Goal: Use online tool/utility: Utilize a website feature to perform a specific function

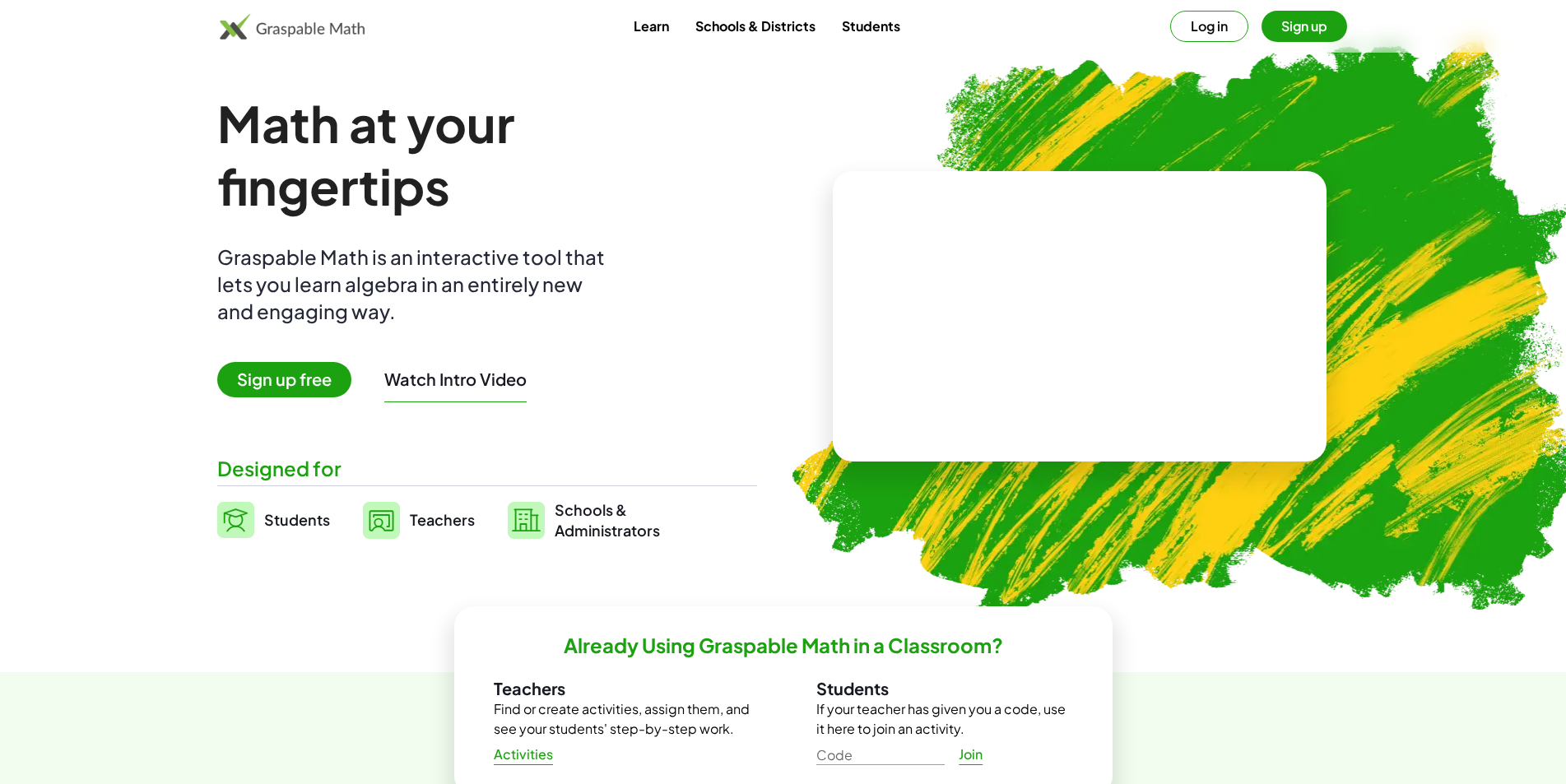
click at [1310, 24] on button "Sign up" at bounding box center [1304, 26] width 85 height 31
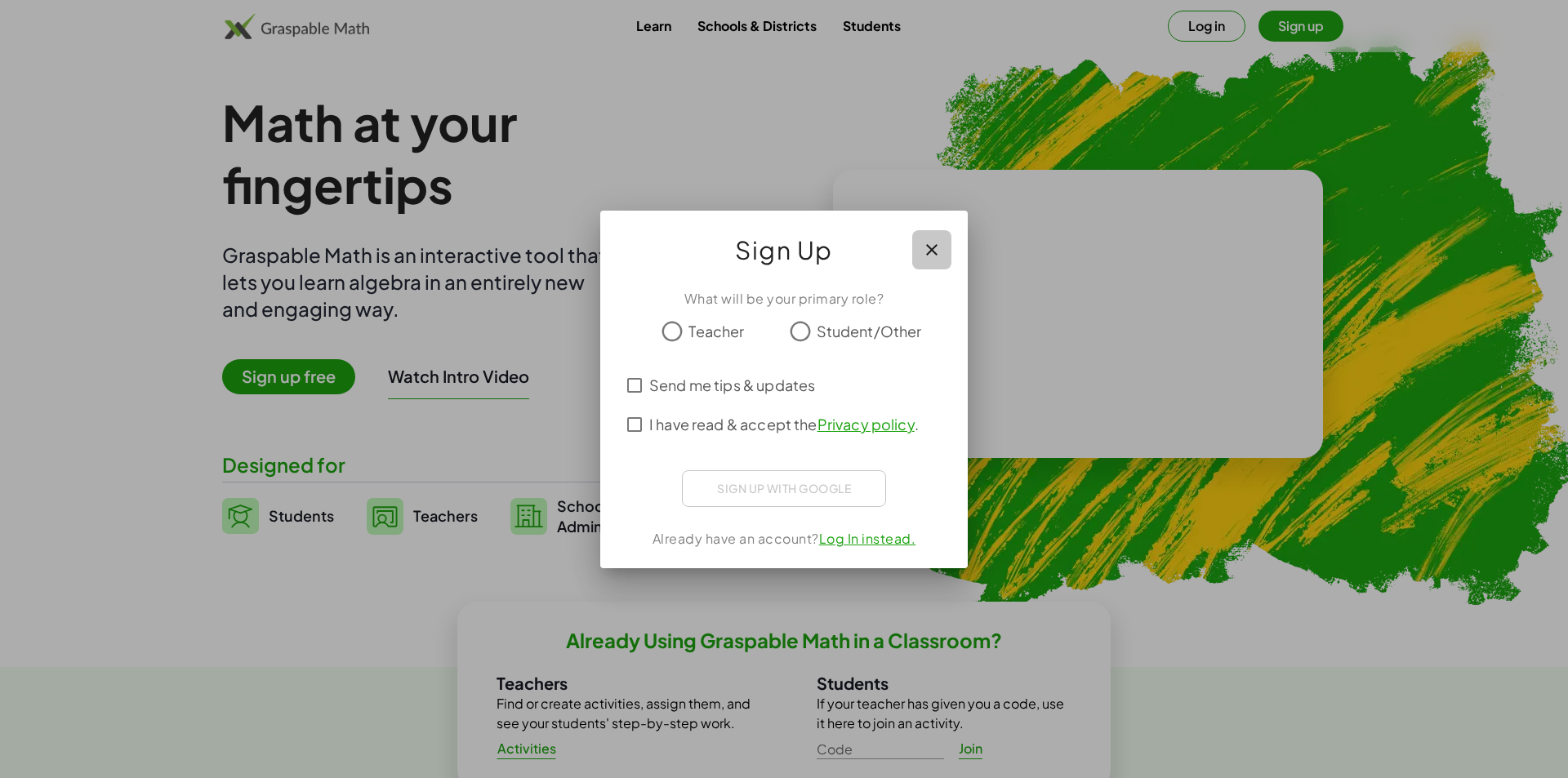
click at [938, 251] on icon "button" at bounding box center [931, 250] width 19 height 19
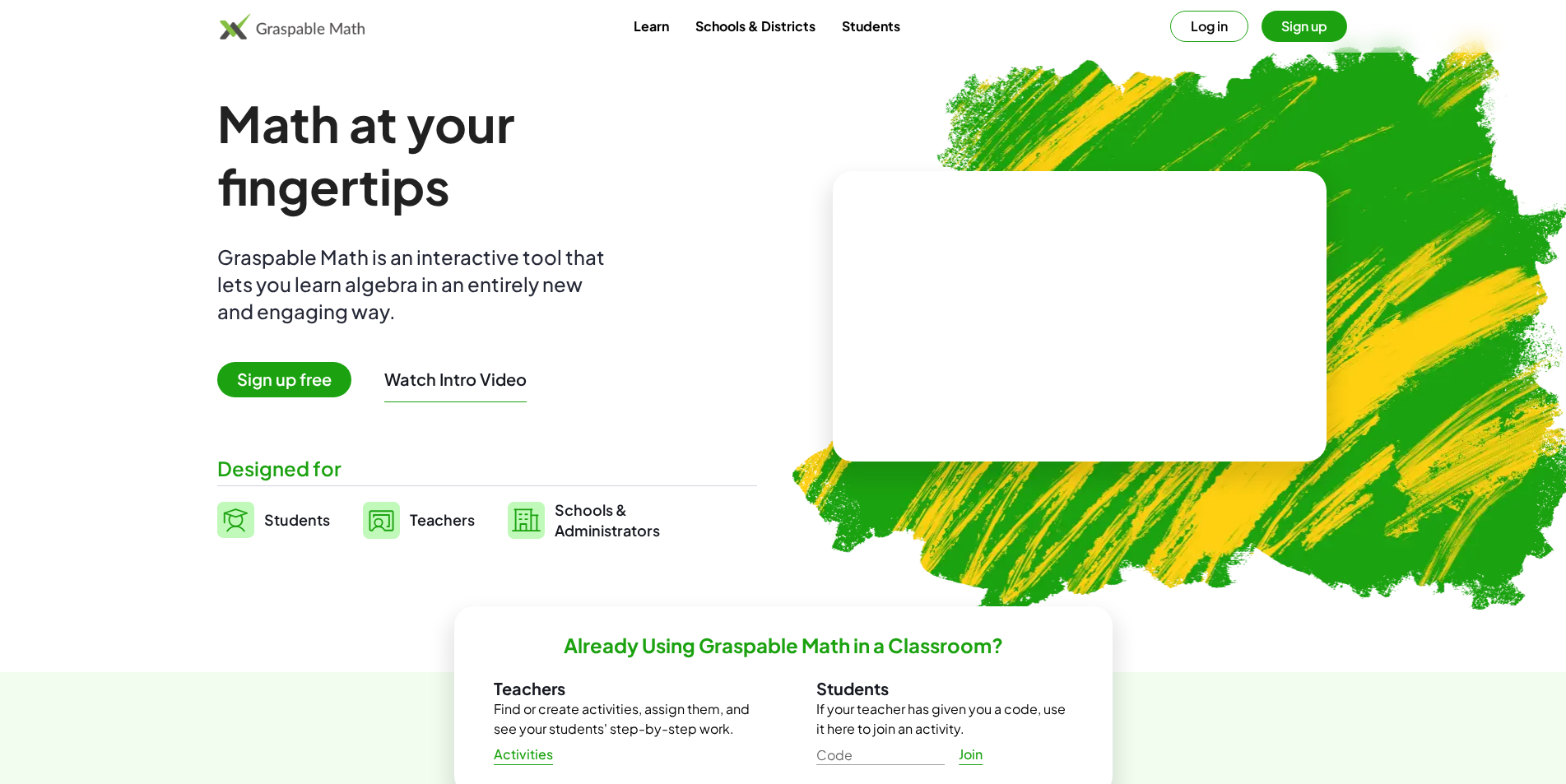
drag, startPoint x: 1202, startPoint y: 47, endPoint x: 1205, endPoint y: 27, distance: 20.2
click at [1203, 47] on div "Learn Schools & Districts Students Log in Sign up" at bounding box center [783, 26] width 1566 height 52
click at [1207, 23] on button "Log in" at bounding box center [1209, 26] width 79 height 31
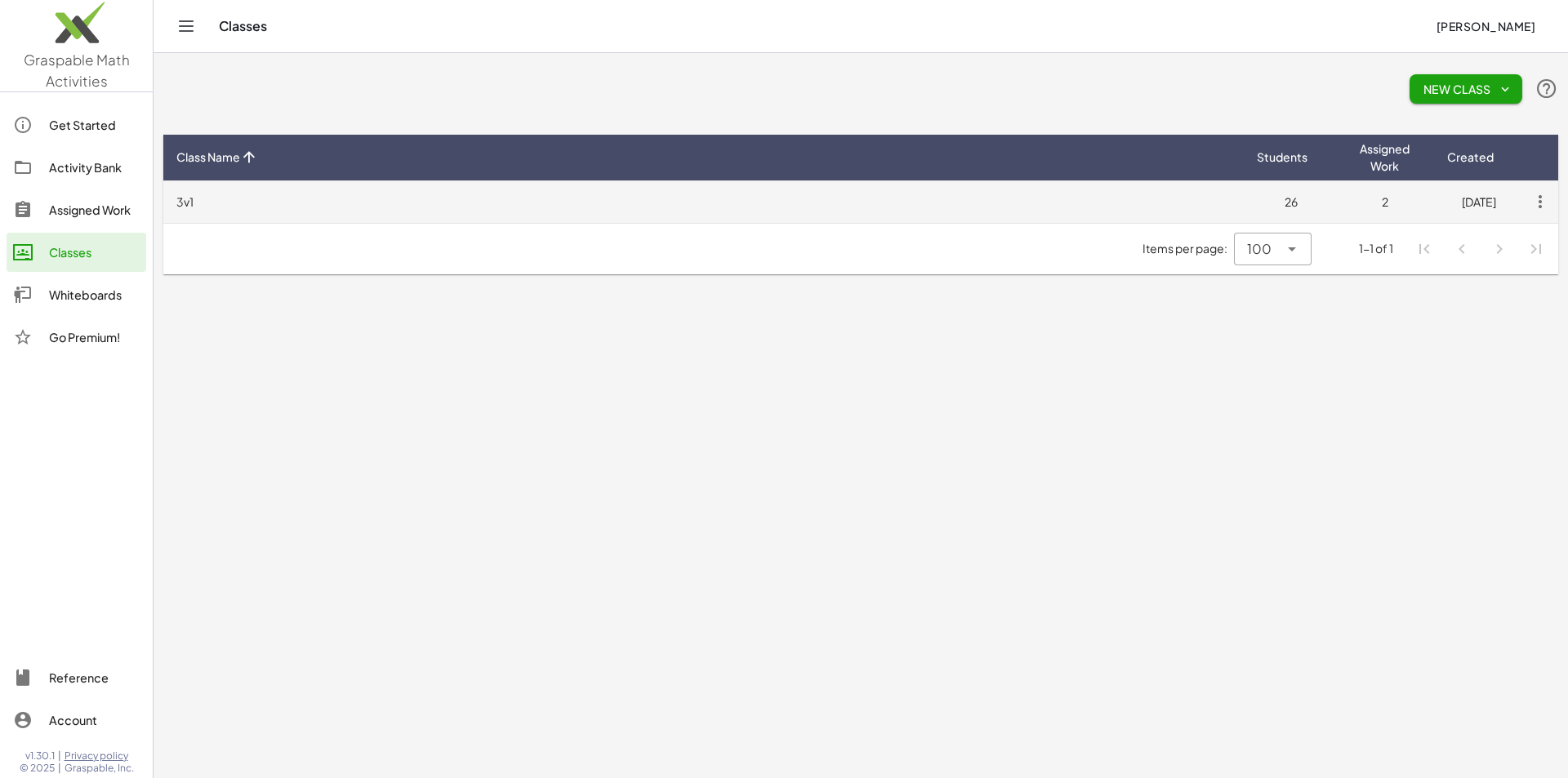
click at [716, 194] on td "3v1" at bounding box center [703, 202] width 1080 height 42
click at [1532, 212] on icon "button" at bounding box center [1539, 201] width 30 height 30
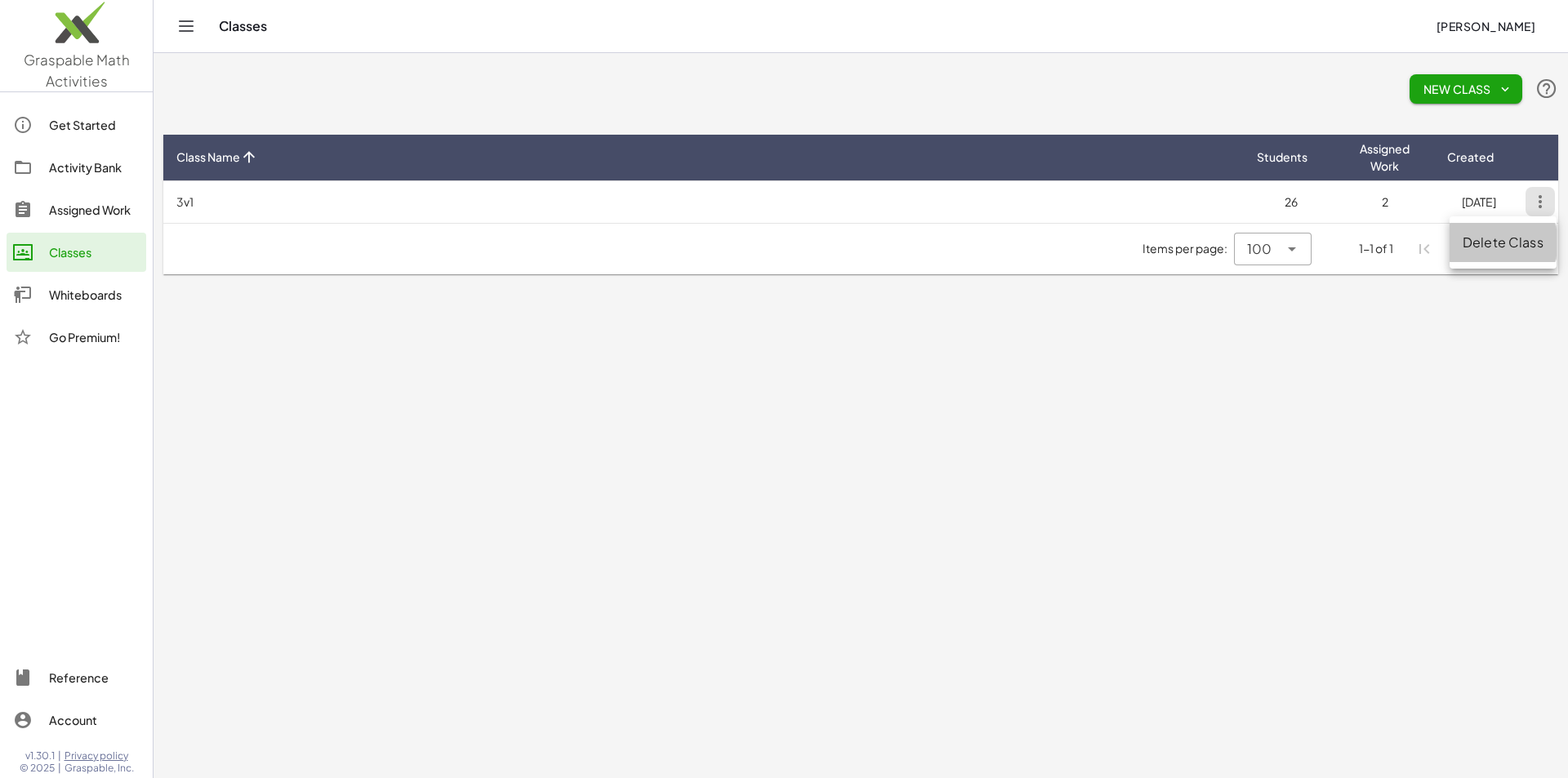
click at [1529, 231] on div "Delete Class" at bounding box center [1502, 242] width 107 height 39
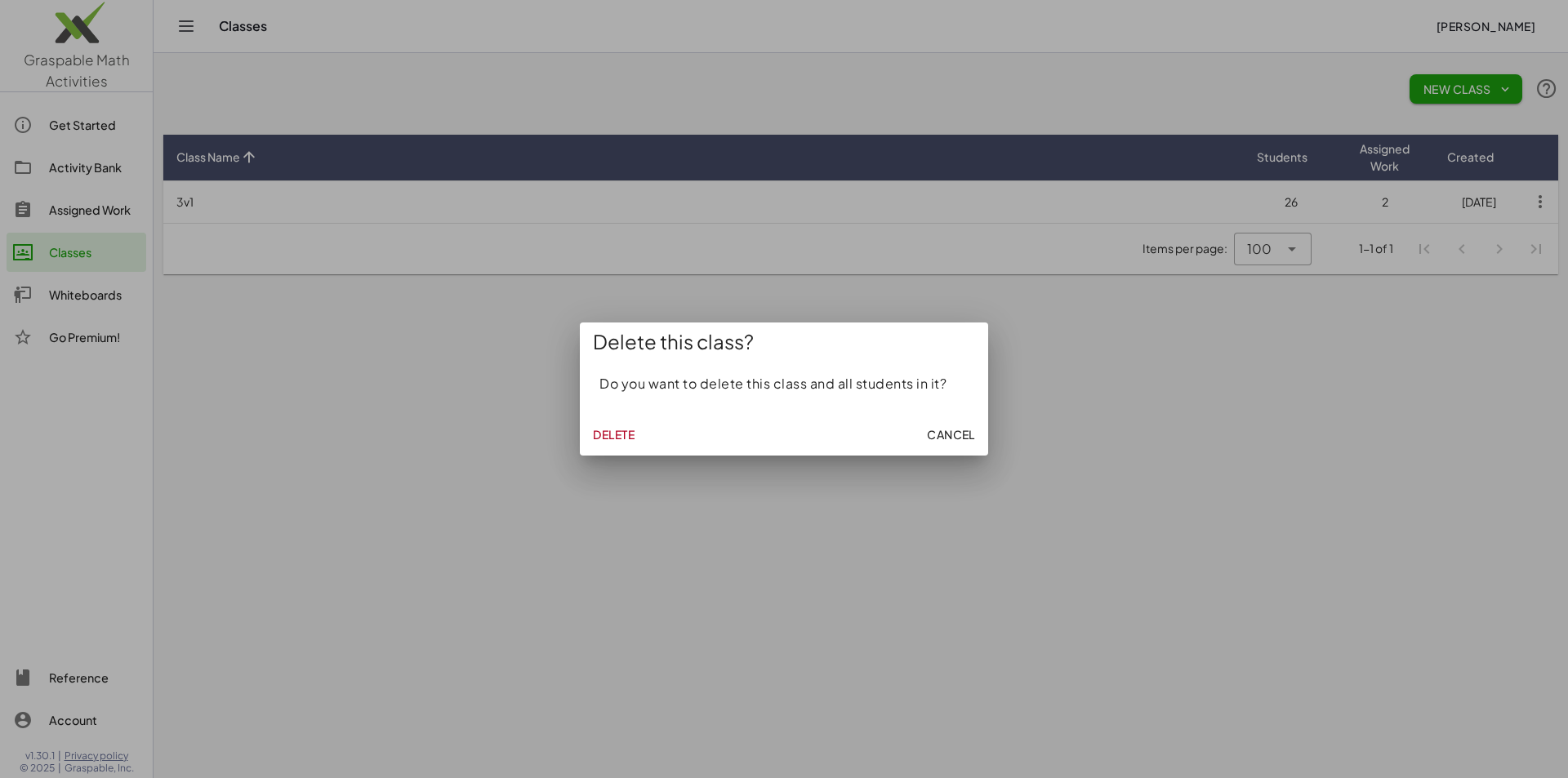
click at [615, 438] on span "Delete" at bounding box center [613, 434] width 41 height 14
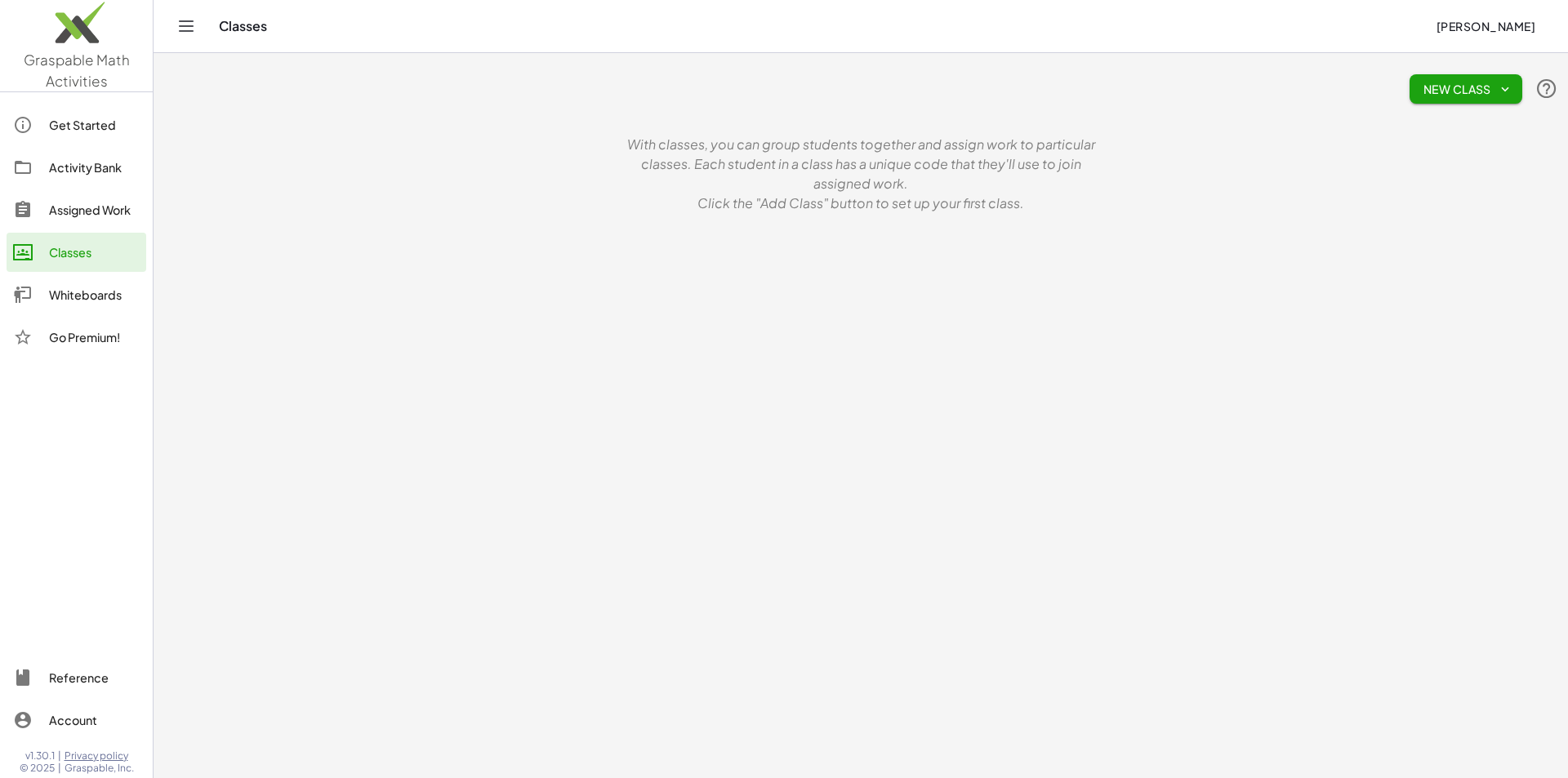
click at [49, 38] on img at bounding box center [76, 27] width 153 height 69
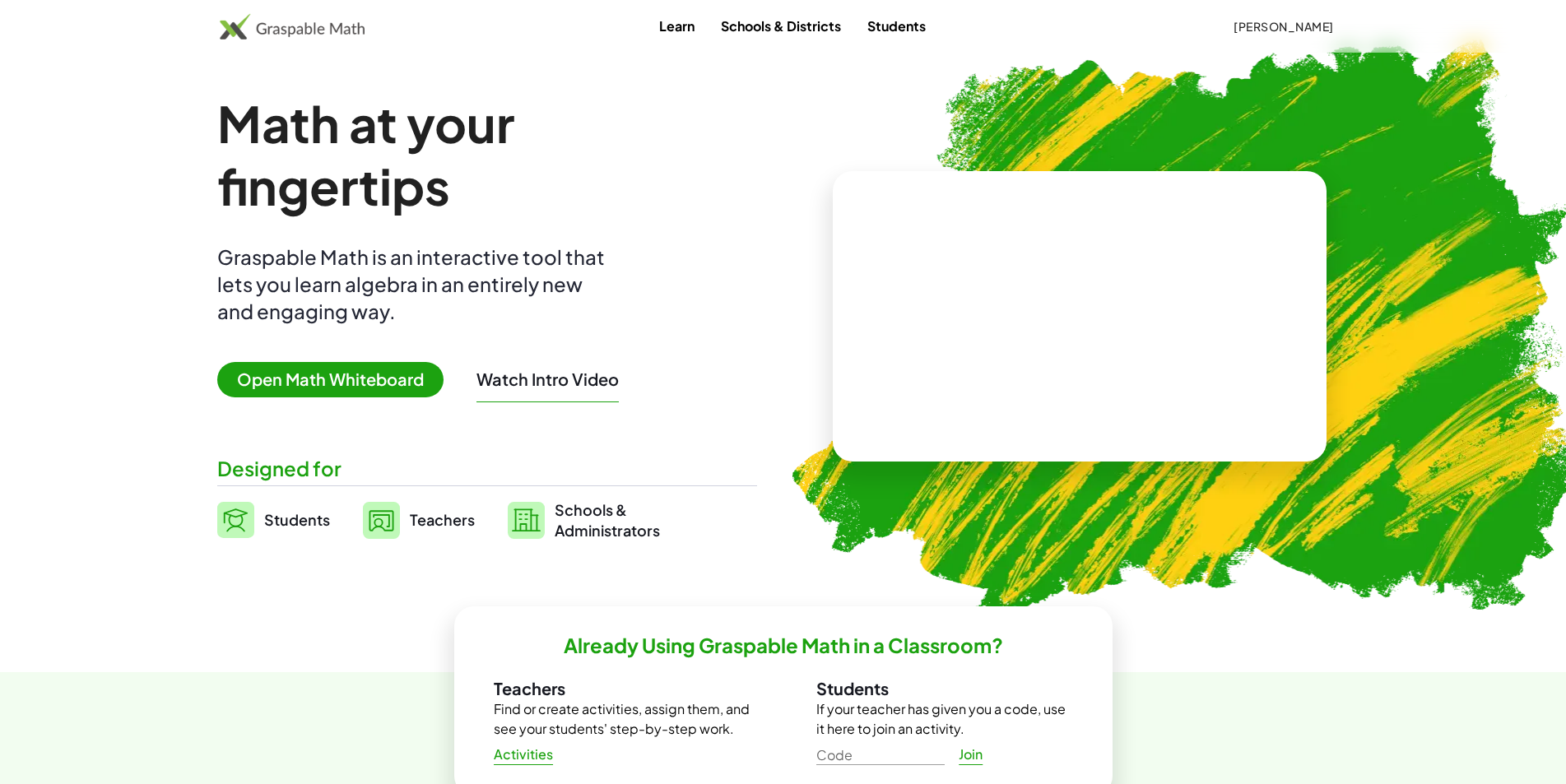
click at [971, 336] on video at bounding box center [1079, 316] width 247 height 123
click at [676, 32] on link "Learn" at bounding box center [677, 25] width 62 height 30
click at [307, 386] on span "Open Math Whiteboard" at bounding box center [330, 379] width 226 height 35
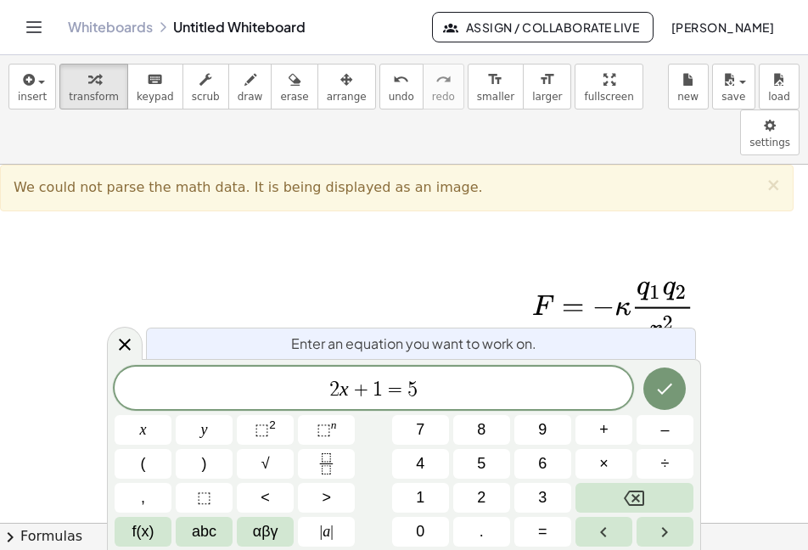
click at [697, 278] on div at bounding box center [617, 310] width 170 height 65
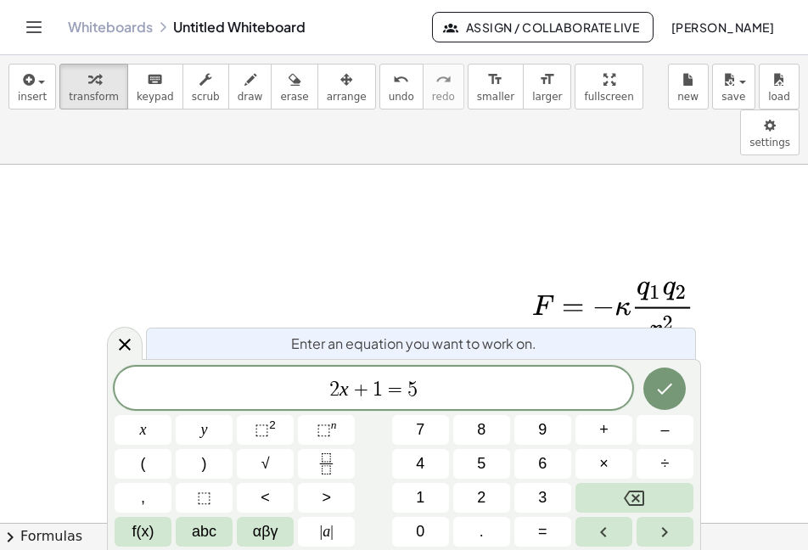
click at [672, 288] on div at bounding box center [617, 310] width 170 height 65
click at [657, 280] on div at bounding box center [617, 310] width 170 height 65
click at [655, 280] on div at bounding box center [617, 310] width 170 height 65
click at [654, 278] on div at bounding box center [617, 310] width 170 height 65
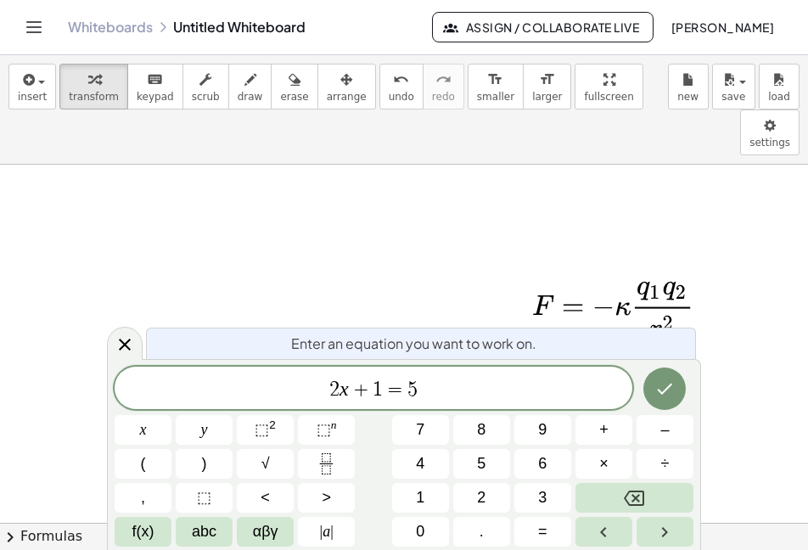
click at [613, 280] on div at bounding box center [617, 310] width 170 height 65
click at [607, 278] on div at bounding box center [617, 310] width 170 height 65
click at [611, 278] on div at bounding box center [617, 310] width 170 height 65
click at [612, 278] on div at bounding box center [617, 310] width 170 height 65
drag, startPoint x: 641, startPoint y: 254, endPoint x: 550, endPoint y: 251, distance: 90.8
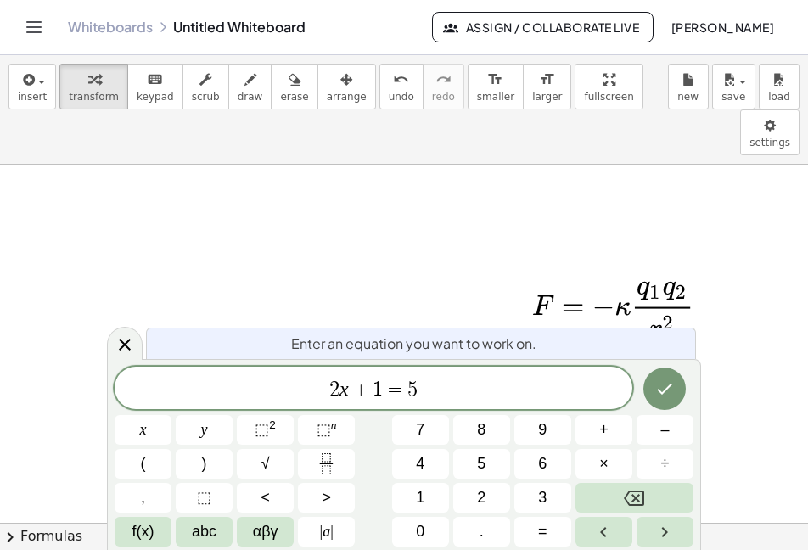
click at [550, 278] on div at bounding box center [617, 310] width 170 height 65
drag, startPoint x: 635, startPoint y: 269, endPoint x: 617, endPoint y: 270, distance: 17.8
click at [634, 278] on div at bounding box center [617, 310] width 170 height 65
click at [617, 278] on div at bounding box center [617, 310] width 170 height 65
drag, startPoint x: 621, startPoint y: 213, endPoint x: 1010, endPoint y: 382, distance: 423.8
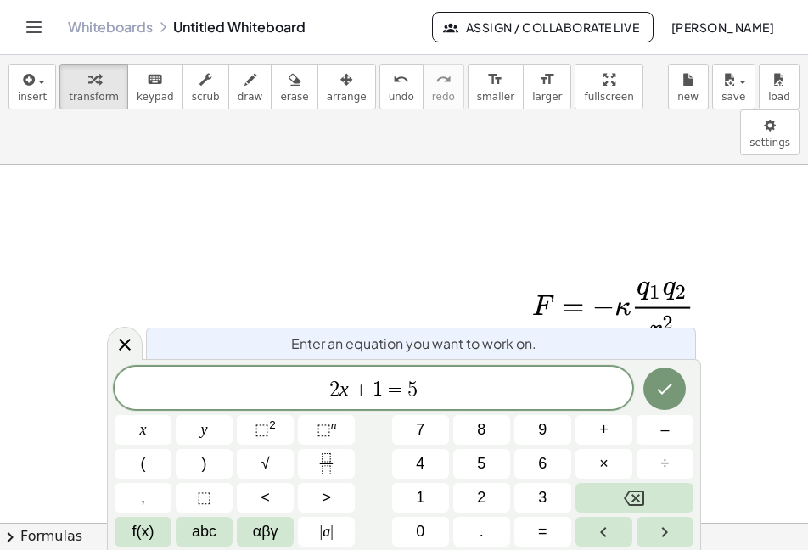
click at [808, 382] on html "Graspable Math Activities Get Started Activity Bank Assigned Work Classes White…" at bounding box center [404, 275] width 808 height 550
click at [682, 286] on div at bounding box center [617, 310] width 170 height 65
drag, startPoint x: 631, startPoint y: 266, endPoint x: 360, endPoint y: 232, distance: 273.8
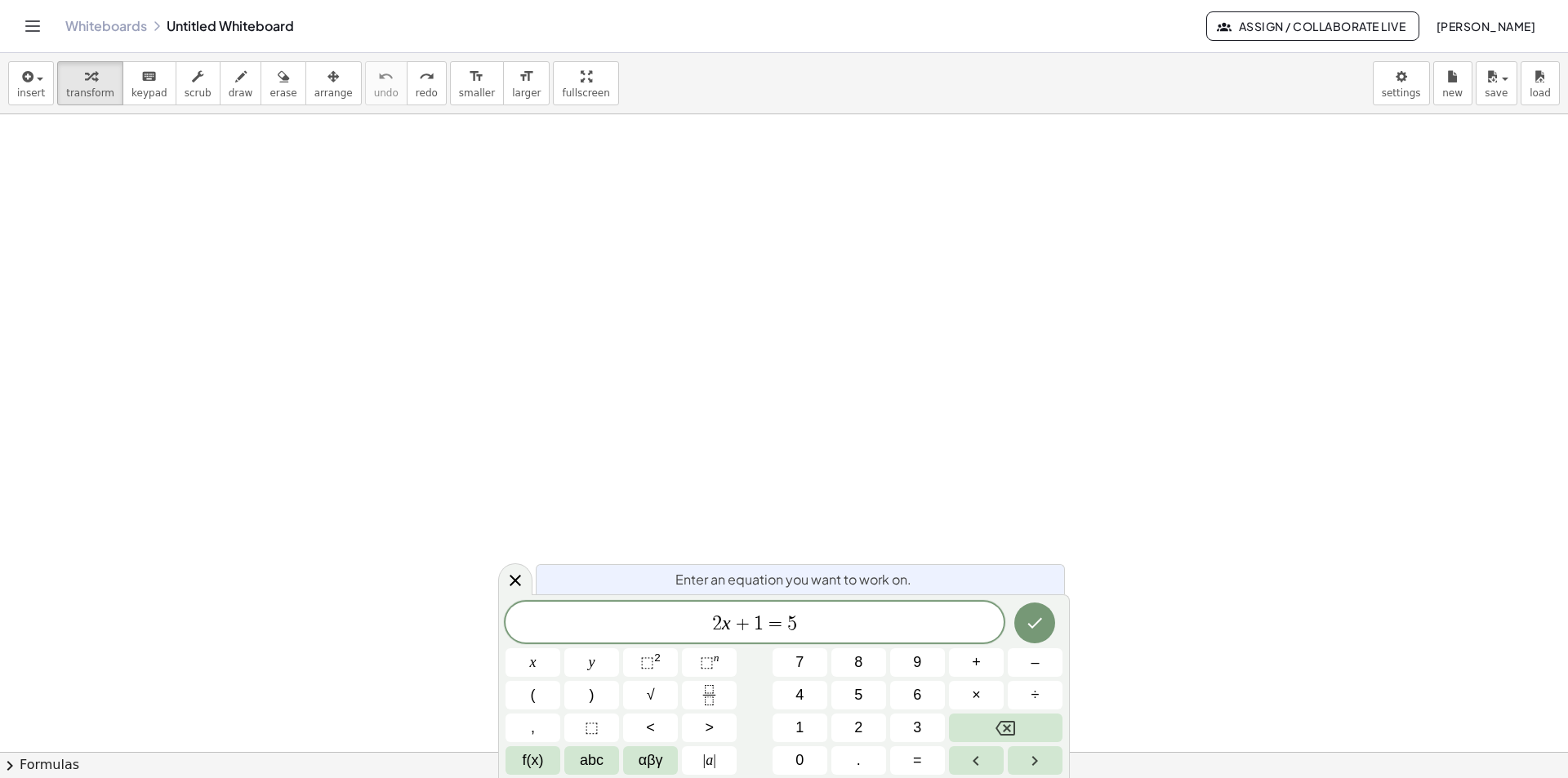
click at [510, 235] on div at bounding box center [784, 752] width 1568 height 1275
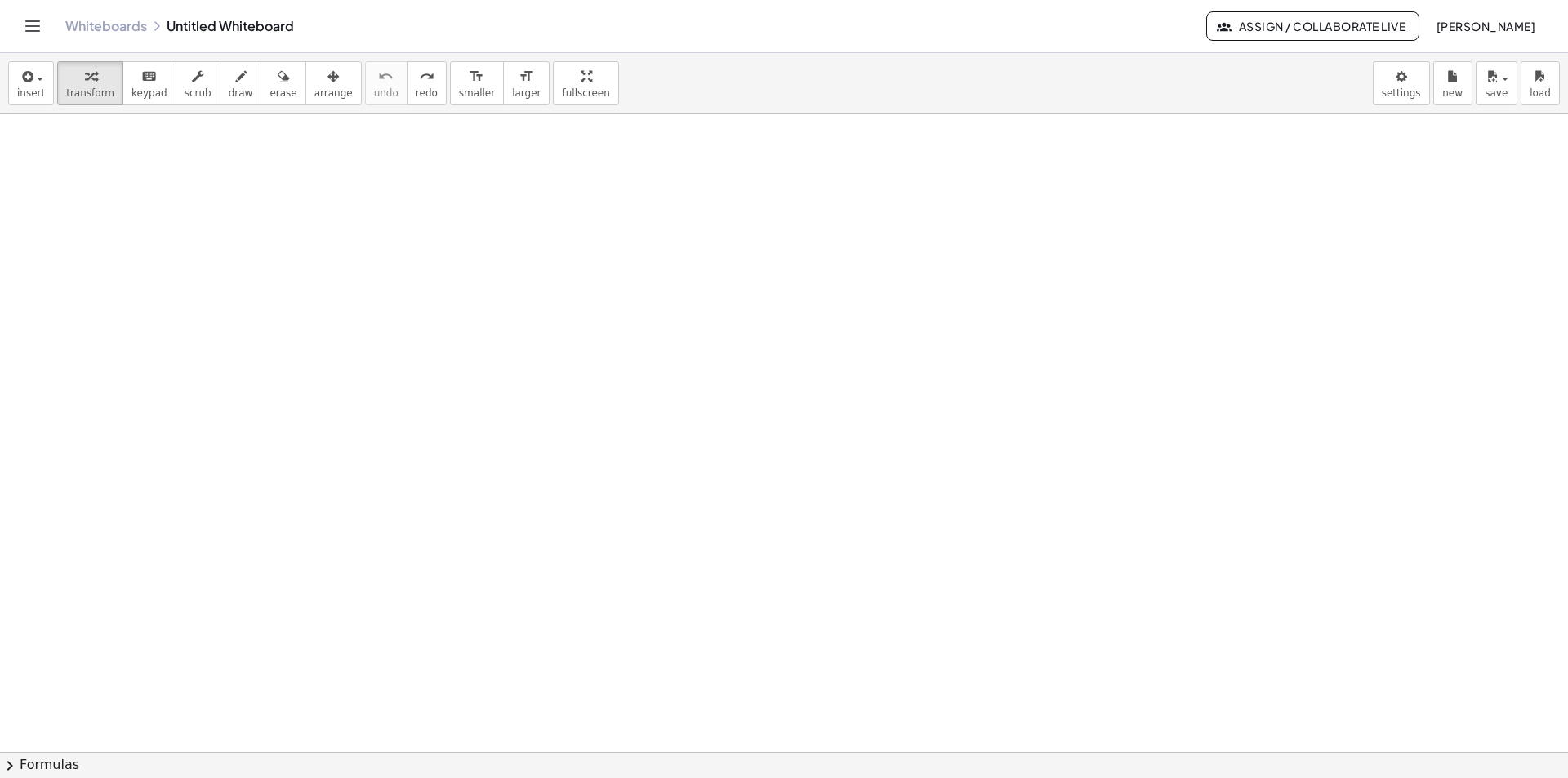
click at [275, 50] on div "Whiteboards Untitled Whiteboard Assign / Collaborate Live [PERSON_NAME]" at bounding box center [783, 26] width 1529 height 52
click at [111, 86] on button "transform" at bounding box center [89, 84] width 66 height 44
click at [139, 88] on span "keypad" at bounding box center [149, 93] width 36 height 12
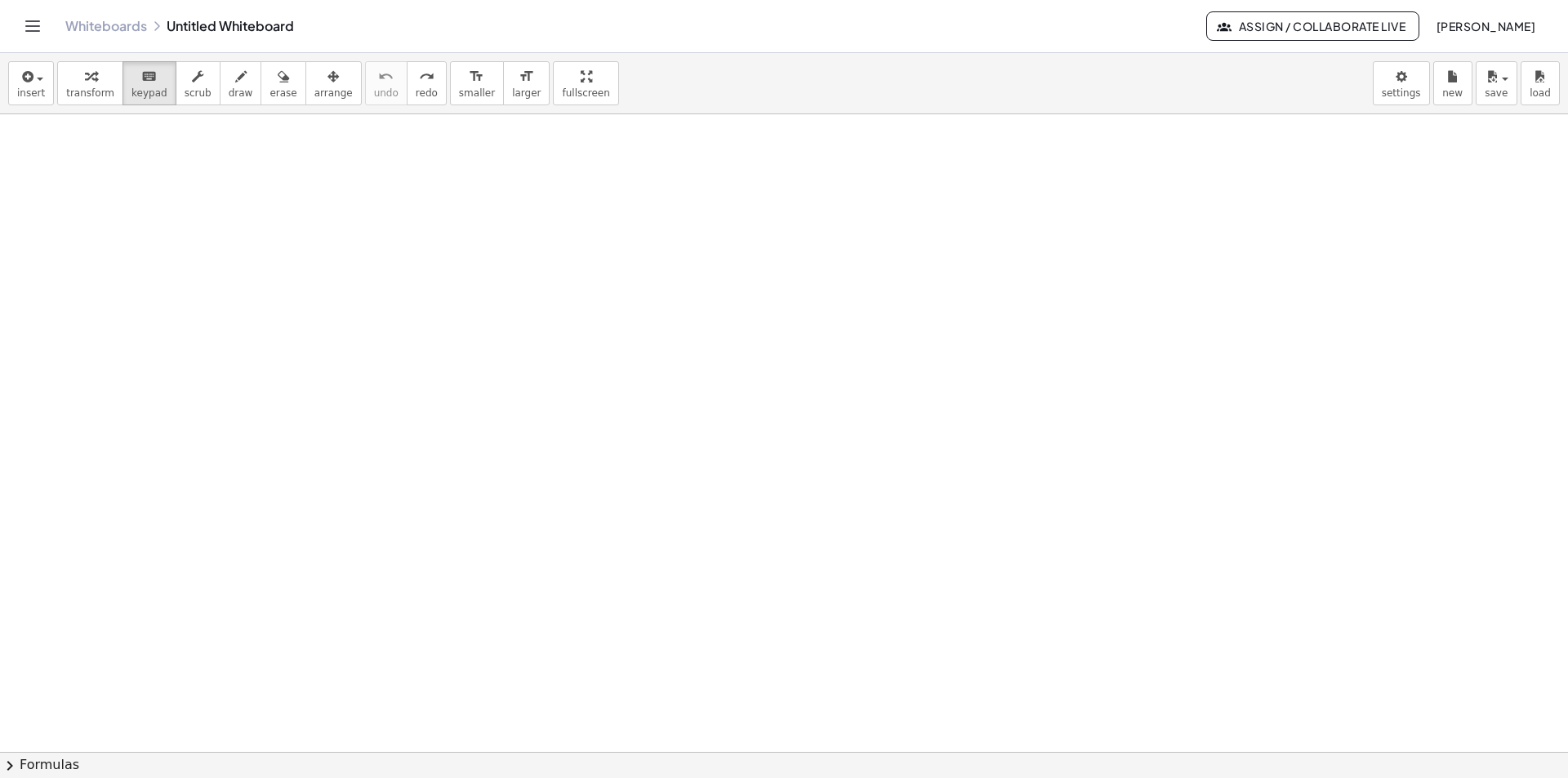
click at [51, 85] on div "insert select one: Math Expression Function Text Youtube Video Graphing Geometr…" at bounding box center [784, 84] width 1568 height 62
click at [36, 85] on div "button" at bounding box center [31, 76] width 28 height 19
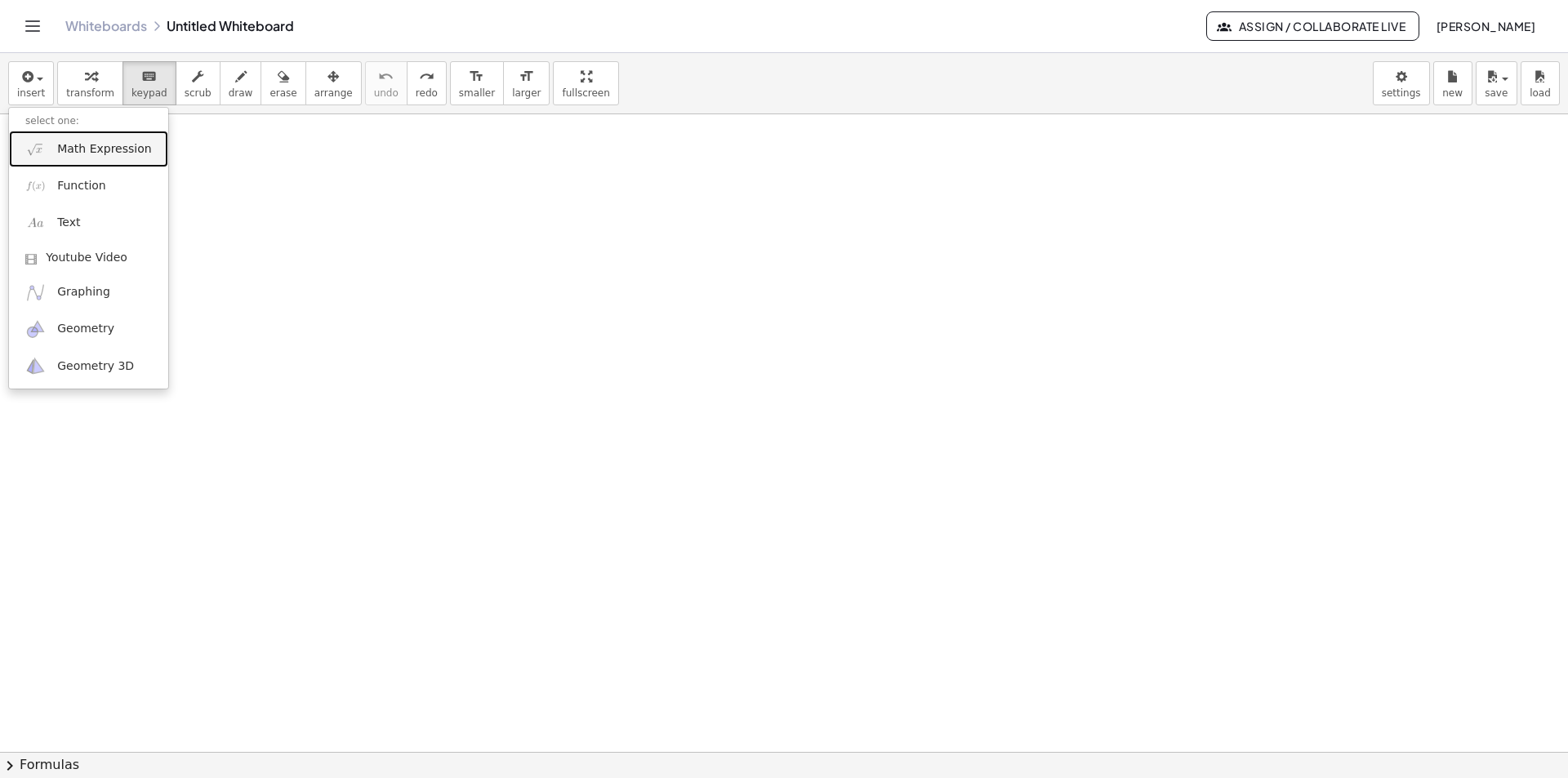
click at [58, 157] on span "Math Expression" at bounding box center [104, 149] width 94 height 16
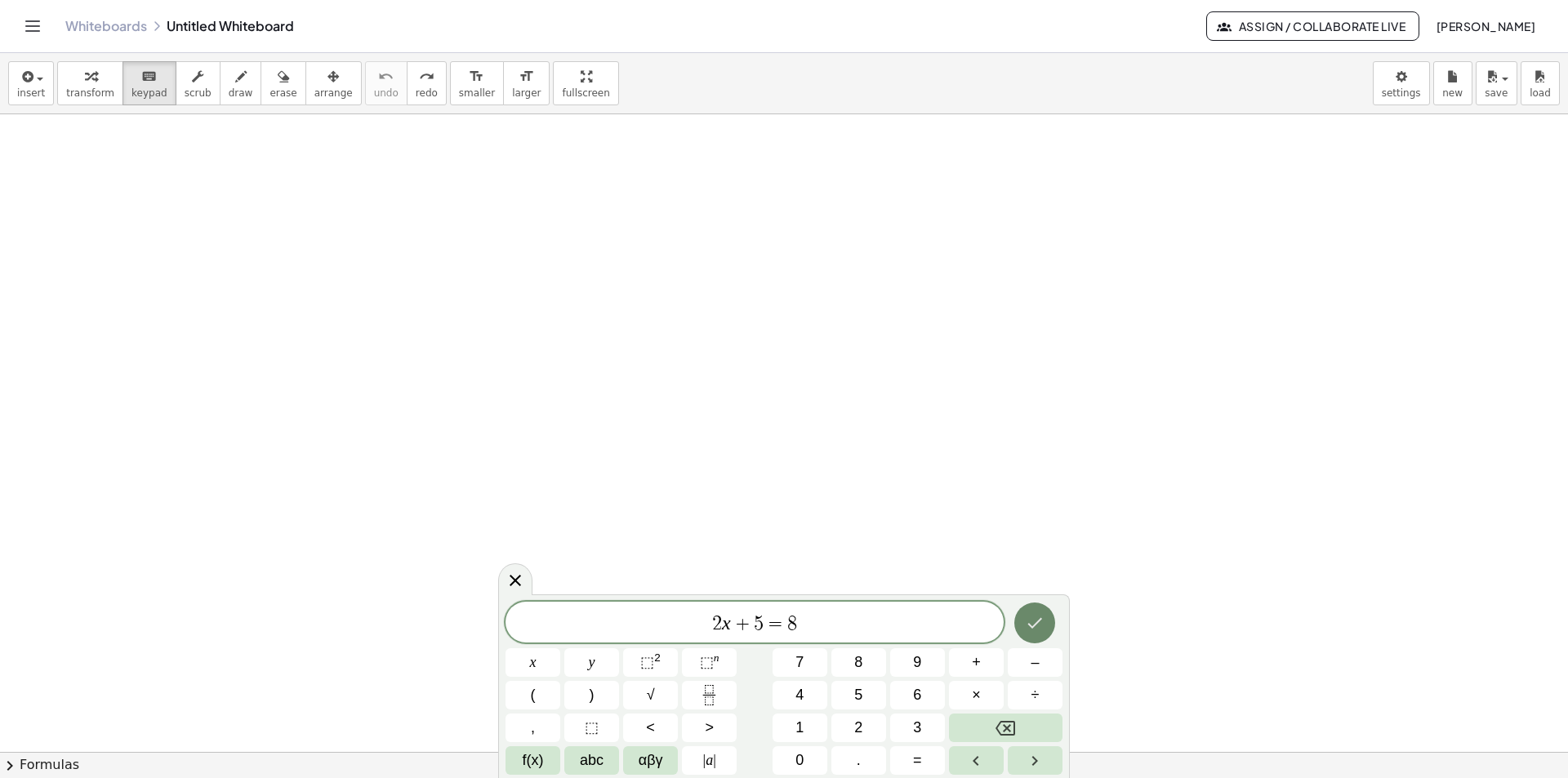
click at [1044, 617] on icon "Done" at bounding box center [1034, 622] width 19 height 19
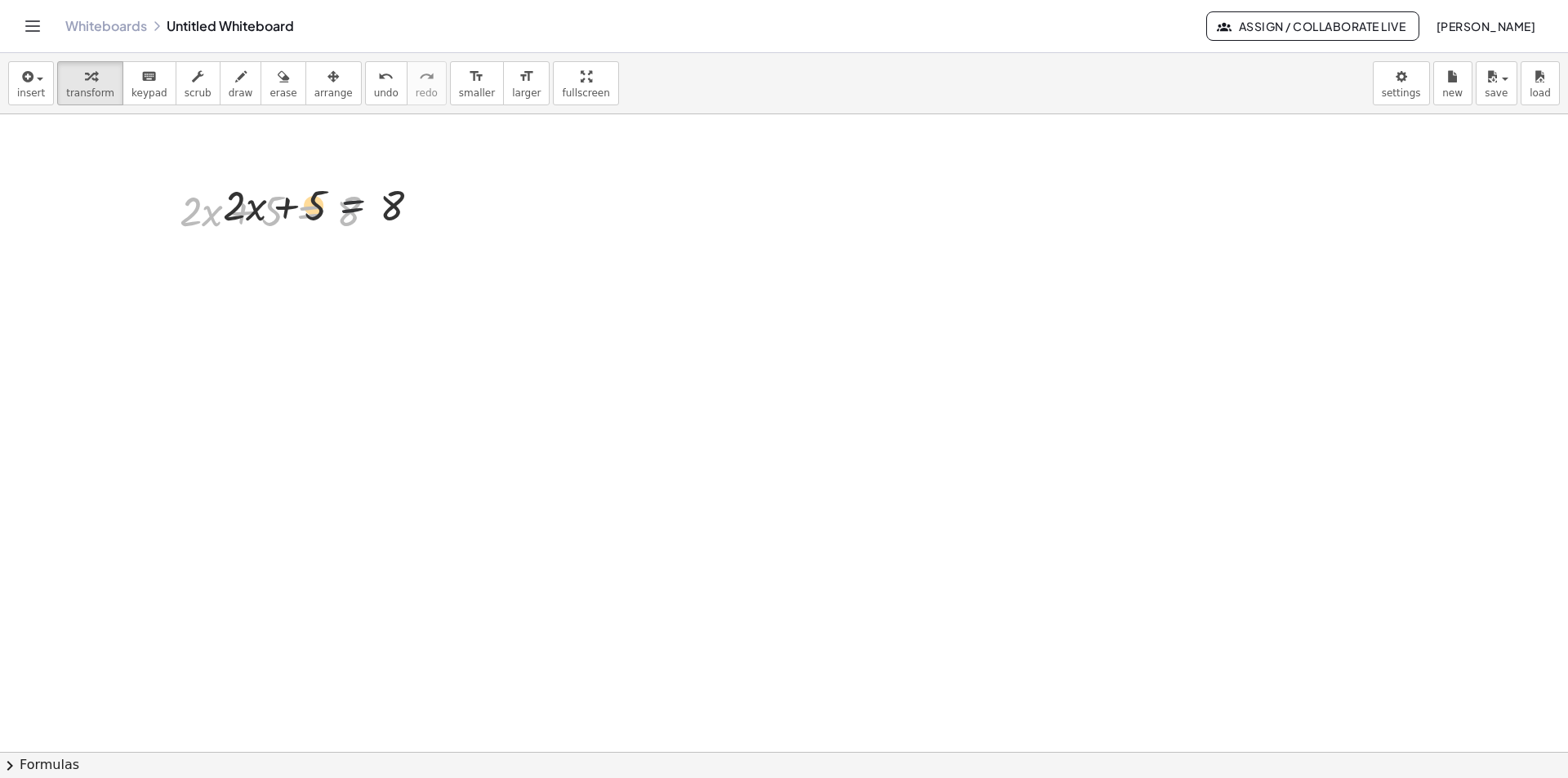
drag, startPoint x: 287, startPoint y: 221, endPoint x: 633, endPoint y: 215, distance: 346.1
click at [633, 215] on div "+ · 2 · x + 5 = 8 + · 2 · x + 5 = 8" at bounding box center [784, 752] width 1568 height 1275
drag, startPoint x: 306, startPoint y: 267, endPoint x: 305, endPoint y: 248, distance: 19.0
click at [305, 248] on icon at bounding box center [309, 252] width 14 height 13
click at [277, 253] on span "−" at bounding box center [277, 252] width 10 height 24
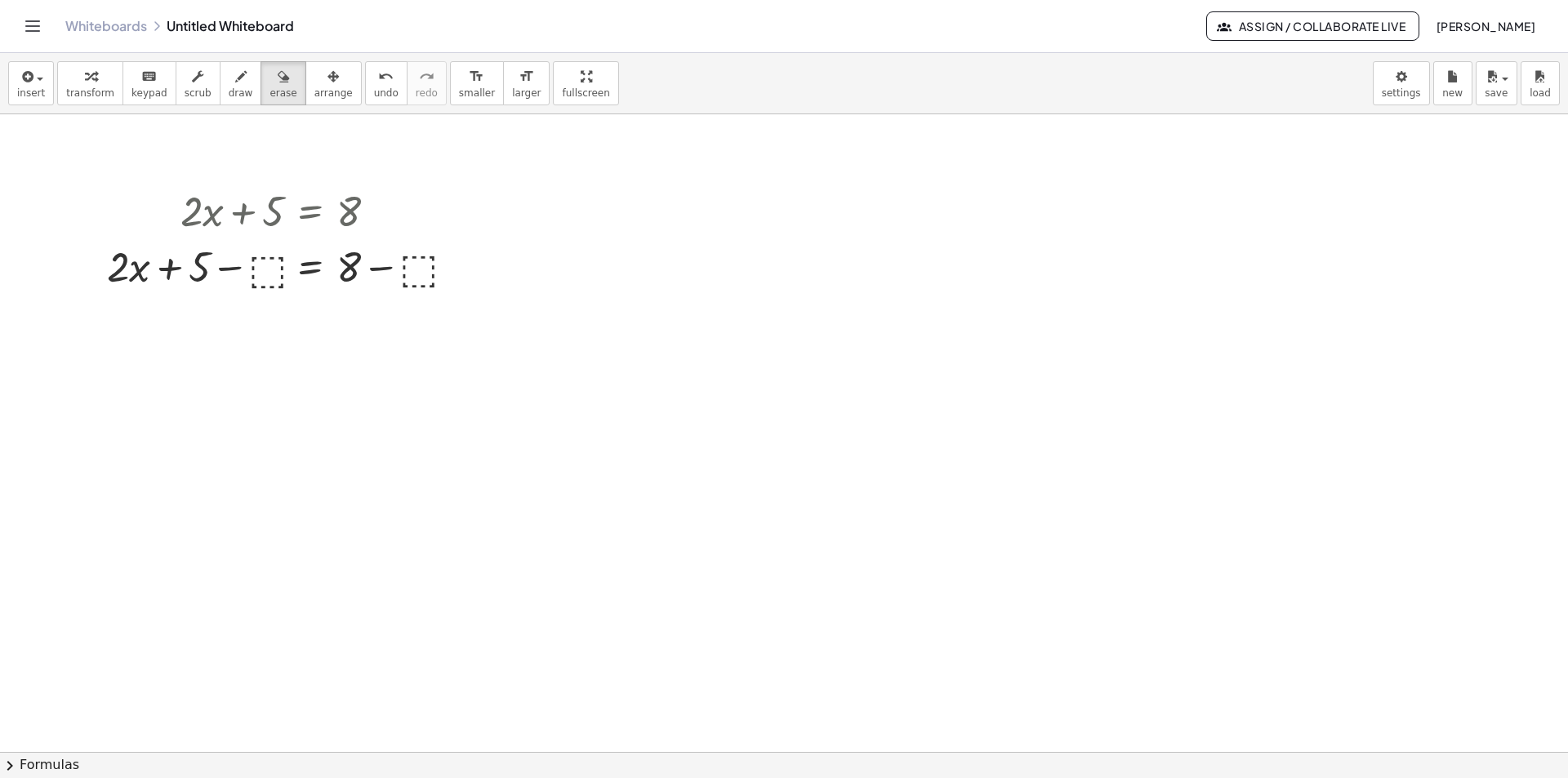
click at [260, 262] on div at bounding box center [784, 752] width 1568 height 1275
click at [269, 256] on div at bounding box center [784, 752] width 1568 height 1275
click at [269, 270] on div at bounding box center [784, 752] width 1568 height 1275
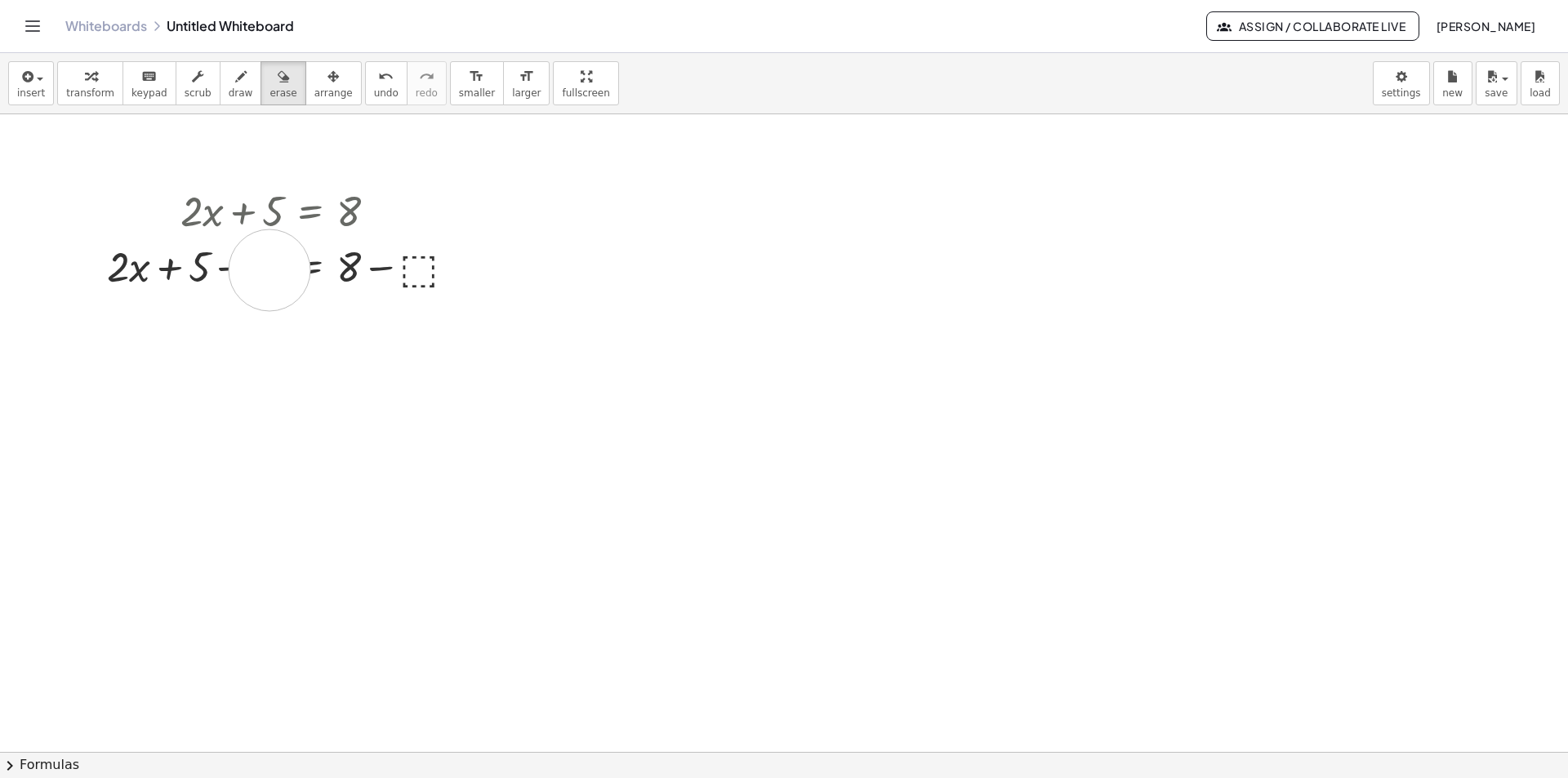
click at [269, 270] on div at bounding box center [784, 752] width 1568 height 1275
click at [94, 90] on span "transform" at bounding box center [90, 93] width 48 height 12
click at [267, 278] on div at bounding box center [285, 265] width 372 height 56
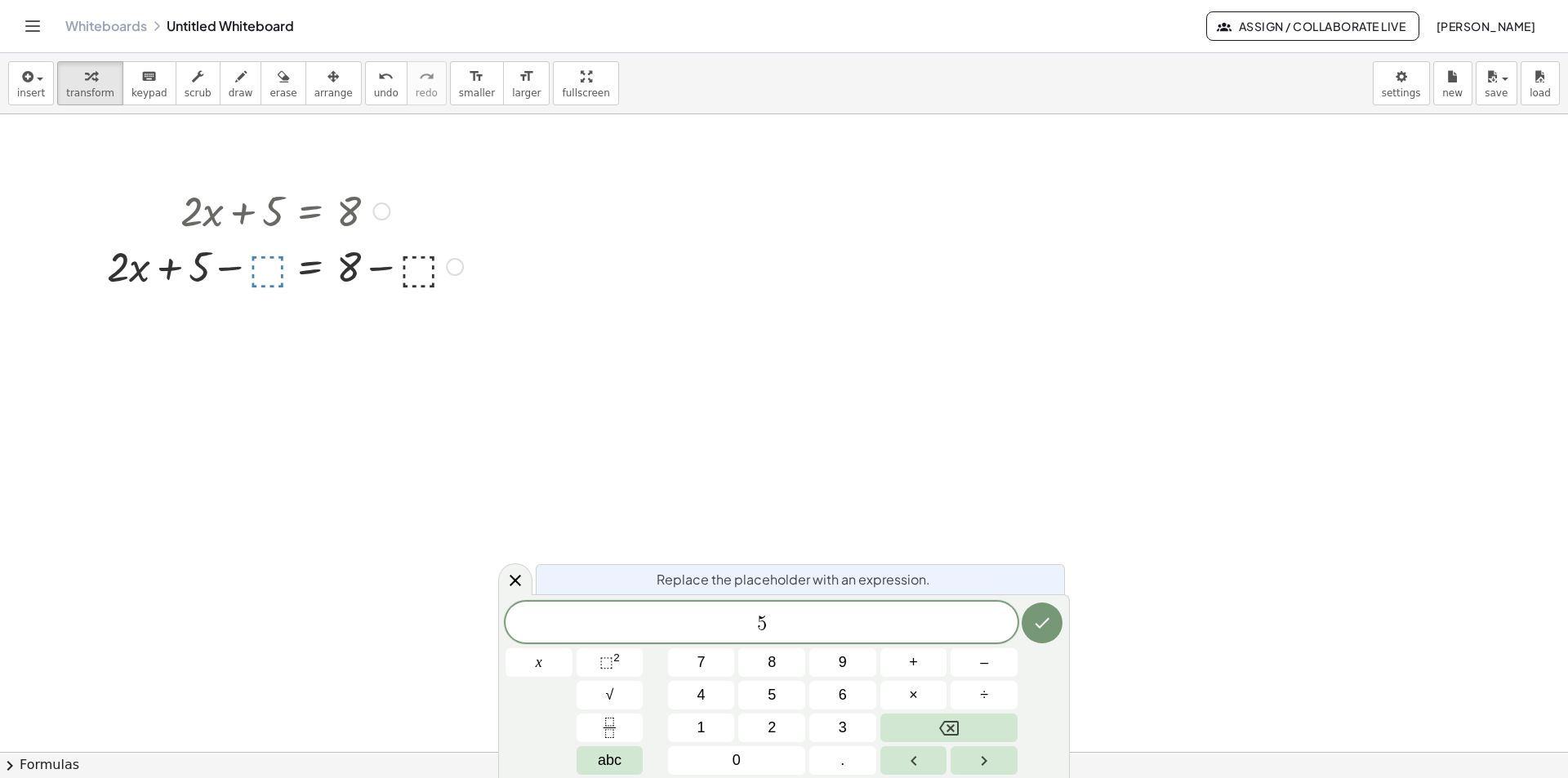
click at [572, 648] on div at bounding box center [539, 663] width 67 height 29
click at [1052, 621] on button "Done" at bounding box center [1042, 622] width 40 height 40
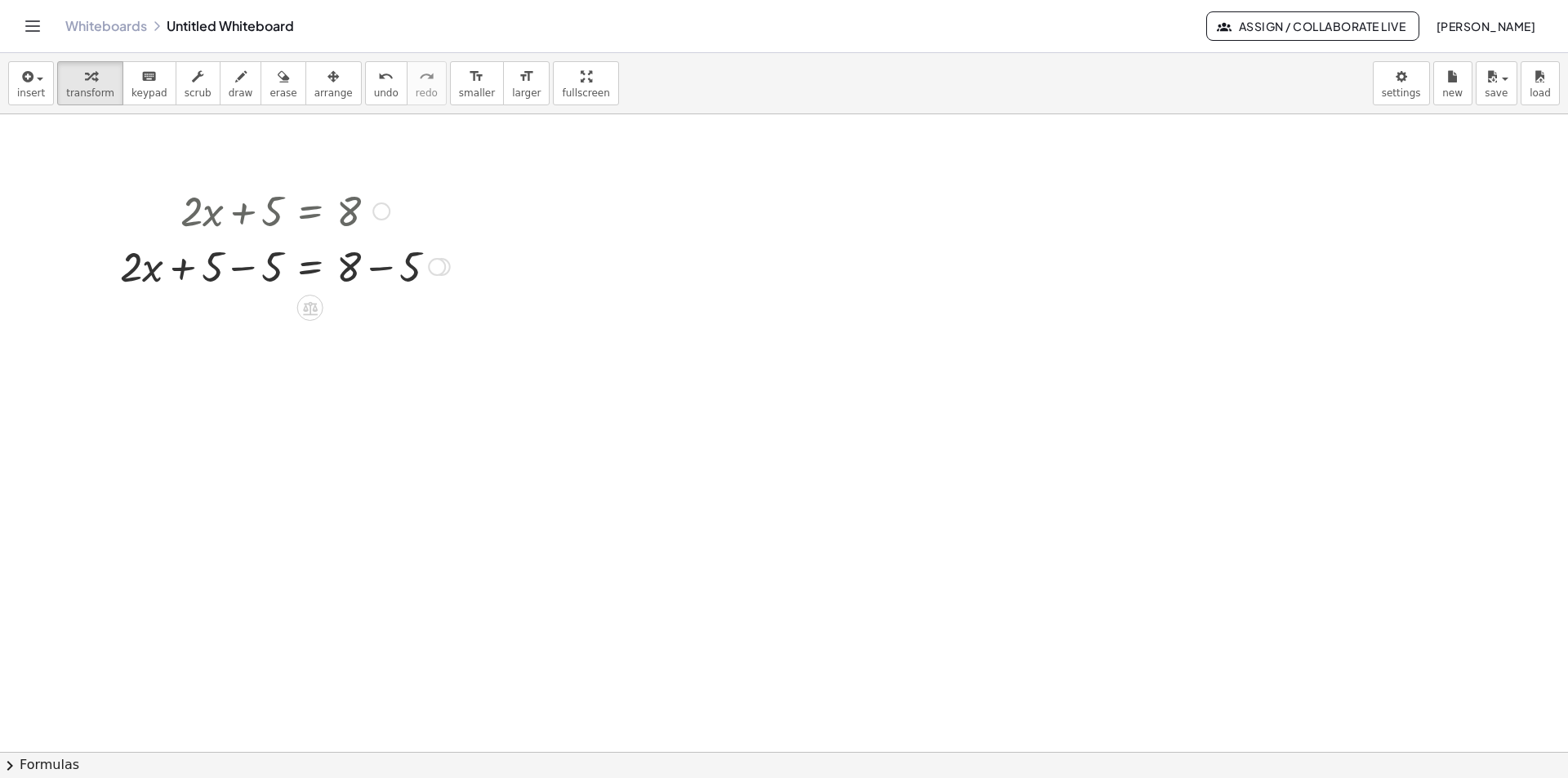
click at [242, 271] on div at bounding box center [285, 265] width 346 height 56
click at [389, 332] on div at bounding box center [285, 321] width 346 height 56
click at [314, 420] on icon at bounding box center [310, 419] width 14 height 13
click at [376, 418] on icon at bounding box center [375, 419] width 10 height 3
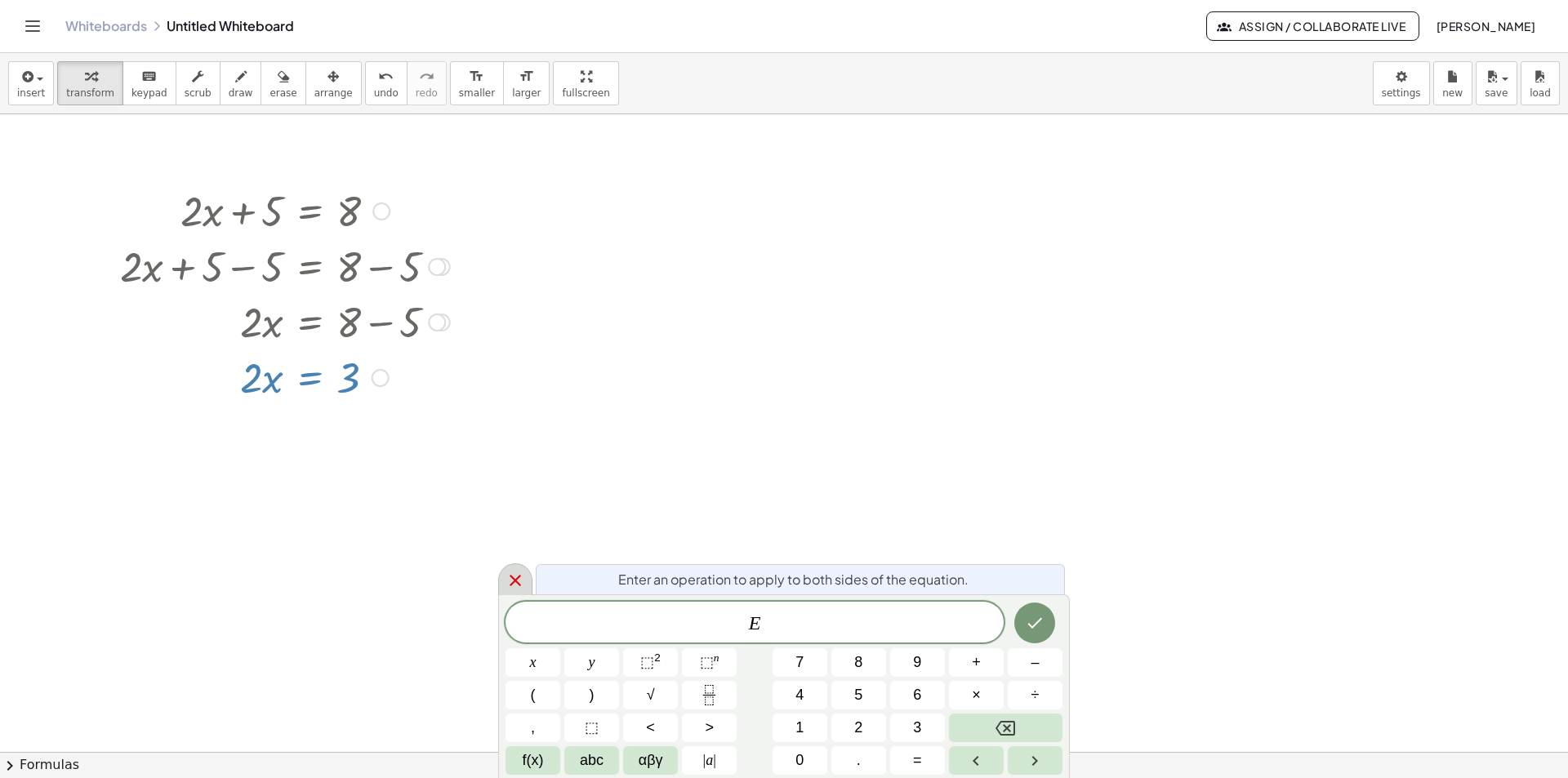
click at [518, 580] on icon at bounding box center [515, 580] width 19 height 19
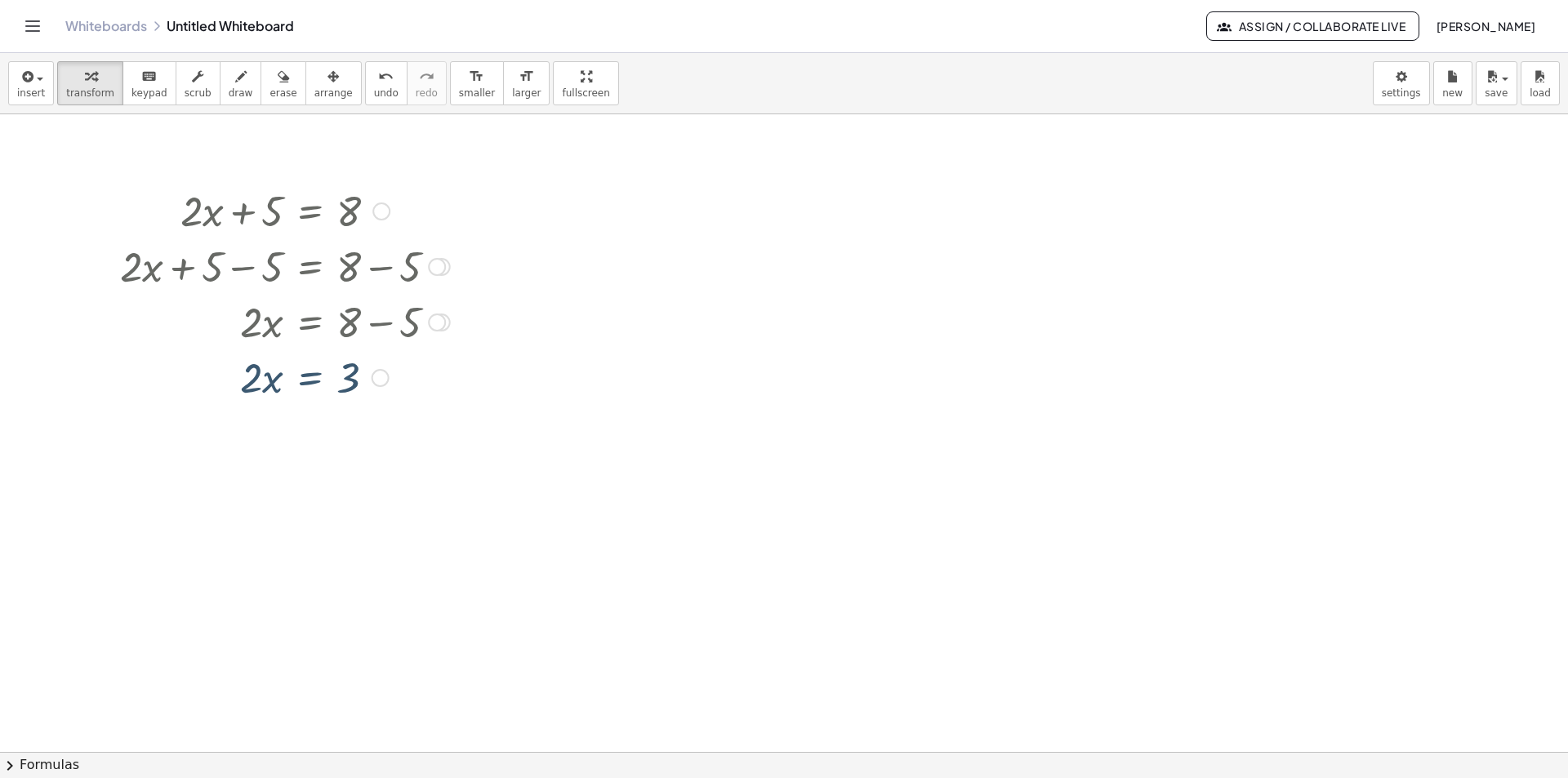
click at [389, 377] on div at bounding box center [380, 378] width 18 height 18
click at [326, 421] on div at bounding box center [784, 752] width 1568 height 1275
click at [308, 420] on icon at bounding box center [310, 419] width 14 height 13
click at [339, 416] on span "÷" at bounding box center [341, 419] width 9 height 24
click at [264, 472] on div at bounding box center [285, 444] width 346 height 82
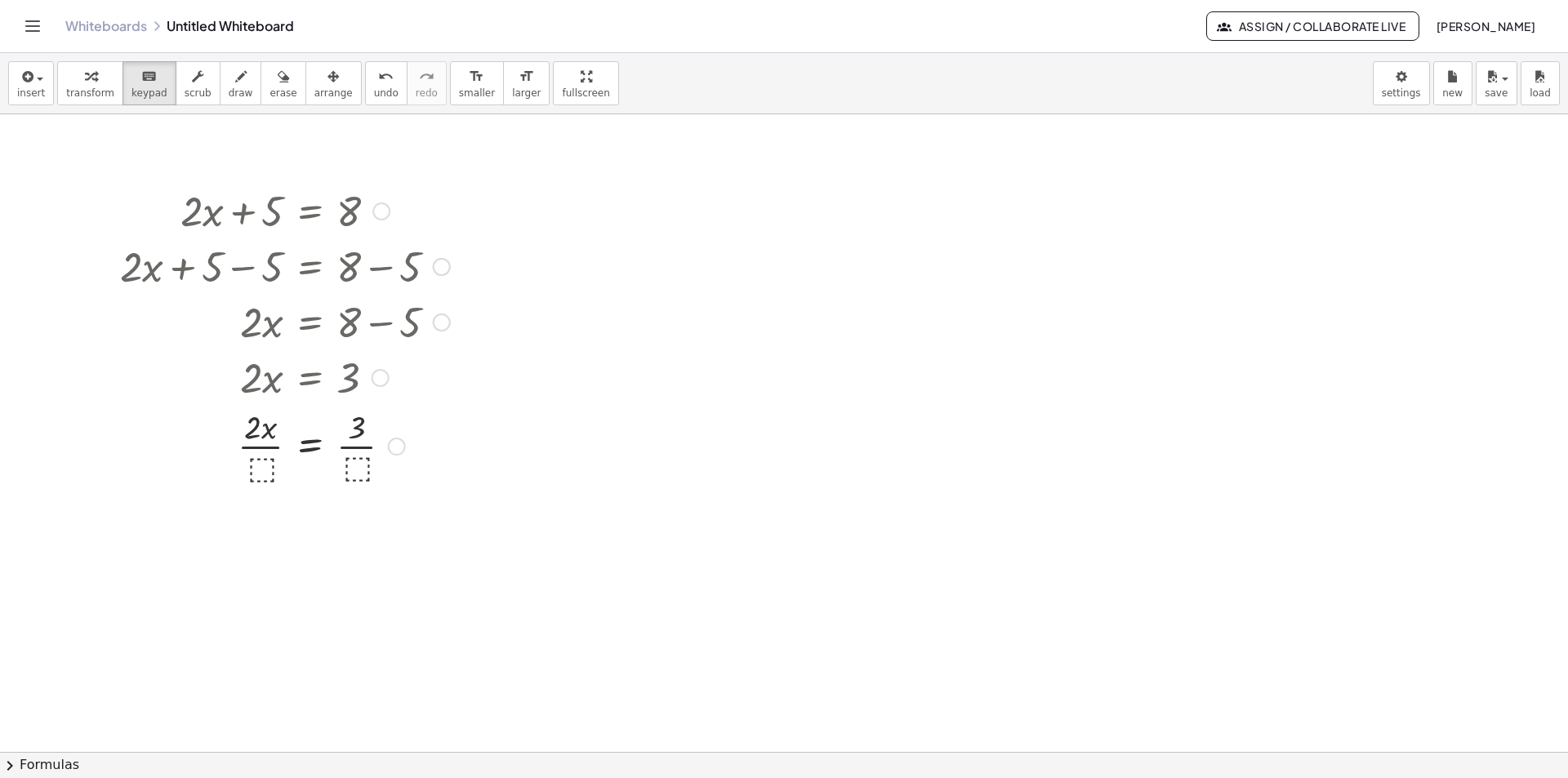
click at [264, 472] on div at bounding box center [285, 444] width 346 height 82
click at [262, 465] on div at bounding box center [285, 444] width 346 height 82
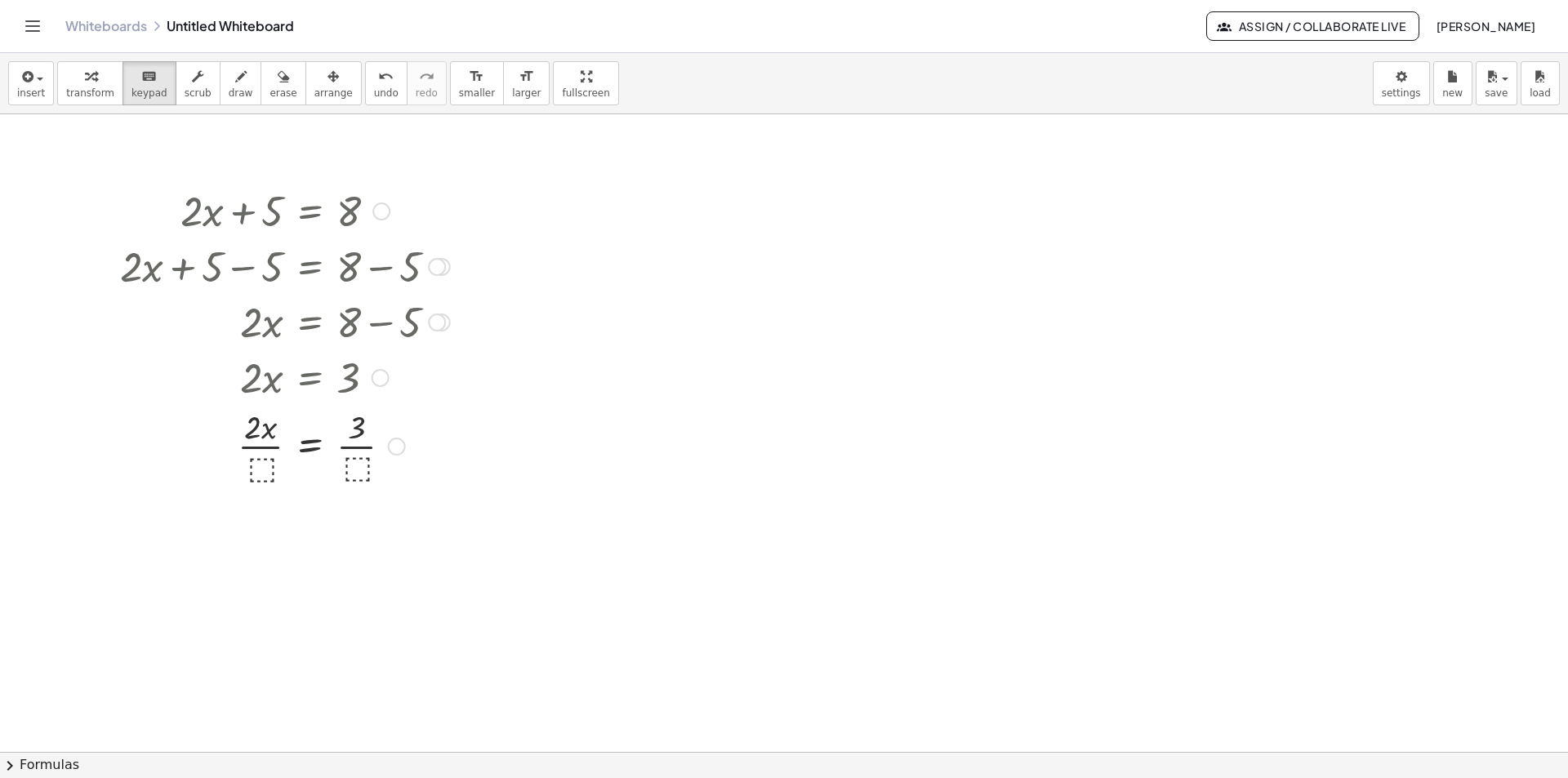
click at [262, 465] on div at bounding box center [285, 444] width 346 height 82
click at [155, 90] on button "keyboard keypad" at bounding box center [149, 84] width 54 height 44
click at [86, 81] on icon "button" at bounding box center [90, 77] width 12 height 19
click at [256, 463] on div at bounding box center [285, 444] width 346 height 82
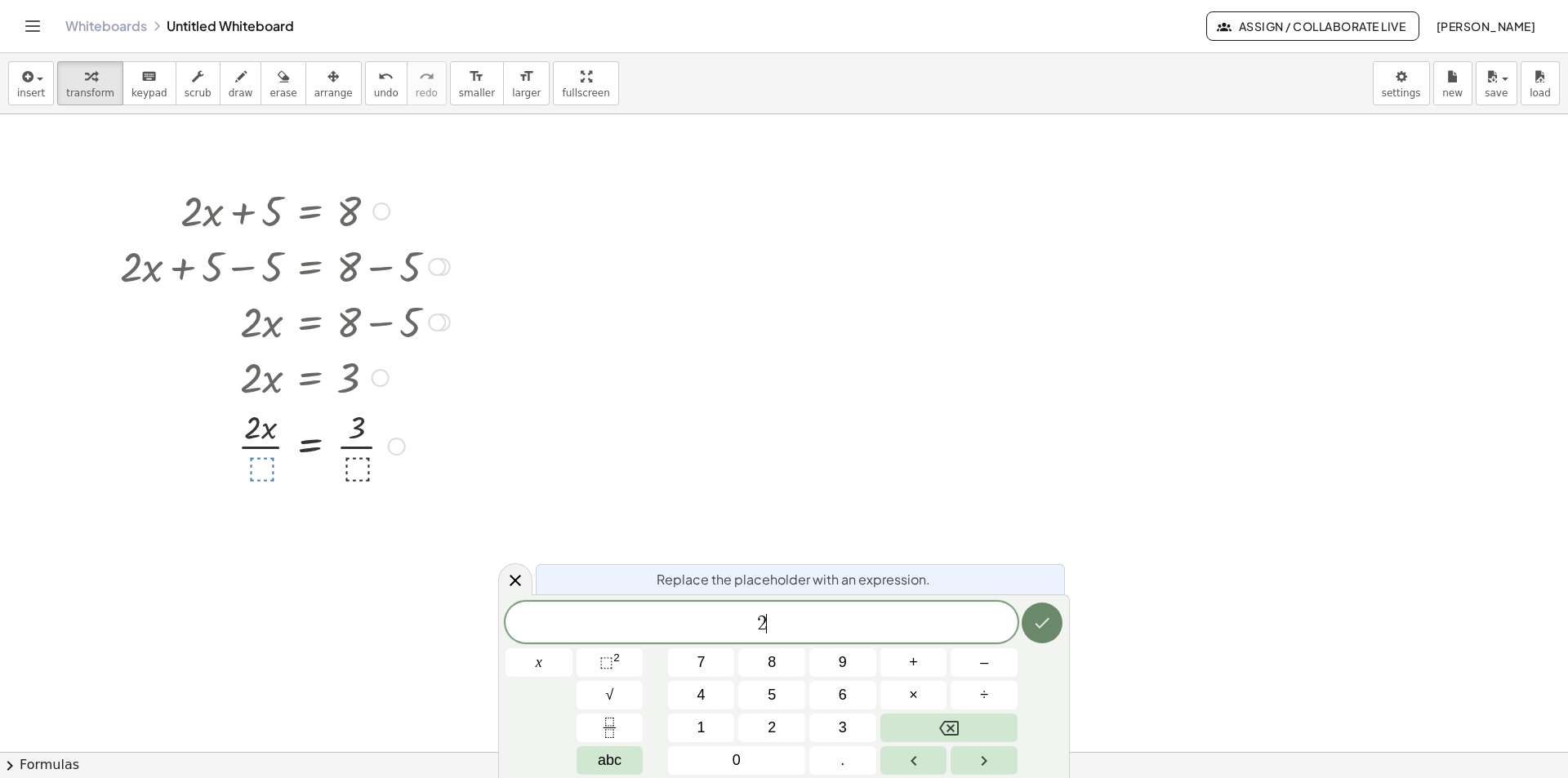
click at [1051, 625] on button "Done" at bounding box center [1042, 622] width 40 height 40
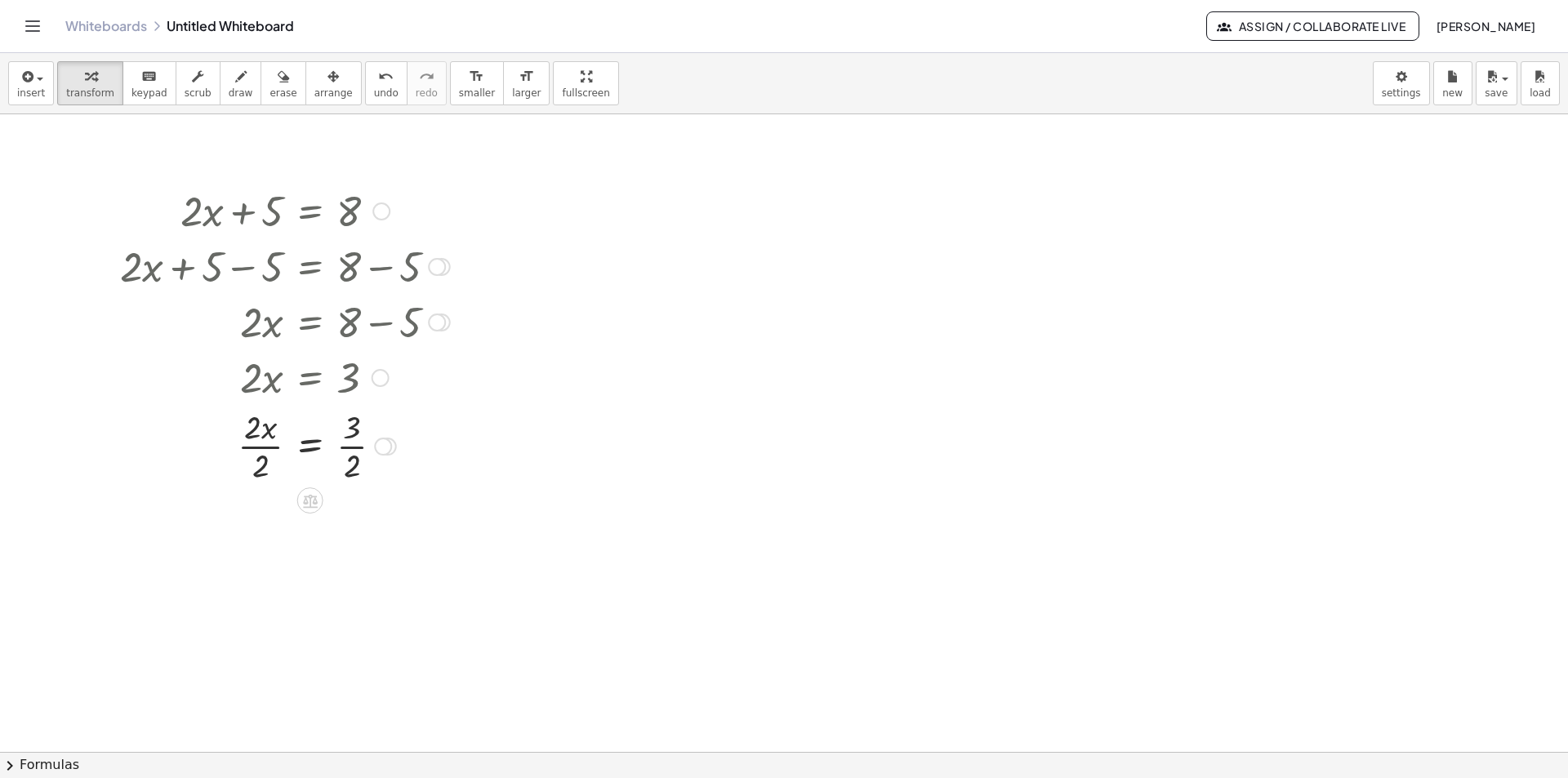
click at [265, 449] on div at bounding box center [285, 444] width 346 height 82
click at [353, 531] on div at bounding box center [285, 526] width 346 height 82
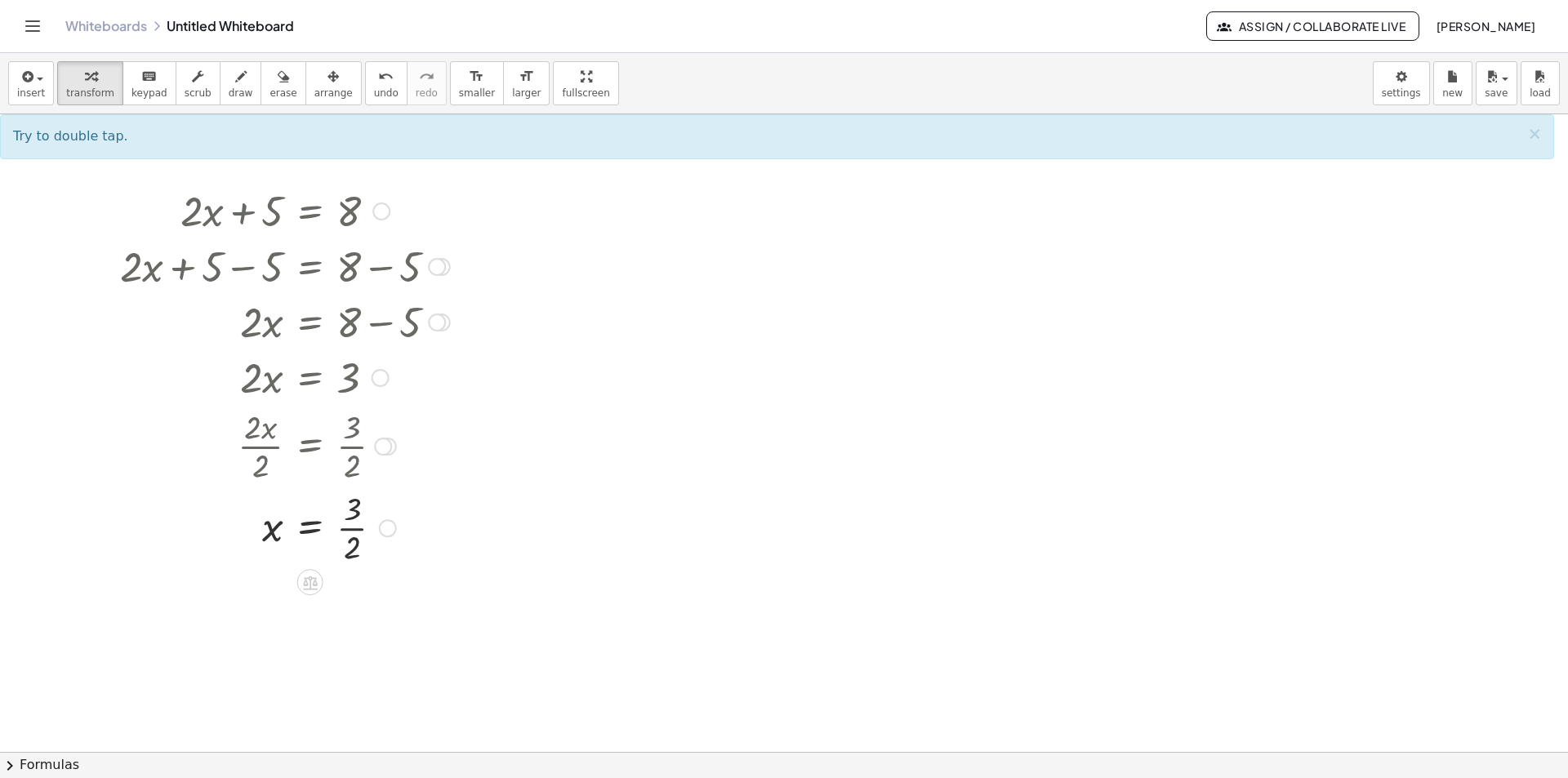
click at [353, 531] on div at bounding box center [285, 526] width 346 height 82
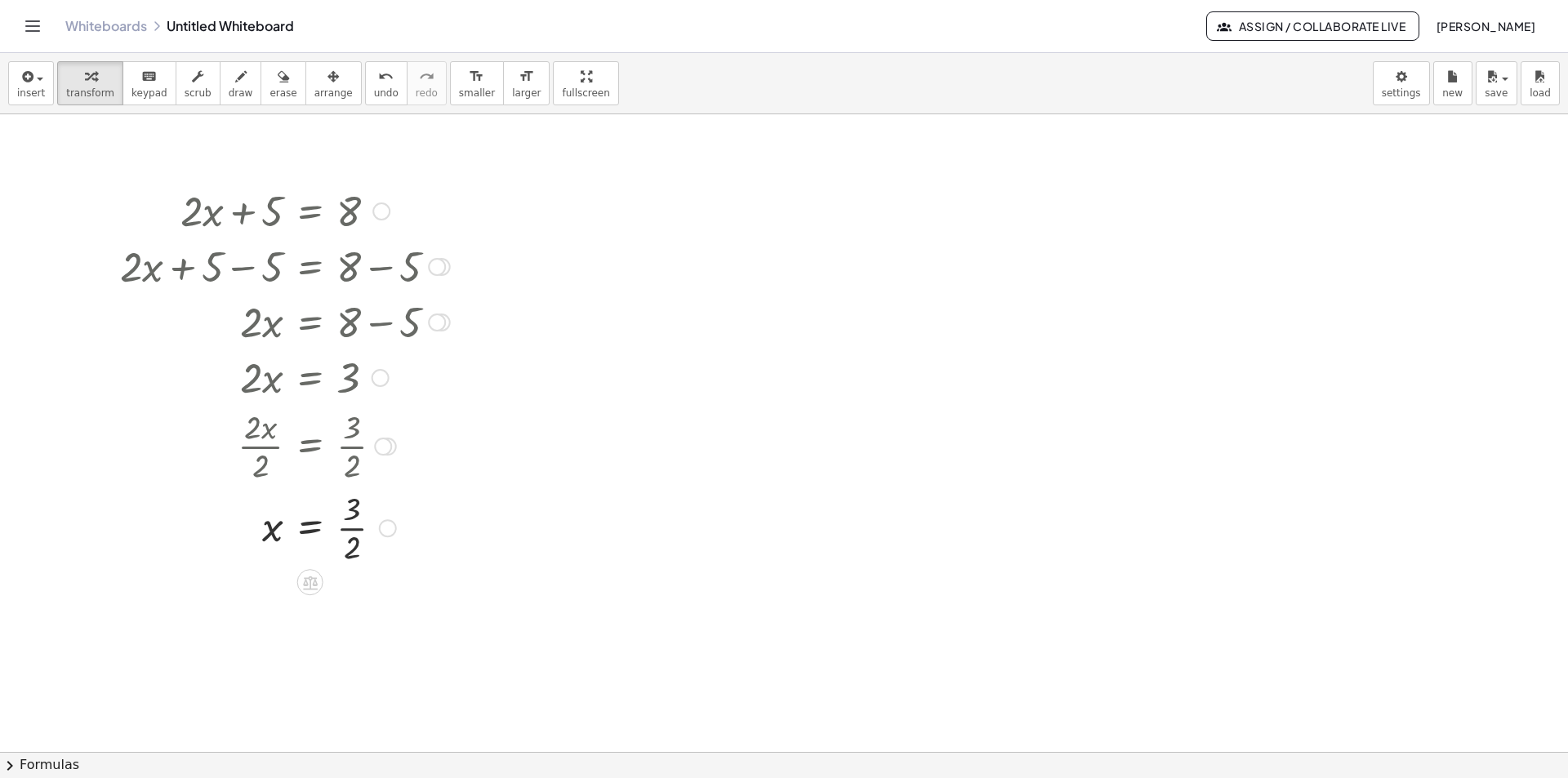
click at [353, 531] on div at bounding box center [285, 526] width 346 height 82
click at [315, 88] on span "arrange" at bounding box center [334, 93] width 38 height 12
click at [285, 303] on div at bounding box center [278, 401] width 367 height 447
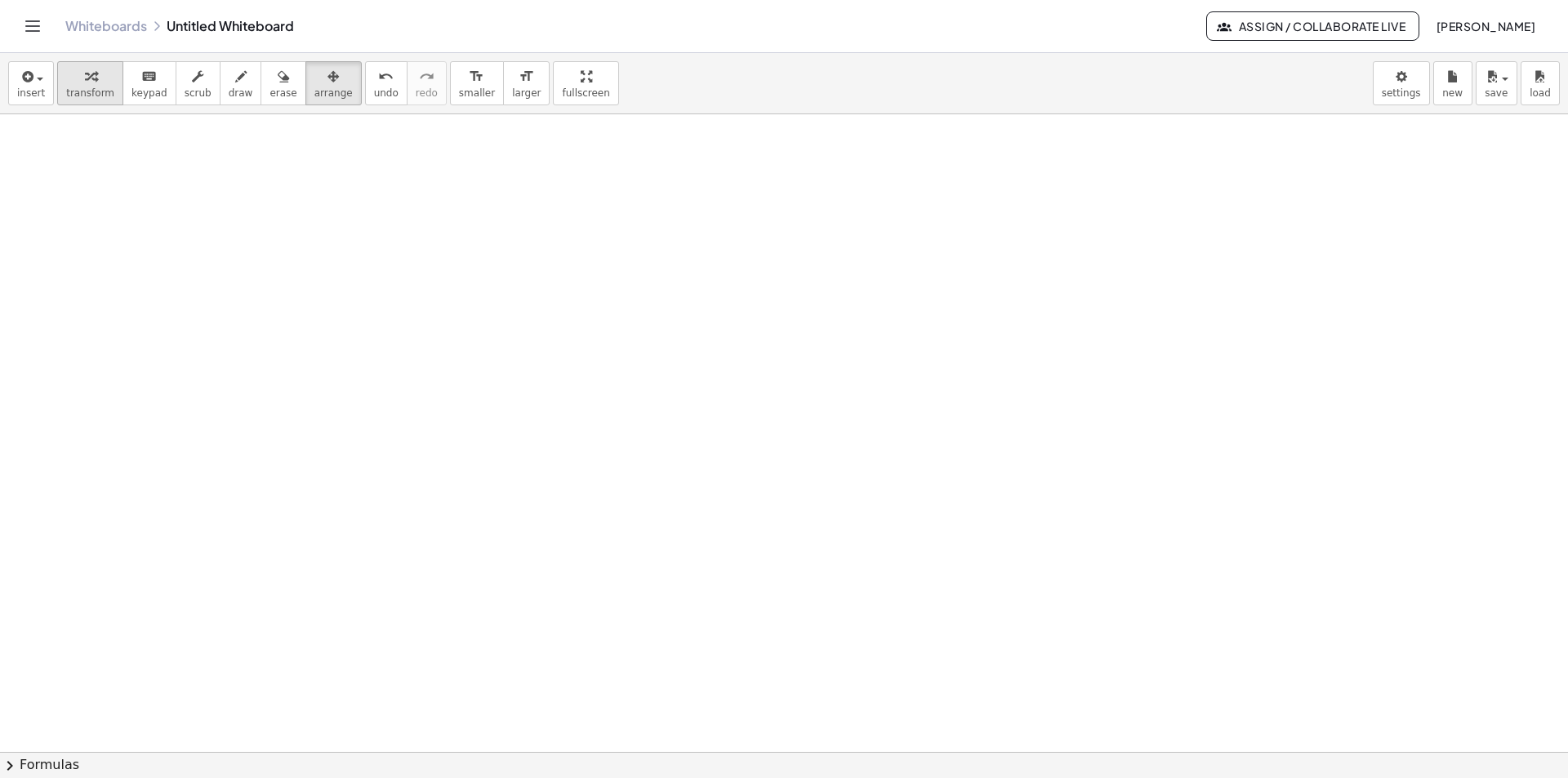
click at [85, 81] on icon "button" at bounding box center [90, 77] width 12 height 19
click at [139, 88] on span "keypad" at bounding box center [149, 93] width 36 height 12
click at [264, 344] on div at bounding box center [784, 752] width 1568 height 1275
click at [39, 94] on span "insert" at bounding box center [31, 93] width 28 height 12
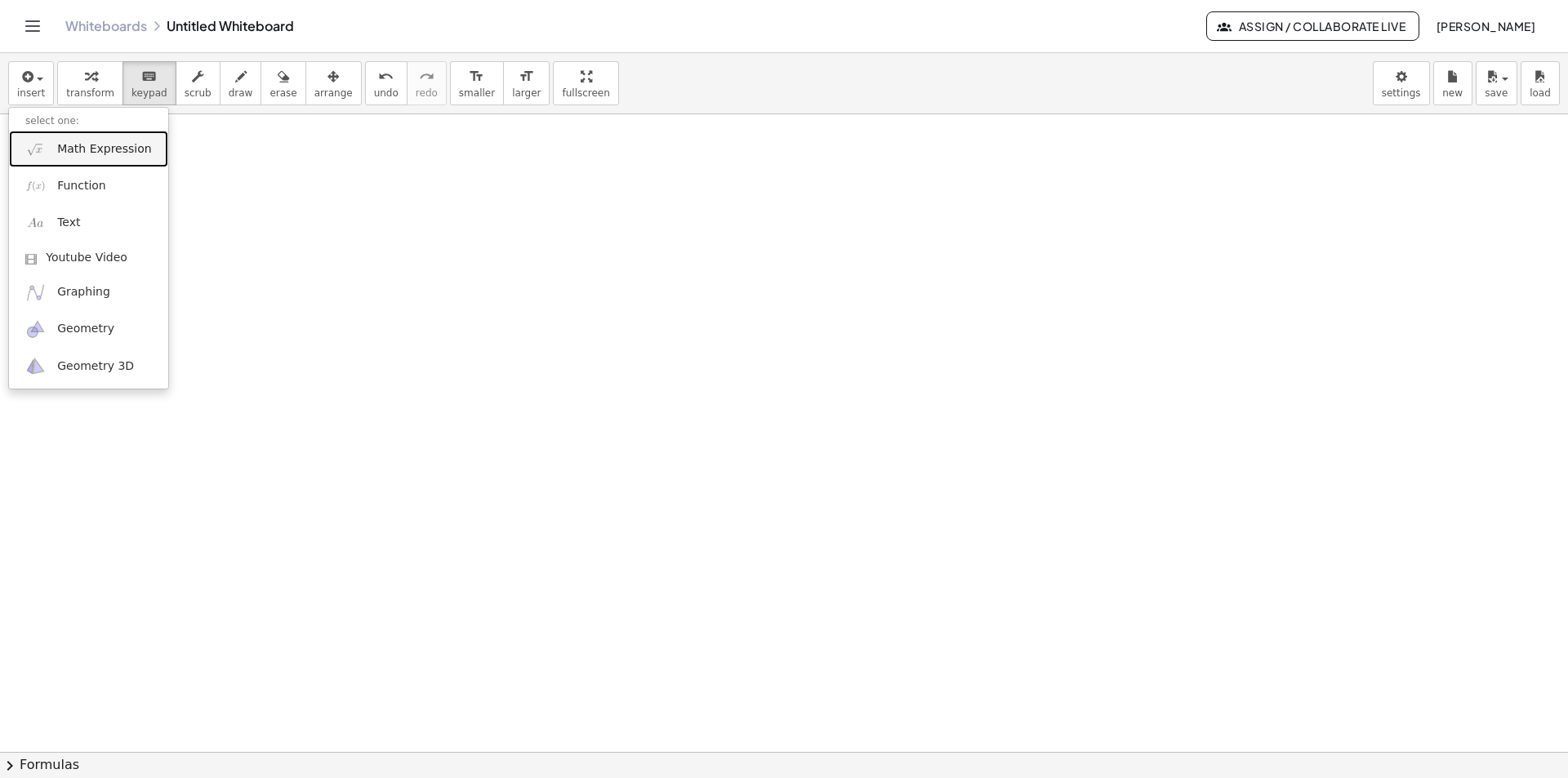
click at [52, 146] on link "Math Expression" at bounding box center [89, 149] width 160 height 37
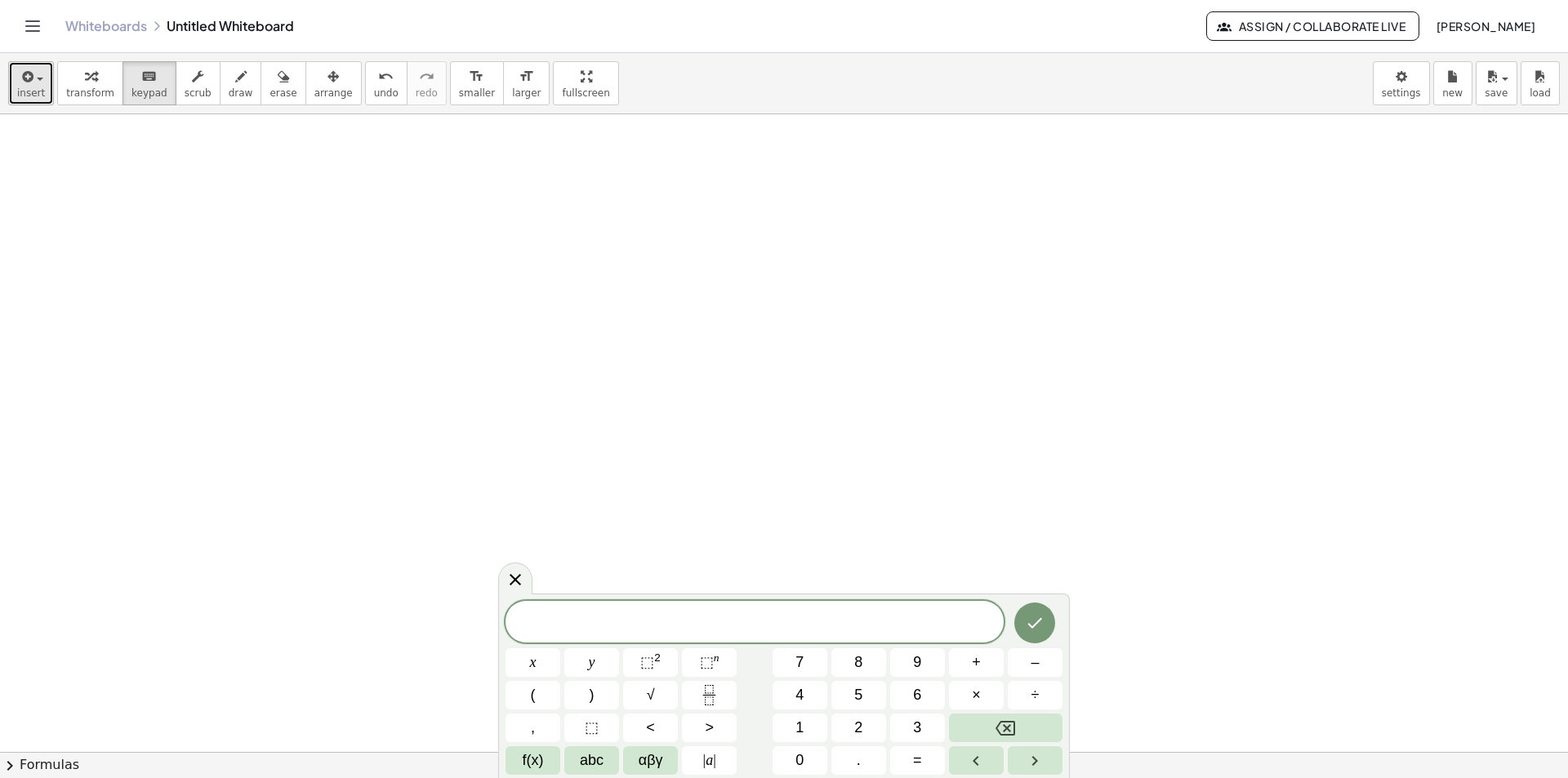
click at [40, 96] on span "insert" at bounding box center [31, 93] width 28 height 12
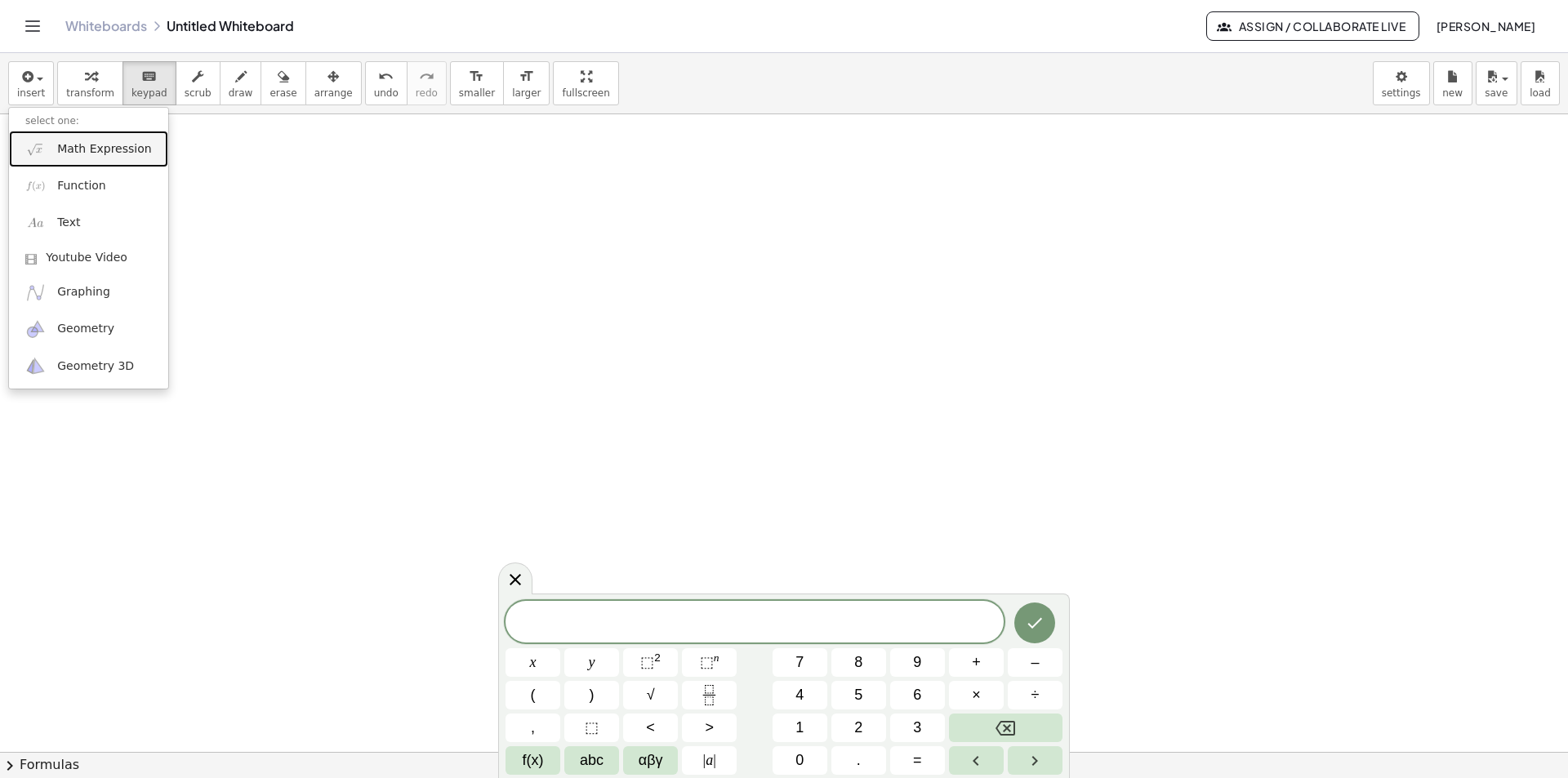
click at [78, 159] on link "Math Expression" at bounding box center [89, 149] width 160 height 37
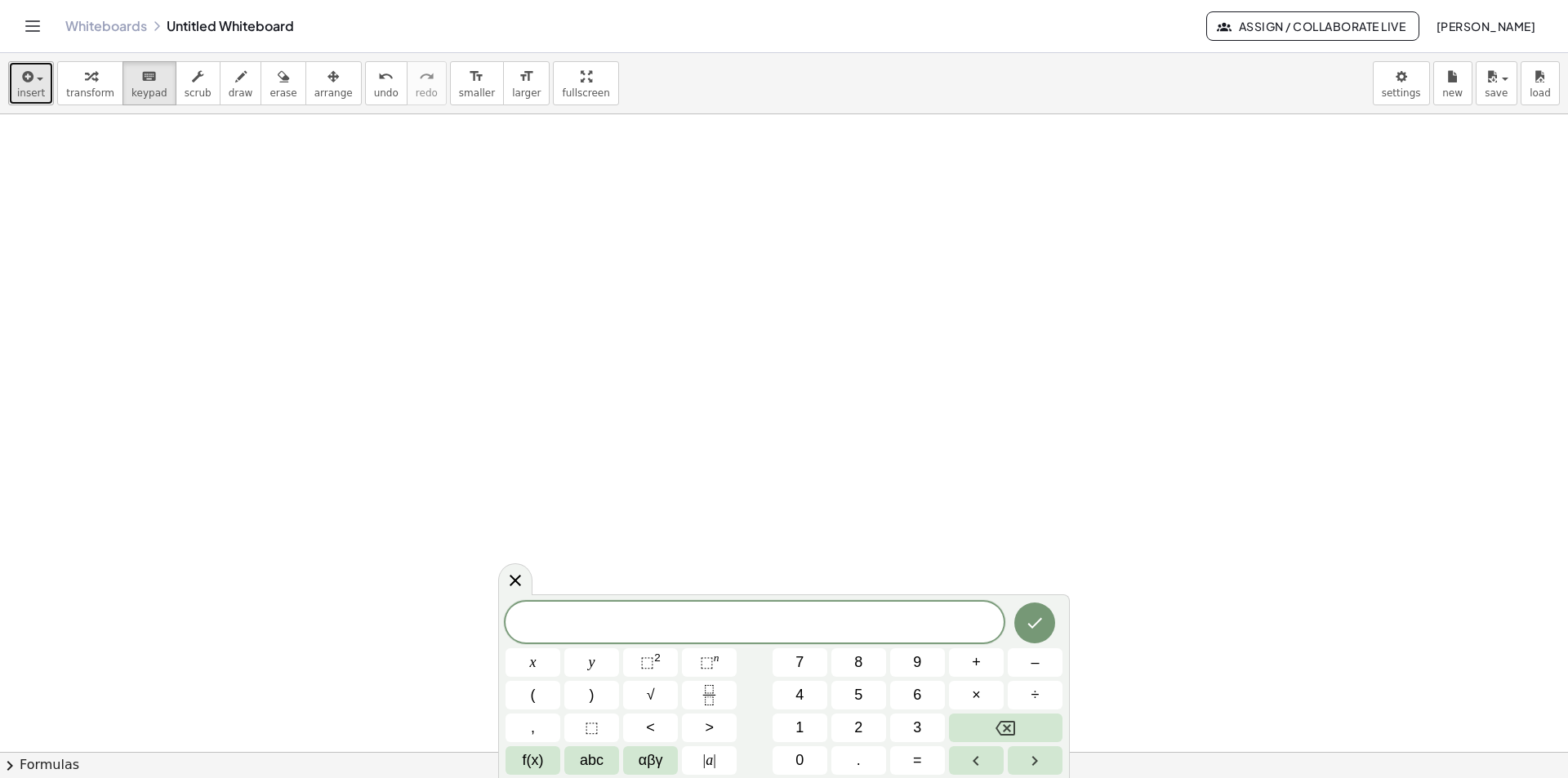
click at [24, 79] on icon "button" at bounding box center [26, 77] width 14 height 19
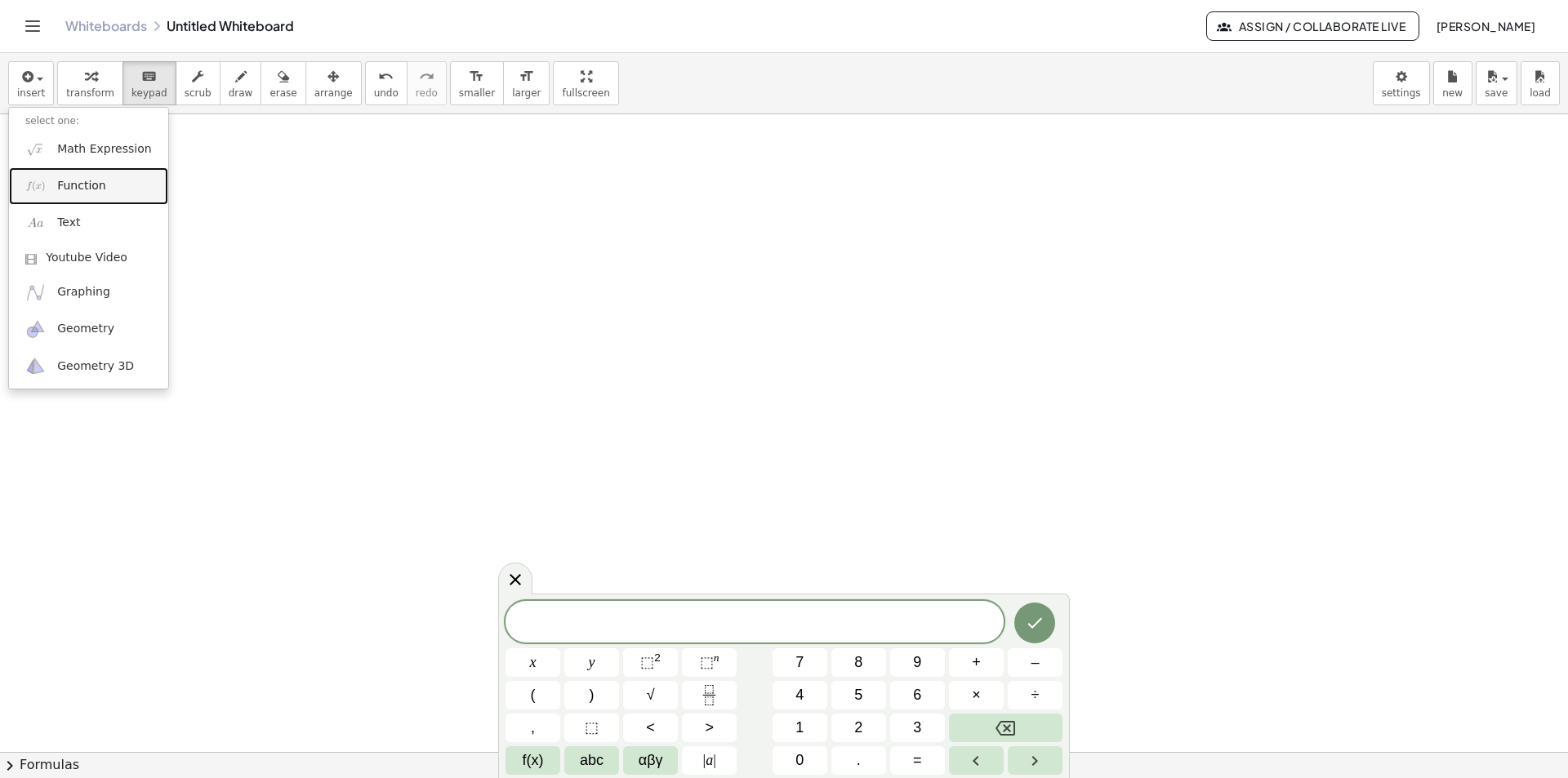
click at [62, 180] on span "Function" at bounding box center [81, 186] width 49 height 16
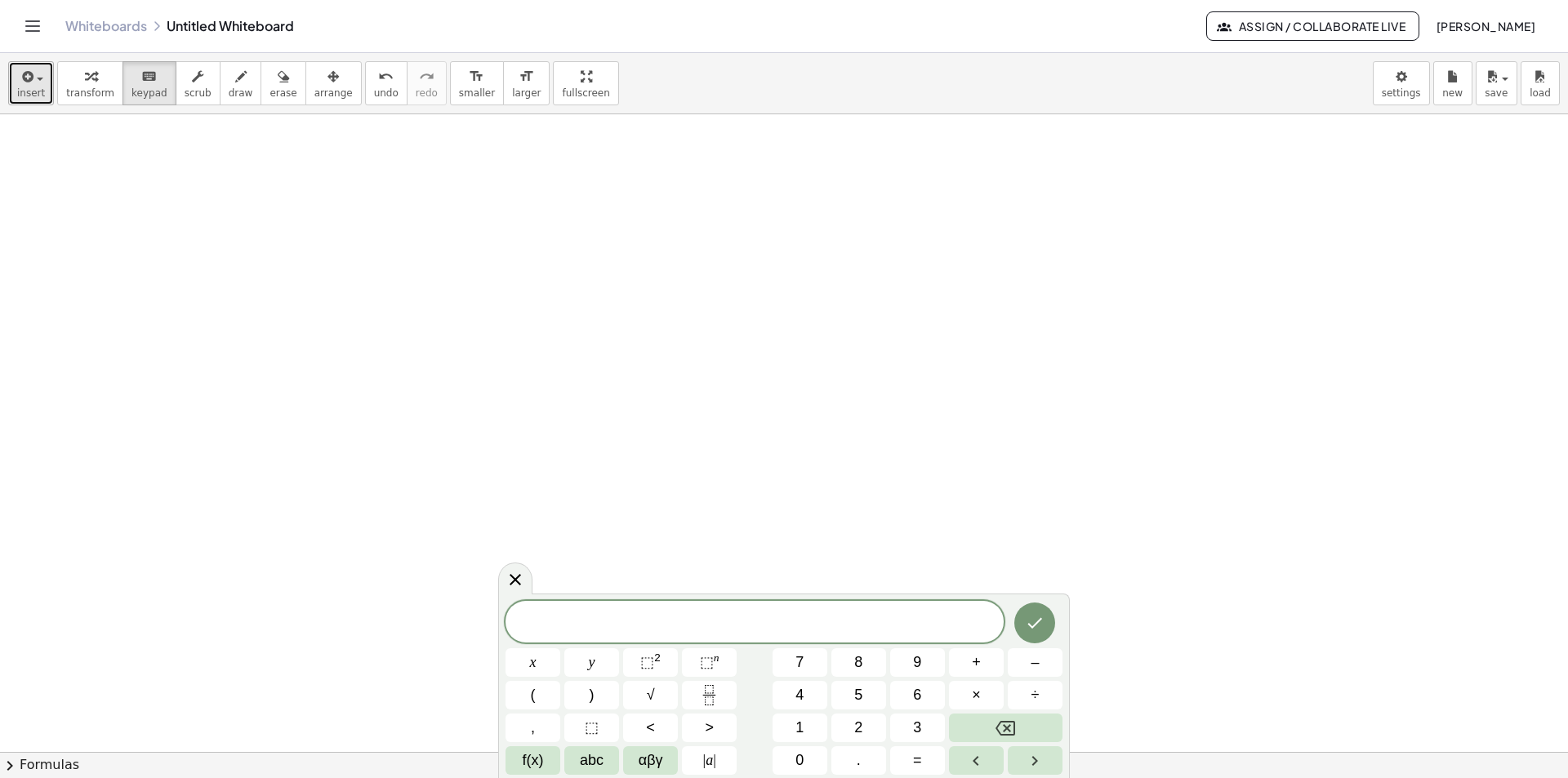
click at [26, 85] on icon "button" at bounding box center [26, 77] width 14 height 19
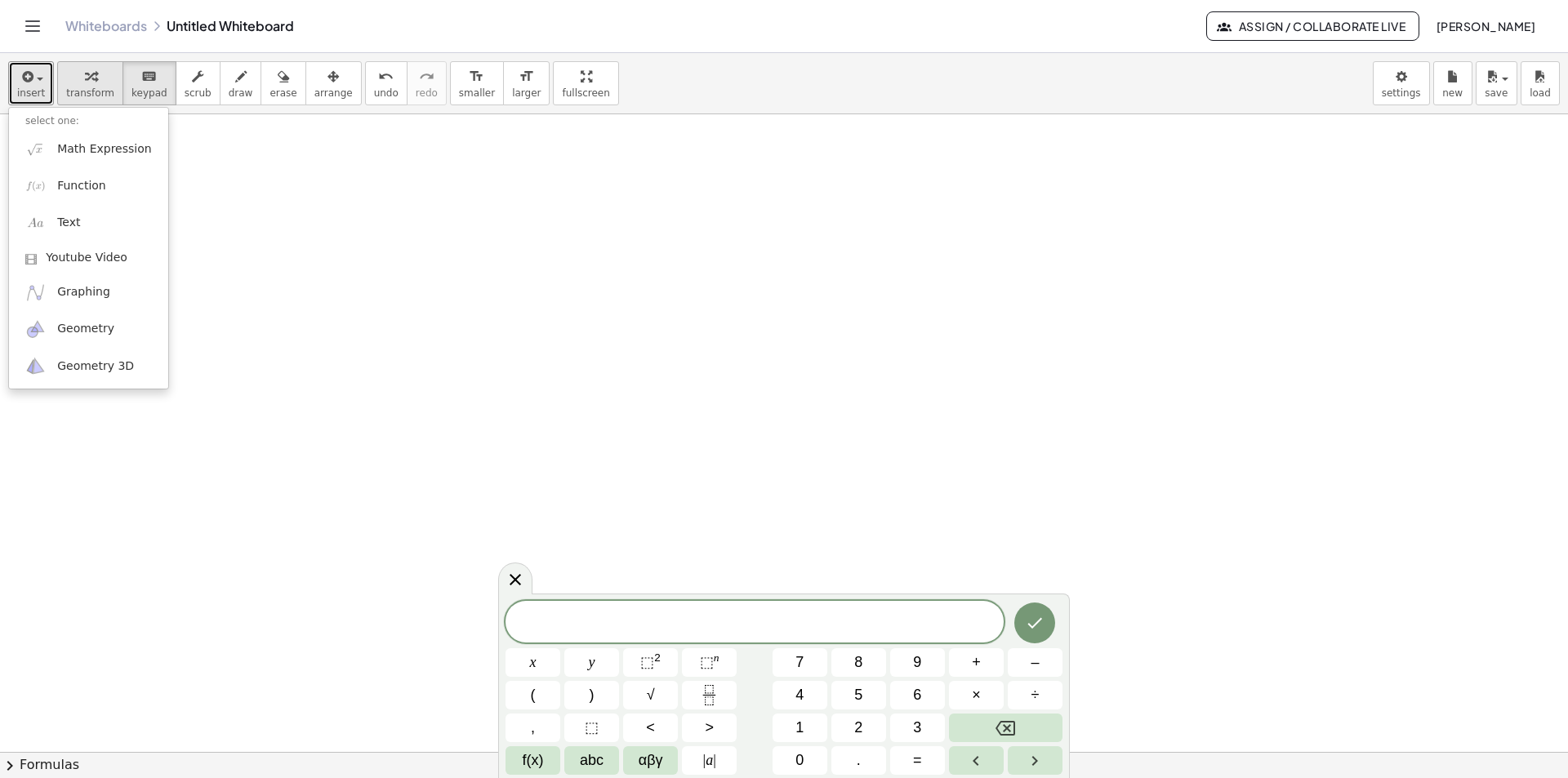
click at [87, 89] on span "transform" at bounding box center [90, 93] width 48 height 12
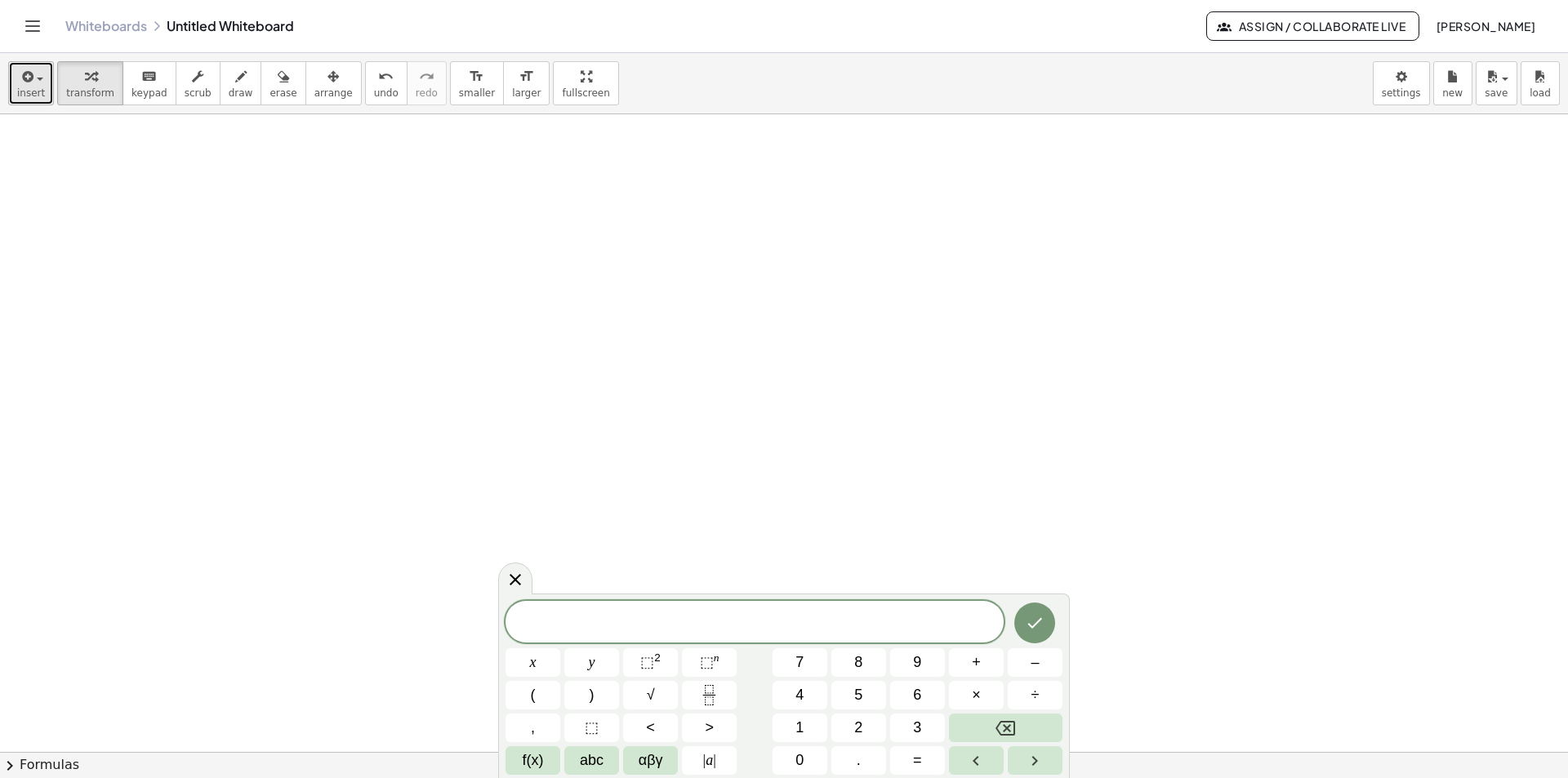
click at [29, 86] on button "insert" at bounding box center [31, 84] width 46 height 44
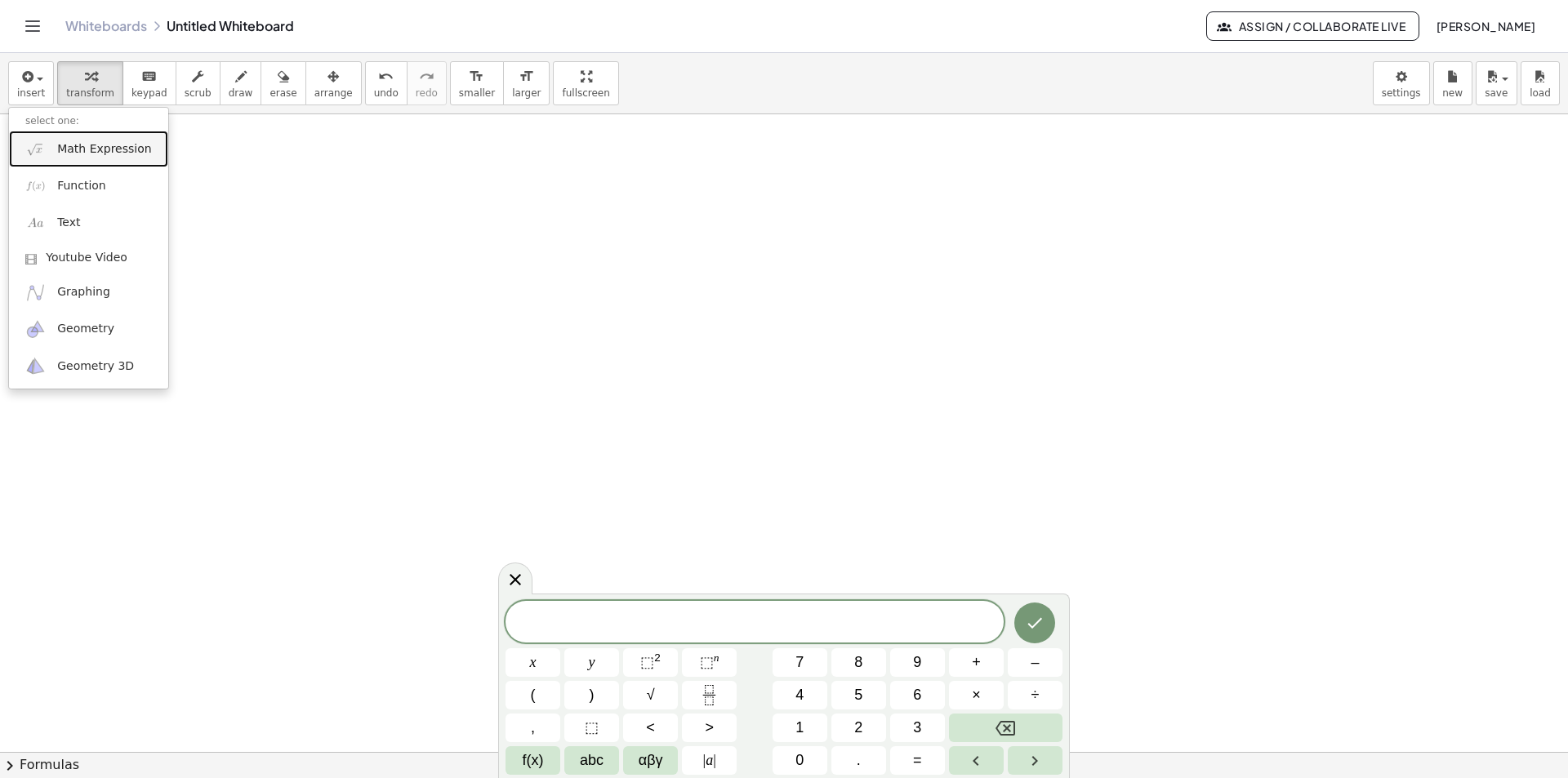
click at [76, 149] on span "Math Expression" at bounding box center [104, 149] width 94 height 16
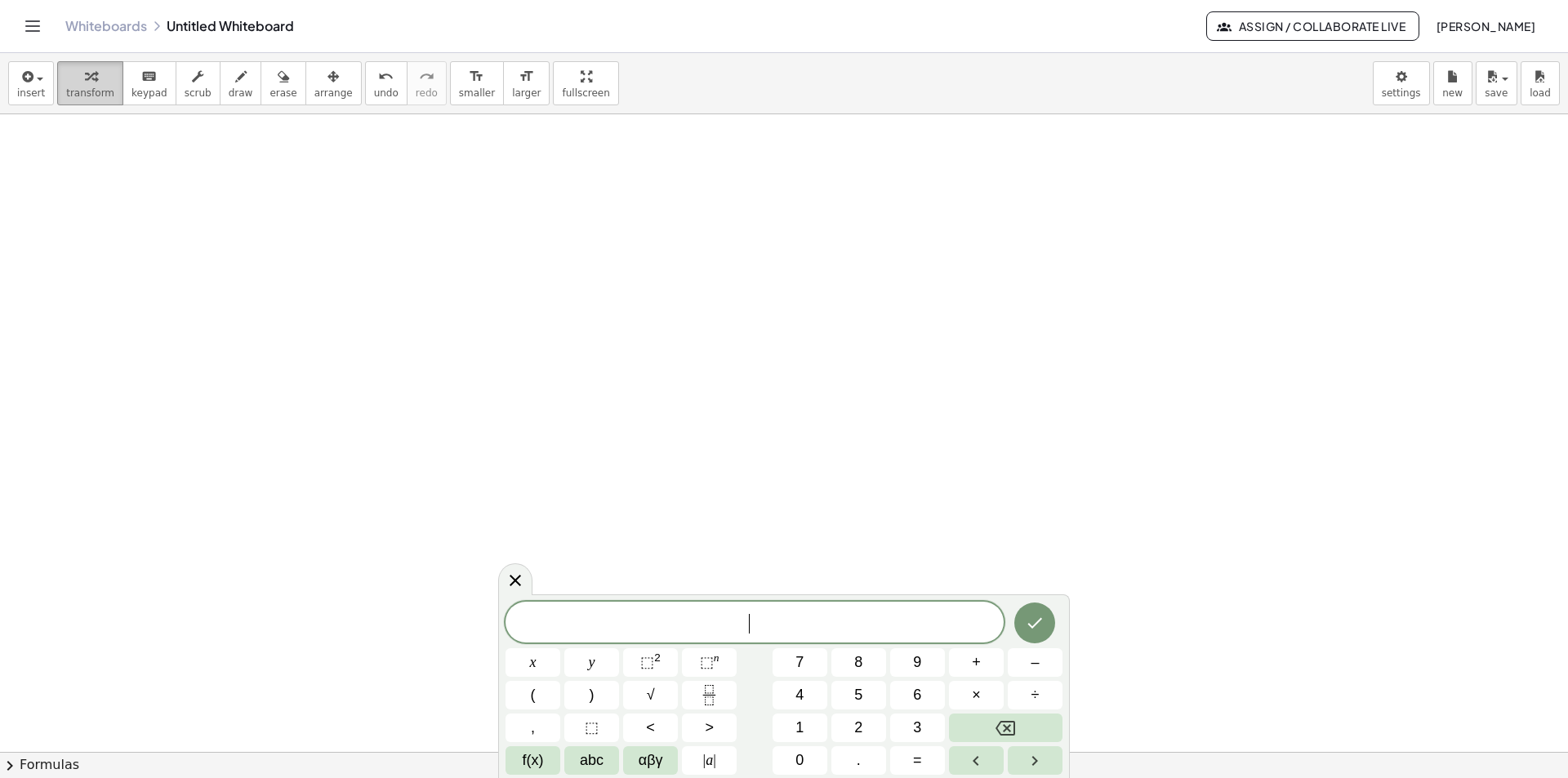
click at [66, 78] on div "button" at bounding box center [90, 76] width 48 height 19
click at [642, 675] on button "⬚ 2" at bounding box center [650, 663] width 55 height 29
click at [1049, 634] on button "Done" at bounding box center [1034, 619] width 40 height 40
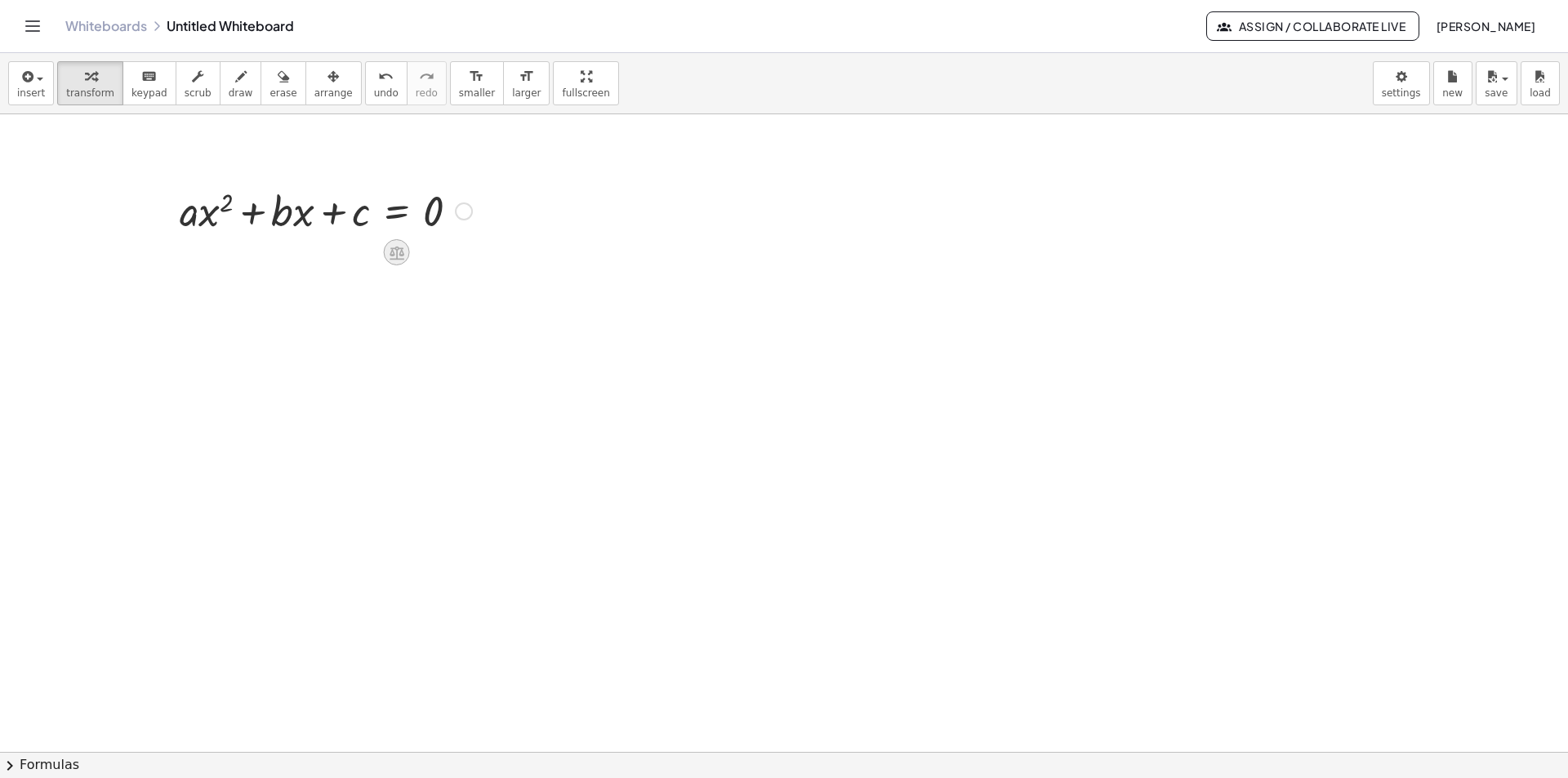
click at [392, 258] on icon at bounding box center [396, 252] width 14 height 13
click at [438, 261] on div "÷" at bounding box center [429, 252] width 26 height 26
click at [295, 302] on div at bounding box center [335, 278] width 328 height 82
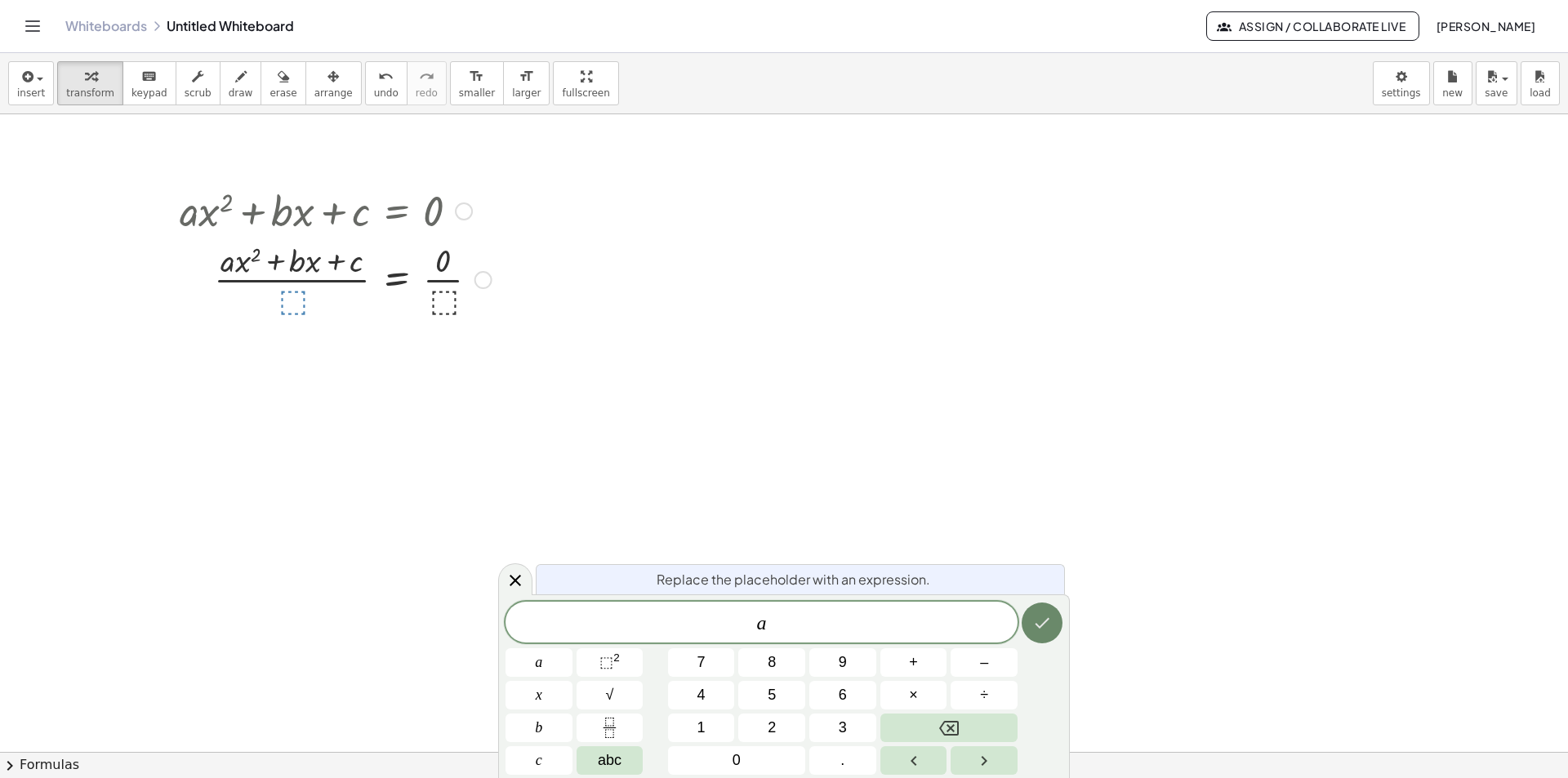
click at [1033, 620] on icon "Done" at bounding box center [1042, 622] width 19 height 19
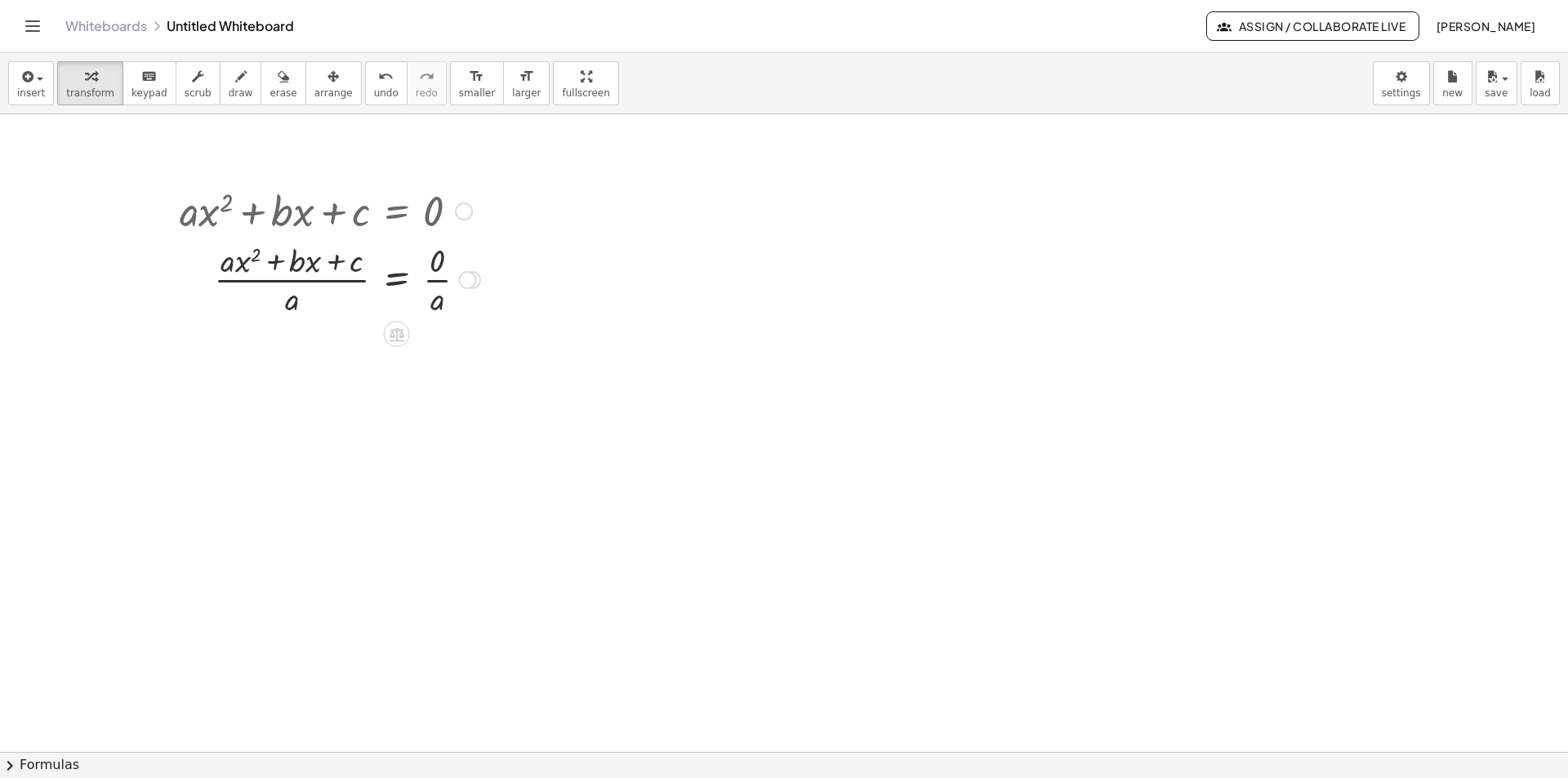
click at [294, 285] on div at bounding box center [329, 278] width 316 height 82
click at [295, 284] on div at bounding box center [329, 278] width 316 height 82
click at [278, 285] on div at bounding box center [329, 278] width 316 height 82
drag, startPoint x: 283, startPoint y: 283, endPoint x: 267, endPoint y: 297, distance: 21.3
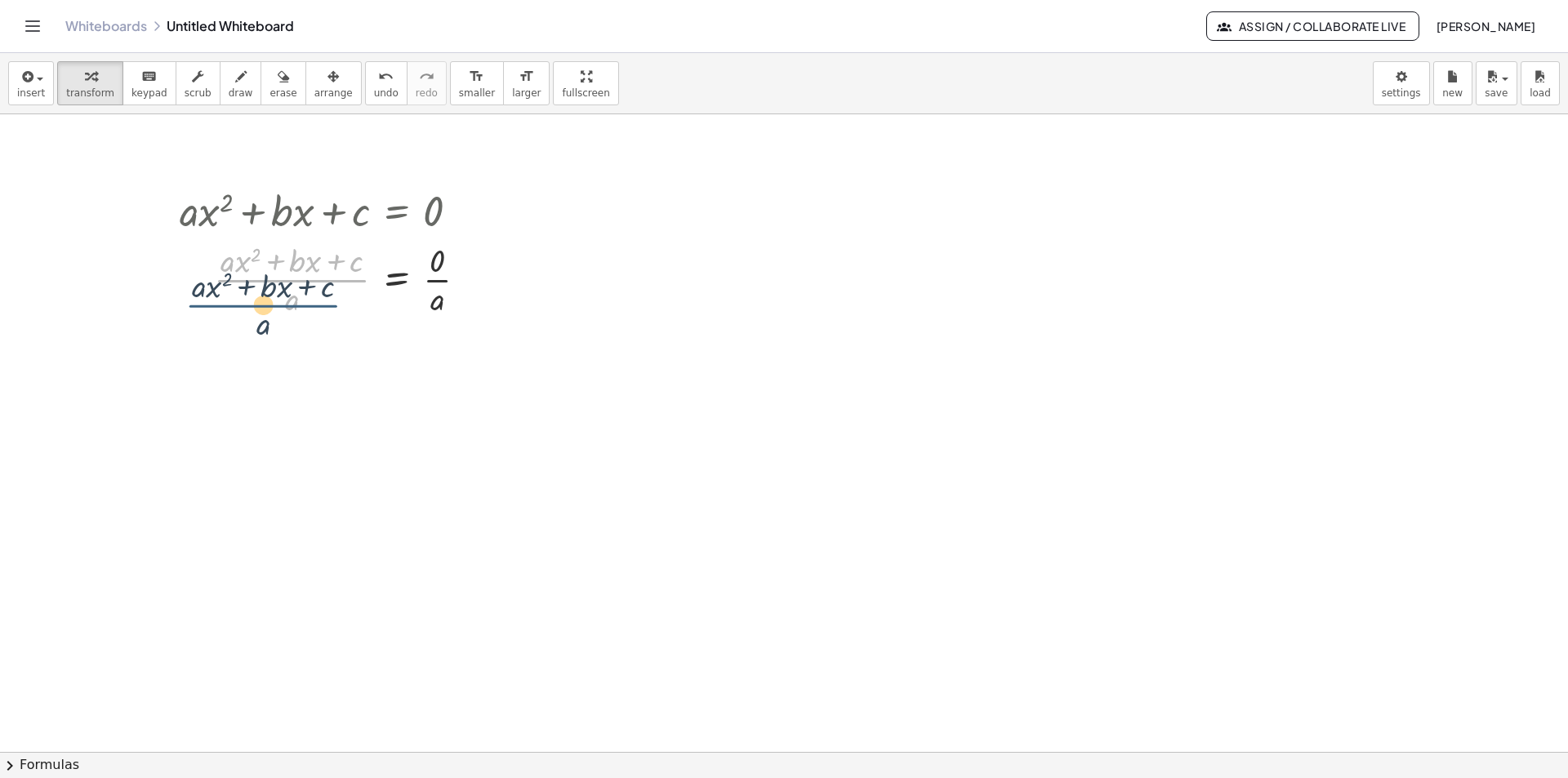
click at [266, 300] on div at bounding box center [329, 278] width 316 height 82
click at [281, 257] on div at bounding box center [329, 278] width 316 height 82
click at [301, 280] on div at bounding box center [329, 278] width 316 height 82
click at [305, 283] on div at bounding box center [329, 278] width 316 height 82
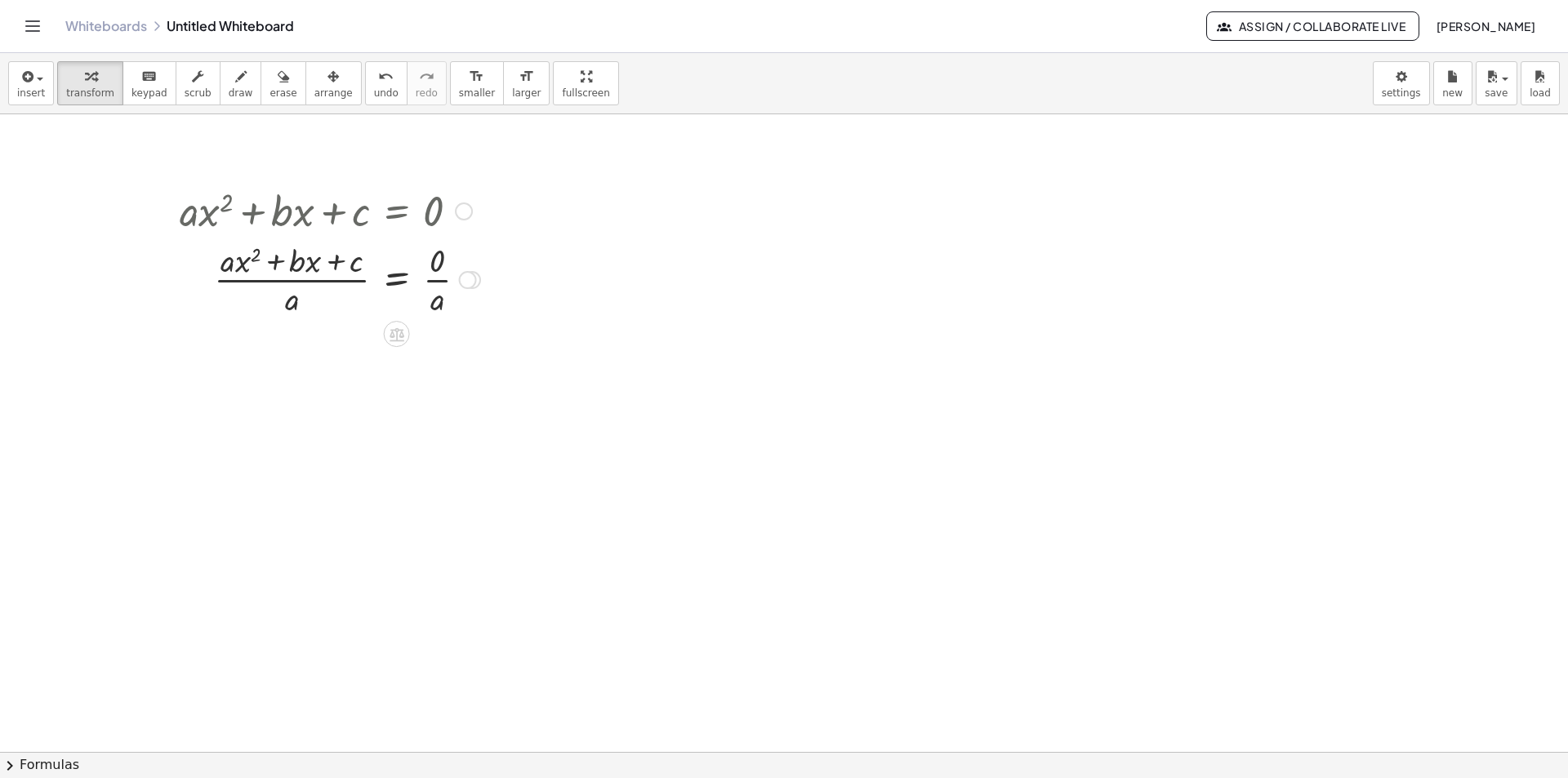
click at [305, 283] on div at bounding box center [329, 278] width 316 height 82
click at [233, 267] on div at bounding box center [329, 278] width 316 height 82
click at [230, 267] on div at bounding box center [329, 278] width 316 height 82
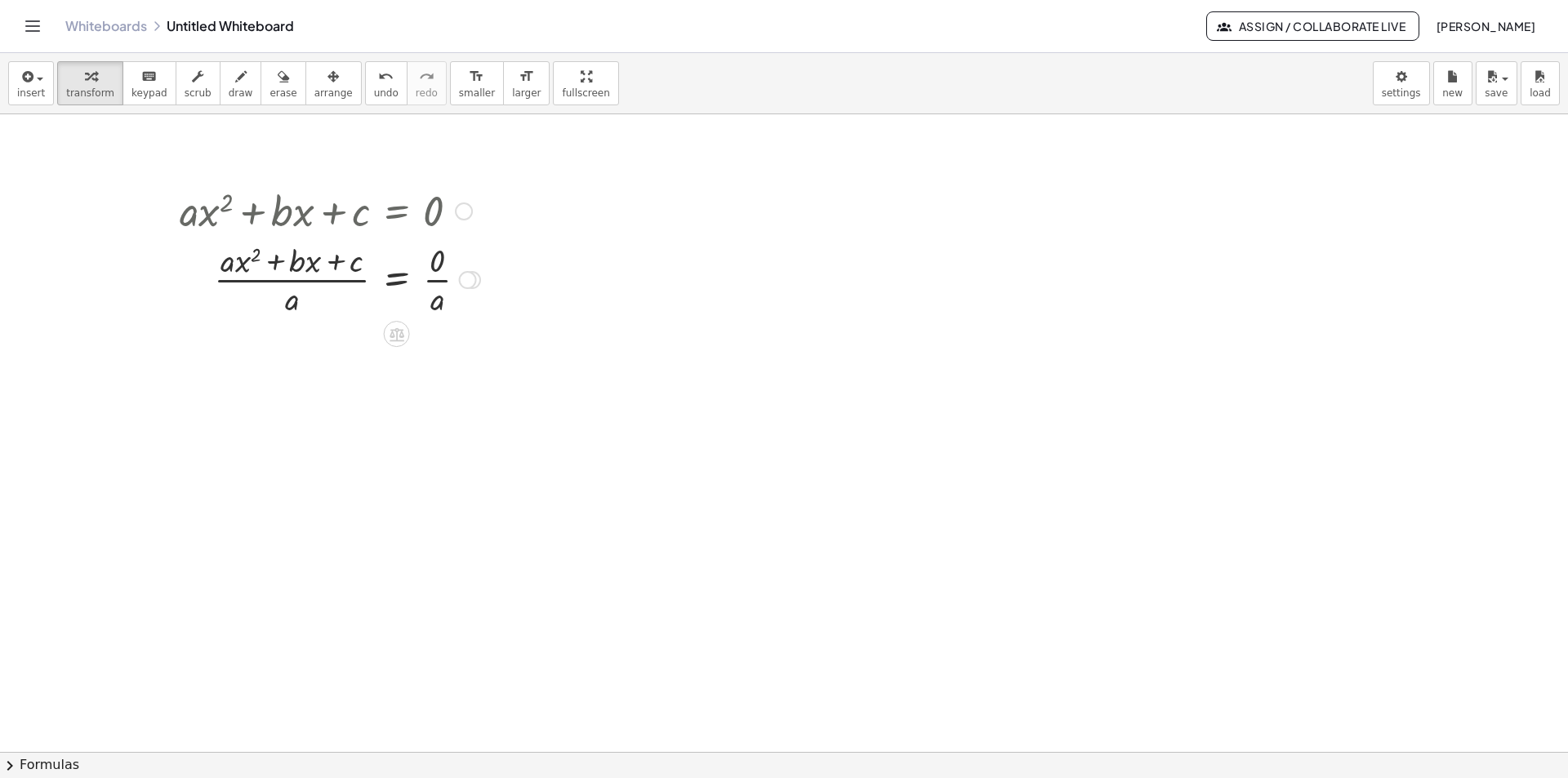
click at [221, 267] on div at bounding box center [329, 278] width 316 height 82
drag, startPoint x: 247, startPoint y: 283, endPoint x: 289, endPoint y: 283, distance: 42.0
click at [290, 283] on div at bounding box center [329, 278] width 316 height 82
click at [289, 283] on div at bounding box center [329, 278] width 316 height 82
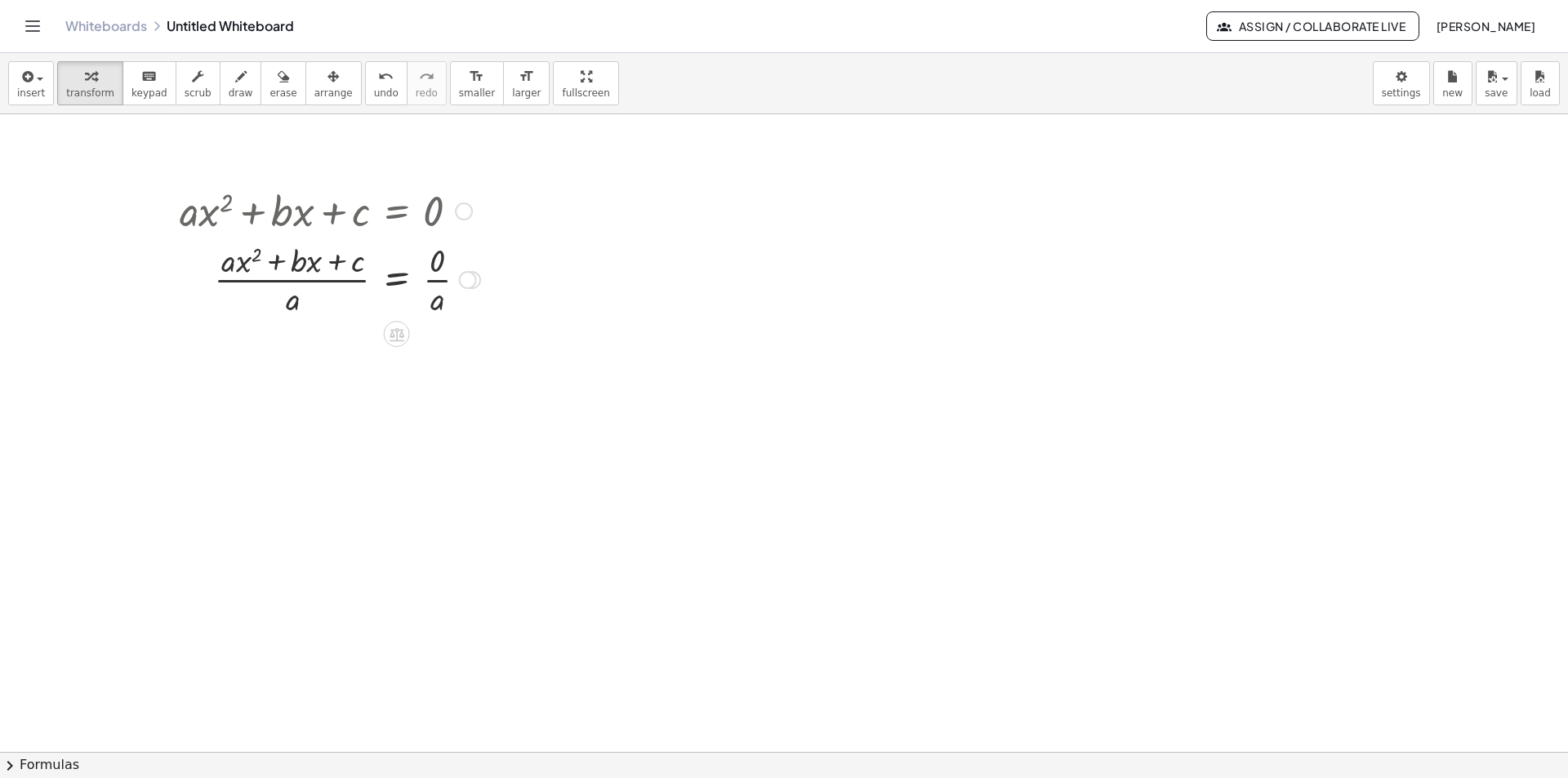
click at [289, 283] on div at bounding box center [329, 278] width 316 height 82
drag, startPoint x: 262, startPoint y: 263, endPoint x: 241, endPoint y: 275, distance: 24.2
click at [241, 275] on div at bounding box center [329, 278] width 316 height 82
click at [228, 262] on div at bounding box center [329, 278] width 316 height 82
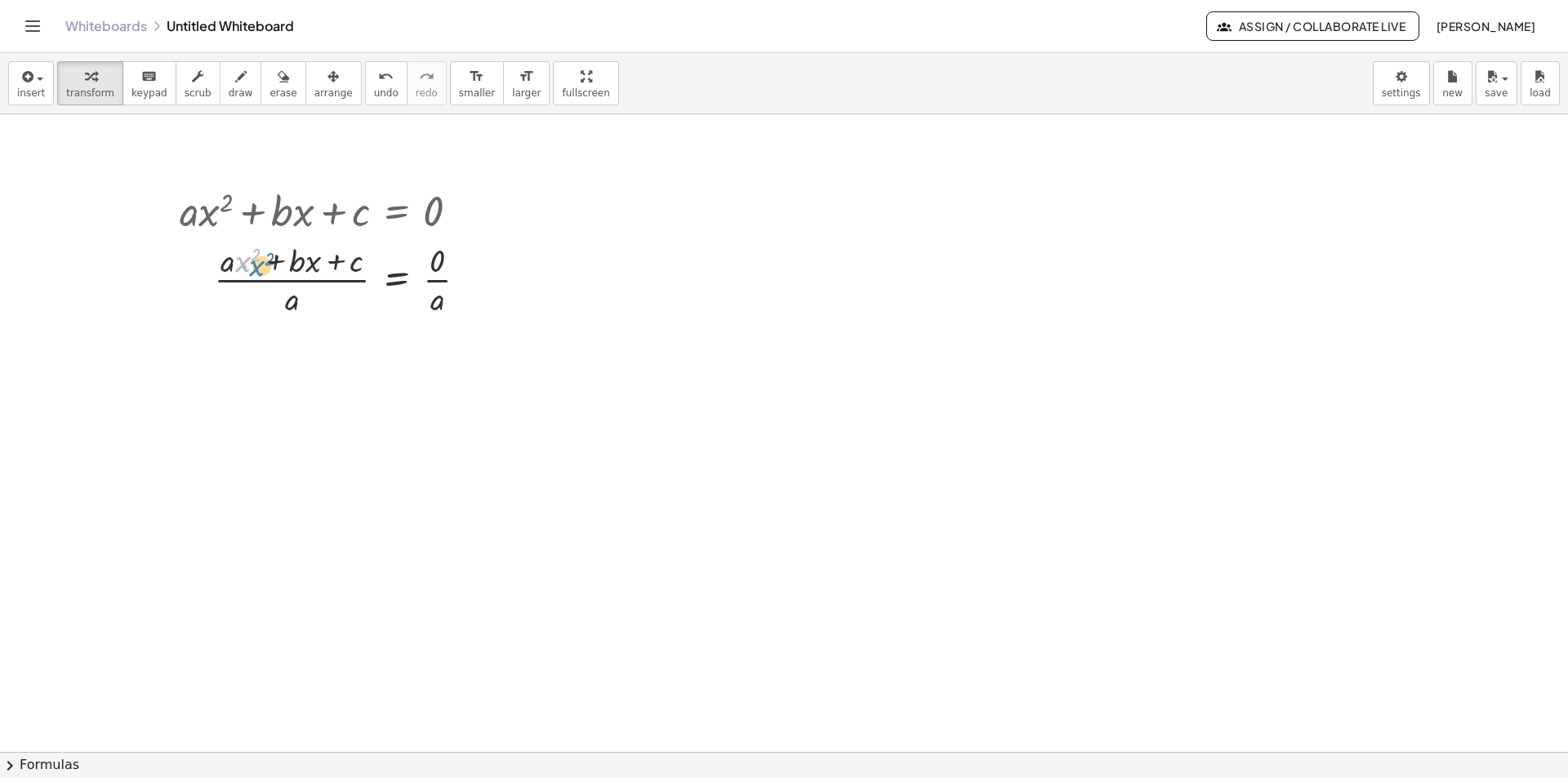
drag, startPoint x: 240, startPoint y: 263, endPoint x: 254, endPoint y: 267, distance: 14.6
click at [254, 267] on div at bounding box center [329, 278] width 316 height 82
drag, startPoint x: 233, startPoint y: 264, endPoint x: 207, endPoint y: 266, distance: 26.1
click at [215, 359] on div at bounding box center [329, 360] width 316 height 82
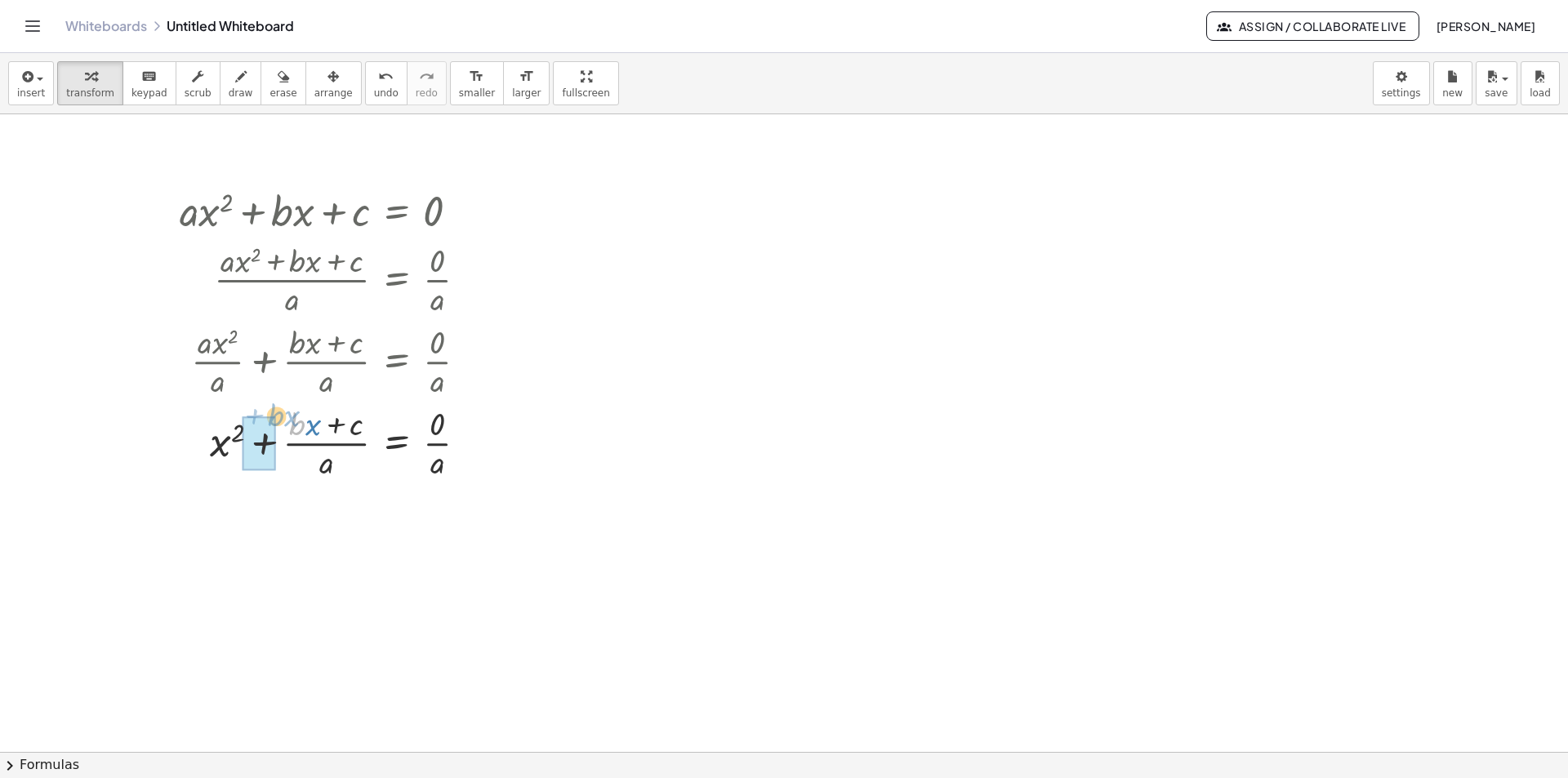
drag, startPoint x: 304, startPoint y: 429, endPoint x: 283, endPoint y: 419, distance: 23.3
click at [283, 419] on div at bounding box center [329, 441] width 316 height 82
click at [294, 525] on div at bounding box center [329, 523] width 316 height 82
click at [394, 579] on icon at bounding box center [396, 579] width 17 height 17
click at [371, 580] on div "−" at bounding box center [364, 579] width 26 height 26
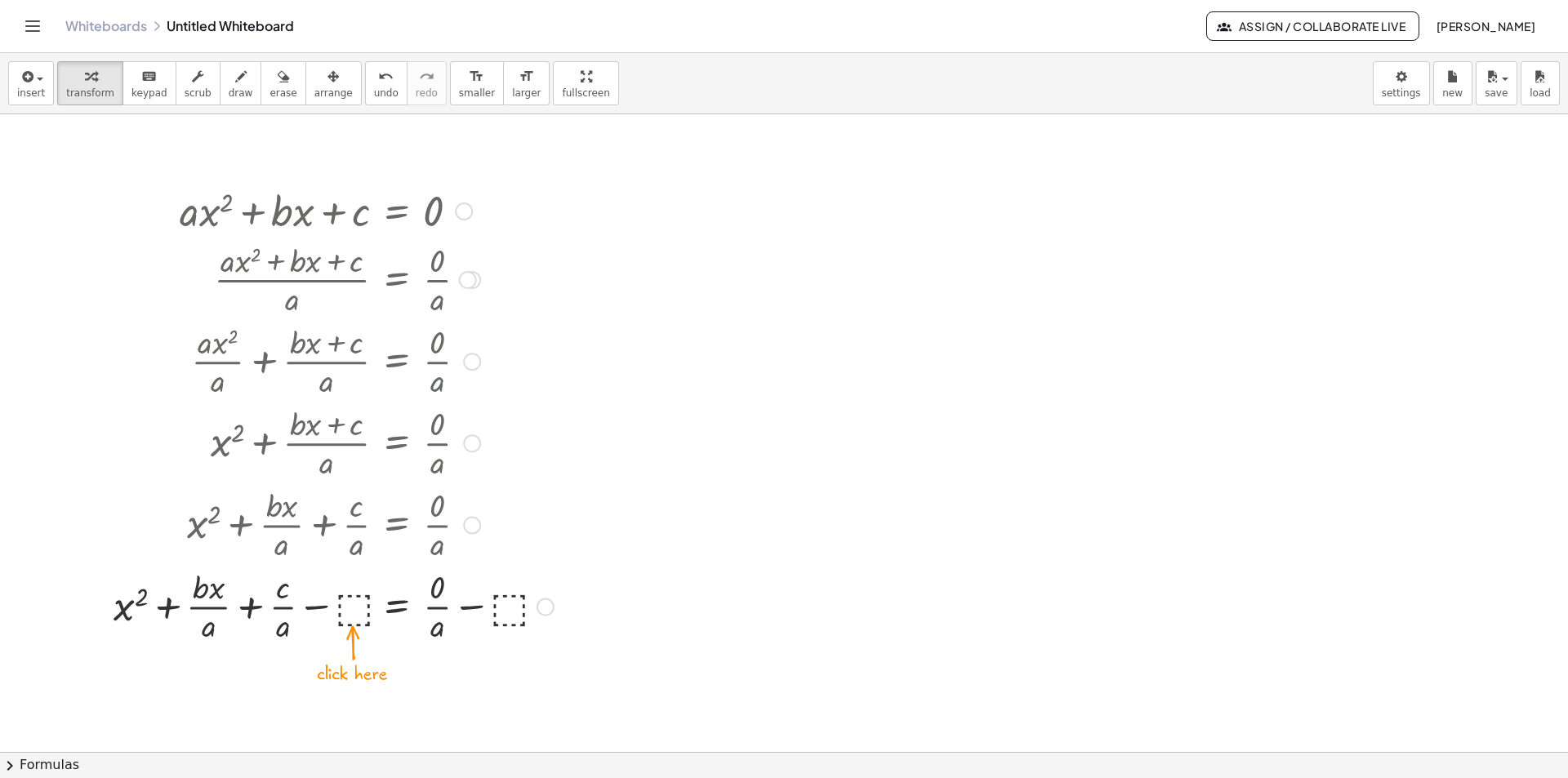
click at [353, 610] on div at bounding box center [333, 604] width 456 height 82
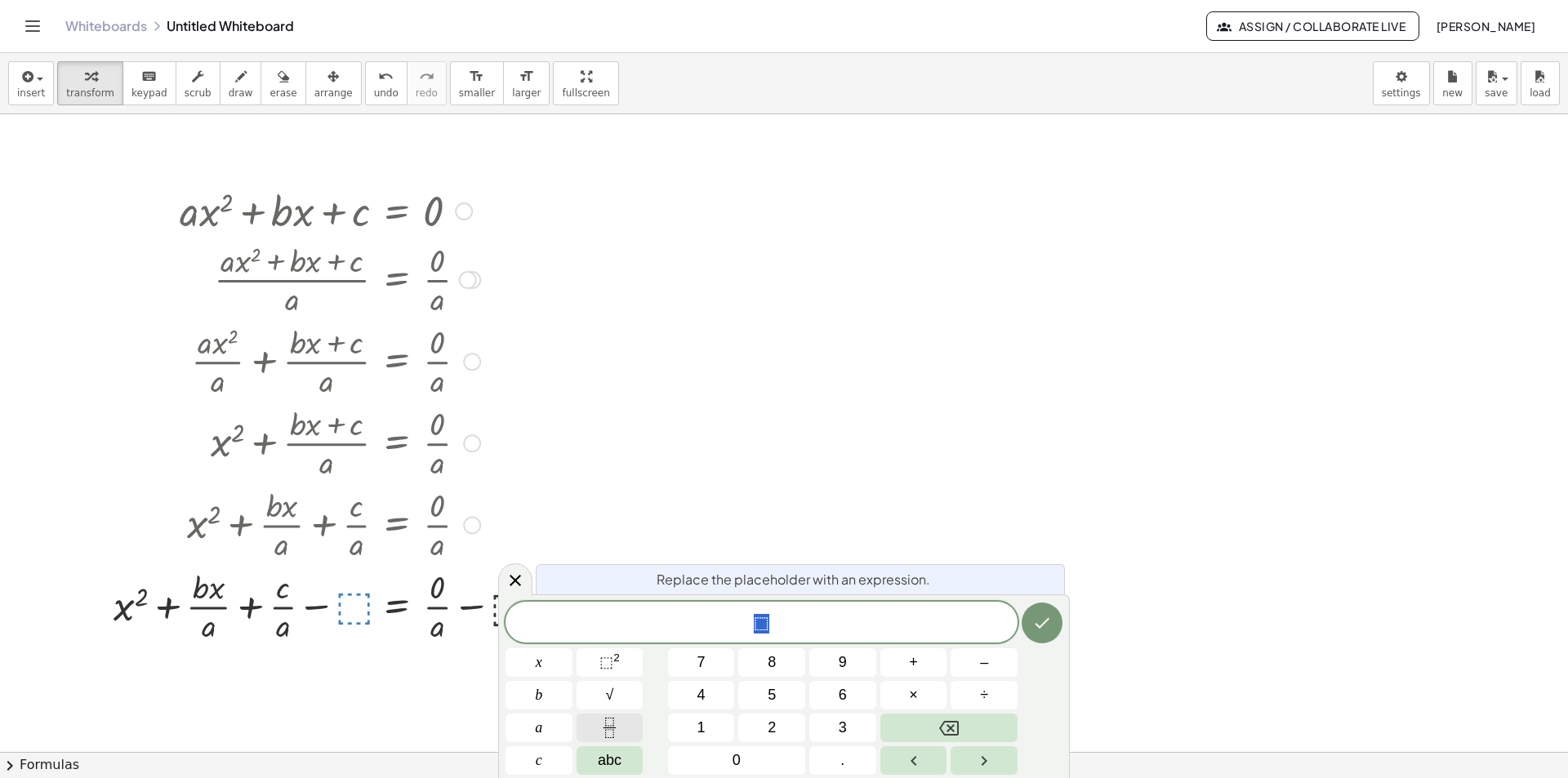
click at [596, 720] on button "Fraction" at bounding box center [610, 728] width 67 height 29
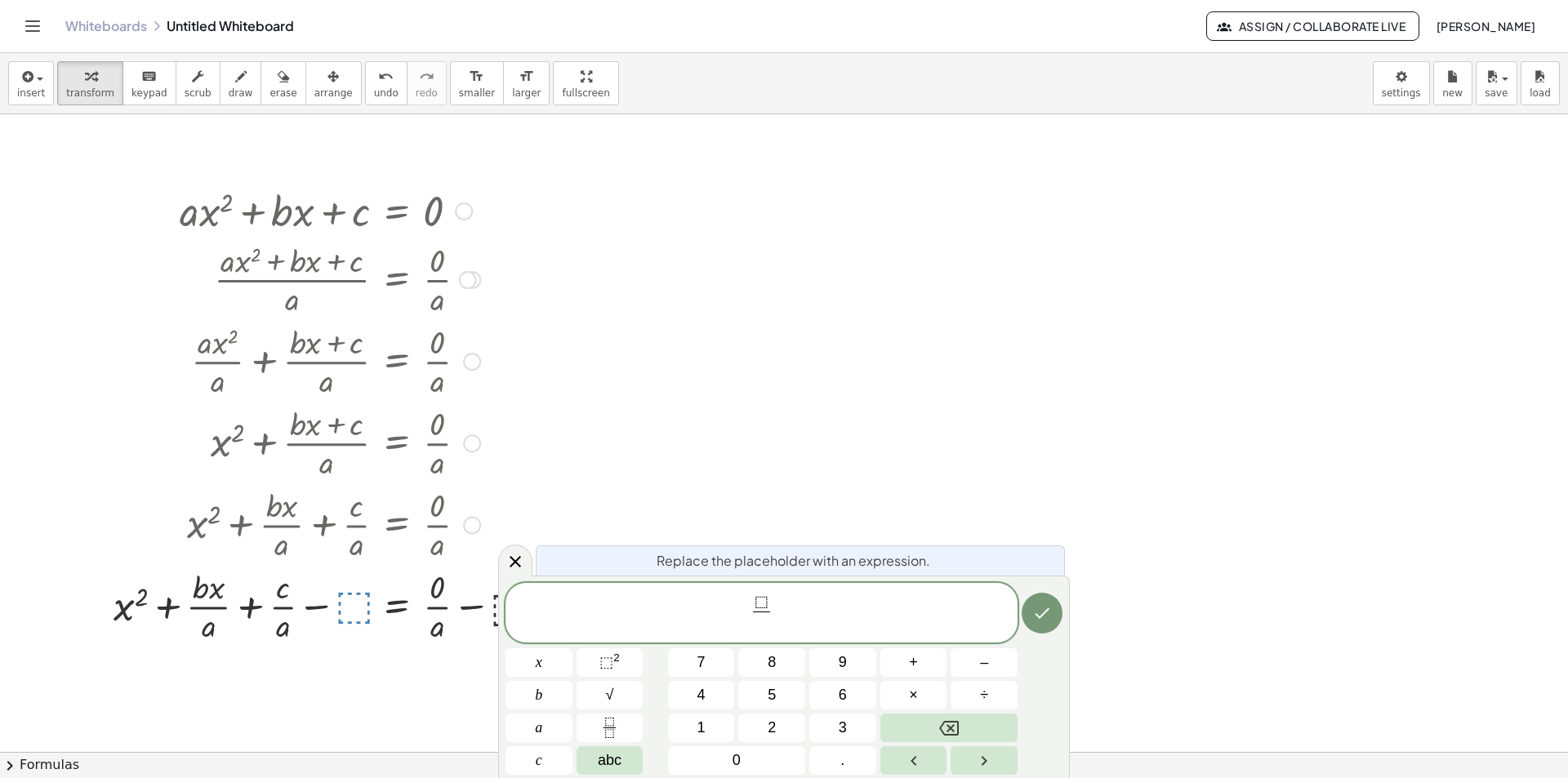
click at [767, 603] on span "⬚" at bounding box center [762, 603] width 17 height 18
click at [760, 601] on span "⬚" at bounding box center [757, 602] width 13 height 18
click at [771, 600] on span "⬚ ​ c" at bounding box center [761, 603] width 25 height 18
click at [760, 598] on span "⬚" at bounding box center [761, 602] width 13 height 18
click at [765, 599] on span "⬚" at bounding box center [761, 602] width 13 height 18
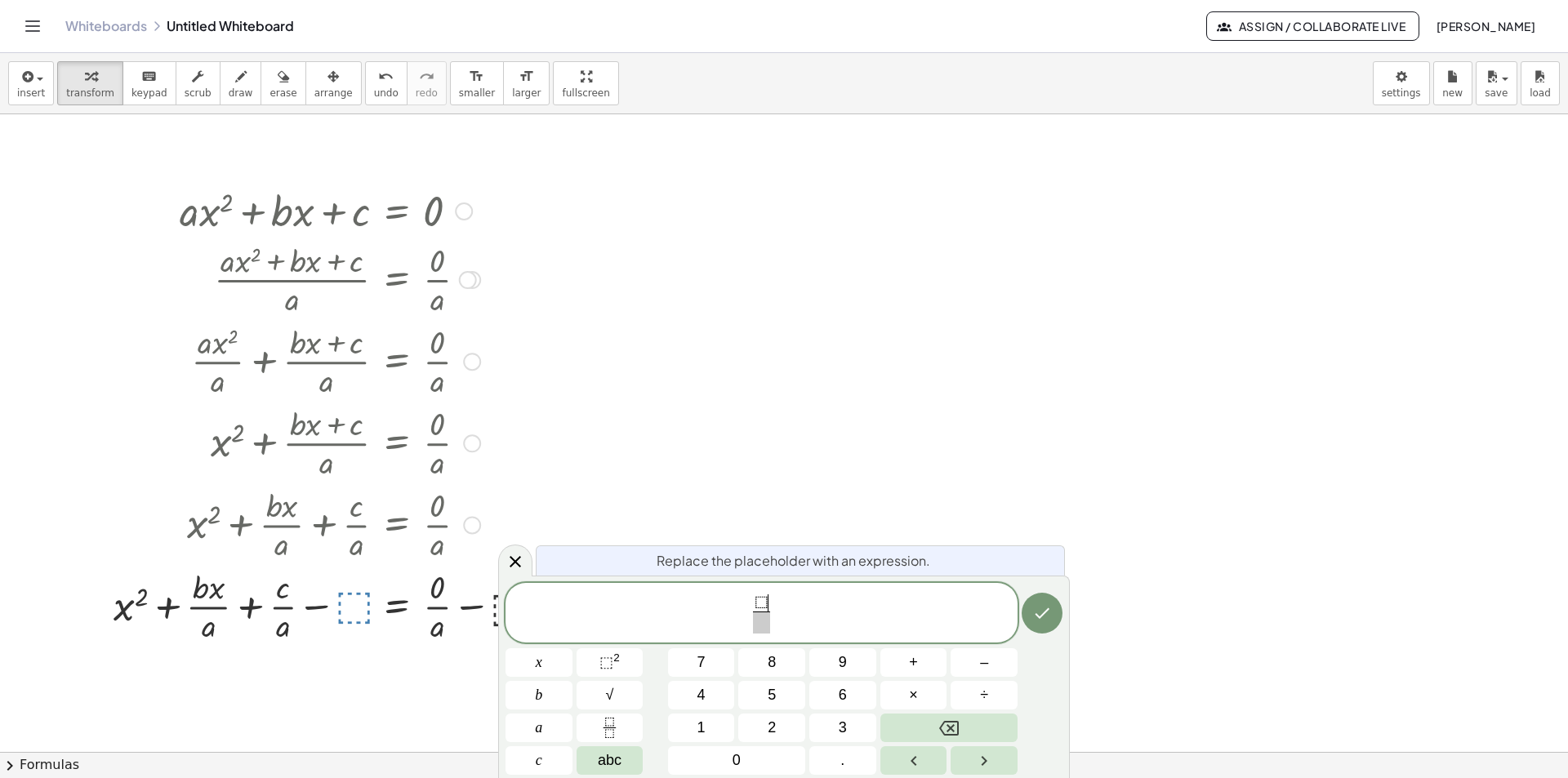
click at [763, 600] on span "⬚" at bounding box center [761, 602] width 13 height 18
click at [767, 623] on span "​" at bounding box center [761, 622] width 25 height 22
click at [1045, 618] on icon "Done" at bounding box center [1042, 613] width 19 height 19
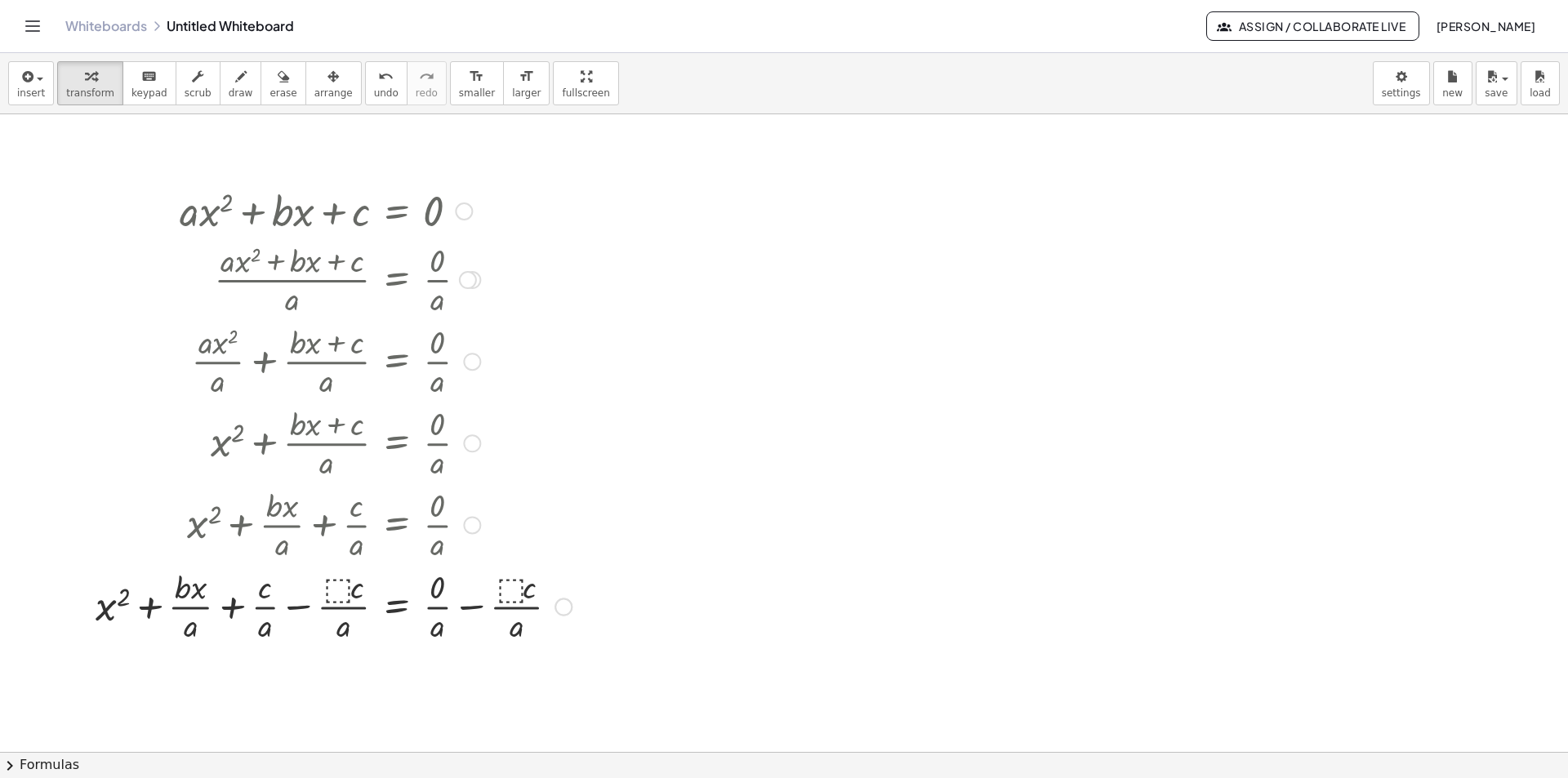
click at [306, 607] on div at bounding box center [334, 604] width 493 height 82
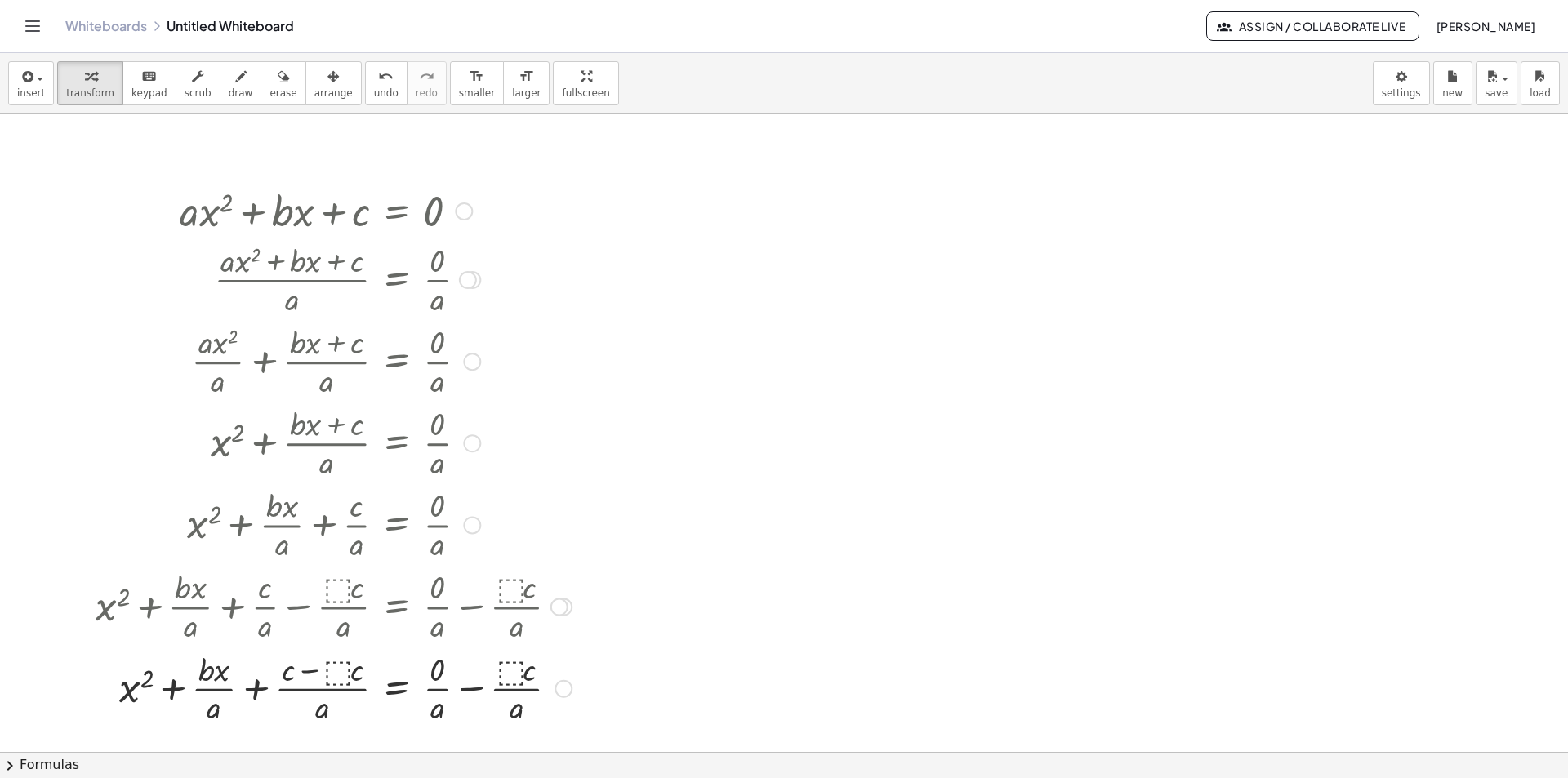
click at [319, 668] on div at bounding box center [334, 687] width 493 height 82
click at [316, 670] on div at bounding box center [334, 687] width 493 height 82
click at [315, 671] on div at bounding box center [334, 687] width 493 height 82
drag, startPoint x: 357, startPoint y: 667, endPoint x: 337, endPoint y: 667, distance: 20.0
click at [337, 667] on div at bounding box center [334, 687] width 493 height 82
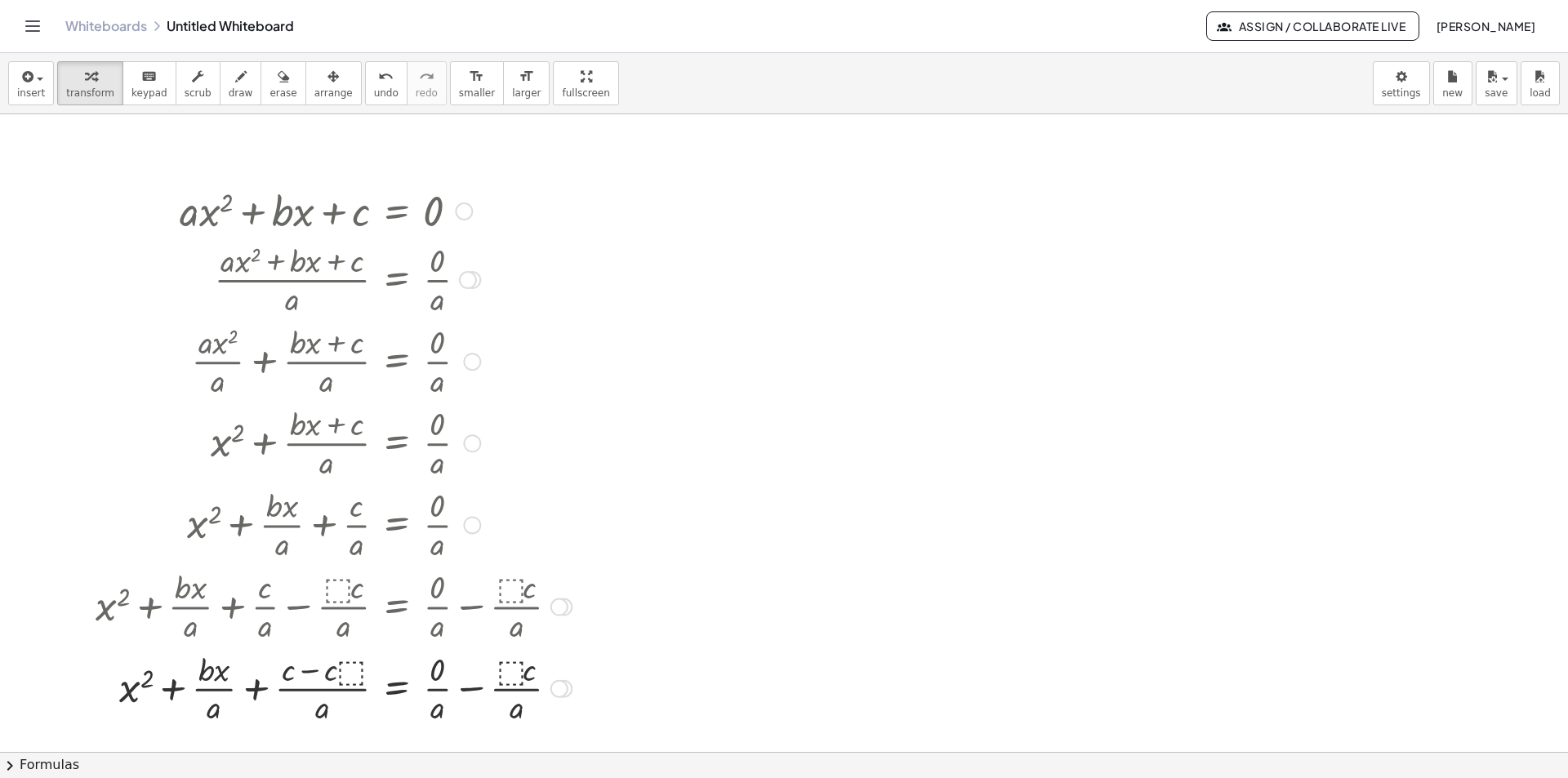
click at [321, 671] on div at bounding box center [334, 687] width 493 height 82
click at [316, 673] on div at bounding box center [334, 687] width 493 height 82
click at [314, 673] on div at bounding box center [334, 687] width 493 height 82
click at [322, 82] on button "arrange" at bounding box center [333, 84] width 57 height 44
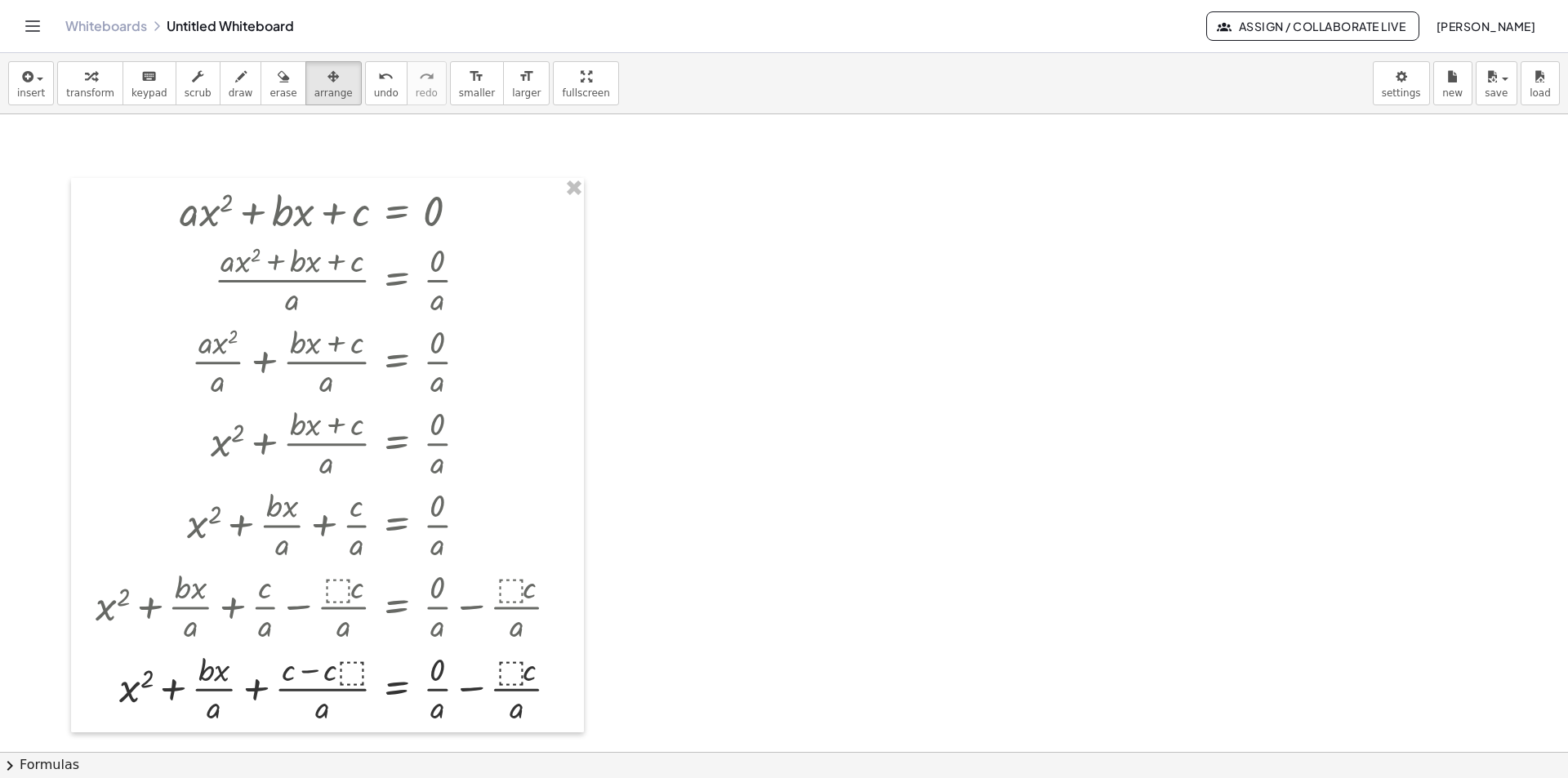
click at [357, 246] on div at bounding box center [327, 455] width 513 height 554
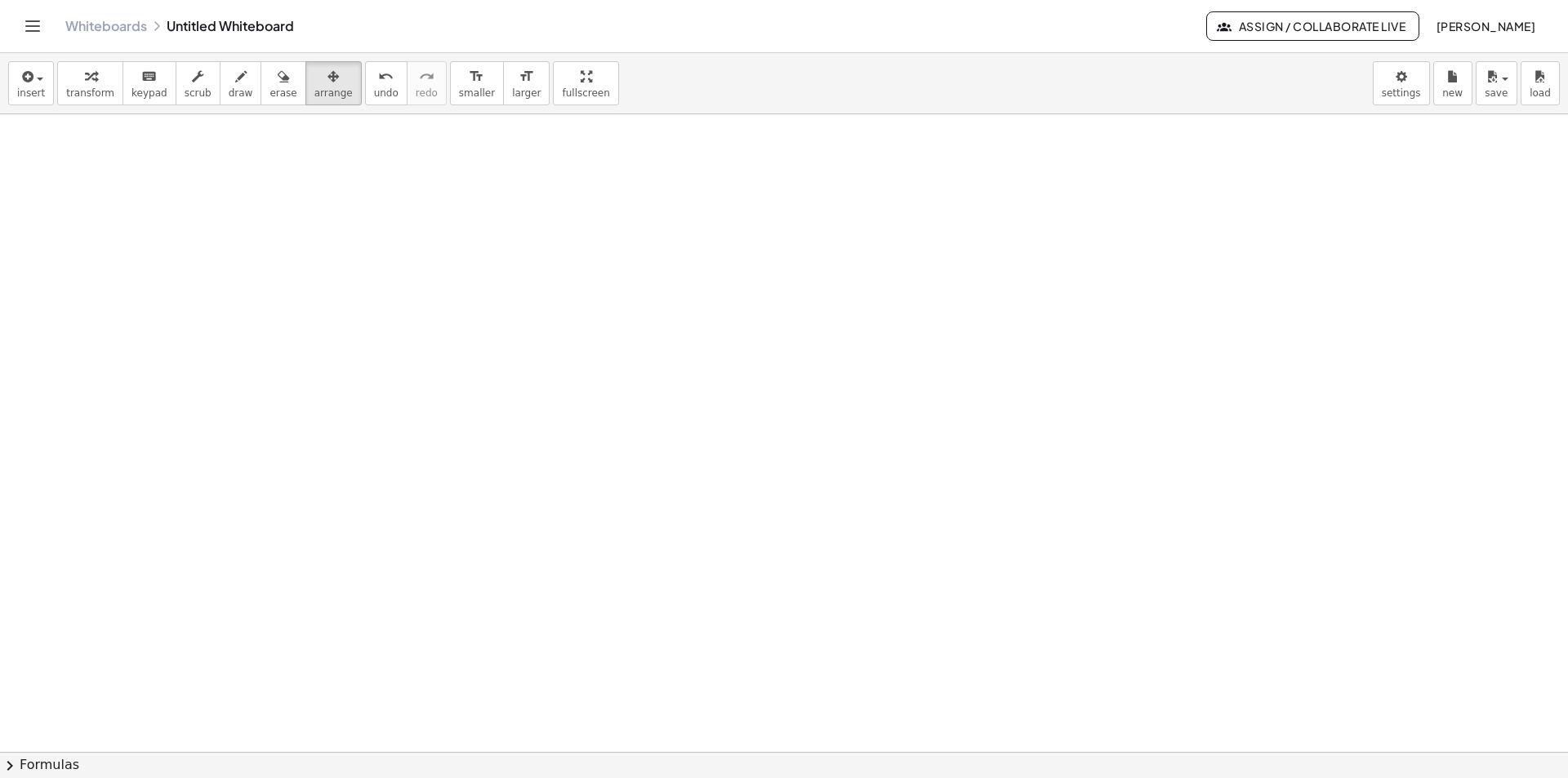
click at [215, 24] on div "Whiteboards Untitled Whiteboard" at bounding box center [636, 26] width 1141 height 16
click at [285, 16] on div "Whiteboards Untitled Whiteboard Assign / Collaborate Live [PERSON_NAME]" at bounding box center [783, 26] width 1529 height 52
click at [278, 26] on div "Whiteboards Untitled Whiteboard" at bounding box center [636, 26] width 1141 height 16
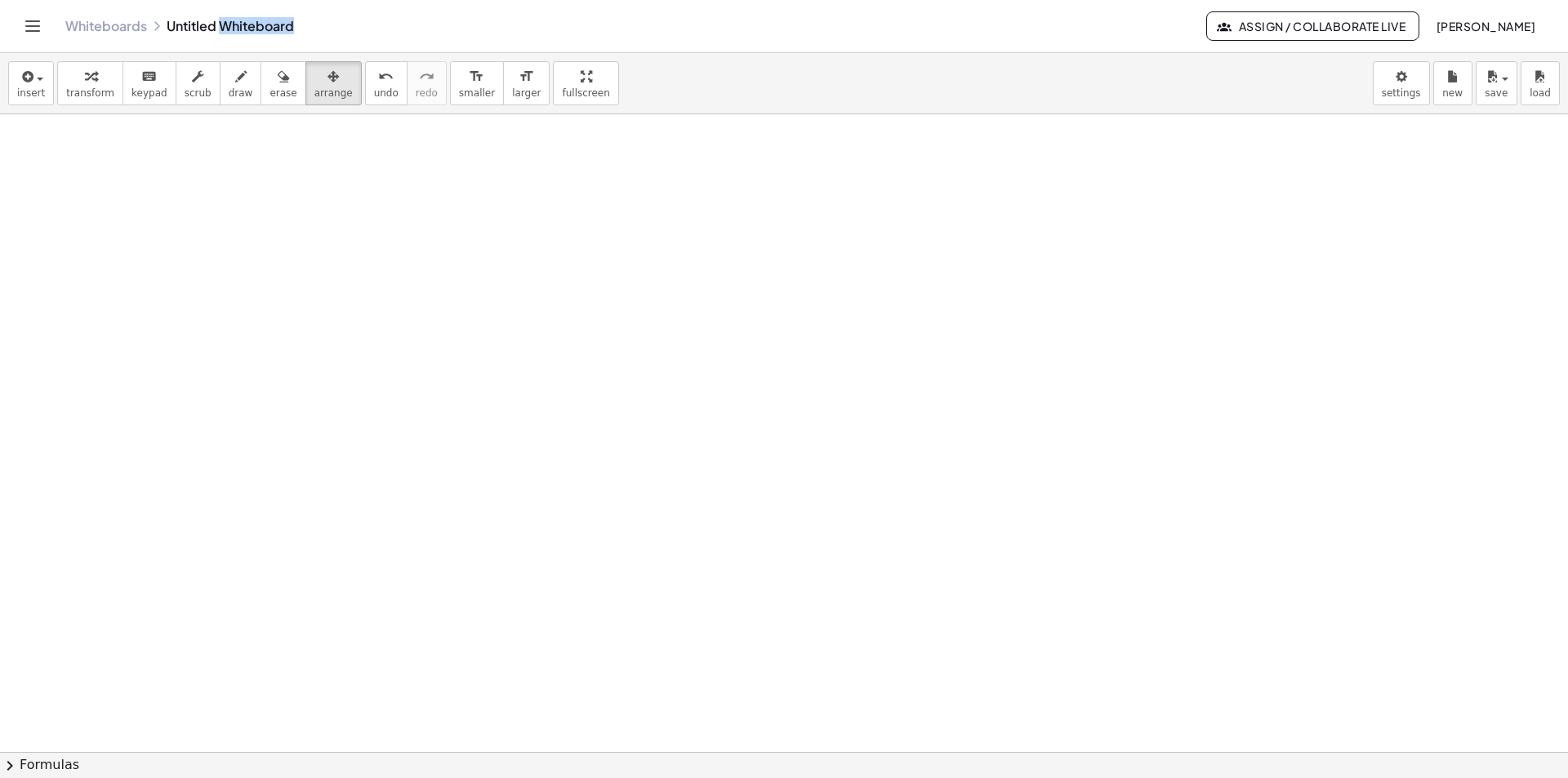
click at [278, 26] on div "Whiteboards Untitled Whiteboard" at bounding box center [636, 26] width 1141 height 16
click at [329, 15] on div "Whiteboards Untitled Whiteboard Assign / Collaborate Live [PERSON_NAME]" at bounding box center [783, 26] width 1529 height 52
click at [141, 84] on icon "keyboard" at bounding box center [149, 77] width 15 height 19
click at [66, 80] on div "button" at bounding box center [90, 76] width 48 height 19
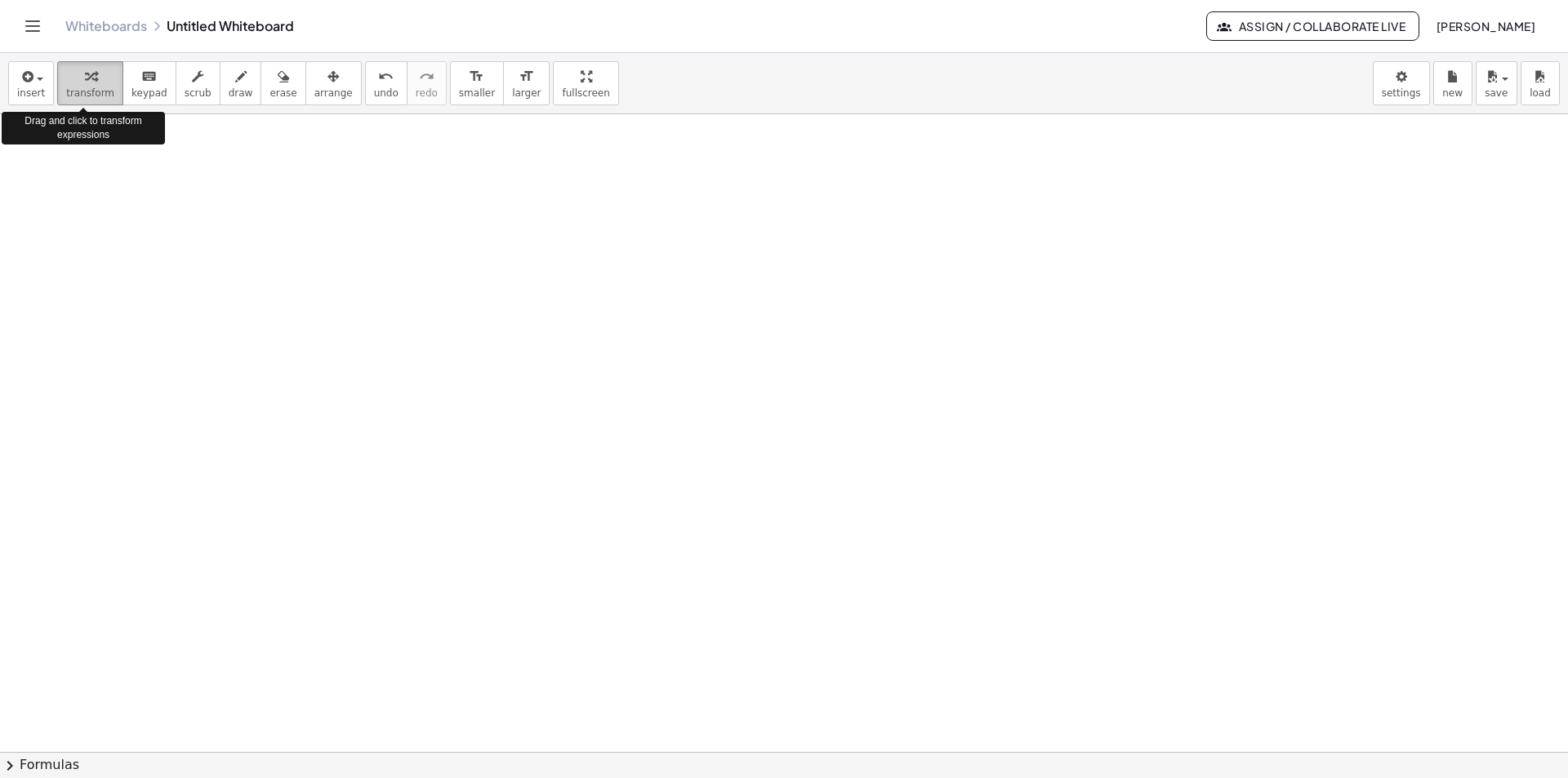
click at [84, 88] on span "transform" at bounding box center [90, 93] width 48 height 12
click at [44, 84] on button "insert" at bounding box center [31, 84] width 46 height 44
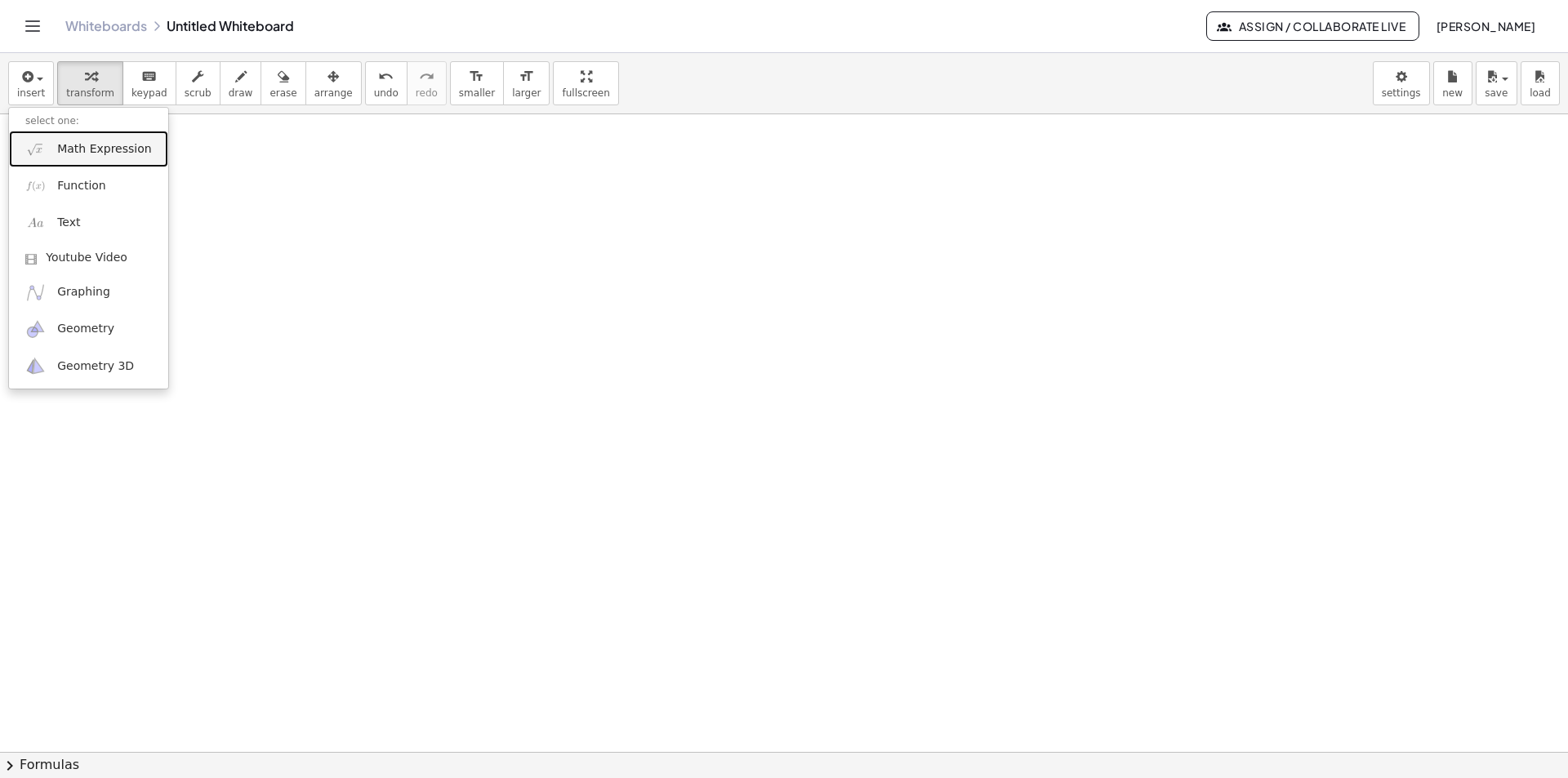
click at [82, 146] on span "Math Expression" at bounding box center [104, 149] width 94 height 16
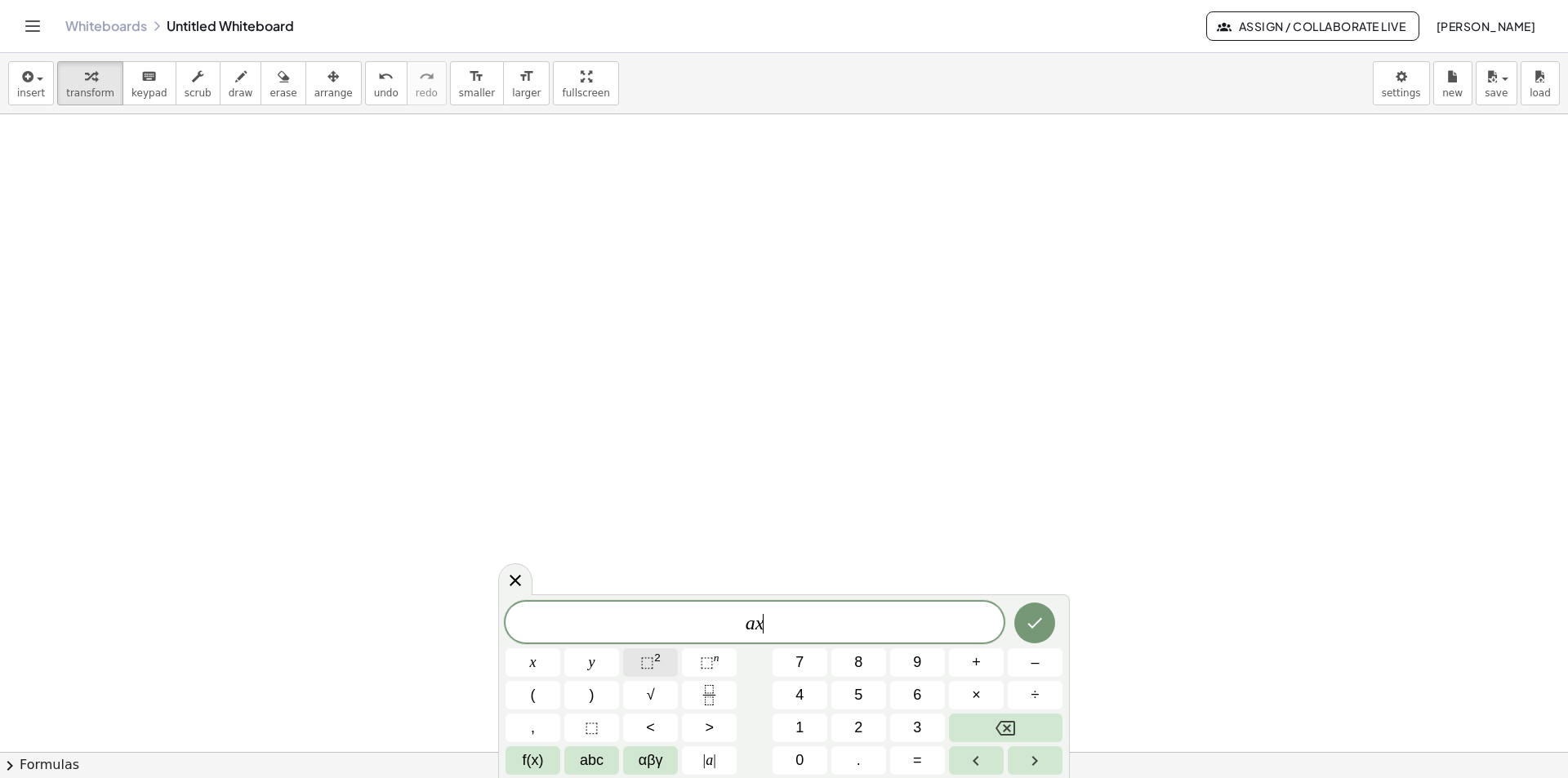
click at [649, 665] on span "⬚" at bounding box center [646, 662] width 13 height 16
click at [1036, 617] on icon "Done" at bounding box center [1034, 619] width 19 height 19
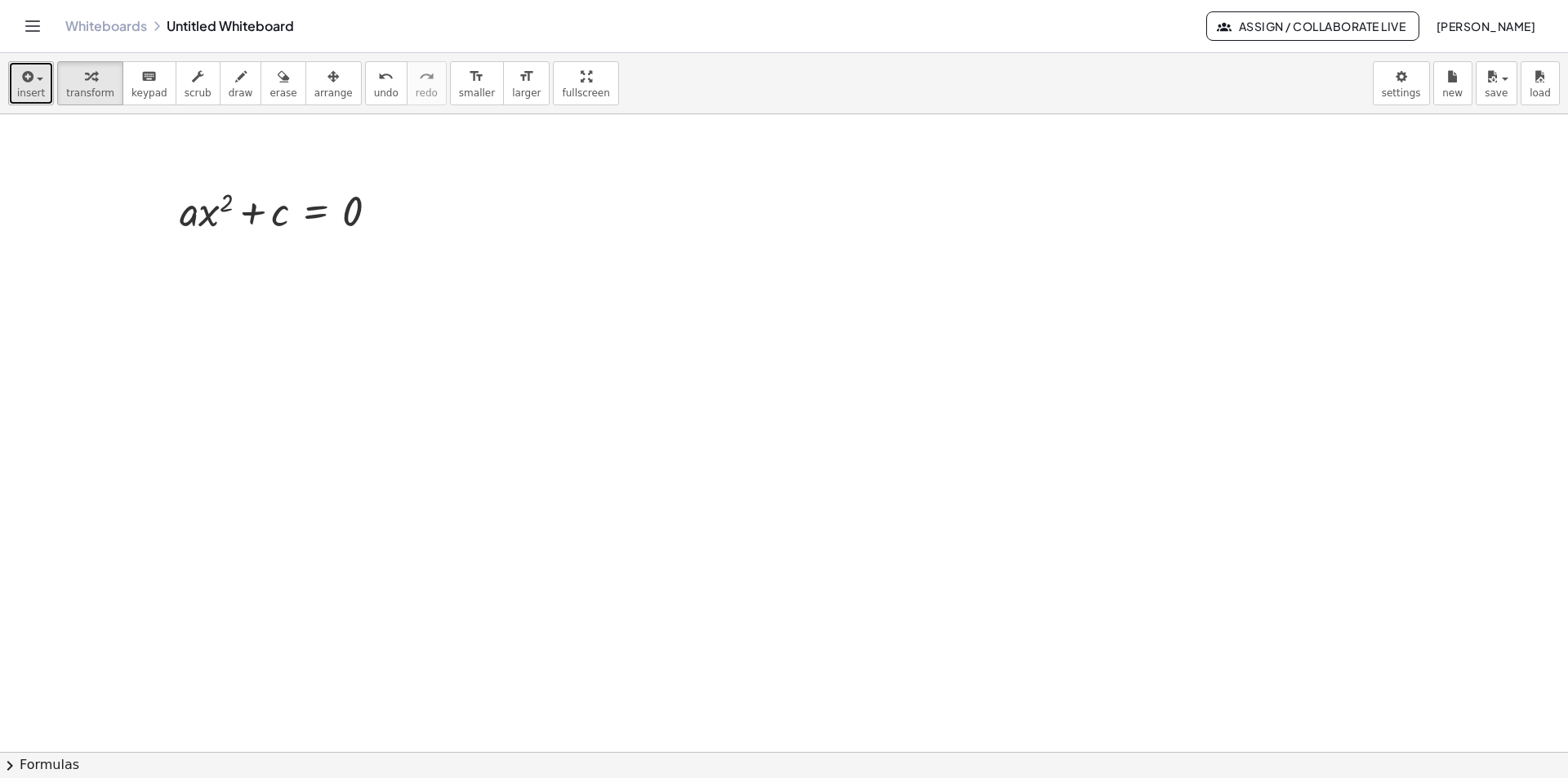
click at [41, 88] on button "insert" at bounding box center [31, 84] width 46 height 44
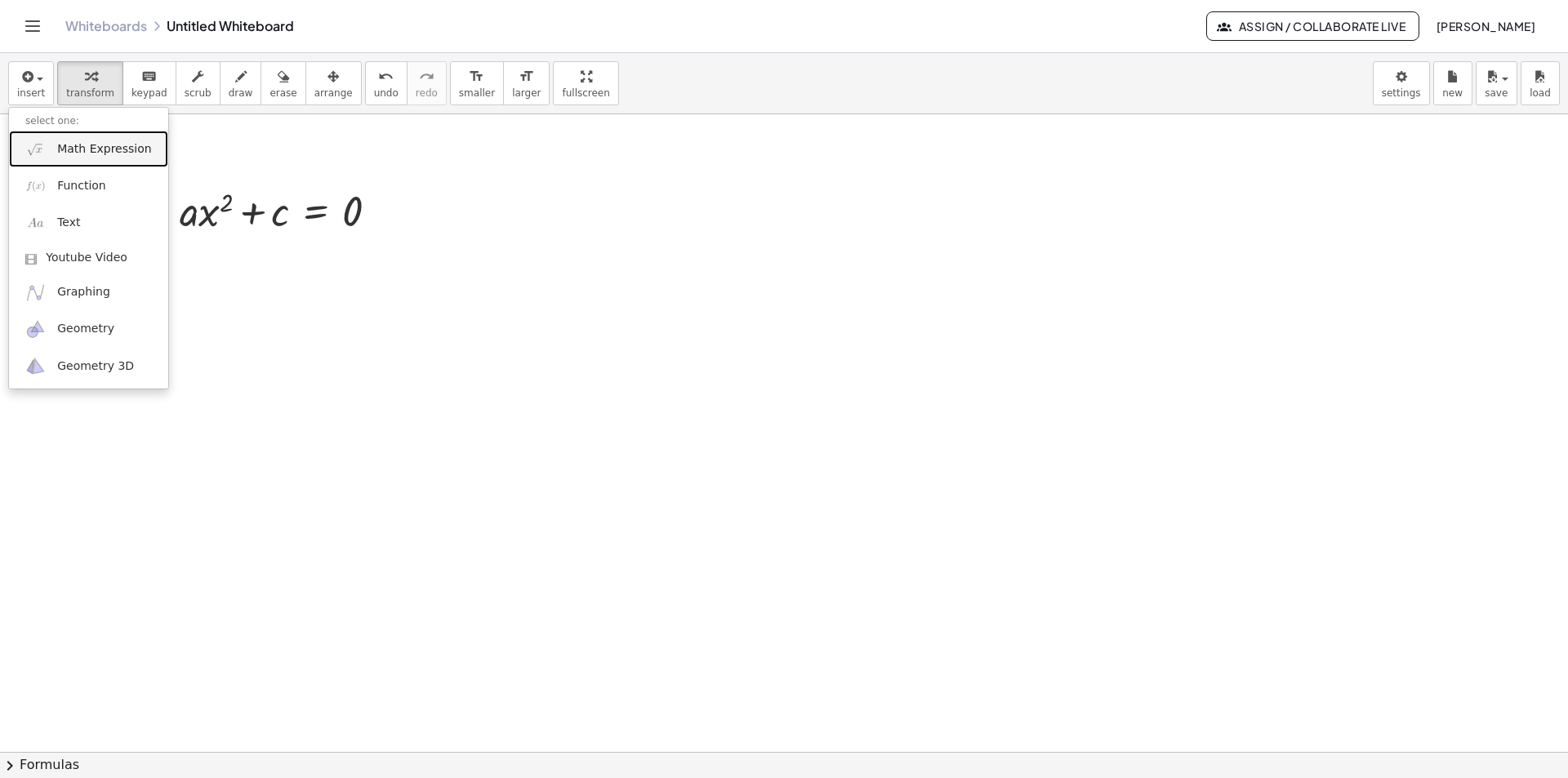
click at [73, 151] on span "Math Expression" at bounding box center [104, 149] width 94 height 16
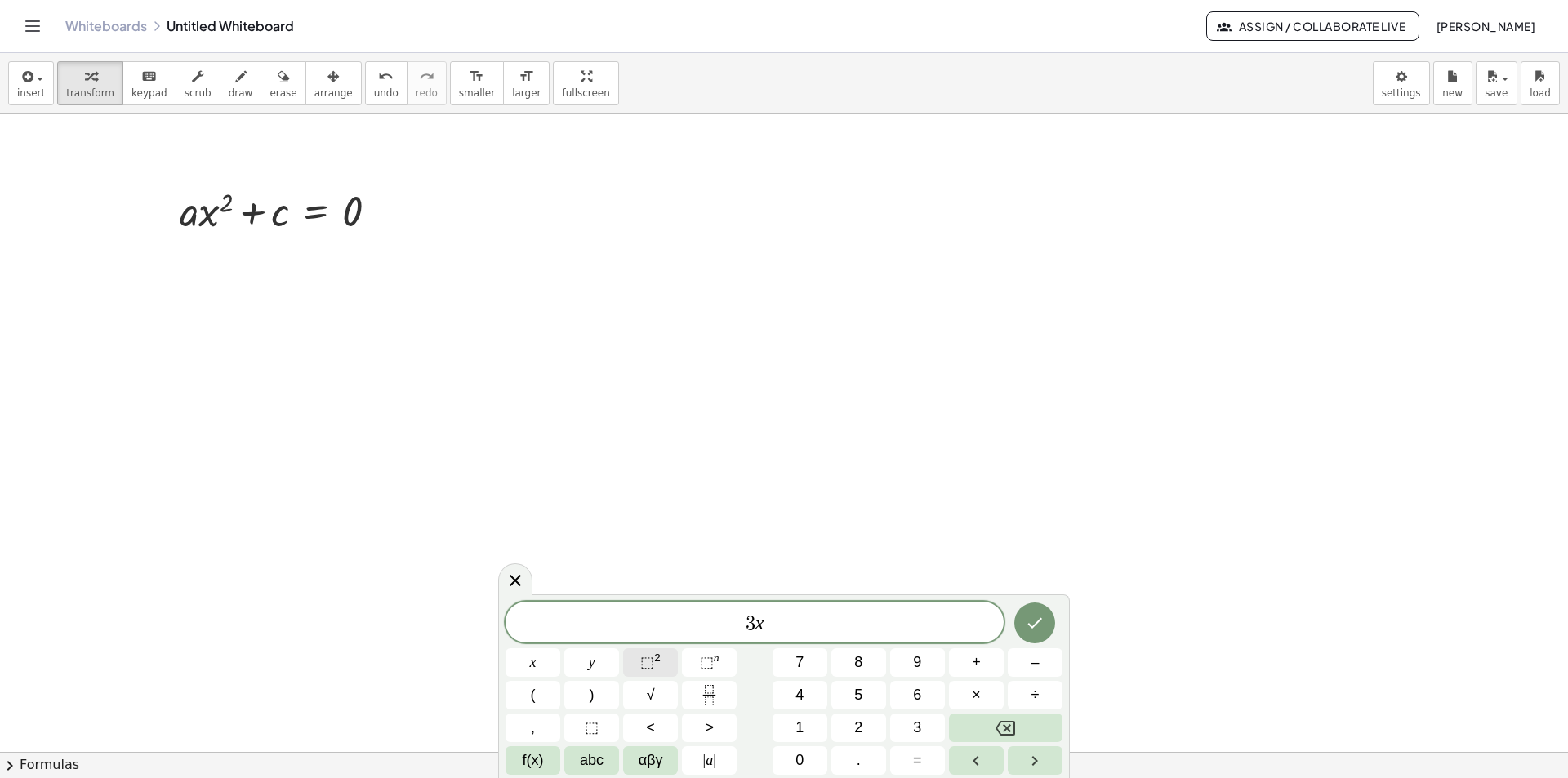
click at [631, 665] on button "⬚ 2" at bounding box center [650, 663] width 55 height 29
click at [1046, 629] on button "Done" at bounding box center [1034, 619] width 40 height 40
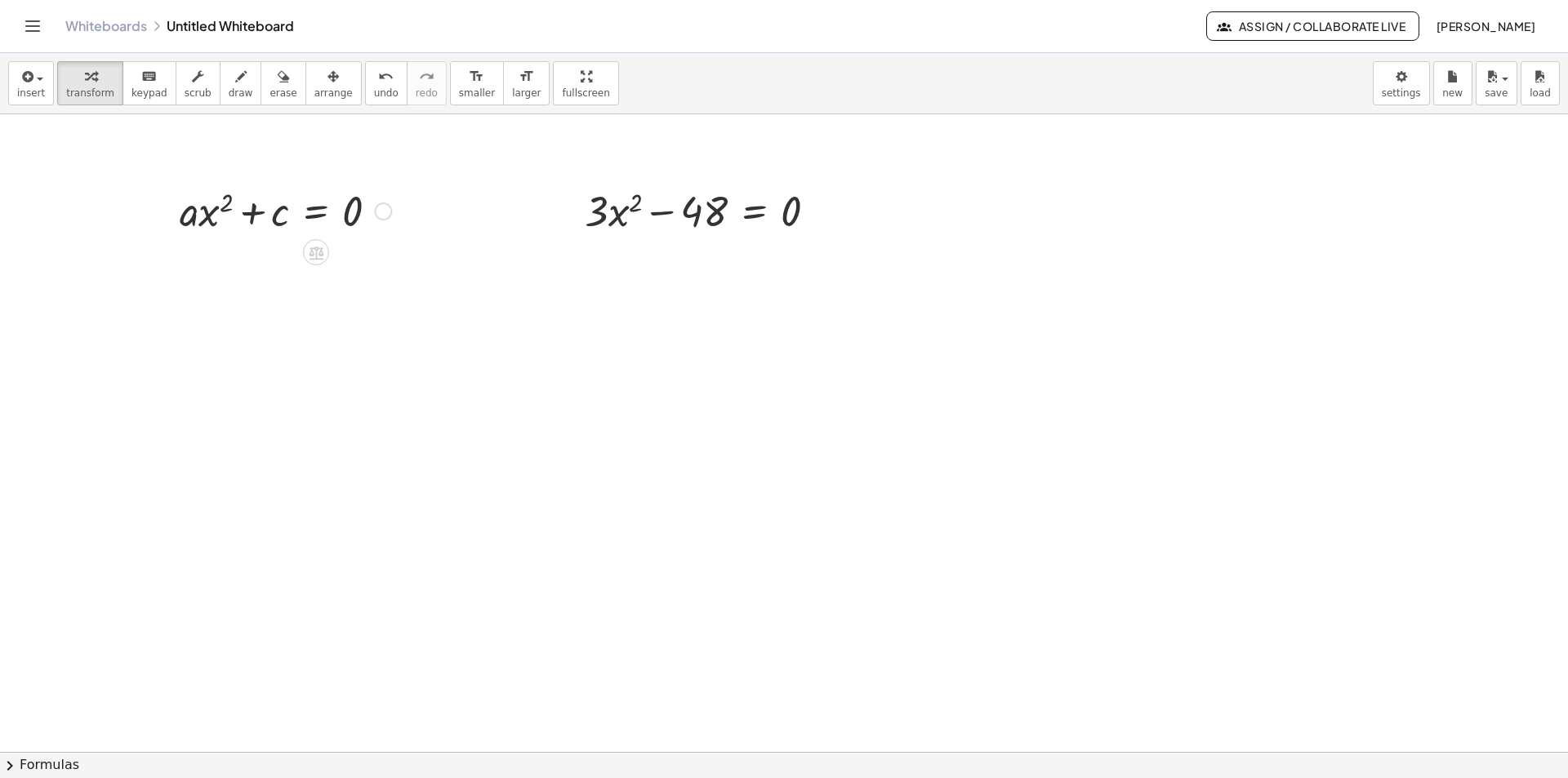
click at [258, 219] on div at bounding box center [285, 210] width 228 height 56
click at [311, 251] on icon at bounding box center [316, 252] width 14 height 13
click at [294, 255] on div "−" at bounding box center [283, 252] width 26 height 26
click at [275, 274] on div at bounding box center [287, 265] width 375 height 56
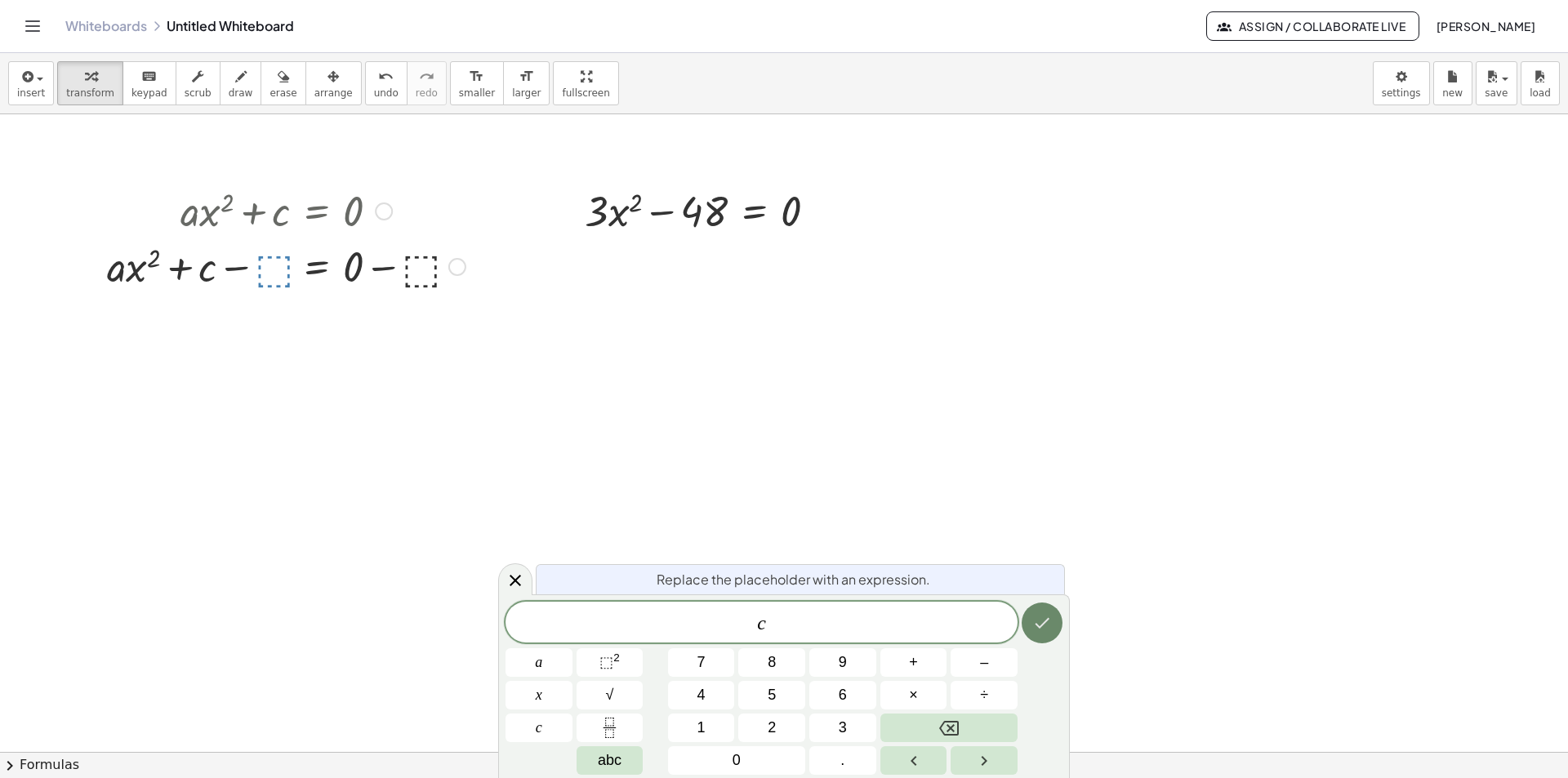
click at [1030, 617] on button "Done" at bounding box center [1042, 622] width 40 height 40
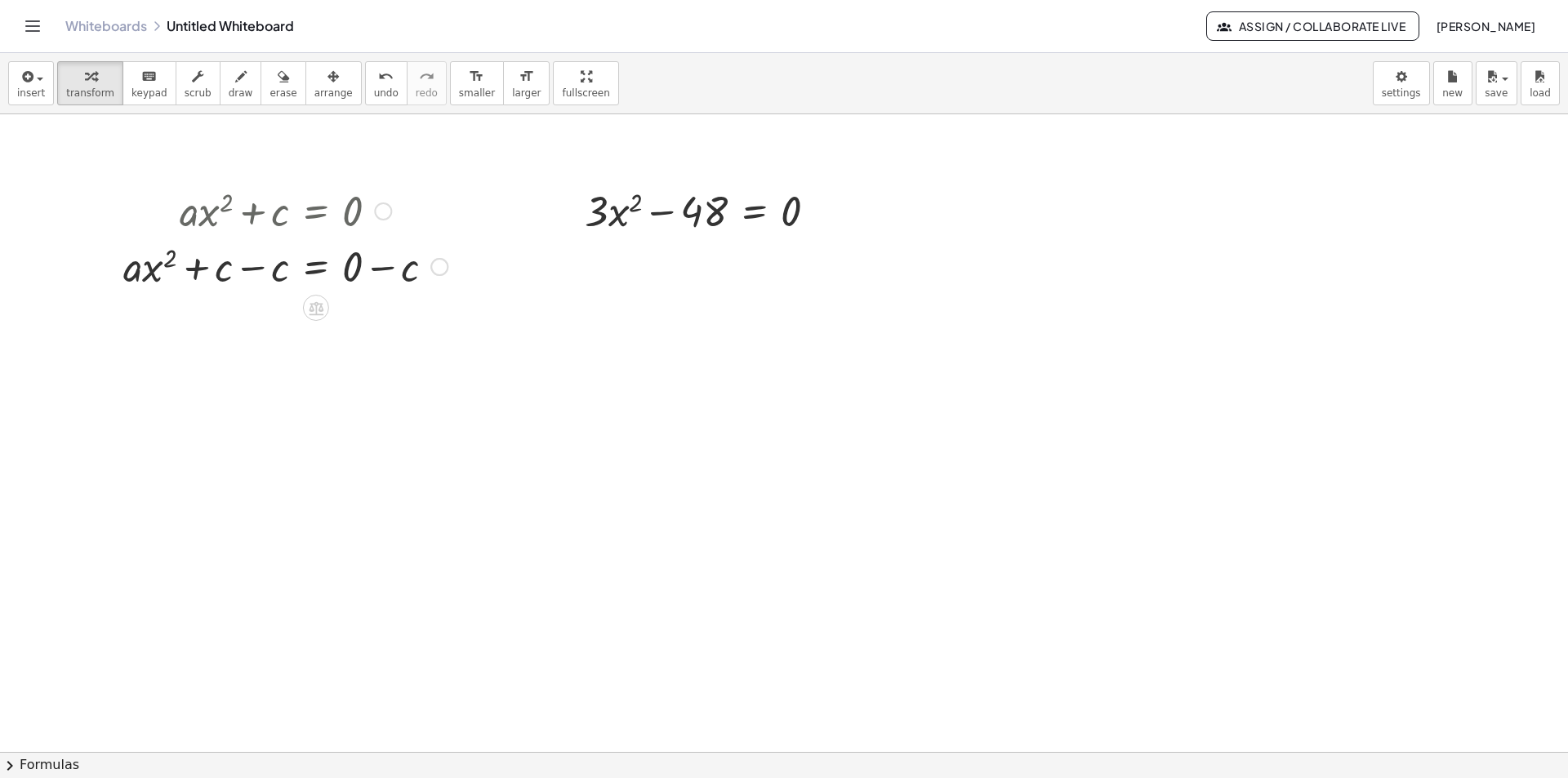
click at [254, 269] on div at bounding box center [286, 265] width 341 height 56
click at [386, 330] on div at bounding box center [286, 321] width 341 height 56
click at [308, 420] on icon at bounding box center [316, 419] width 17 height 17
click at [344, 418] on span "÷" at bounding box center [347, 419] width 9 height 24
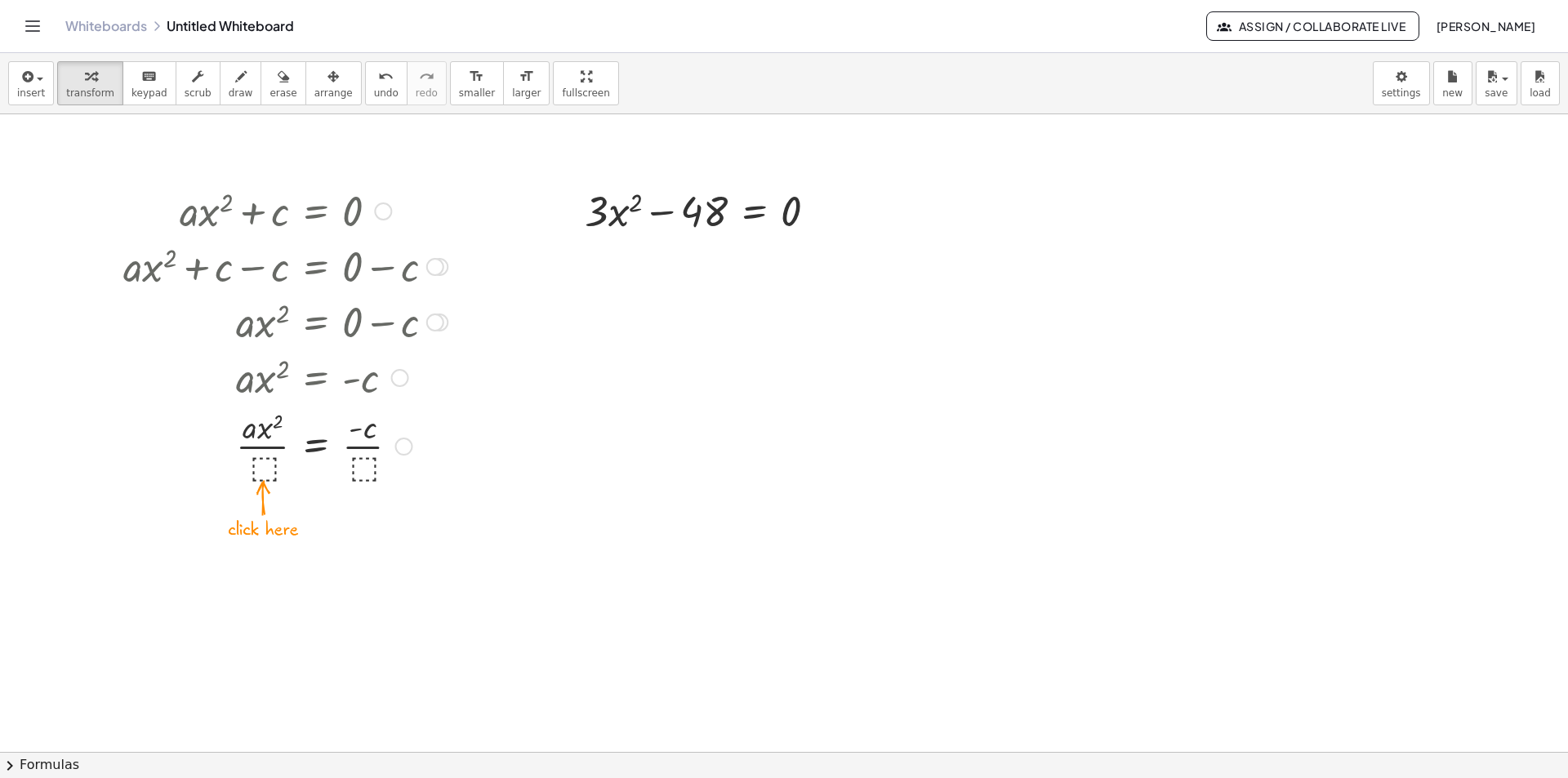
click at [265, 470] on div at bounding box center [286, 444] width 341 height 82
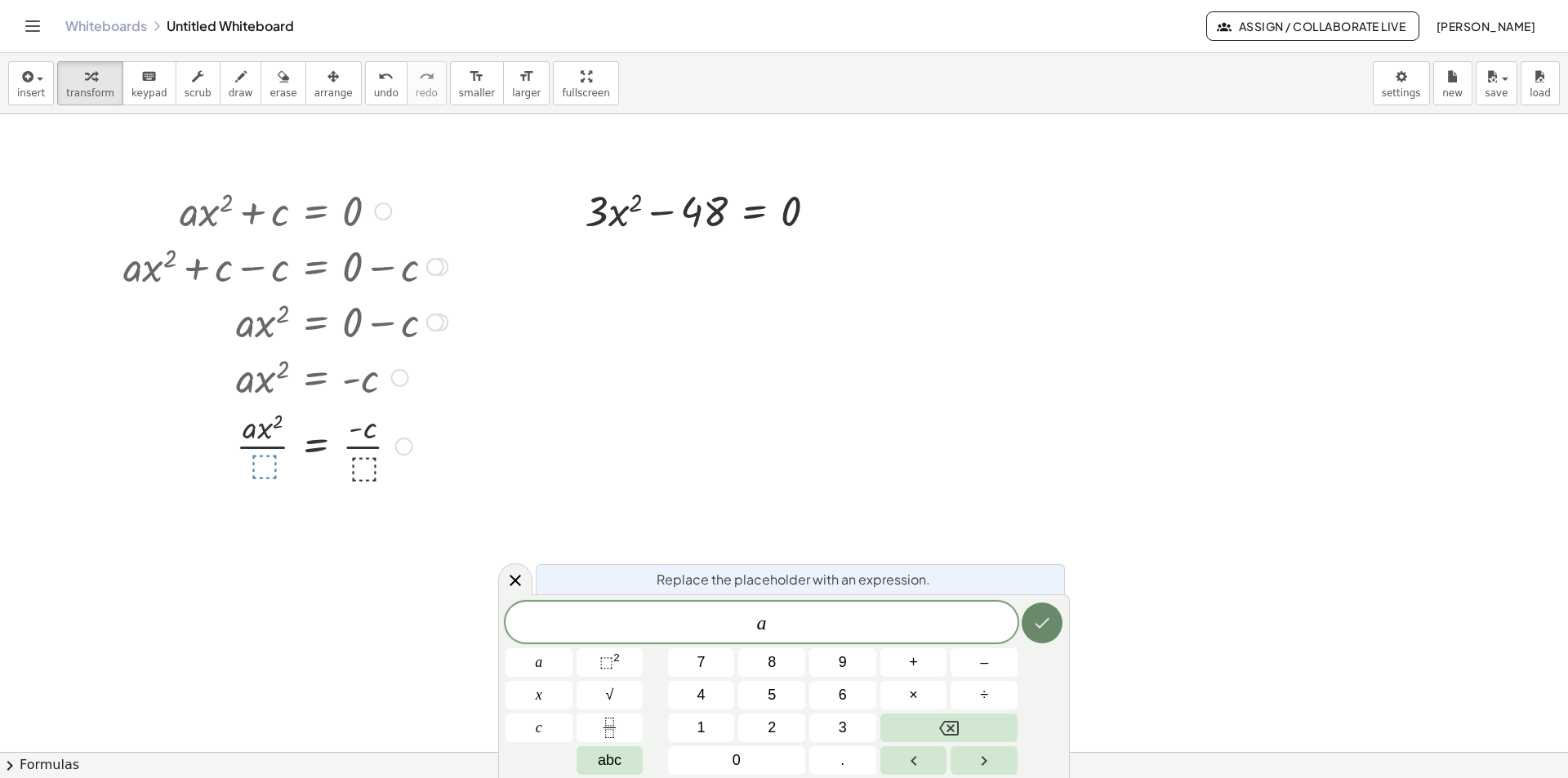
click at [1046, 618] on icon "Done" at bounding box center [1042, 622] width 19 height 19
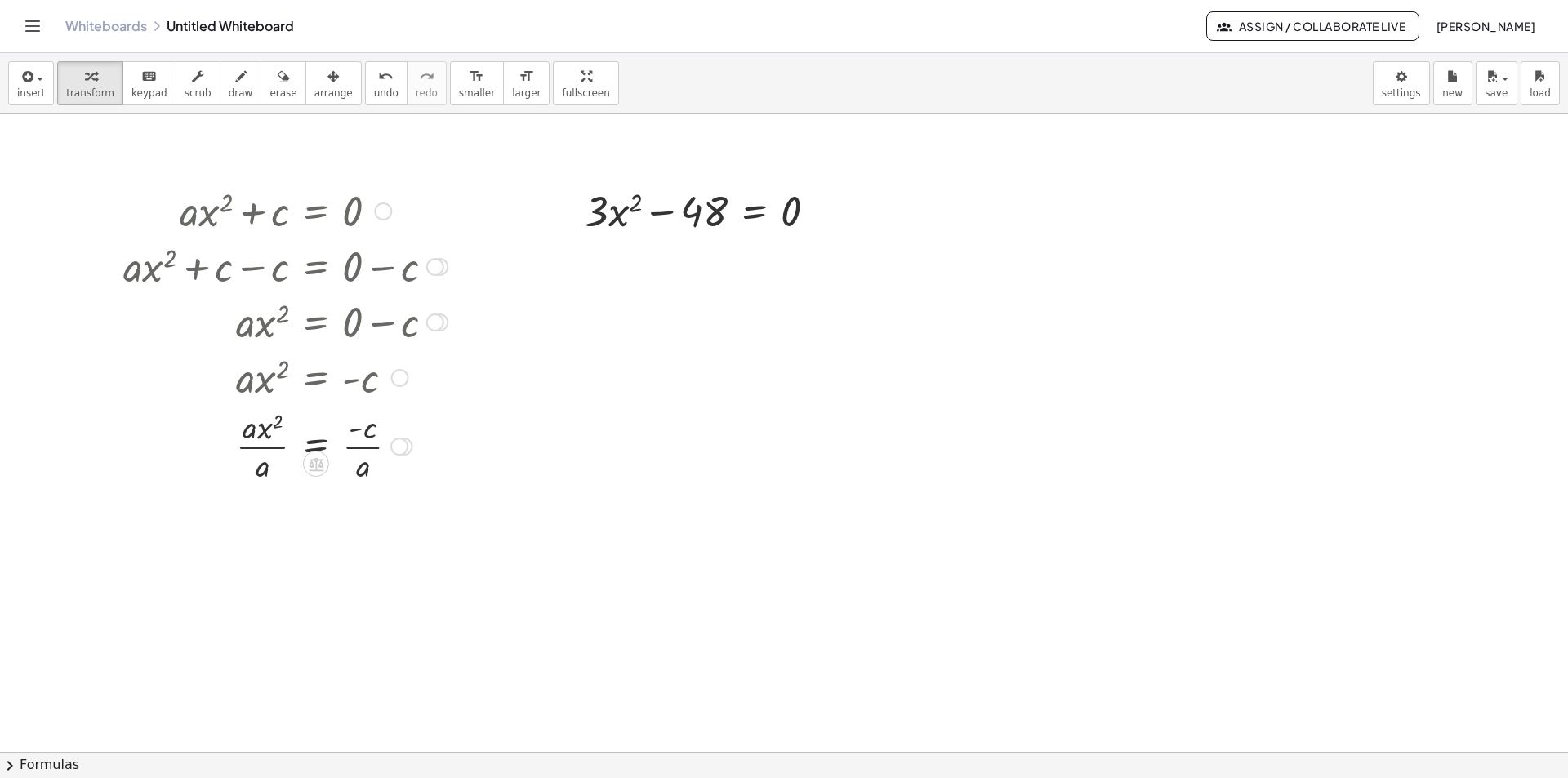
click at [266, 450] on div at bounding box center [286, 444] width 341 height 82
click at [317, 580] on icon at bounding box center [316, 583] width 17 height 17
click at [376, 576] on icon at bounding box center [381, 581] width 14 height 14
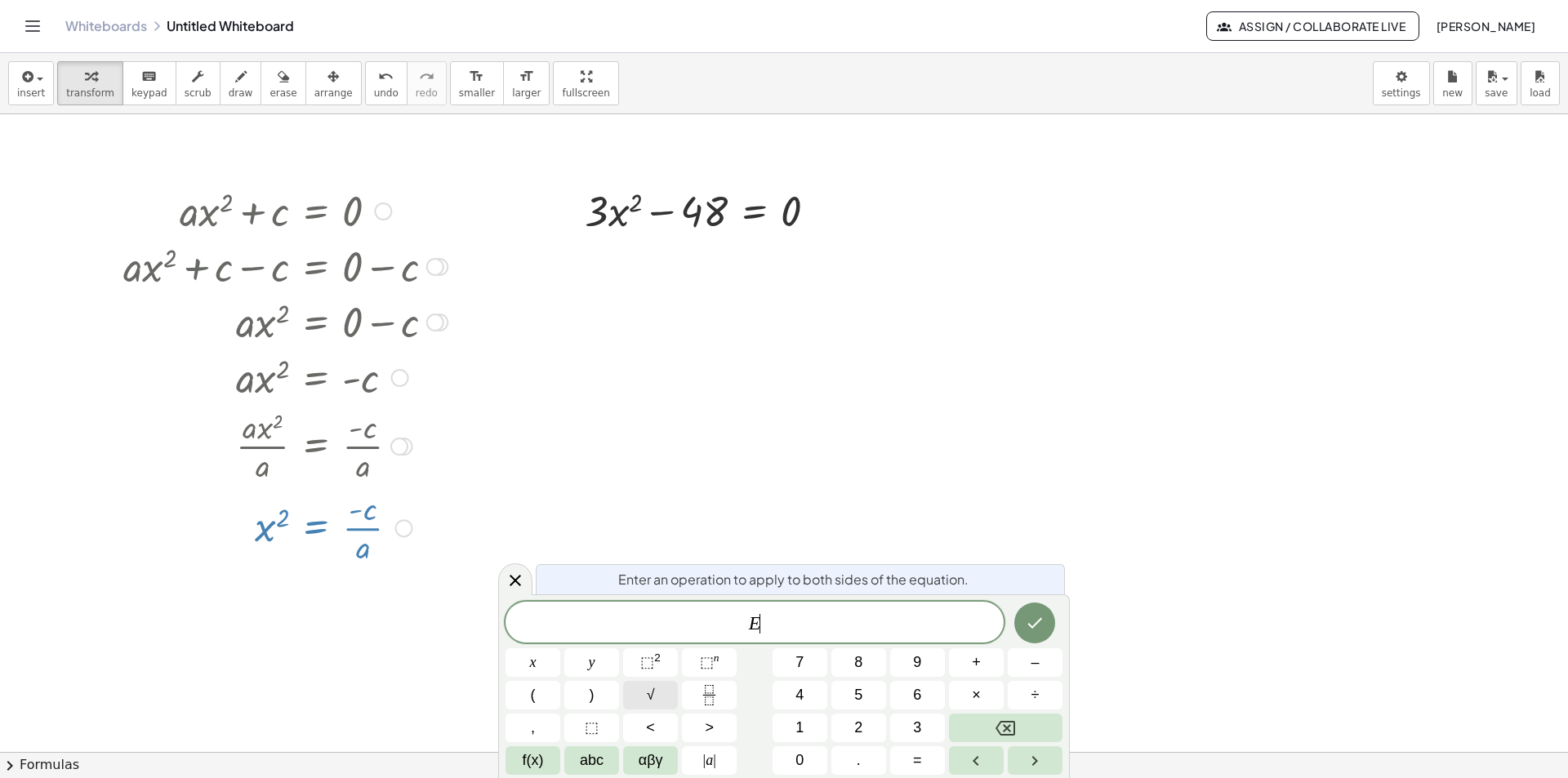
click at [656, 697] on button "√" at bounding box center [650, 695] width 55 height 29
click at [1040, 610] on button "Done" at bounding box center [1034, 622] width 40 height 40
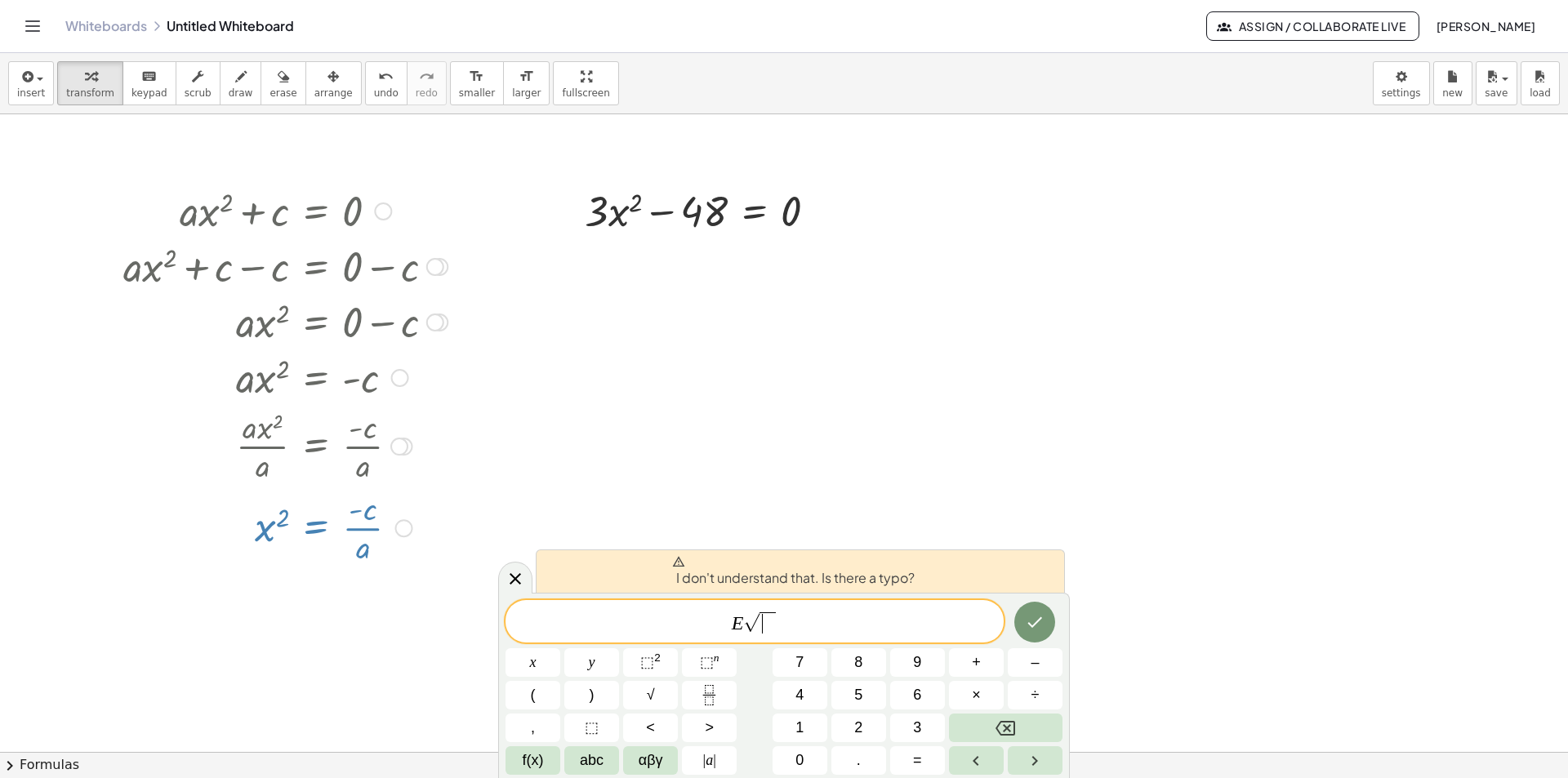
click at [776, 630] on span "√ ​" at bounding box center [760, 622] width 35 height 22
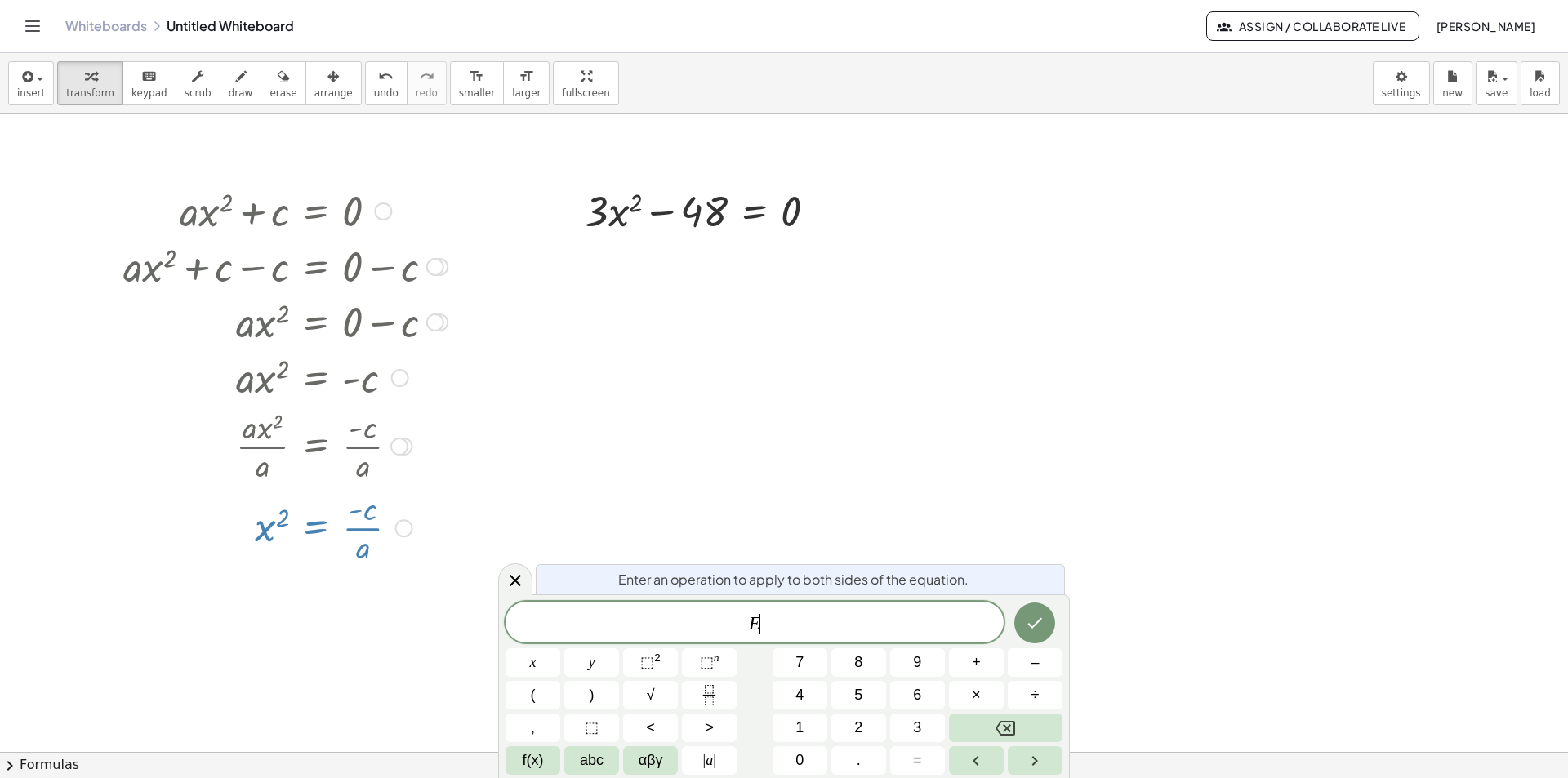
click at [757, 624] on var "E" at bounding box center [754, 623] width 13 height 21
click at [743, 629] on span "E ​" at bounding box center [754, 624] width 498 height 23
click at [660, 704] on button "√" at bounding box center [650, 695] width 55 height 29
click at [760, 621] on span "​" at bounding box center [755, 623] width 15 height 21
click at [1029, 622] on icon "Done" at bounding box center [1034, 622] width 19 height 19
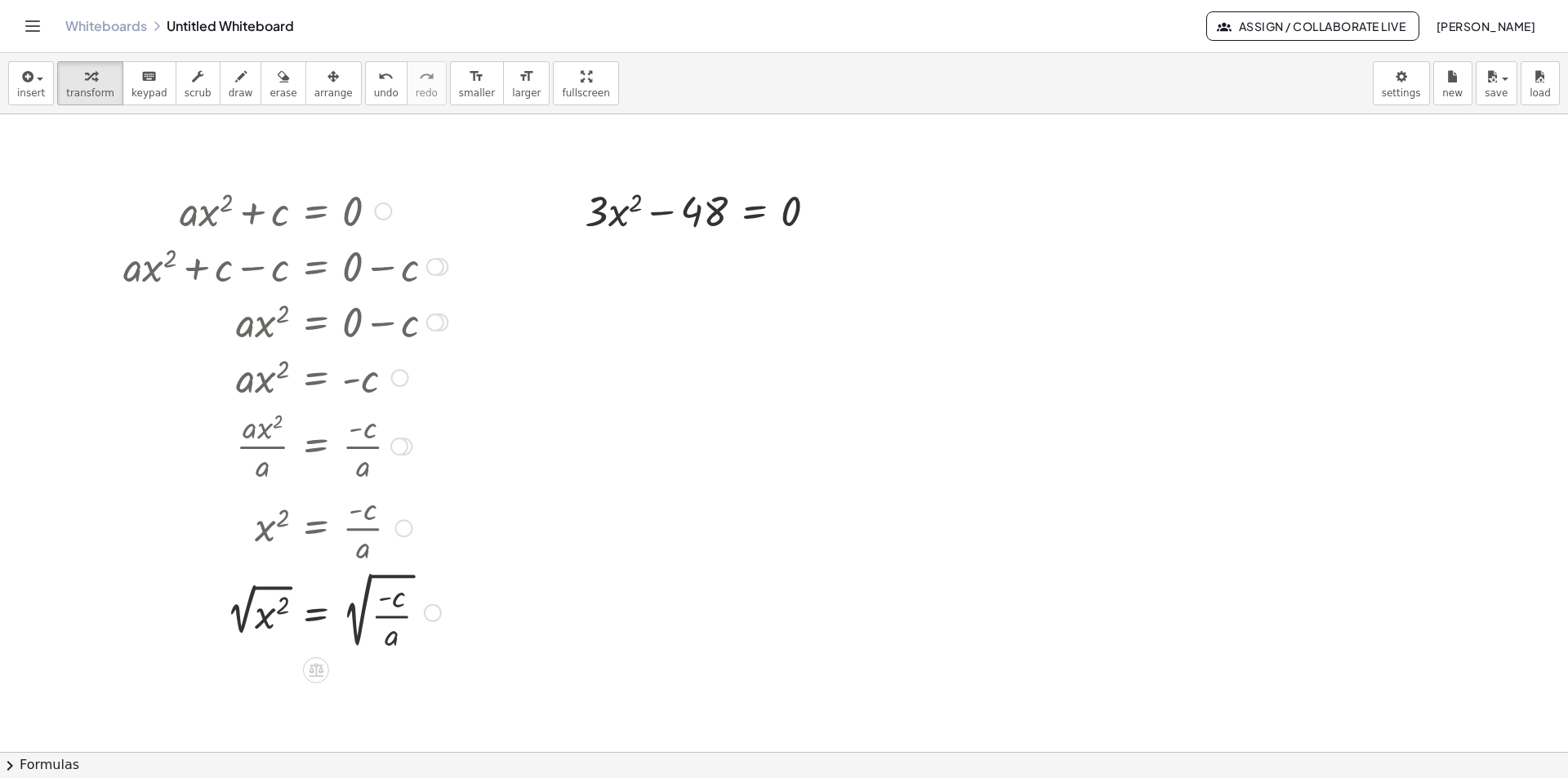
click at [284, 608] on div at bounding box center [286, 611] width 341 height 88
click at [287, 590] on div at bounding box center [286, 611] width 341 height 88
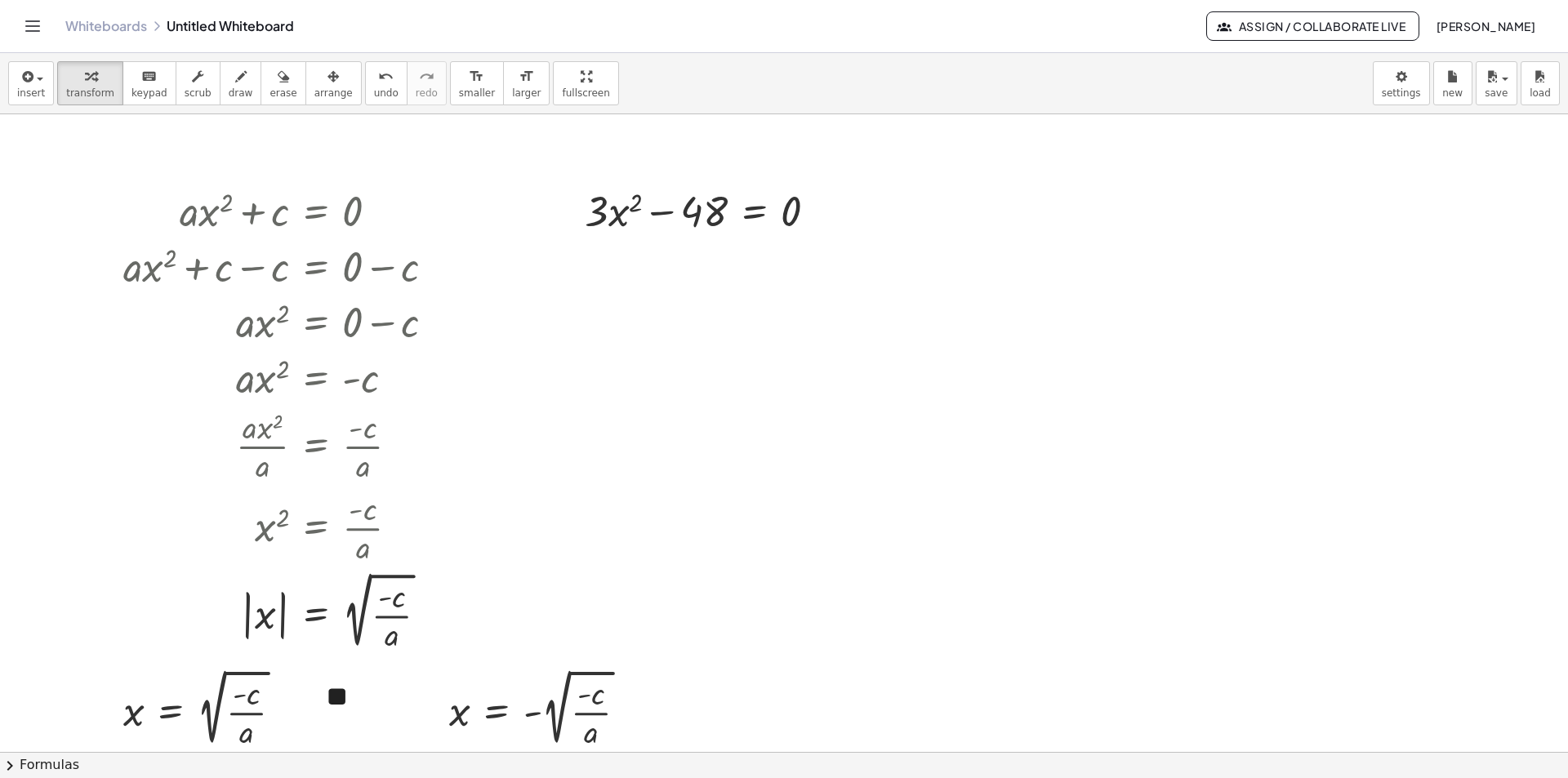
scroll to position [82, 0]
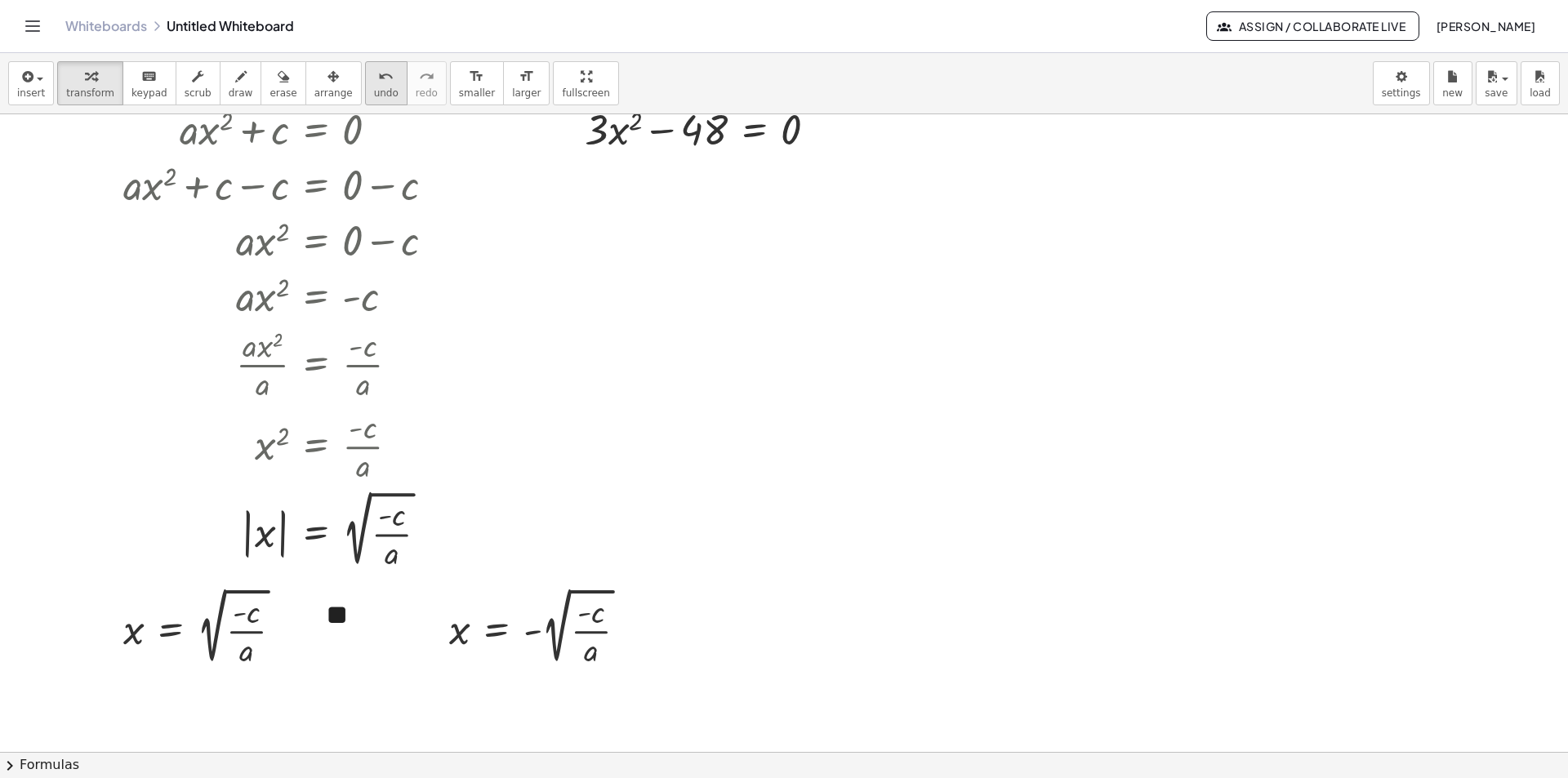
click at [374, 88] on span "undo" at bounding box center [386, 93] width 24 height 12
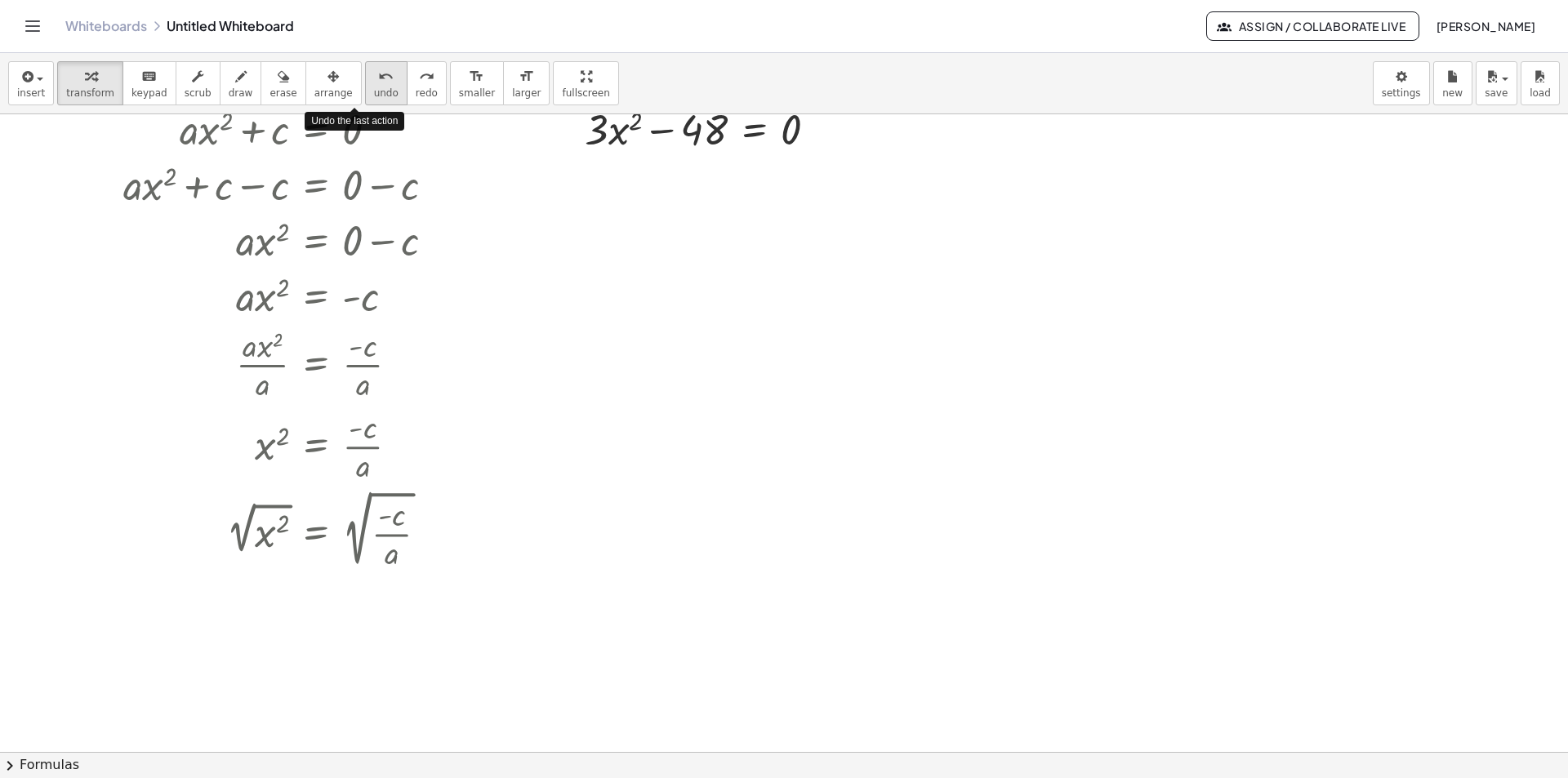
click at [374, 88] on span "undo" at bounding box center [386, 93] width 24 height 12
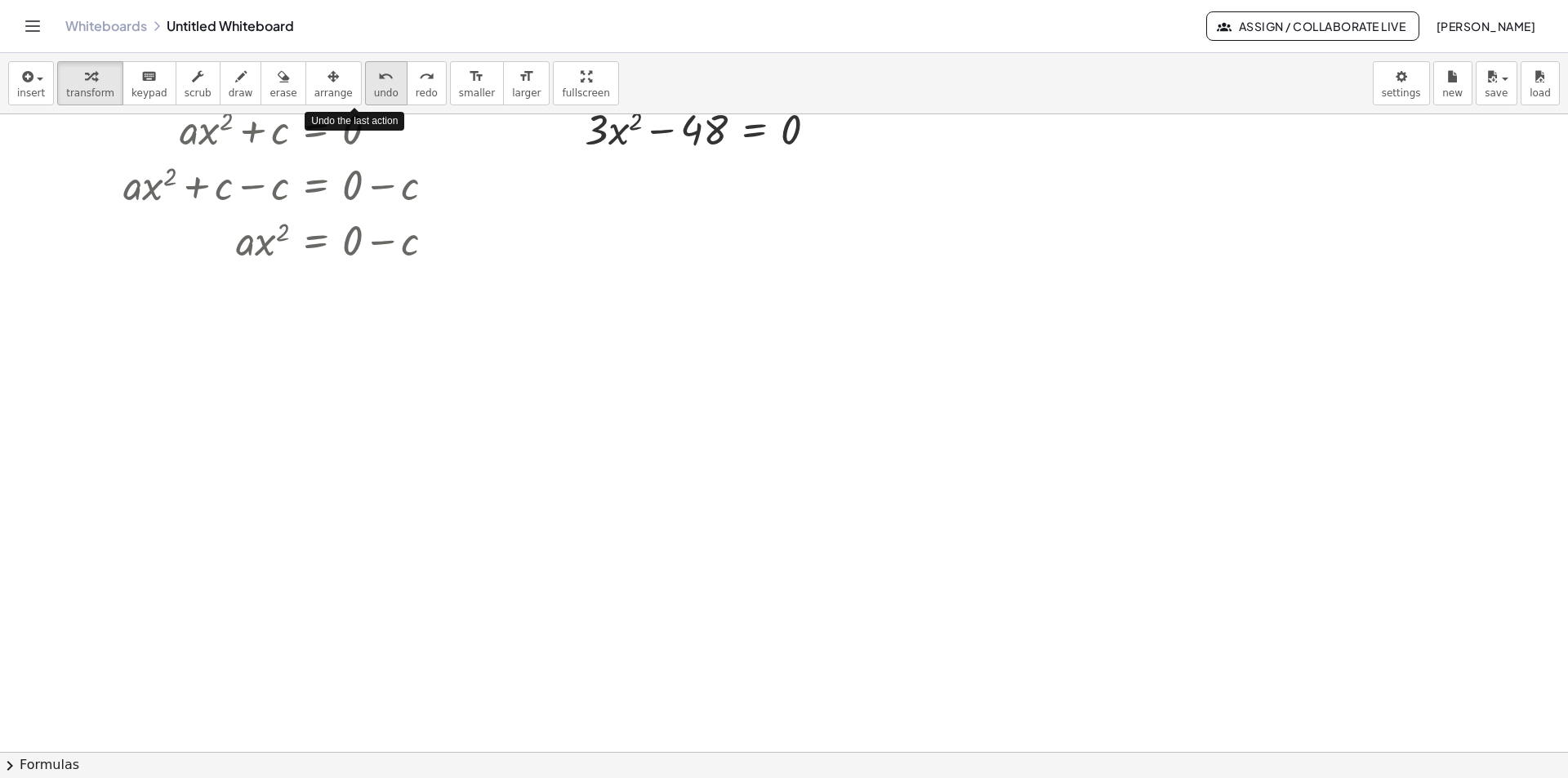
click at [374, 88] on span "undo" at bounding box center [386, 93] width 24 height 12
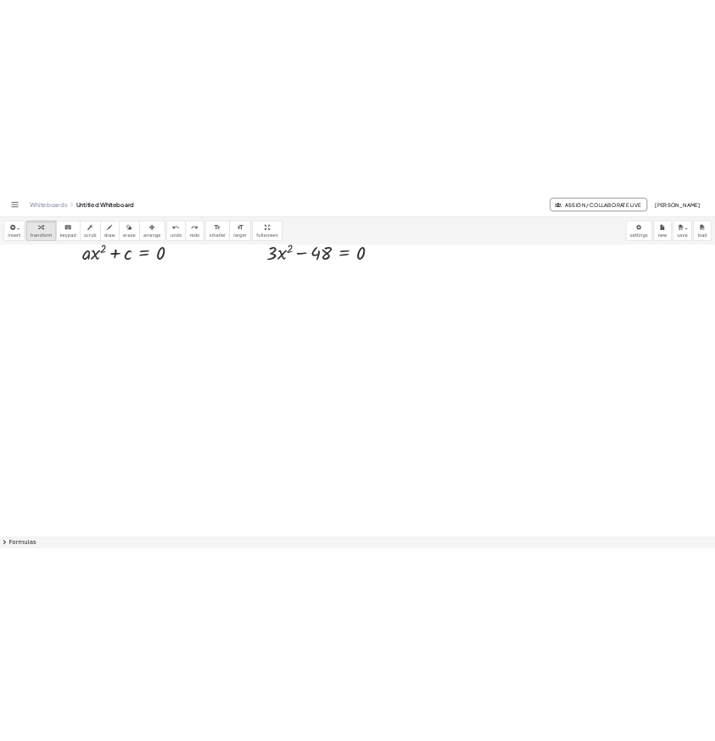
scroll to position [0, 0]
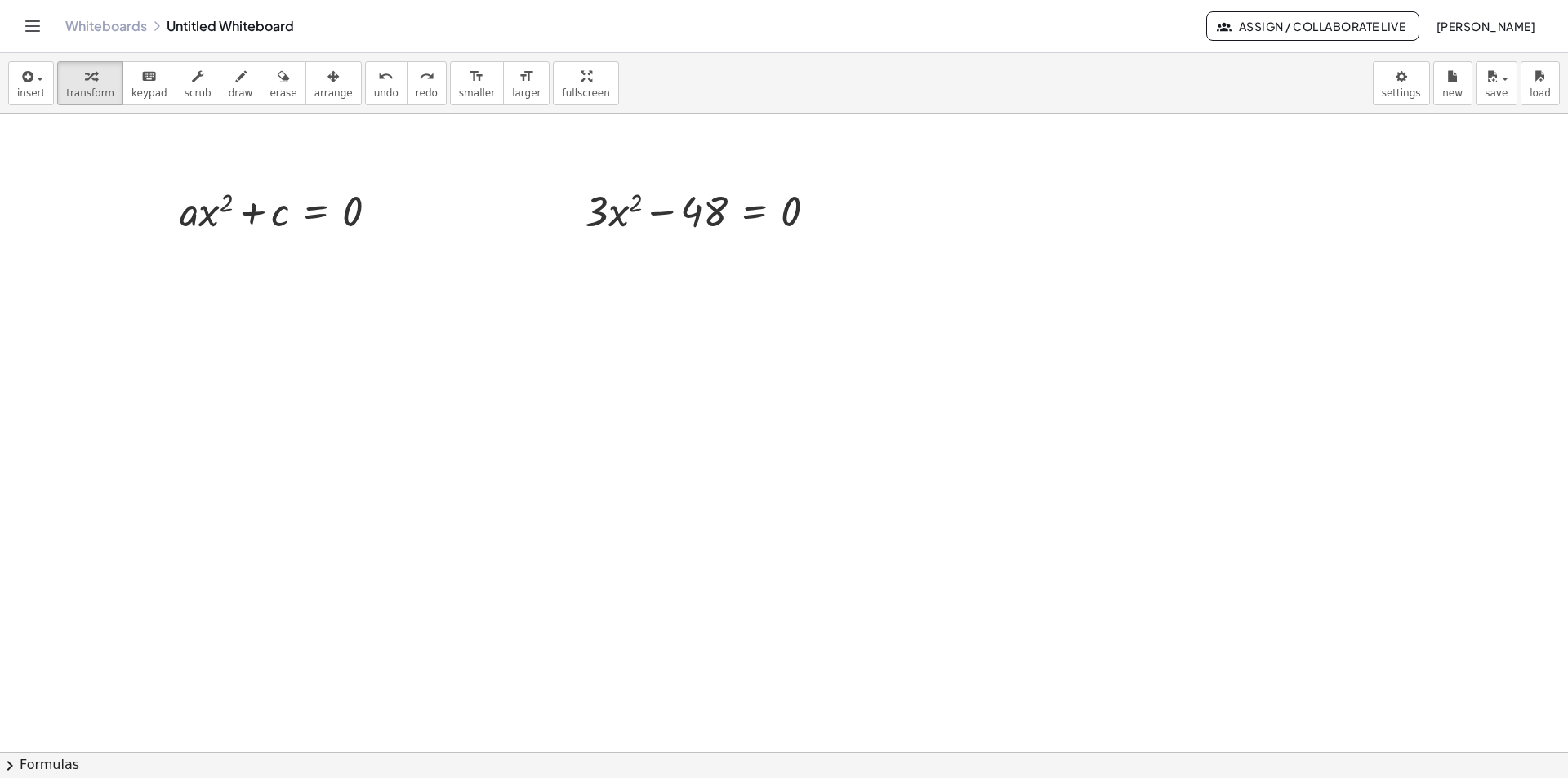
click at [989, 267] on div at bounding box center [784, 752] width 1568 height 1275
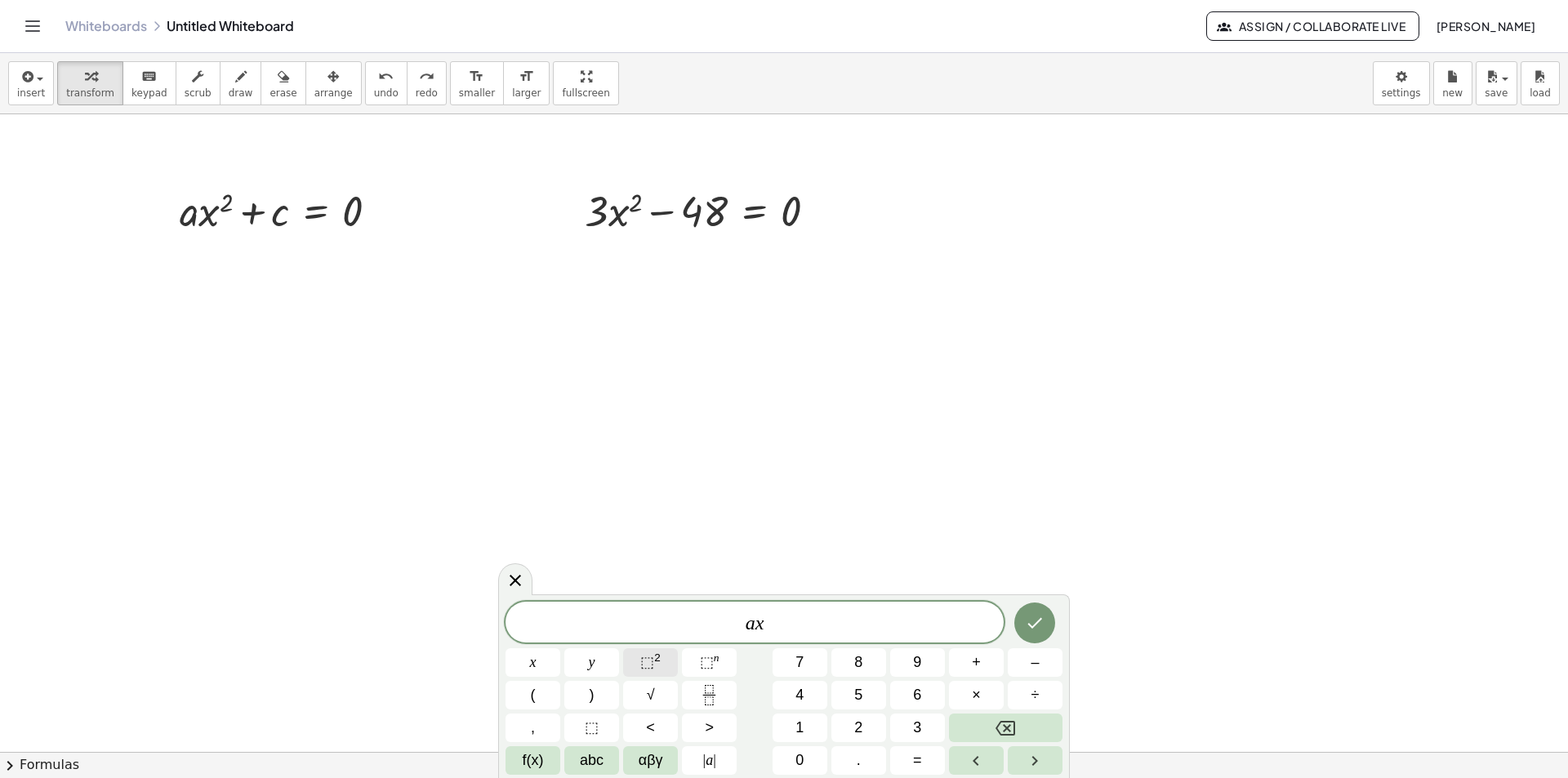
click at [645, 662] on span "⬚" at bounding box center [646, 662] width 13 height 16
click at [1030, 613] on icon "Done" at bounding box center [1034, 619] width 19 height 19
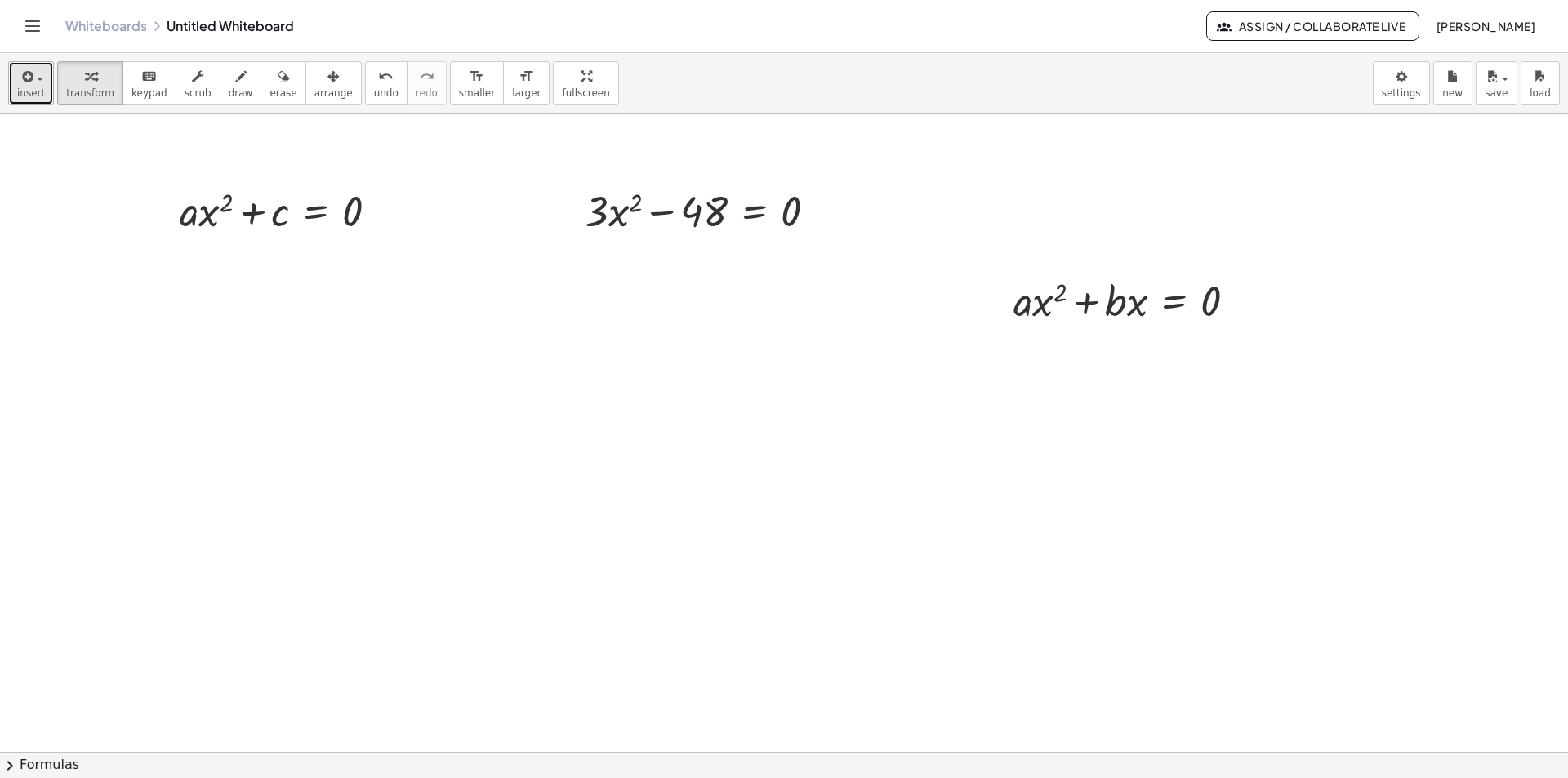
click at [25, 84] on icon "button" at bounding box center [26, 77] width 14 height 19
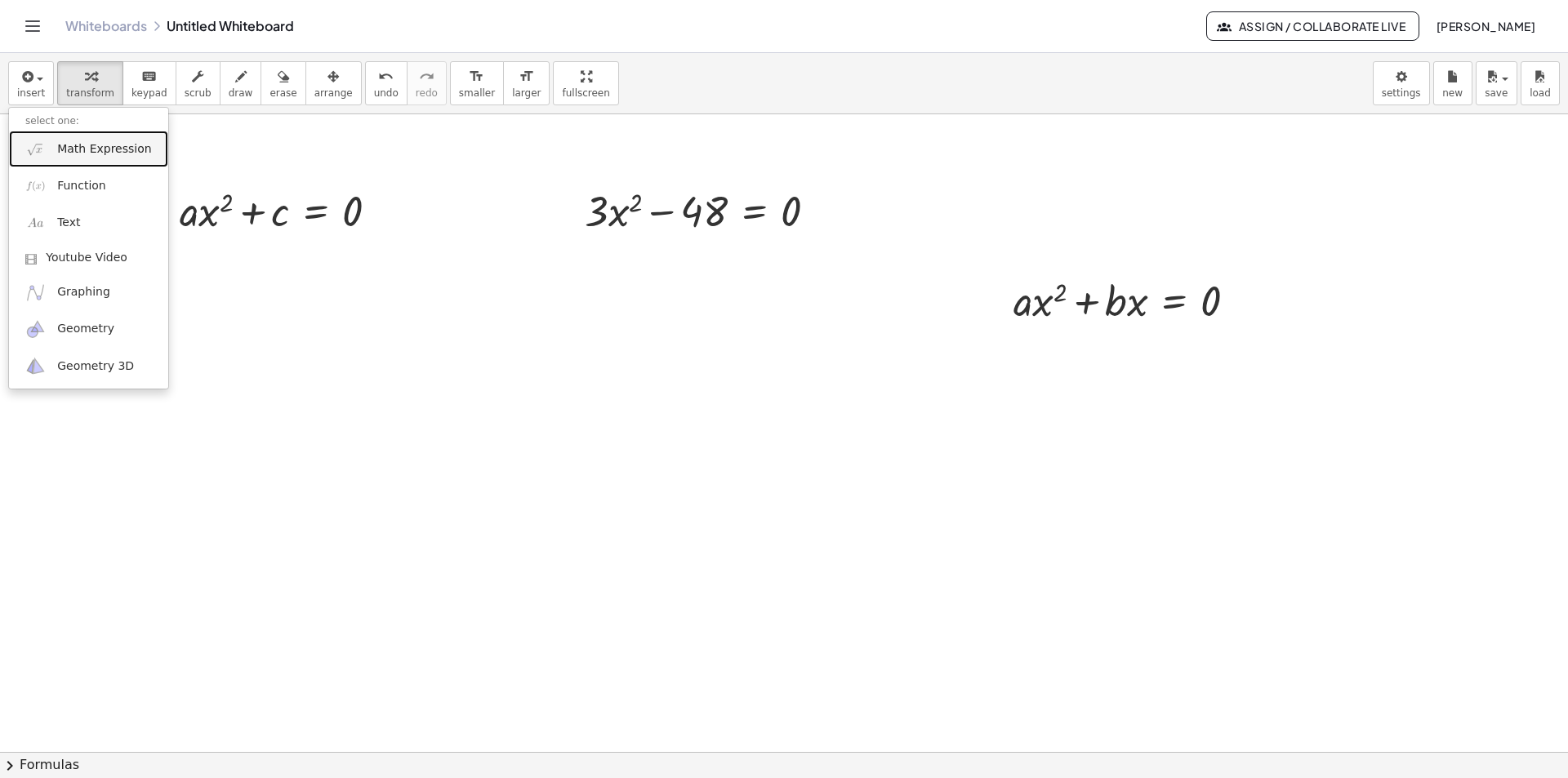
click at [73, 148] on span "Math Expression" at bounding box center [104, 149] width 94 height 16
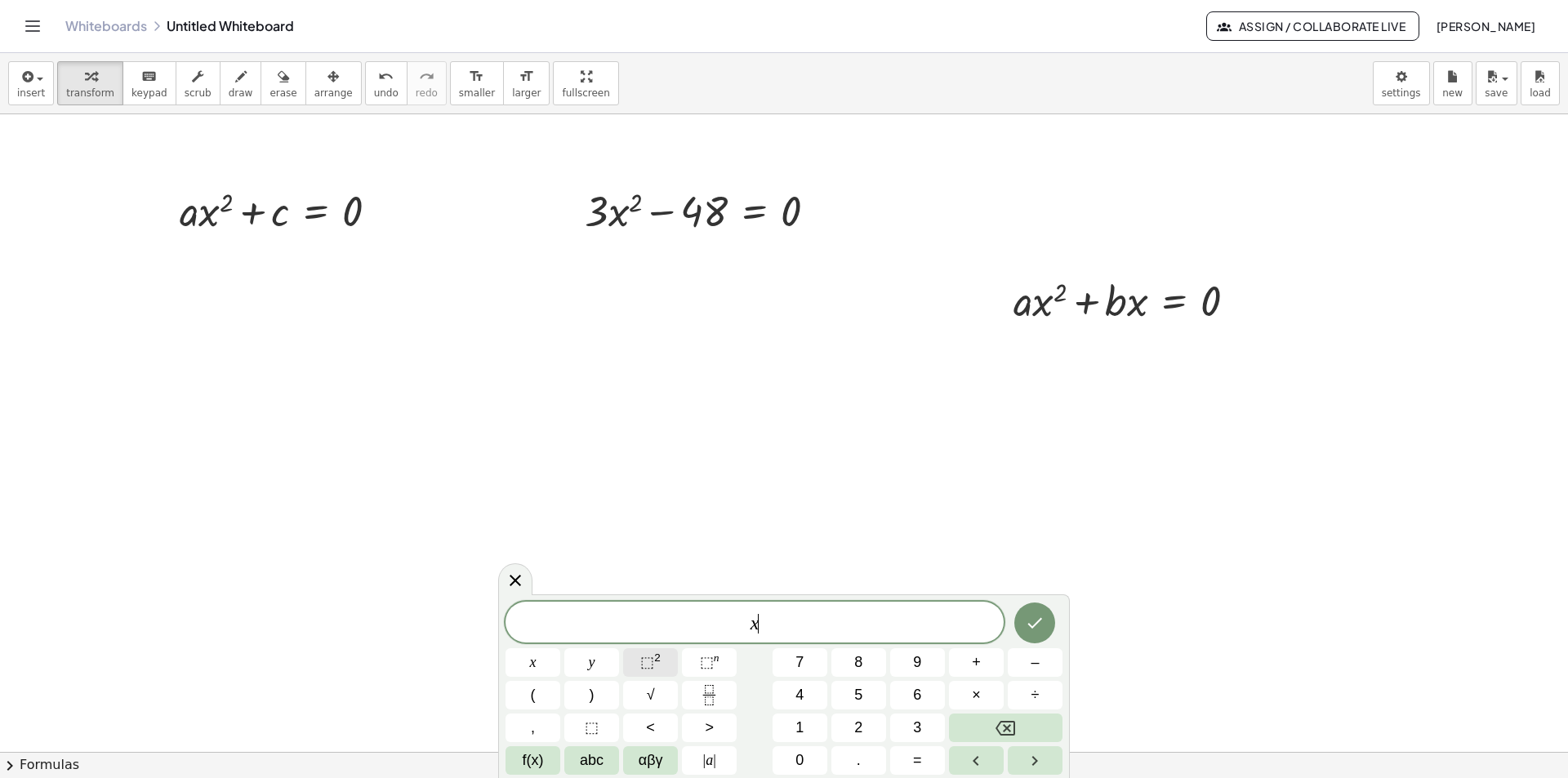
click at [648, 667] on span "⬚" at bounding box center [646, 662] width 13 height 16
click at [1028, 614] on icon "Done" at bounding box center [1034, 619] width 19 height 19
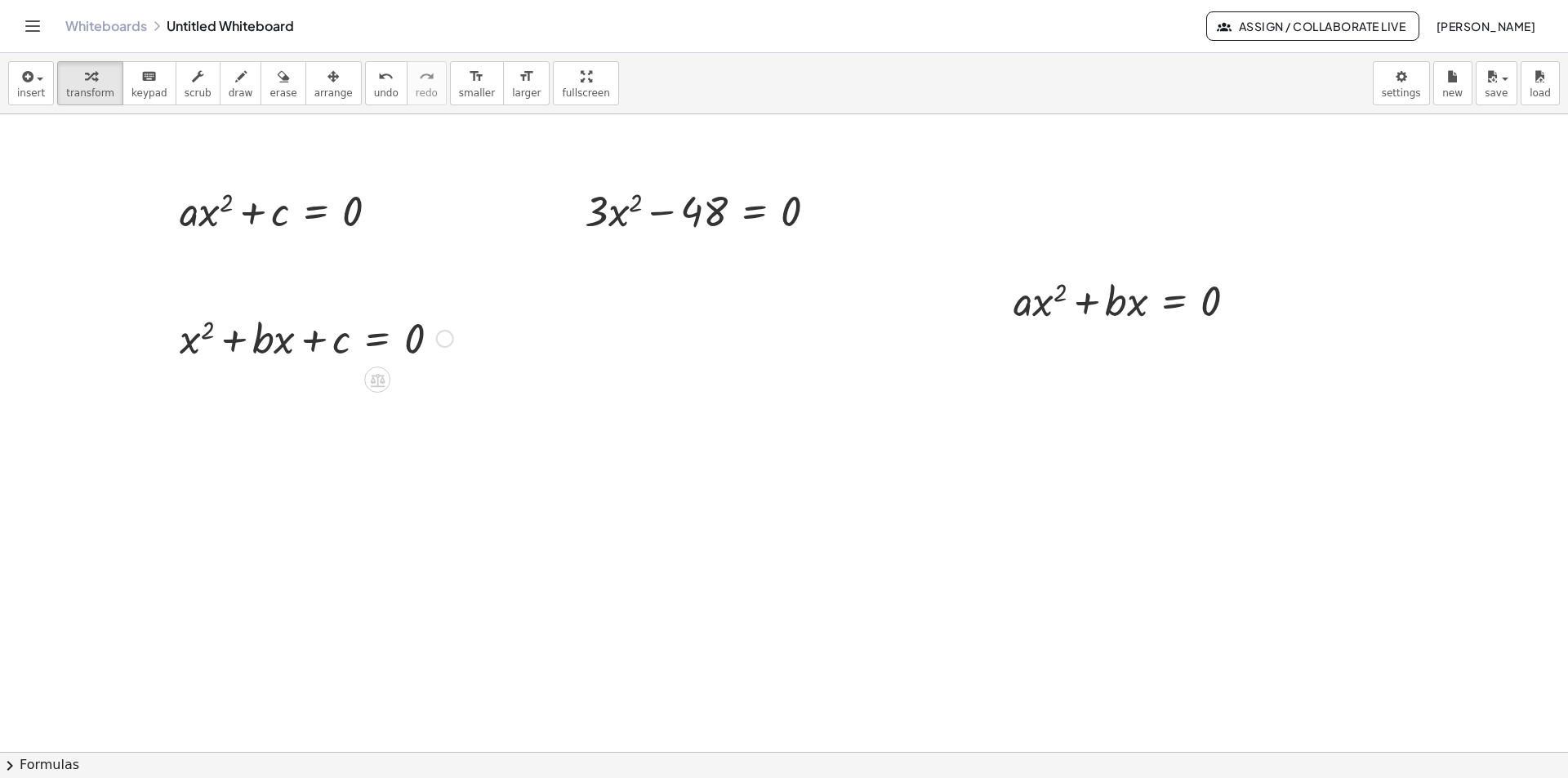
click at [311, 346] on div at bounding box center [316, 338] width 290 height 56
click at [199, 351] on div at bounding box center [316, 338] width 290 height 56
click at [574, 416] on div at bounding box center [784, 752] width 1568 height 1275
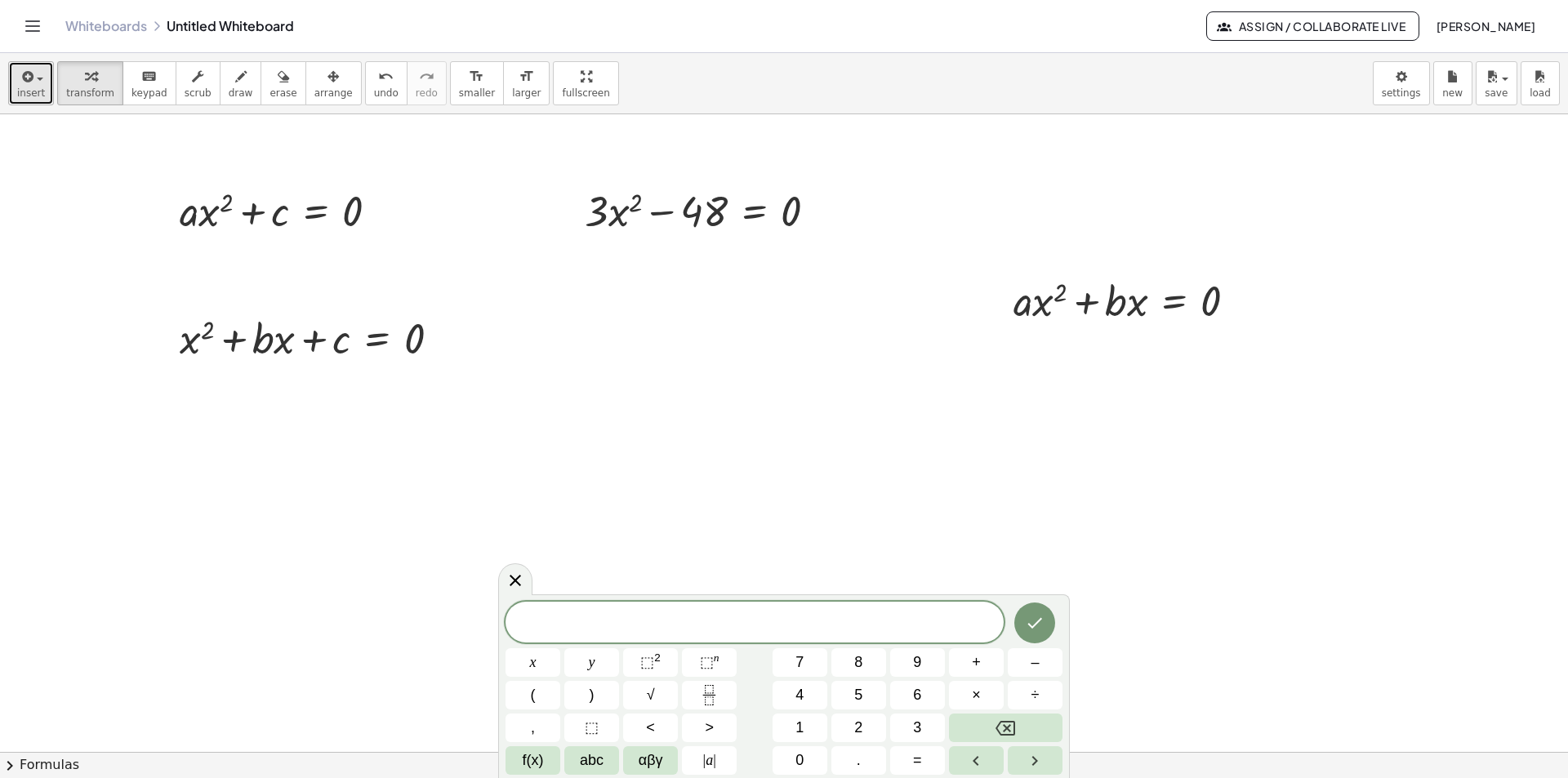
click at [19, 88] on span "insert" at bounding box center [31, 93] width 28 height 12
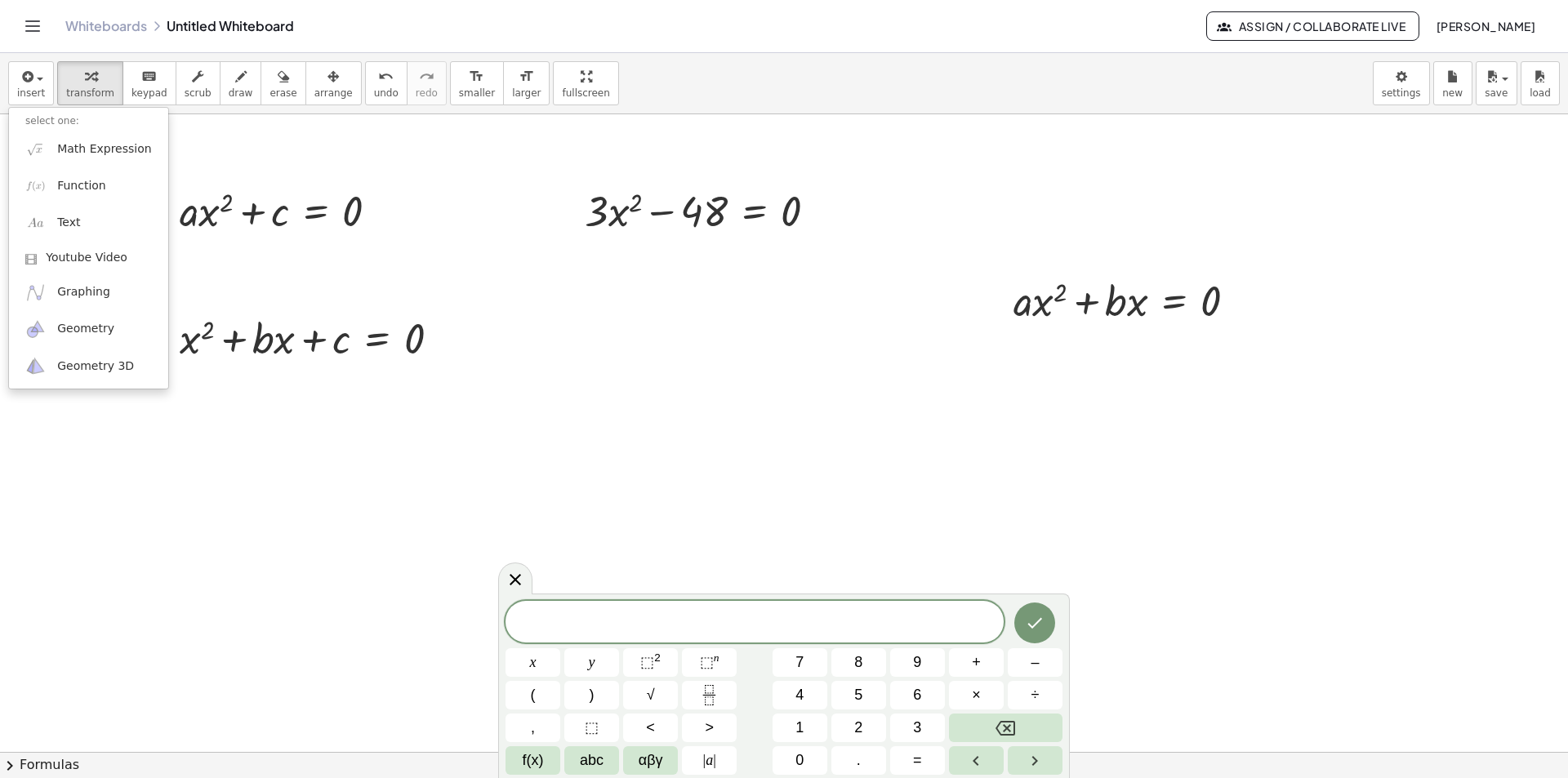
click at [710, 617] on span at bounding box center [754, 622] width 498 height 24
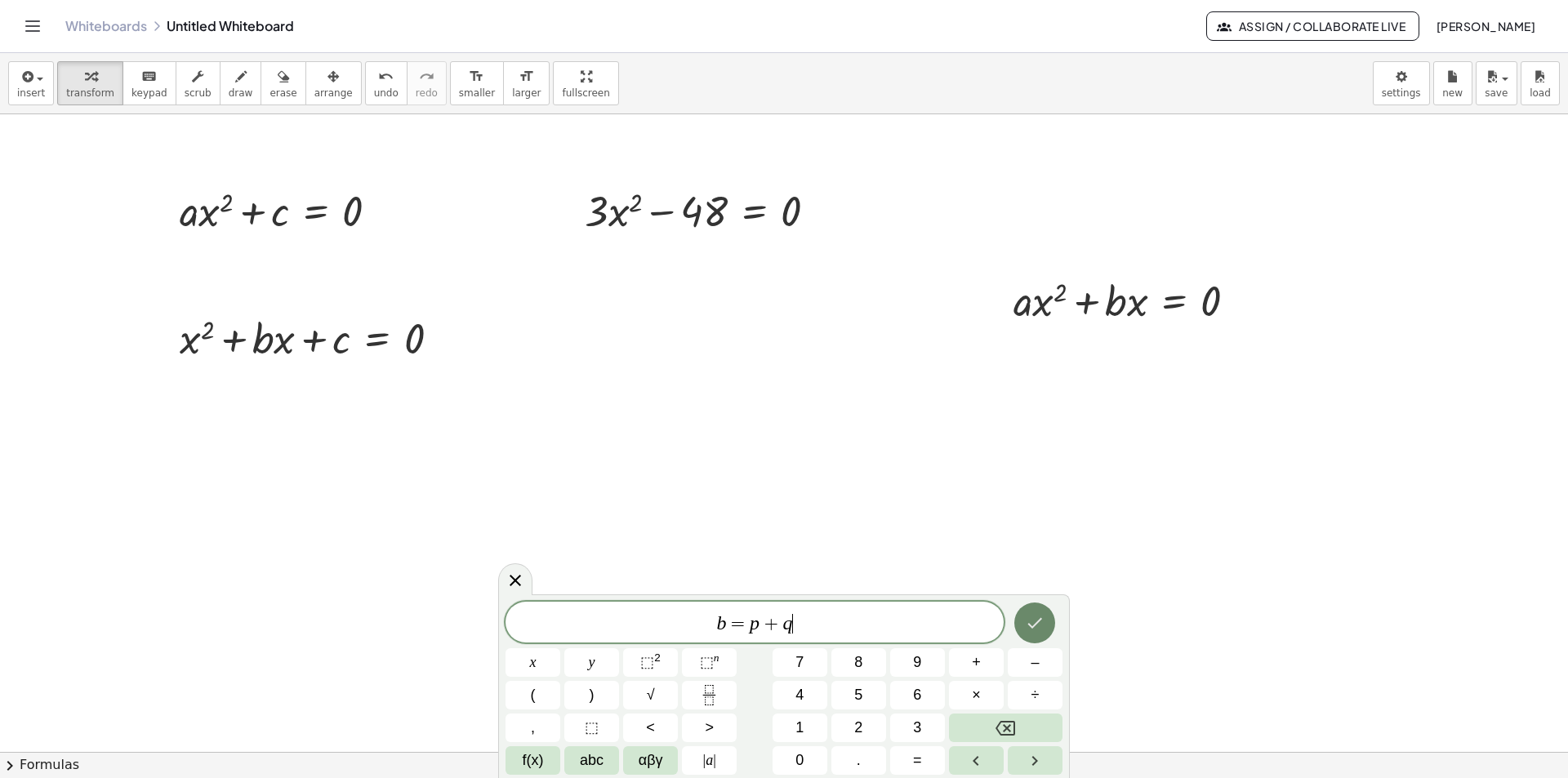
click at [1033, 617] on icon "Done" at bounding box center [1034, 622] width 19 height 19
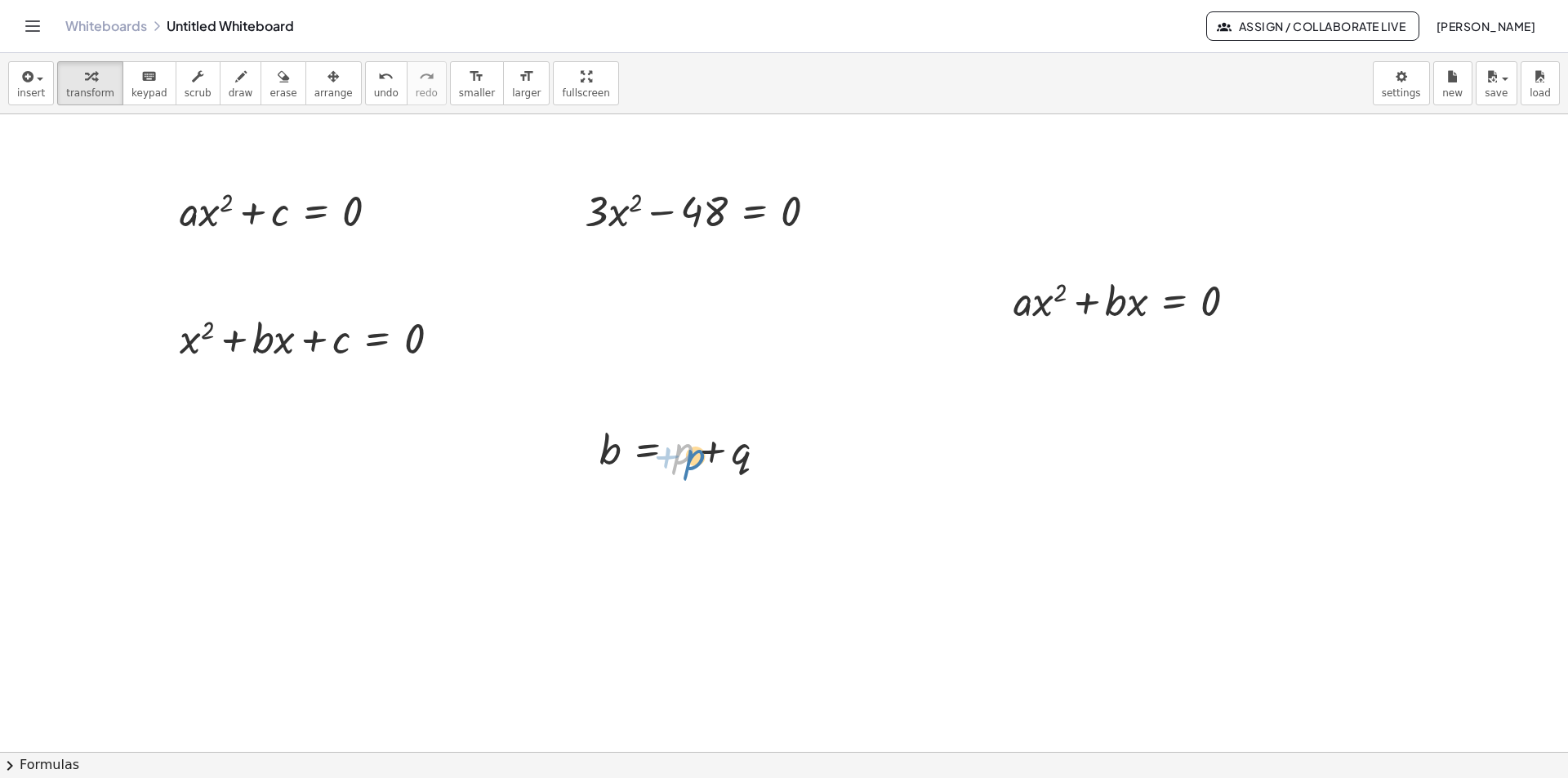
click at [684, 460] on div at bounding box center [689, 448] width 196 height 56
drag, startPoint x: 593, startPoint y: 452, endPoint x: 263, endPoint y: 353, distance: 344.5
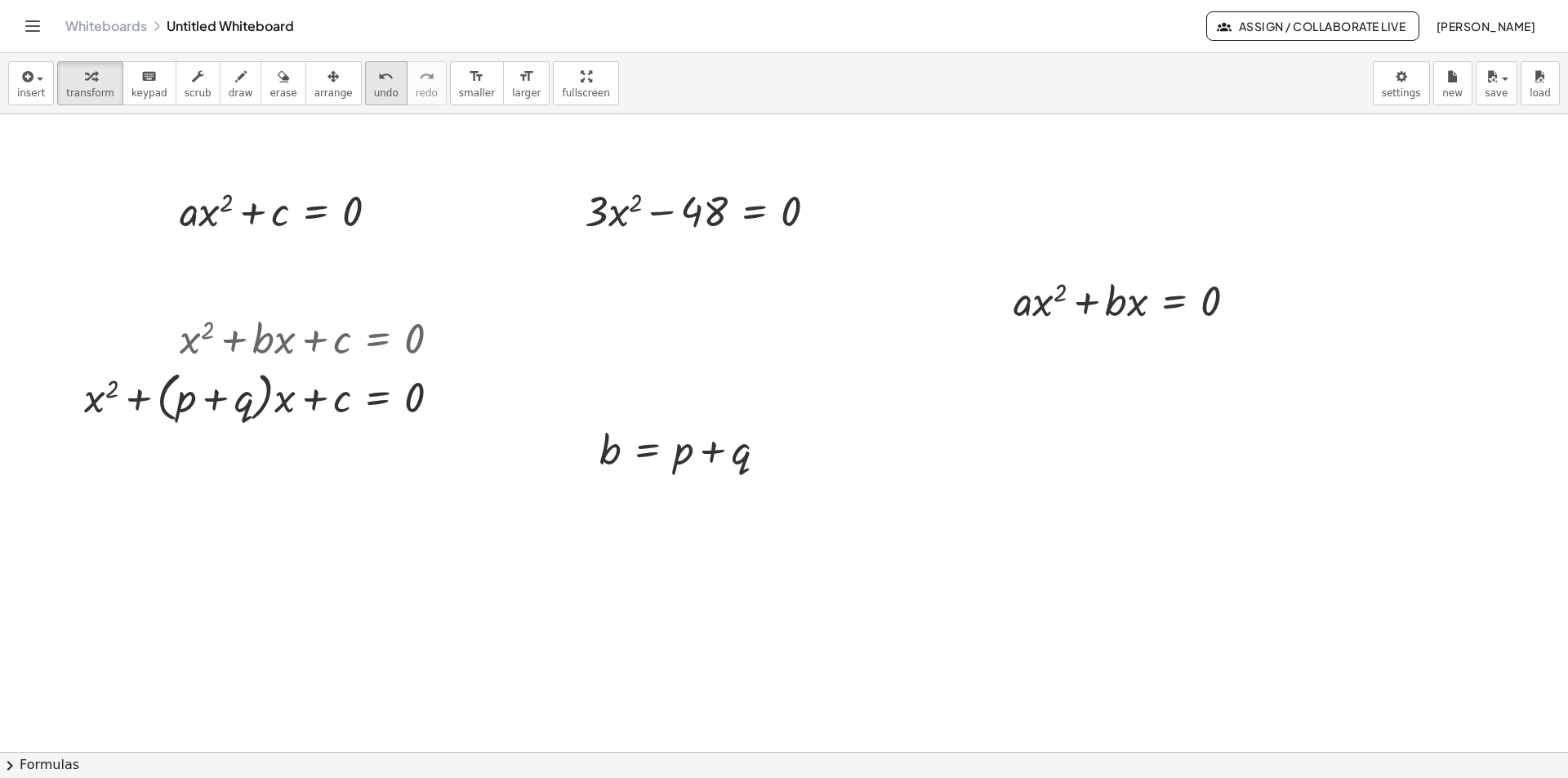
click at [378, 85] on icon "undo" at bounding box center [386, 77] width 15 height 19
drag, startPoint x: 517, startPoint y: 90, endPoint x: 517, endPoint y: 162, distance: 72.0
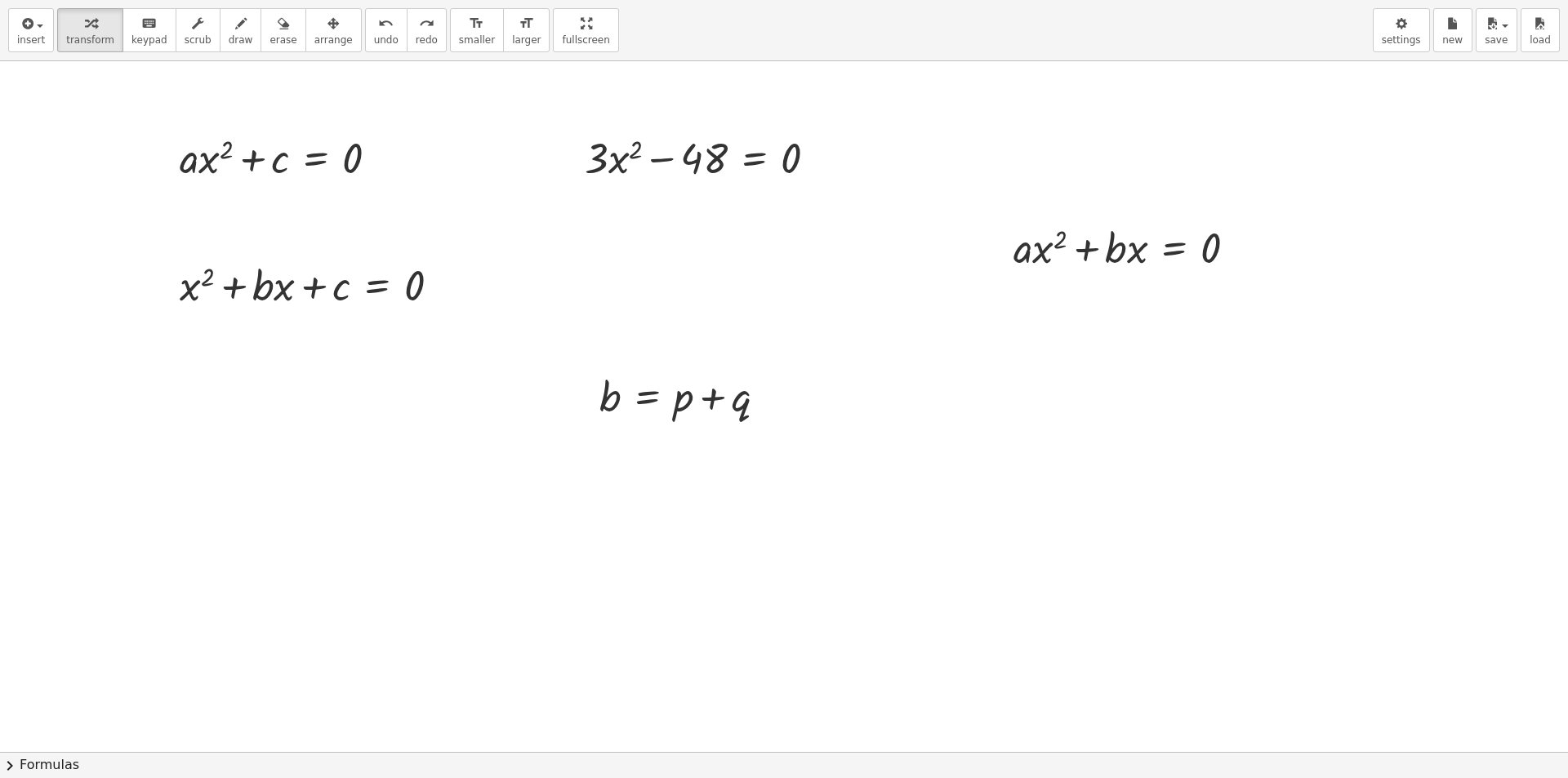
click at [517, 162] on div "insert select one: Math Expression Function Text Youtube Video Graphing Geometr…" at bounding box center [784, 389] width 1568 height 778
drag, startPoint x: 537, startPoint y: 43, endPoint x: 537, endPoint y: -28, distance: 71.0
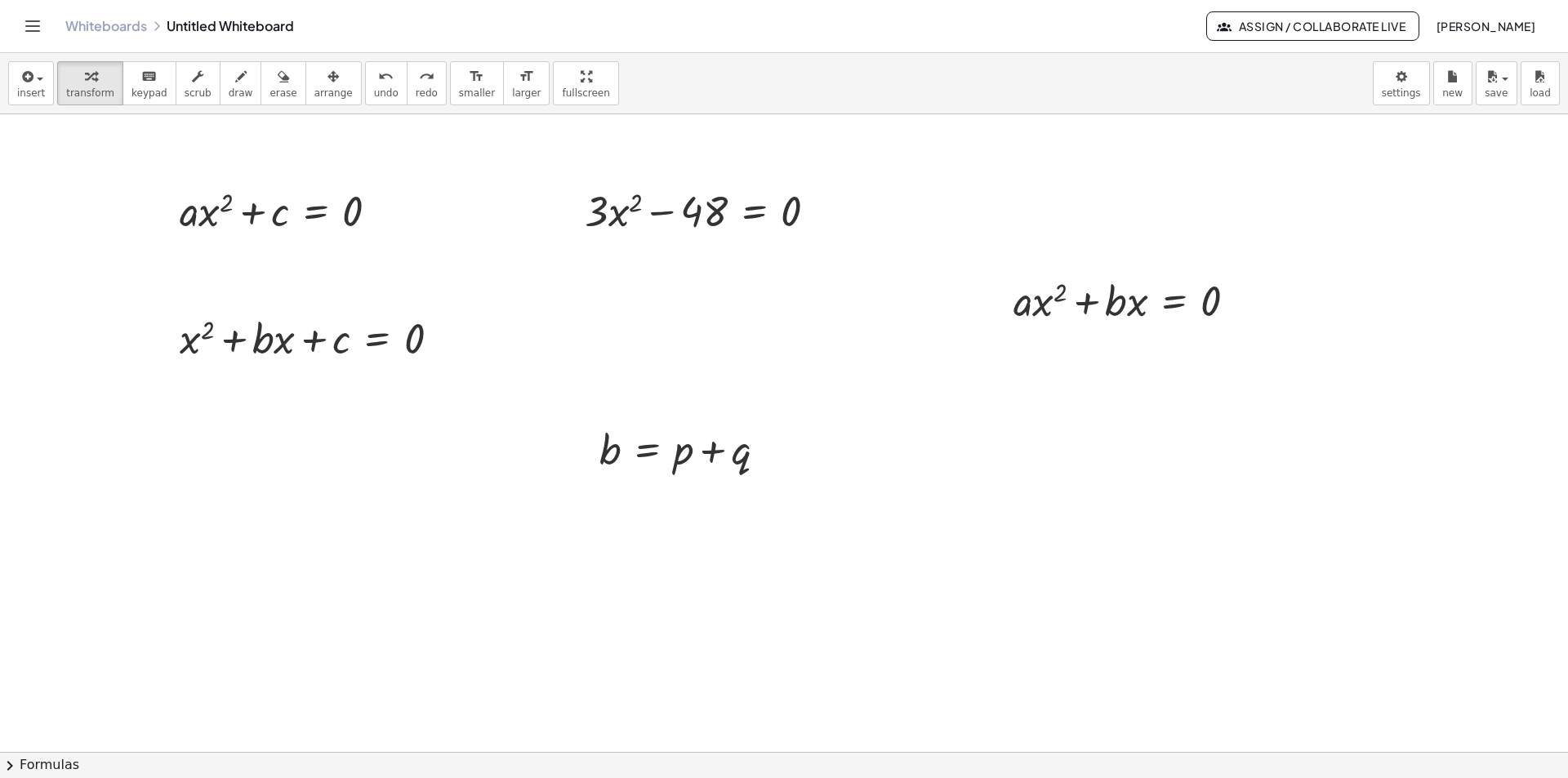
click at [537, 0] on html "Graspable Math Activities Get Started Activity Bank Assigned Work Classes White…" at bounding box center [784, 389] width 1568 height 778
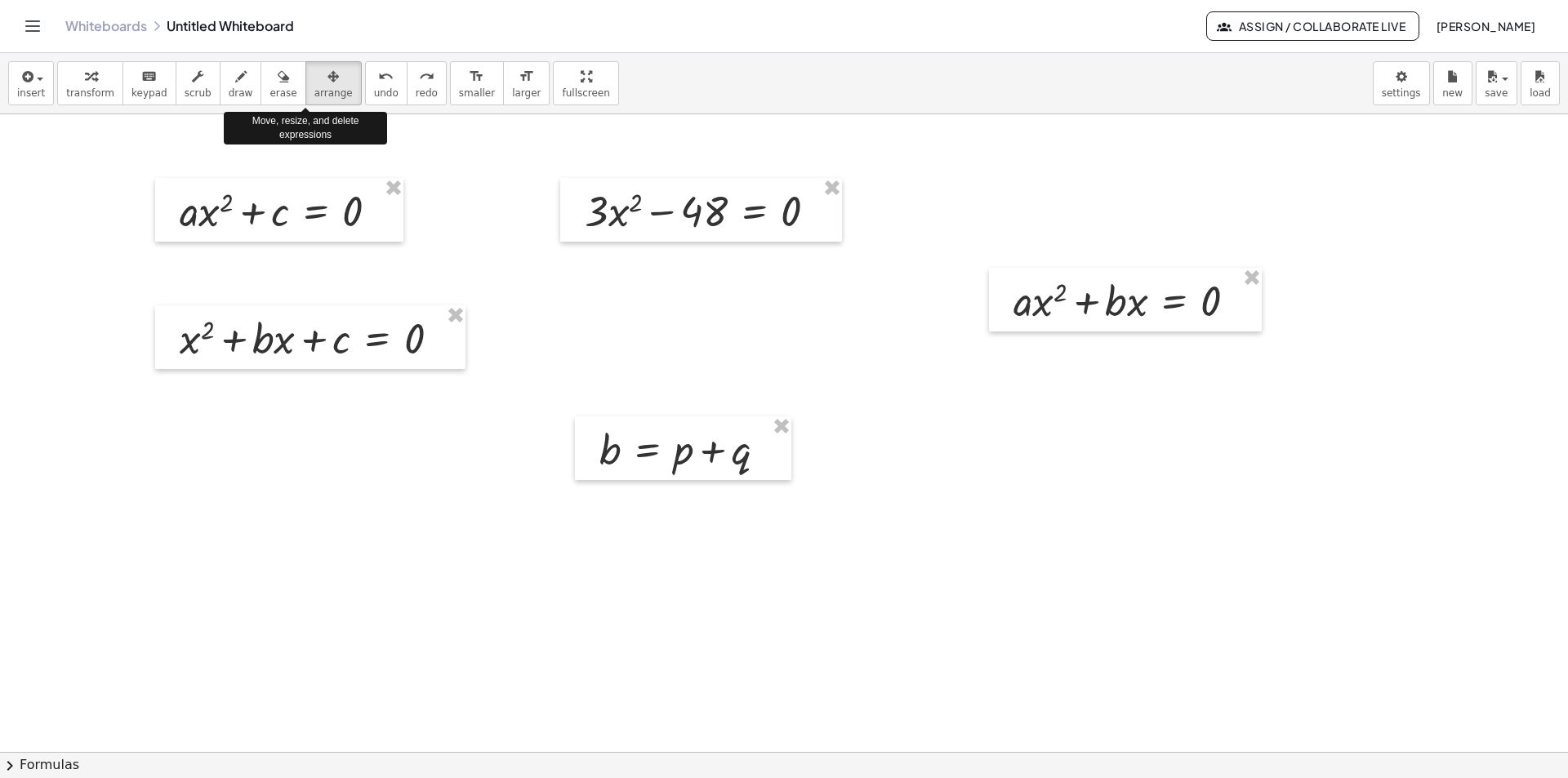
drag, startPoint x: 302, startPoint y: 96, endPoint x: 329, endPoint y: 182, distance: 90.1
click at [315, 95] on span "arrange" at bounding box center [334, 93] width 38 height 12
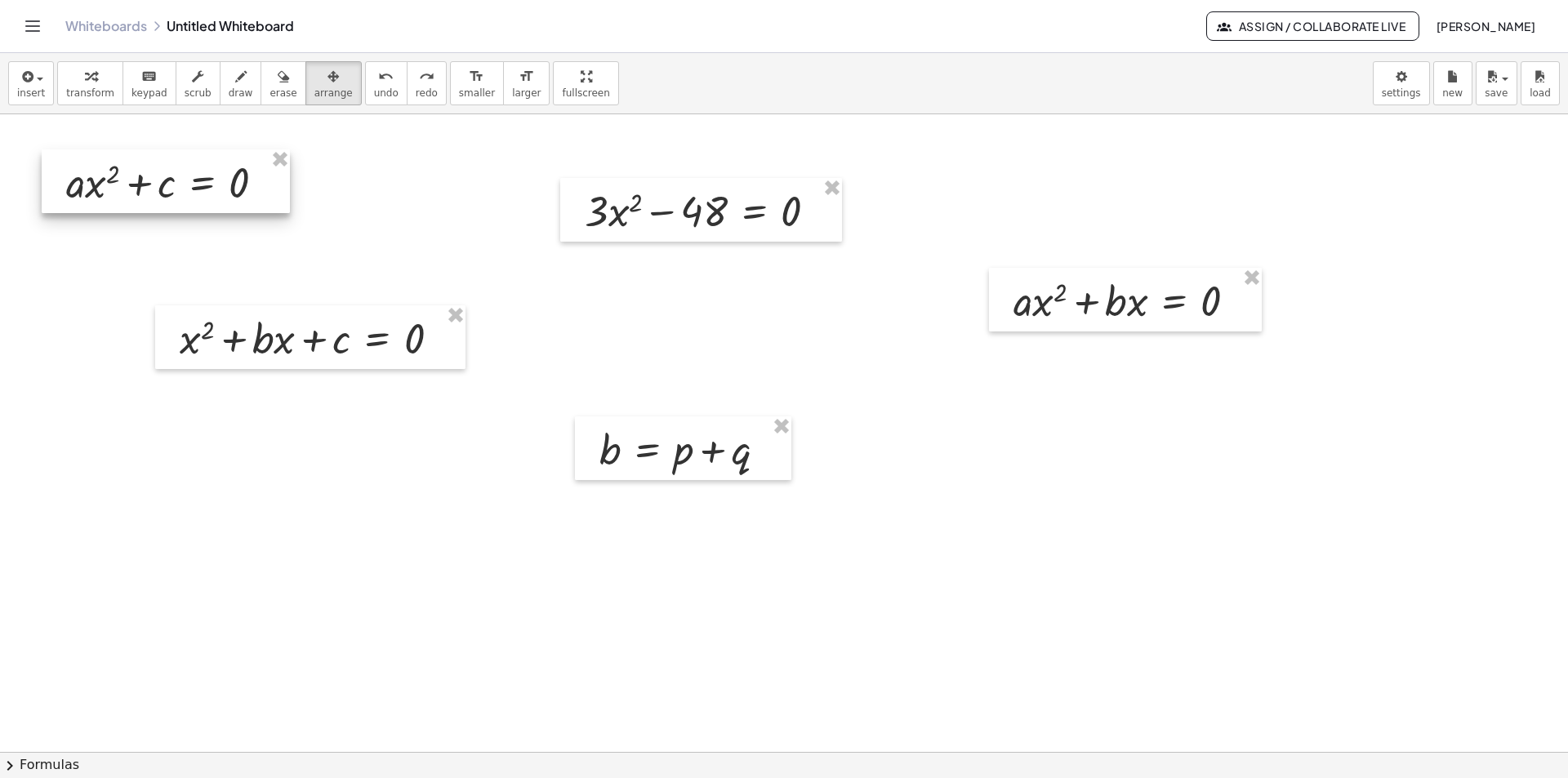
drag, startPoint x: 335, startPoint y: 203, endPoint x: 224, endPoint y: 174, distance: 114.7
click at [217, 175] on div at bounding box center [165, 181] width 248 height 63
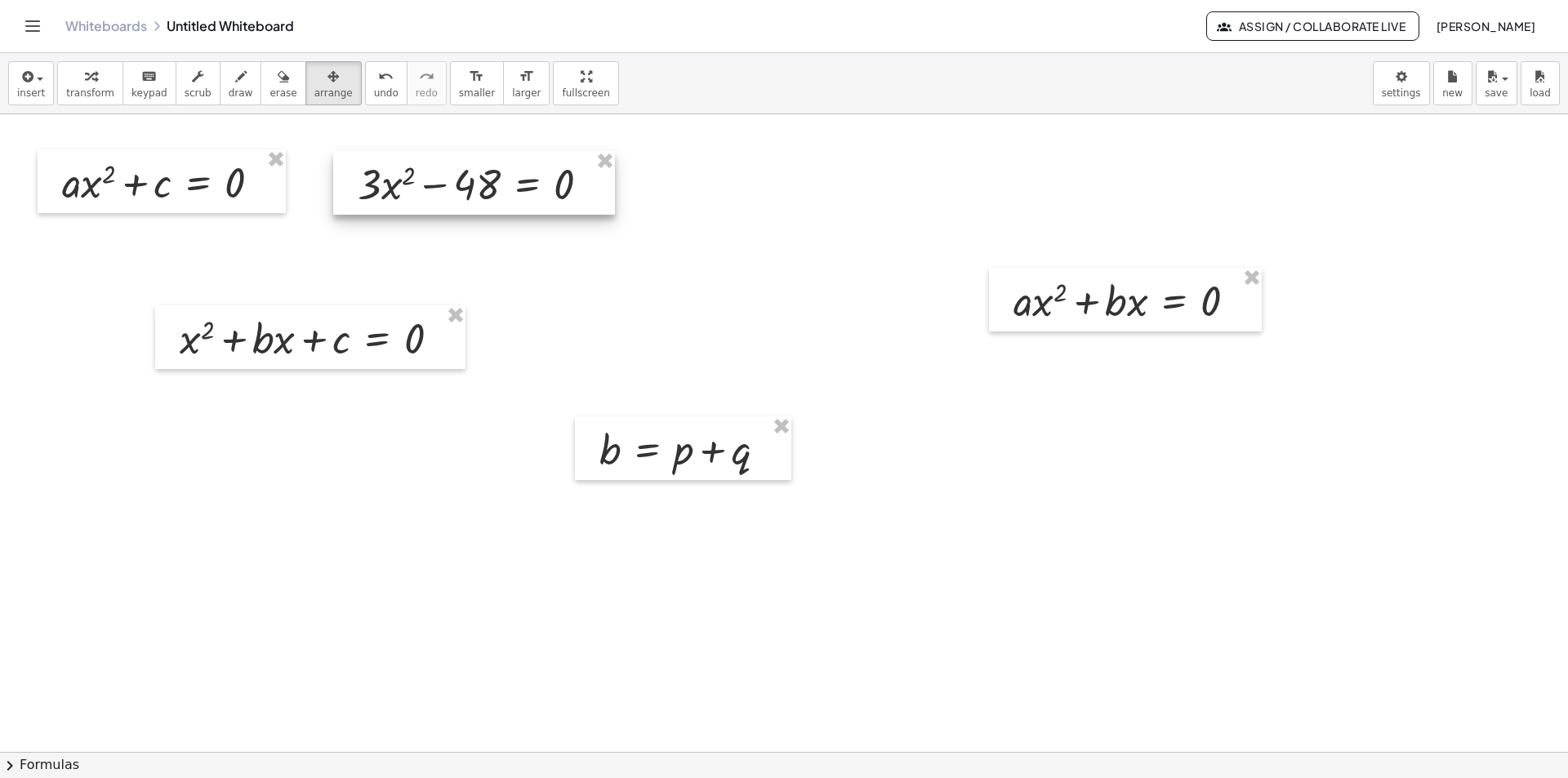
drag, startPoint x: 579, startPoint y: 191, endPoint x: 434, endPoint y: 174, distance: 146.0
click at [434, 174] on div at bounding box center [473, 183] width 282 height 63
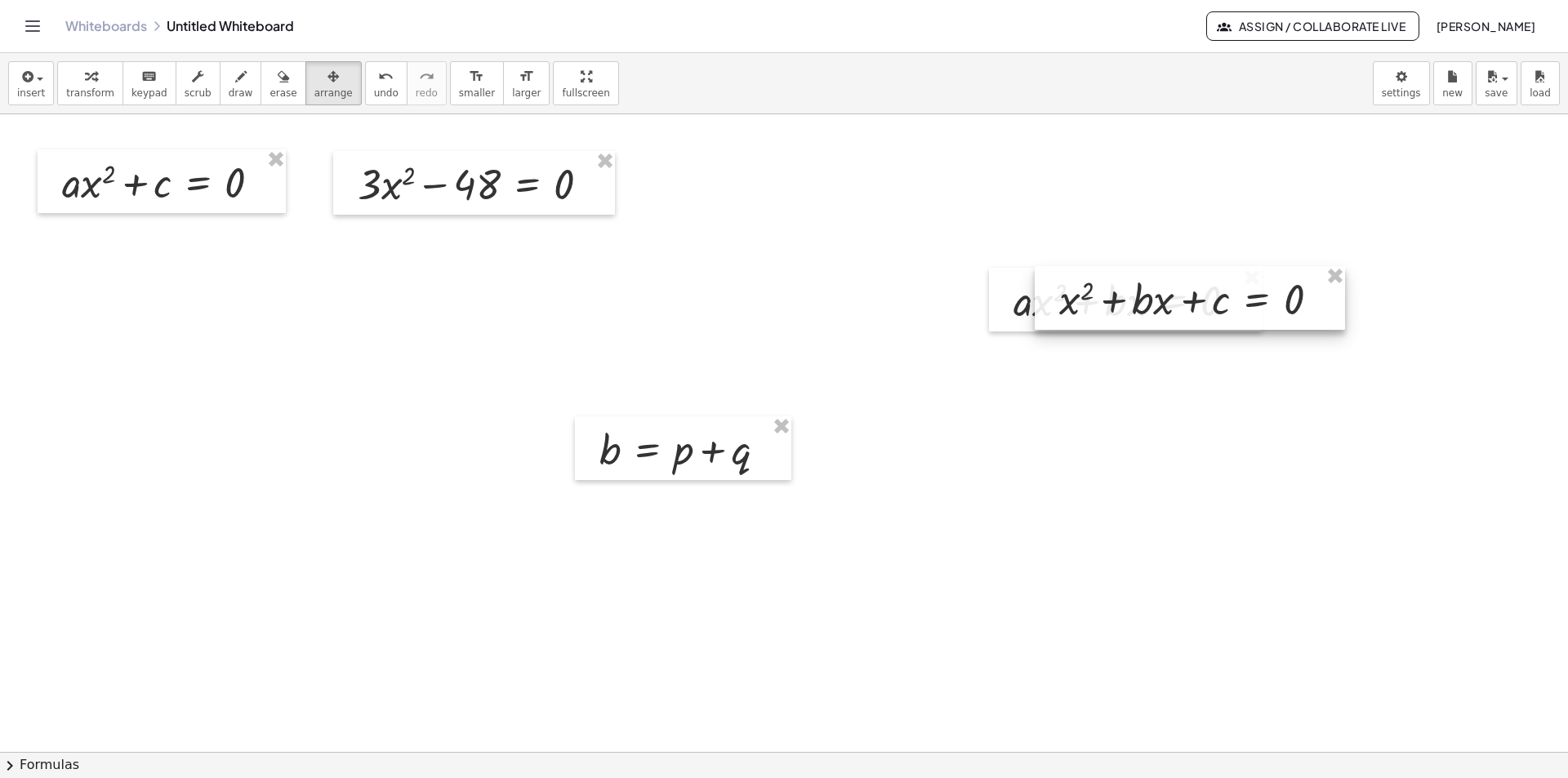
drag, startPoint x: 389, startPoint y: 339, endPoint x: 1271, endPoint y: 472, distance: 892.0
click at [1271, 330] on div at bounding box center [1189, 298] width 311 height 63
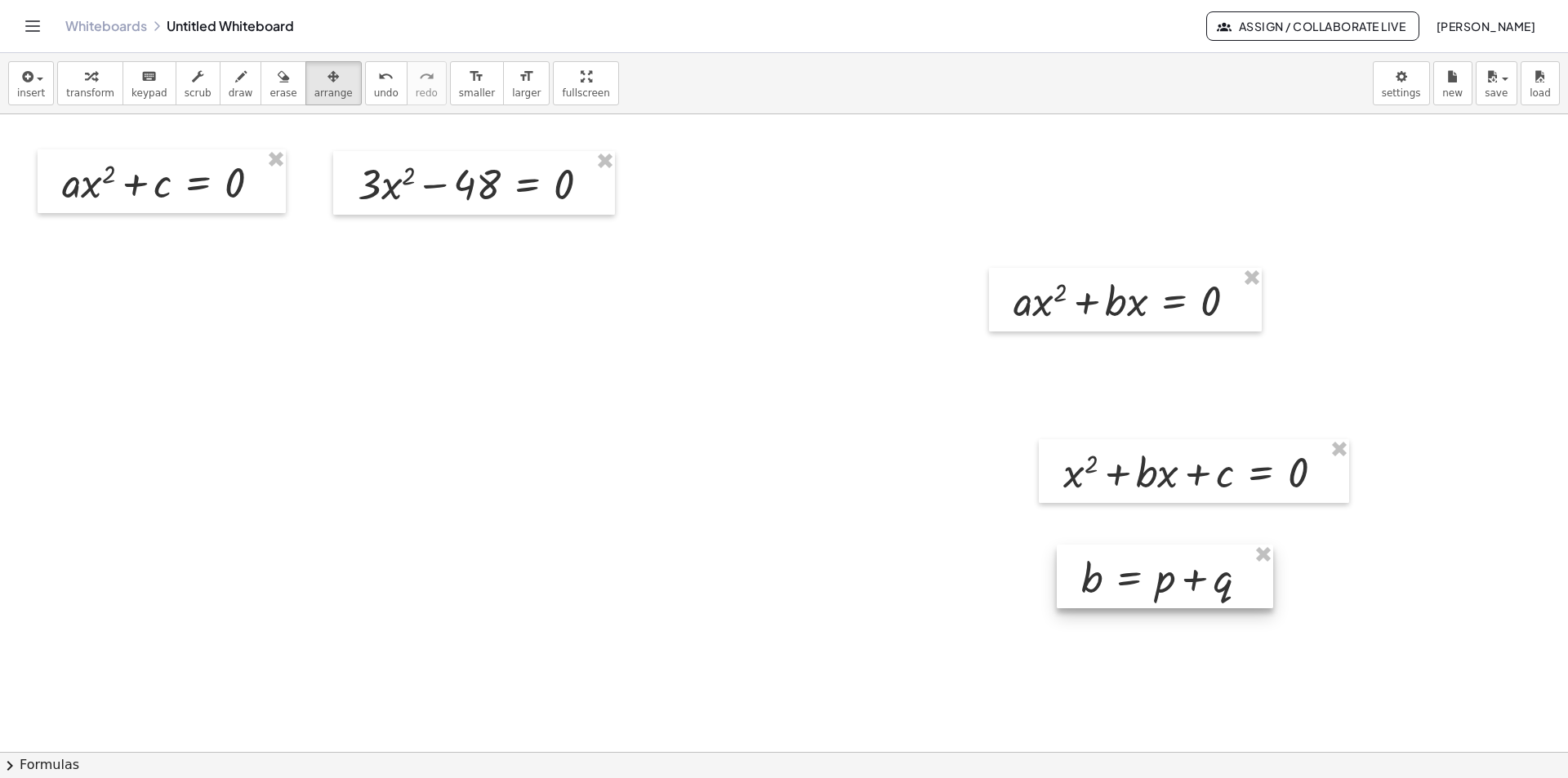
drag, startPoint x: 660, startPoint y: 461, endPoint x: 1101, endPoint y: 553, distance: 450.5
click at [1143, 588] on div at bounding box center [1164, 576] width 216 height 63
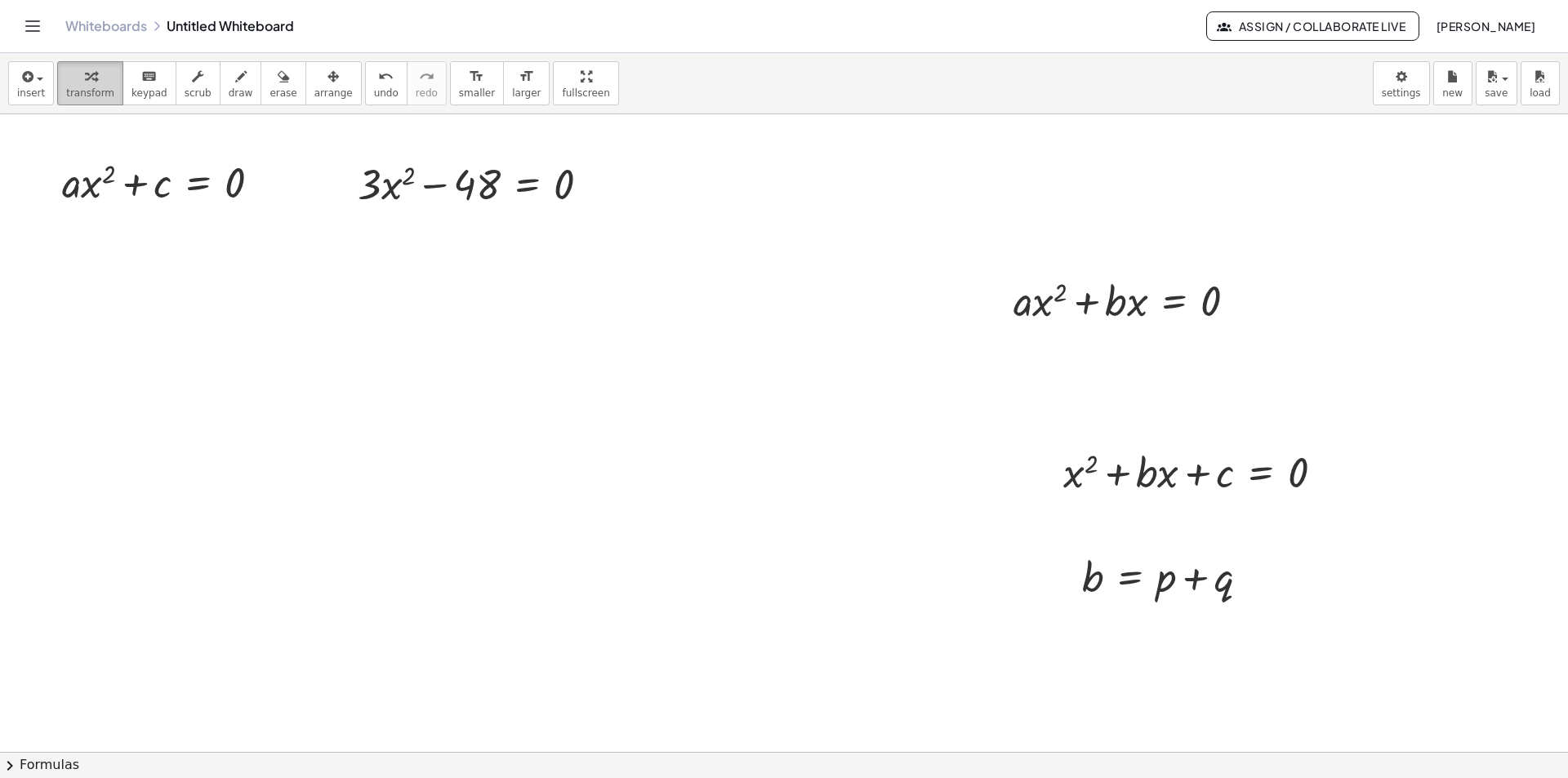
click at [72, 91] on span "transform" at bounding box center [90, 93] width 48 height 12
click at [523, 231] on icon at bounding box center [527, 225] width 14 height 13
click at [460, 223] on span "+" at bounding box center [462, 225] width 10 height 24
click at [487, 186] on div at bounding box center [480, 183] width 408 height 56
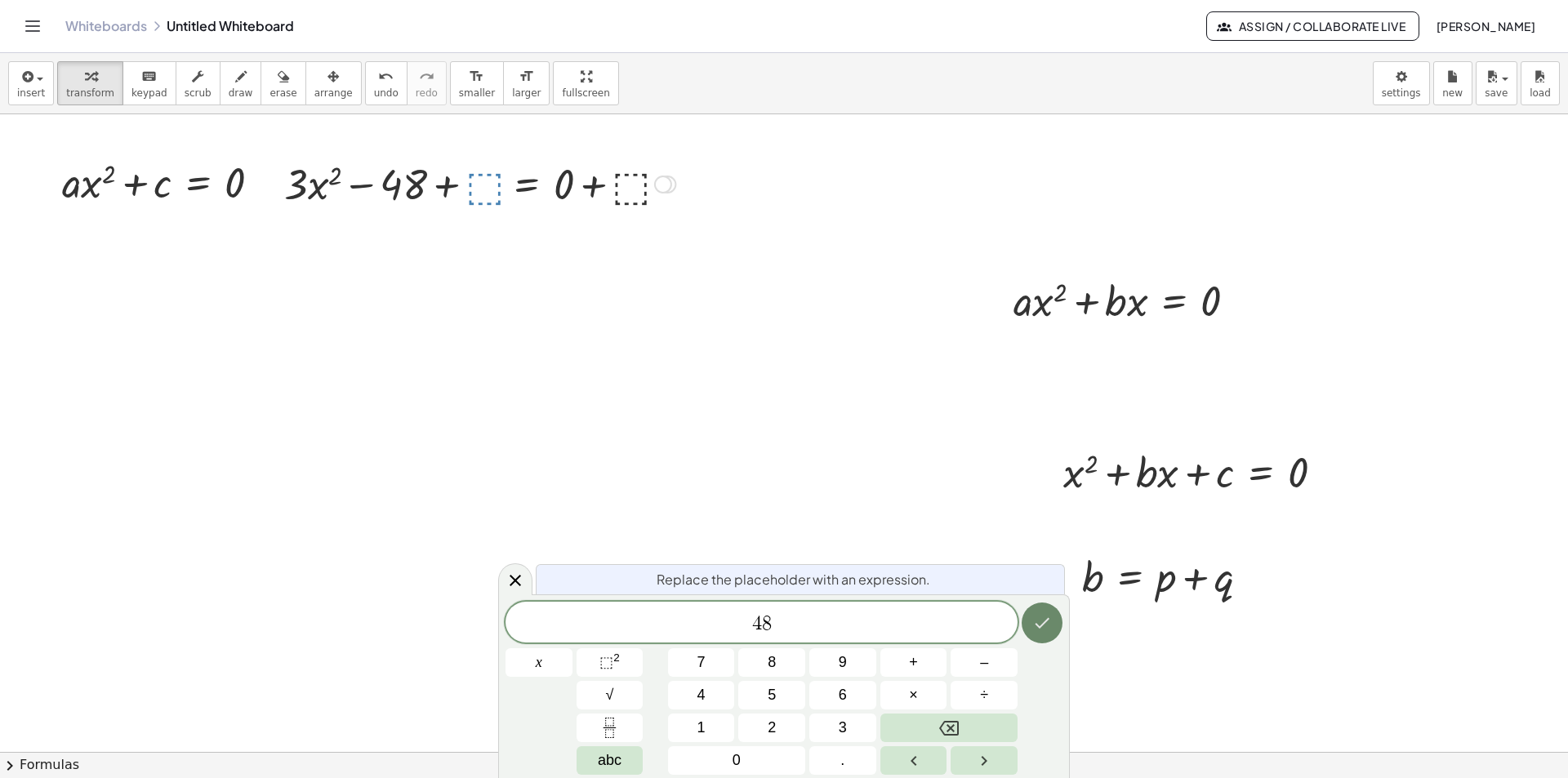
click at [1031, 611] on button "Done" at bounding box center [1042, 622] width 40 height 40
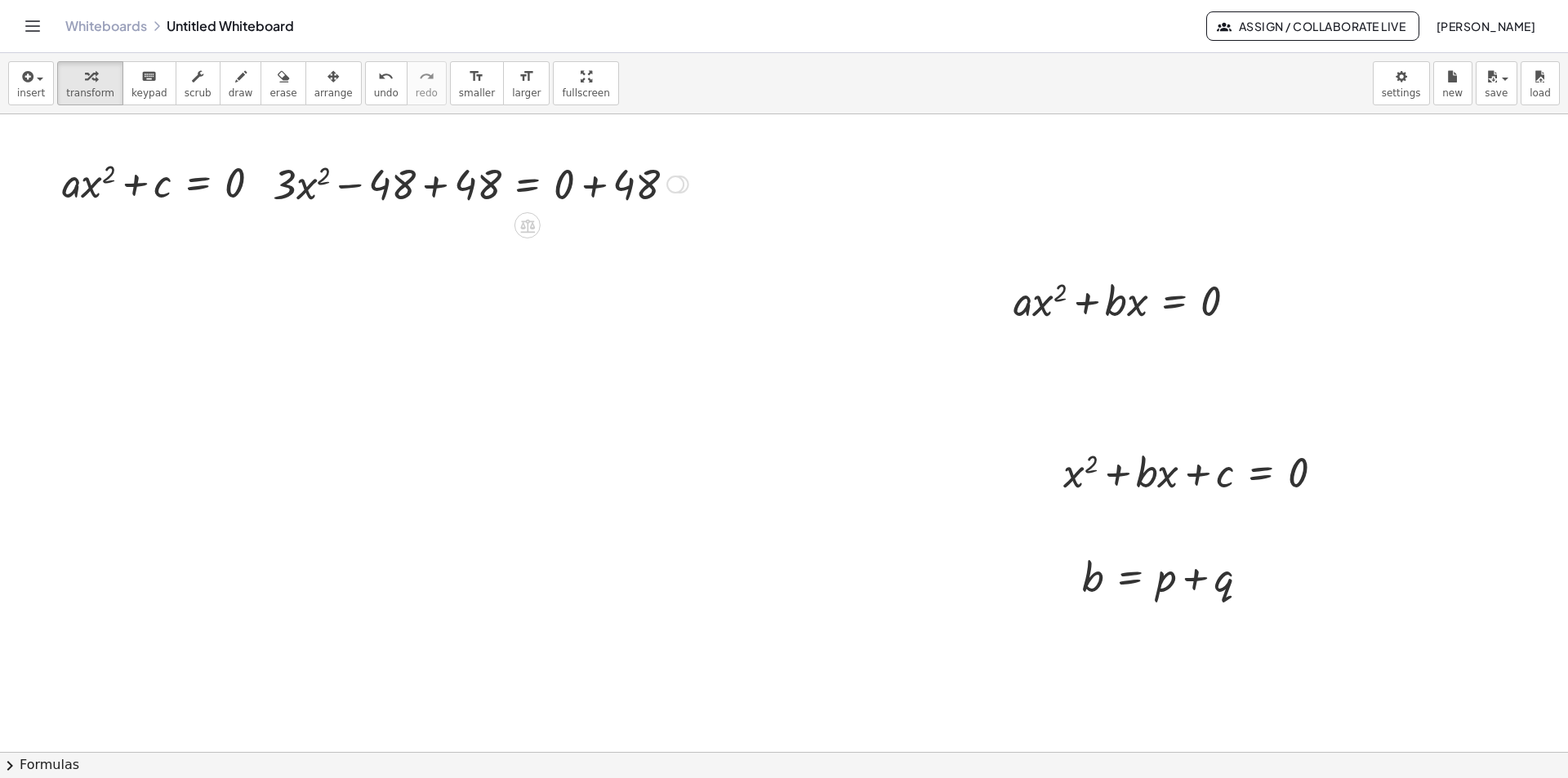
click at [443, 185] on div at bounding box center [480, 183] width 432 height 56
click at [599, 245] on div at bounding box center [480, 238] width 432 height 56
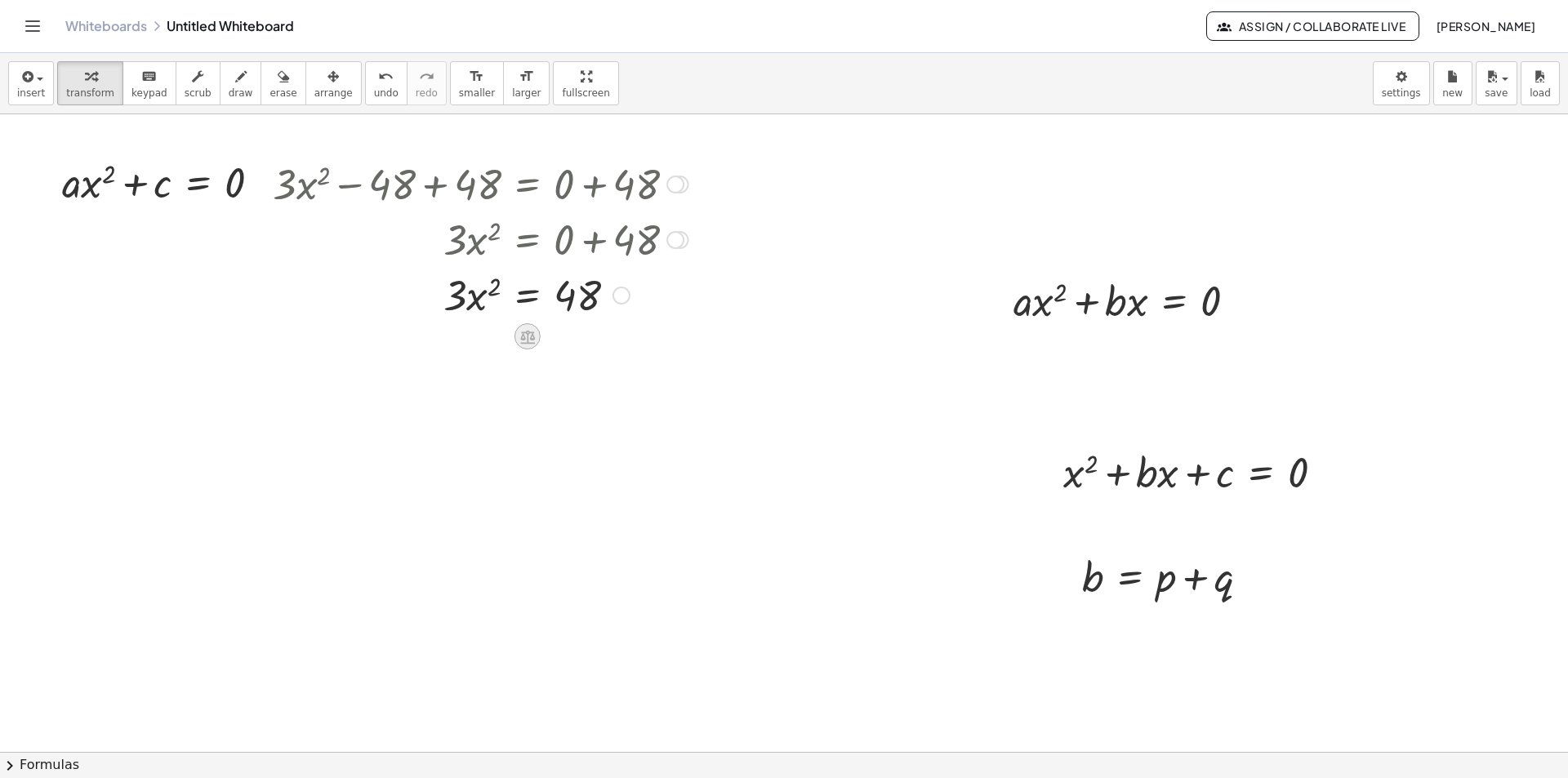
click at [521, 338] on icon at bounding box center [527, 337] width 14 height 13
click at [565, 335] on div "÷" at bounding box center [560, 336] width 26 height 26
click at [476, 386] on div at bounding box center [480, 362] width 432 height 82
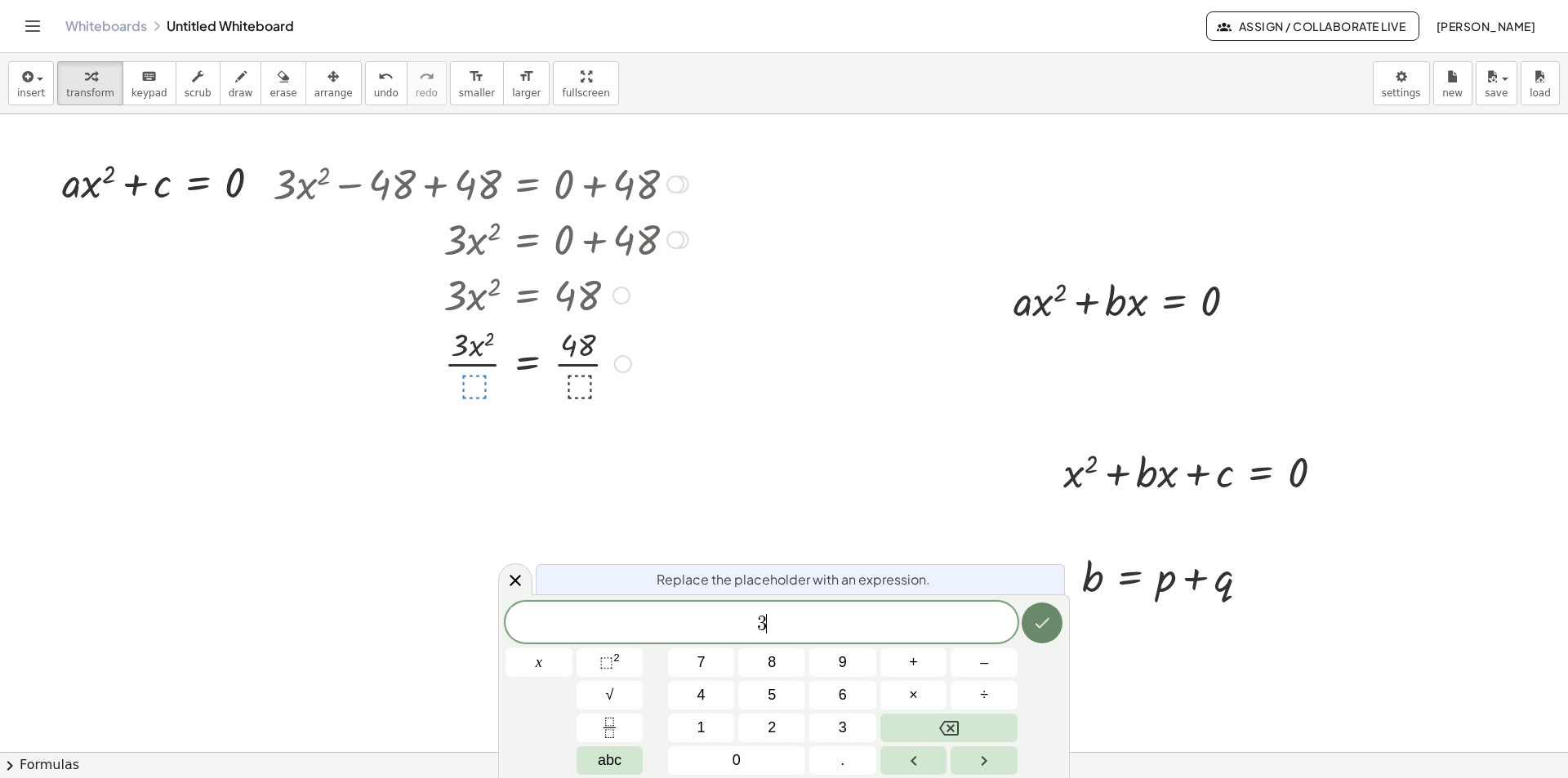
click at [1039, 631] on icon "Done" at bounding box center [1042, 622] width 19 height 19
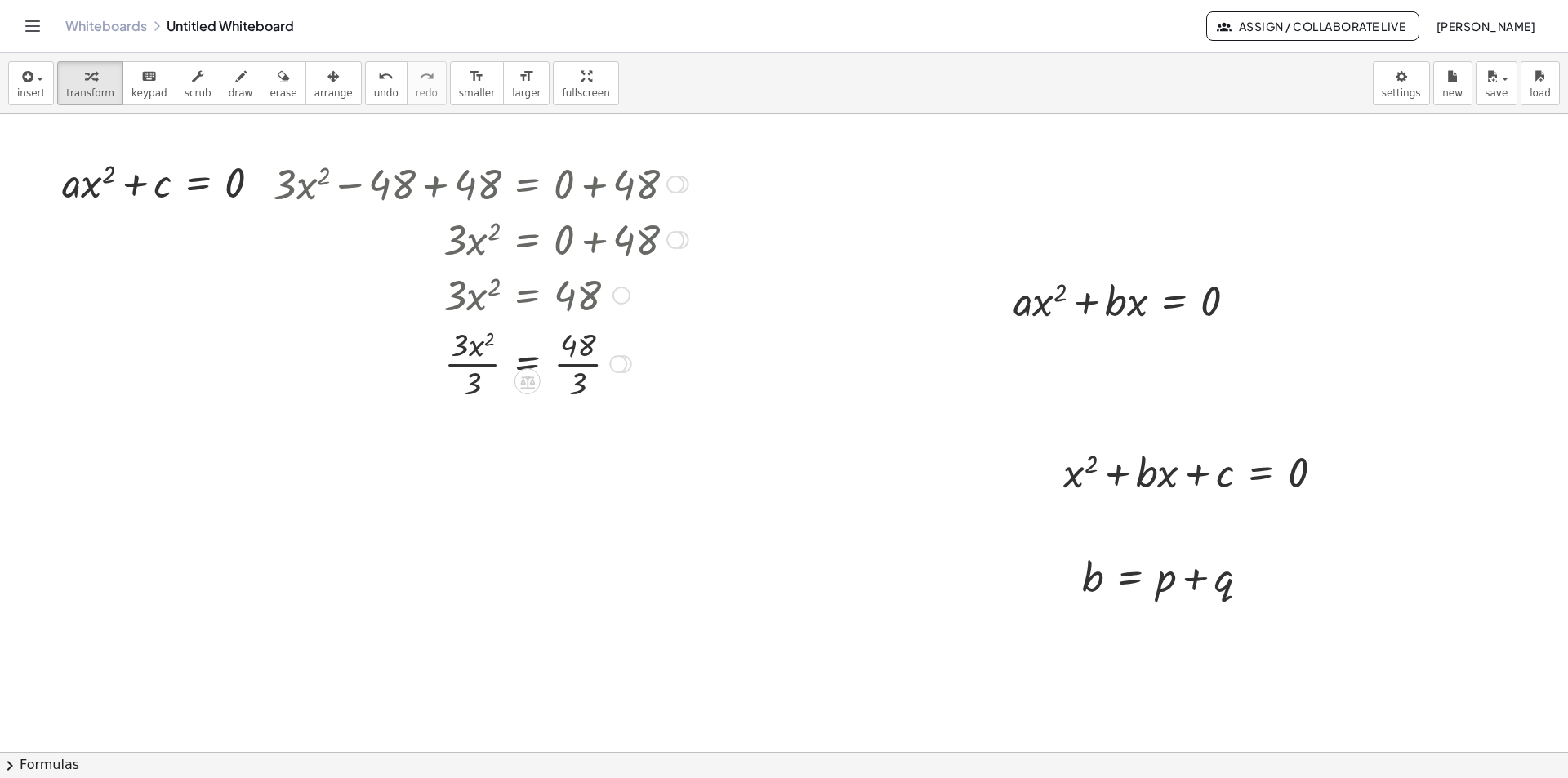
click at [475, 365] on div at bounding box center [480, 362] width 432 height 82
click at [591, 445] on div at bounding box center [480, 443] width 432 height 82
click at [529, 489] on icon at bounding box center [527, 486] width 17 height 17
click at [595, 489] on icon at bounding box center [593, 485] width 14 height 14
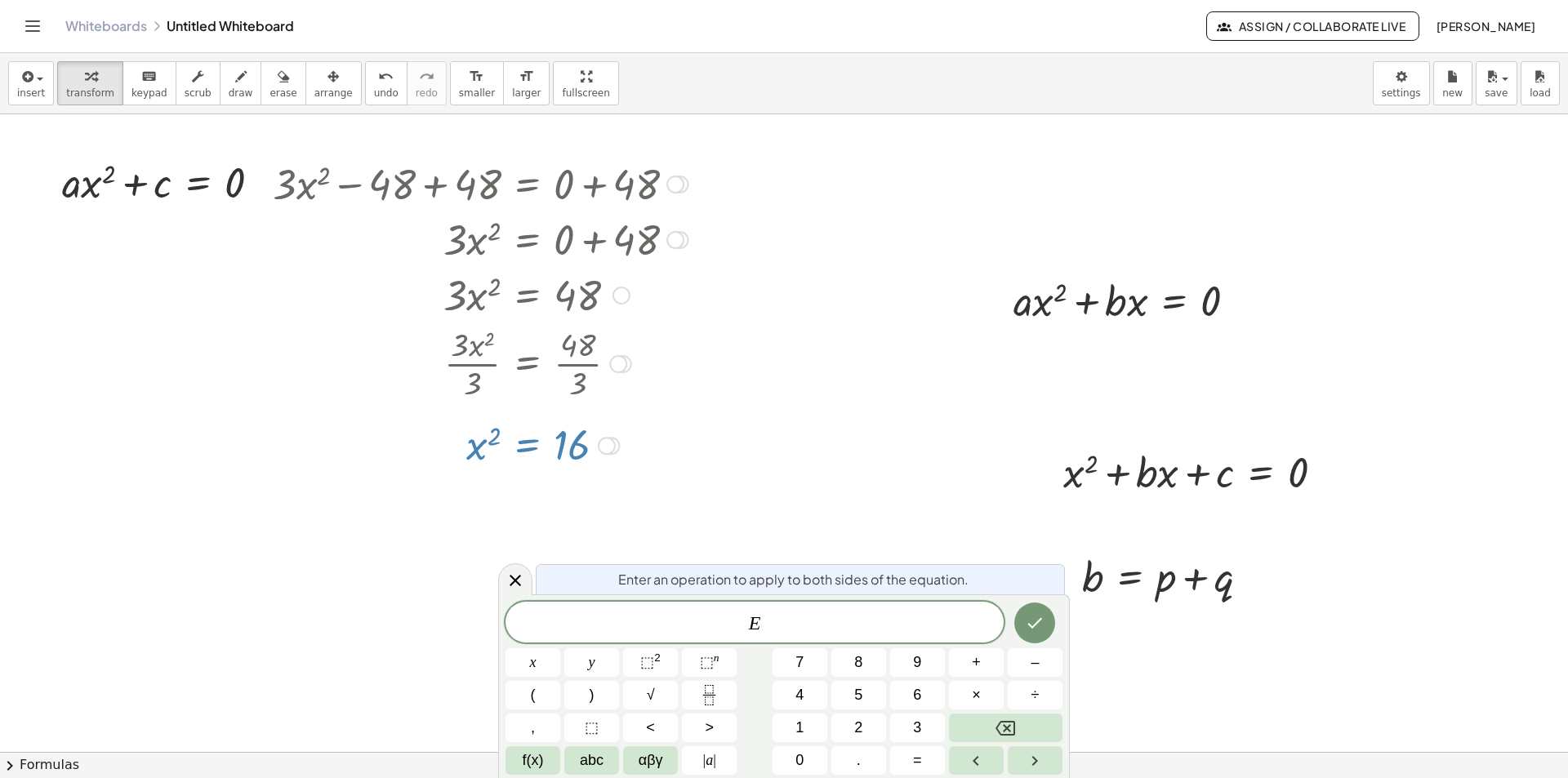
click at [758, 623] on var "E" at bounding box center [754, 623] width 13 height 21
click at [751, 623] on var "E" at bounding box center [754, 623] width 13 height 21
click at [657, 699] on button "√" at bounding box center [650, 695] width 55 height 29
click at [1035, 619] on icon "Done" at bounding box center [1034, 622] width 19 height 19
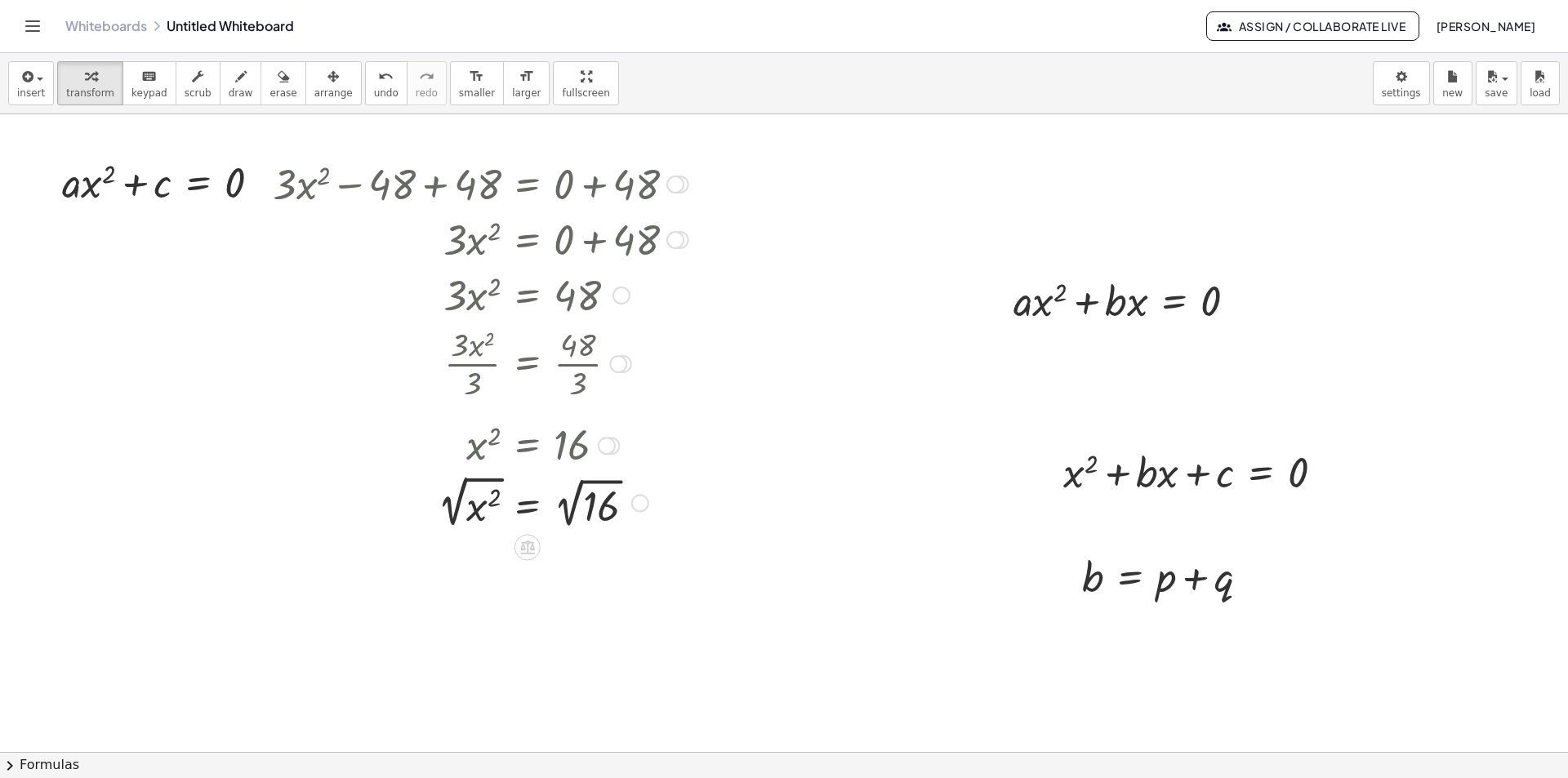
click at [452, 508] on div at bounding box center [480, 502] width 432 height 62
click at [577, 569] on div at bounding box center [480, 563] width 432 height 63
click at [490, 617] on div at bounding box center [480, 624] width 432 height 60
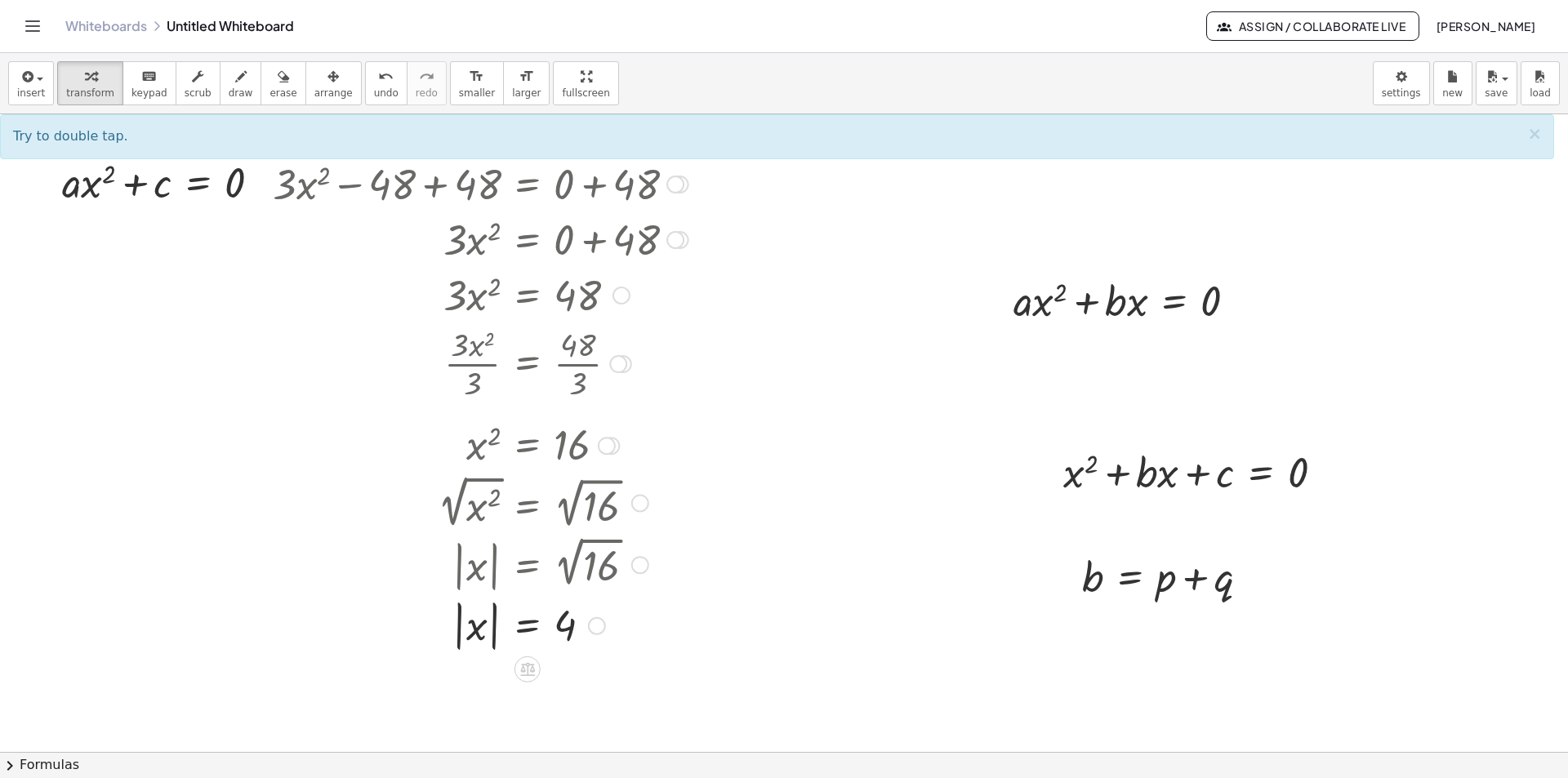
click at [493, 618] on div at bounding box center [480, 624] width 432 height 60
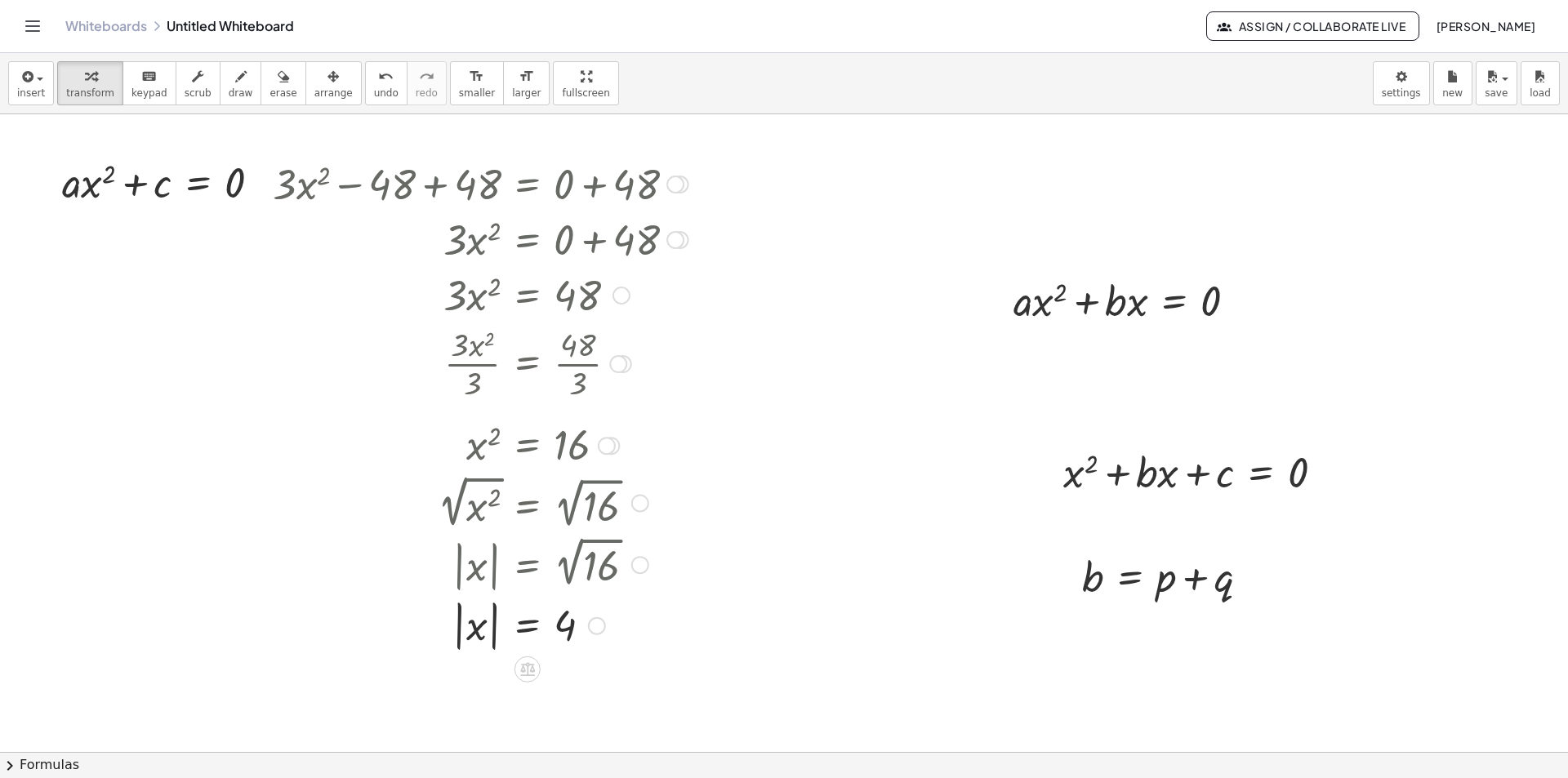
click at [493, 618] on div at bounding box center [480, 624] width 432 height 60
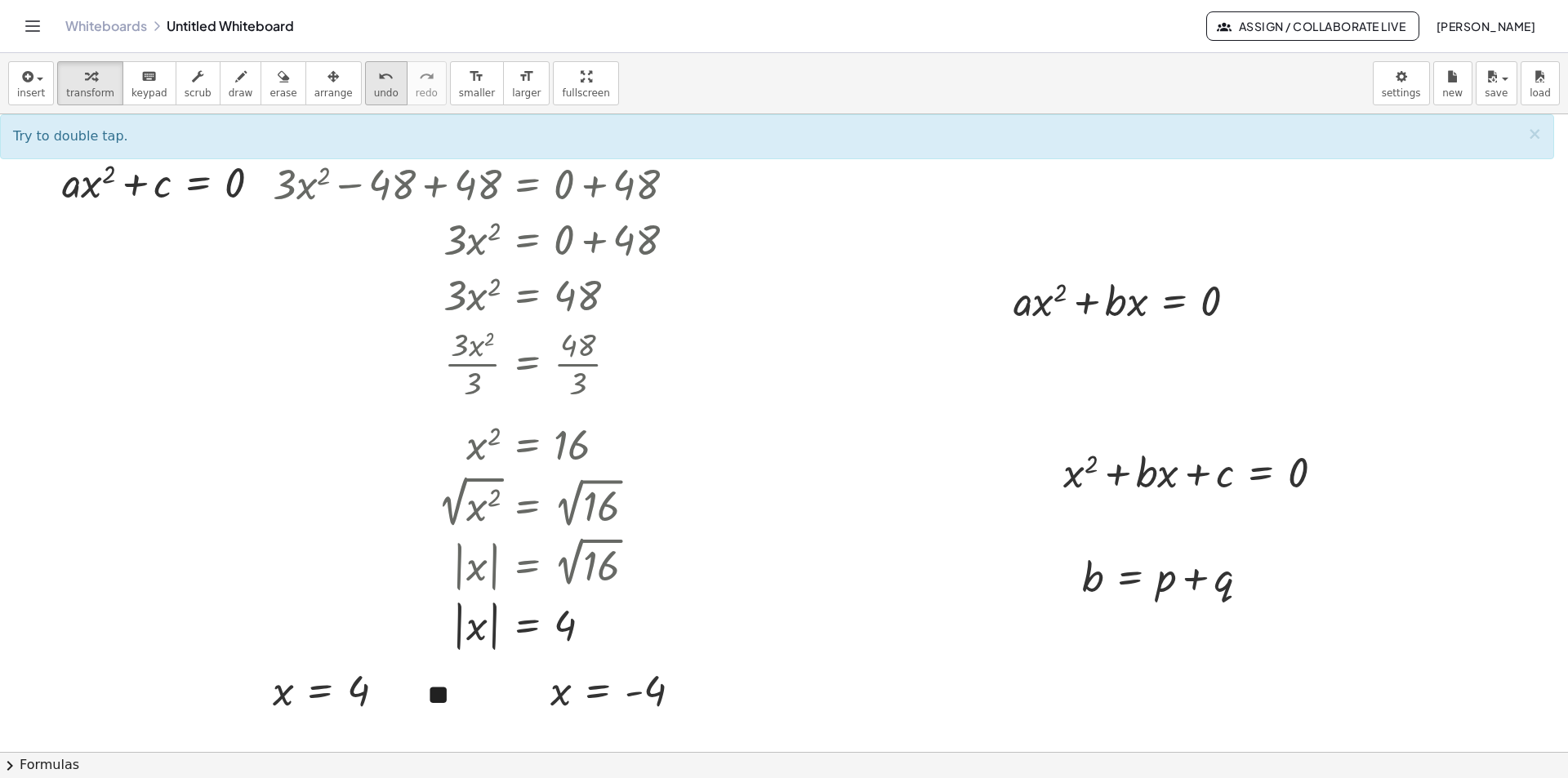
click at [365, 89] on button "undo undo" at bounding box center [386, 84] width 42 height 44
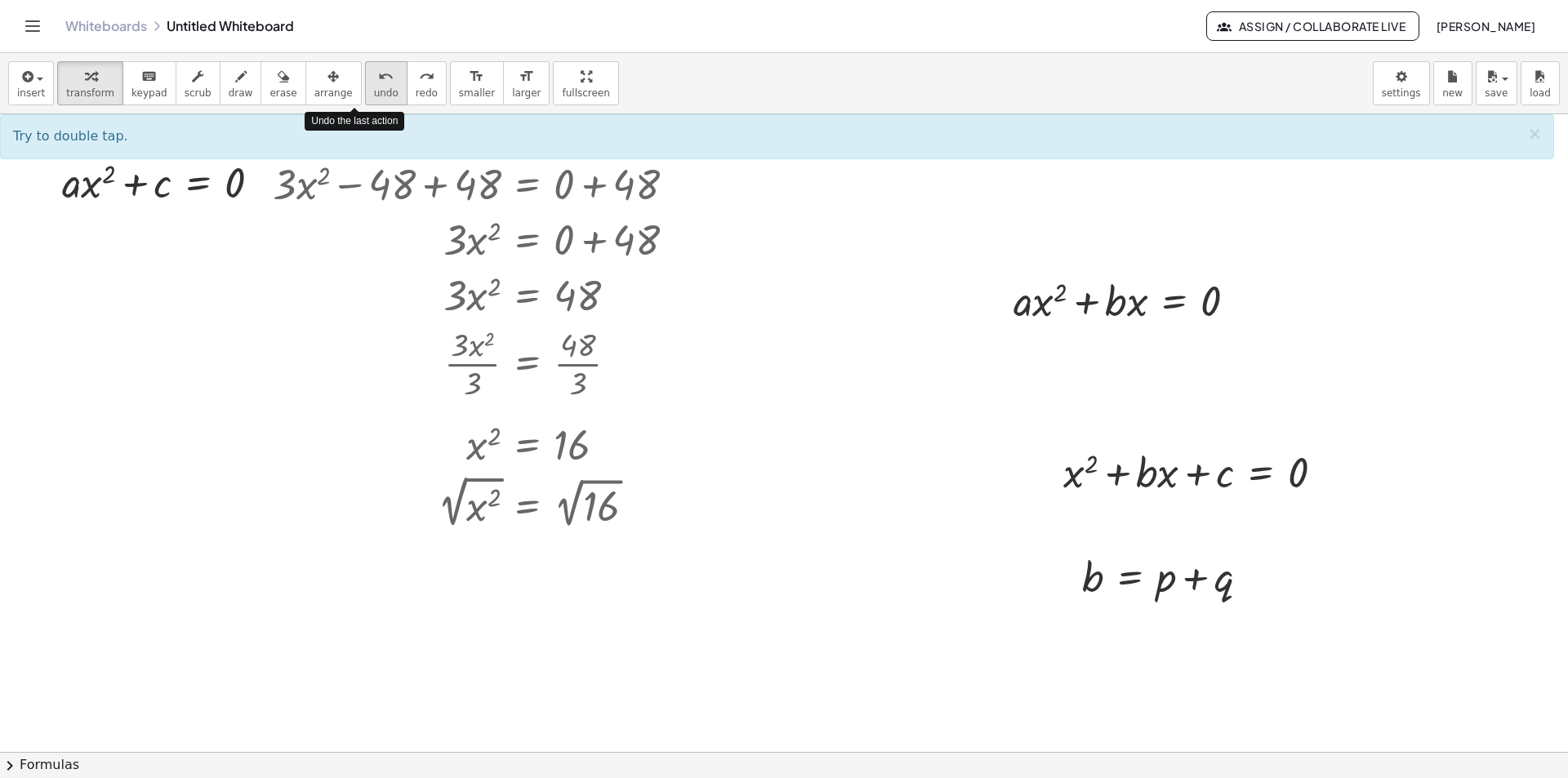
click at [365, 89] on button "undo undo" at bounding box center [386, 84] width 42 height 44
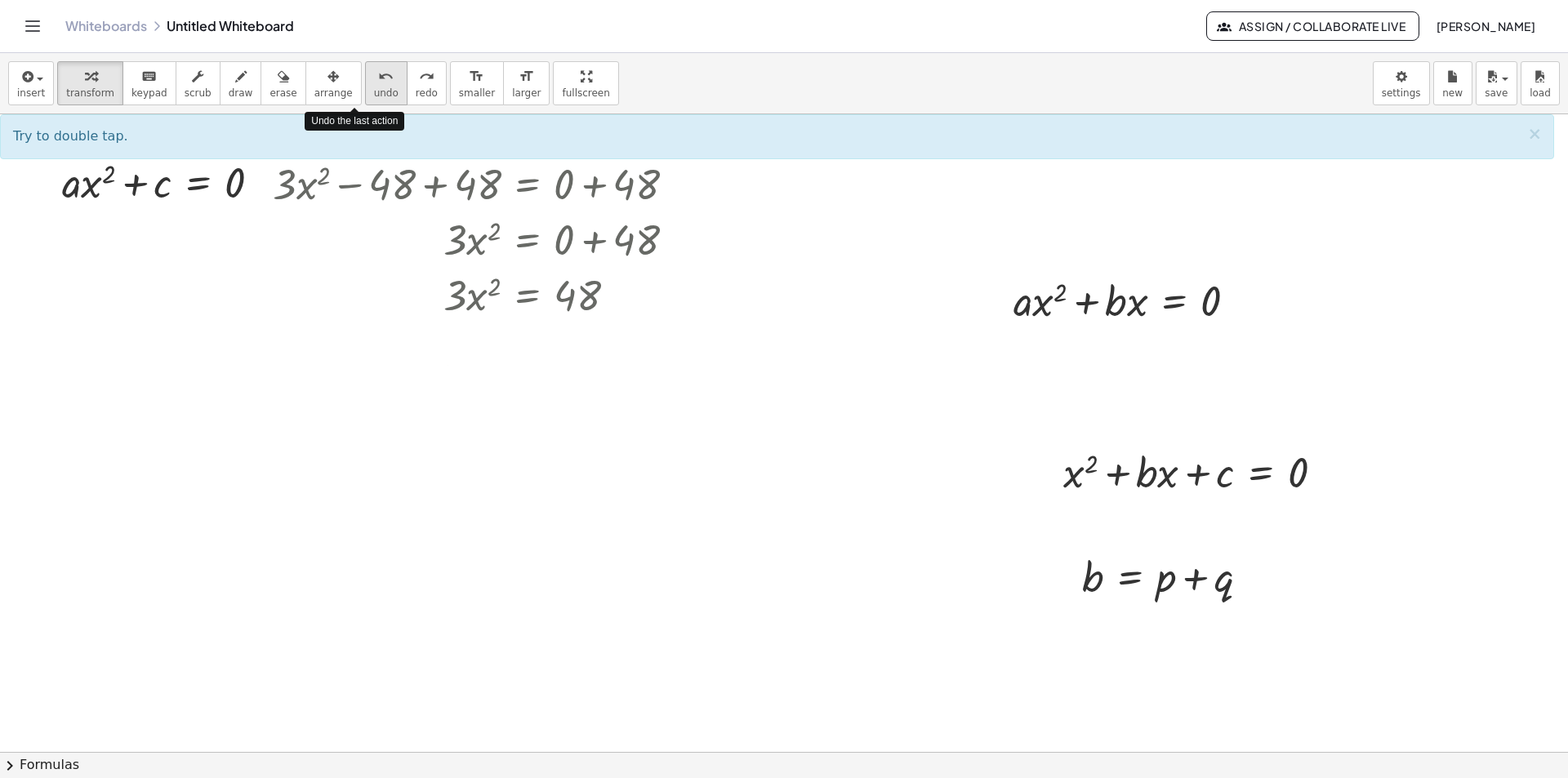
click at [365, 89] on button "undo undo" at bounding box center [386, 84] width 42 height 44
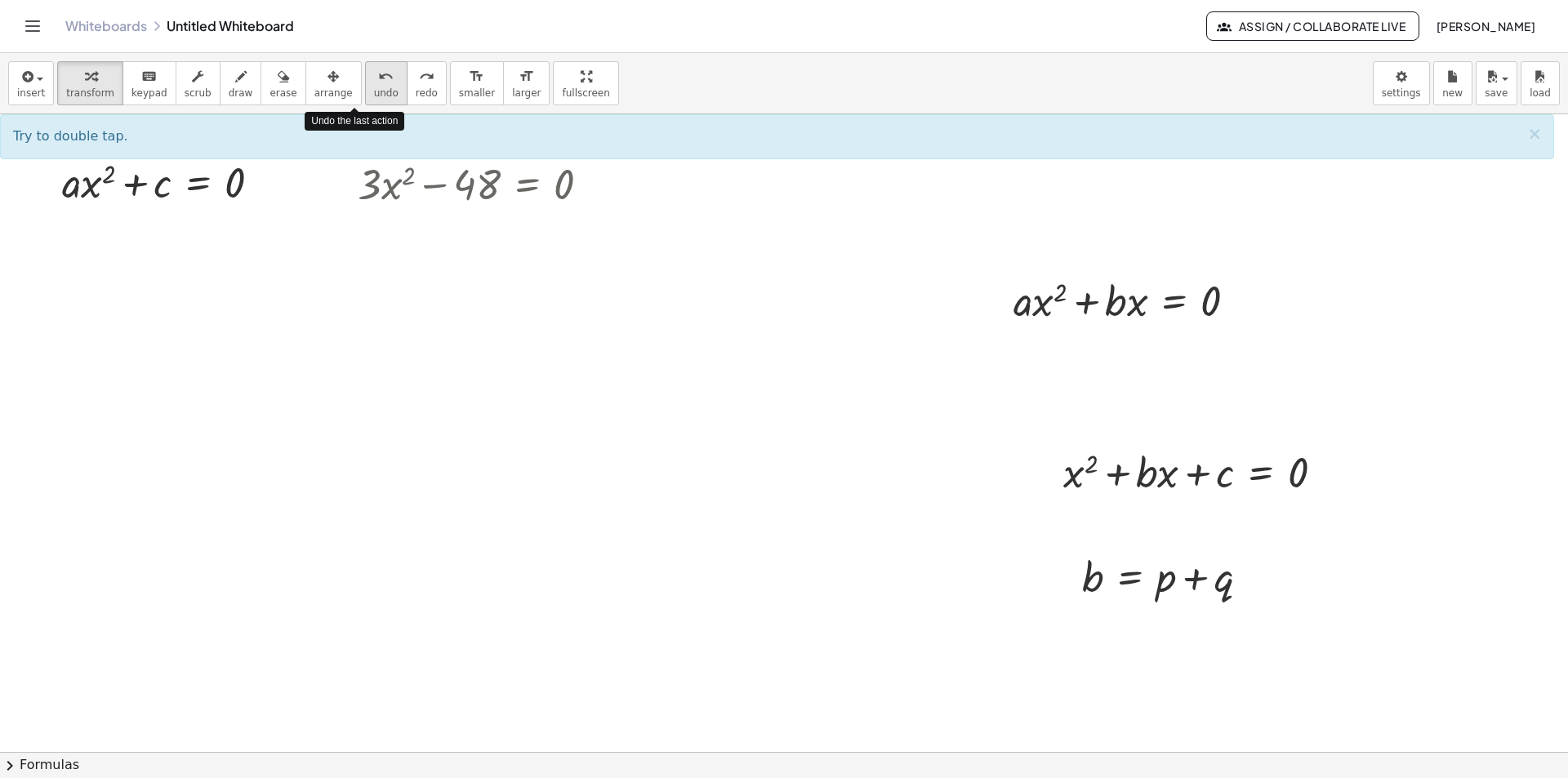
click at [365, 89] on button "undo undo" at bounding box center [386, 84] width 42 height 44
click at [642, 386] on div at bounding box center [784, 752] width 1568 height 1275
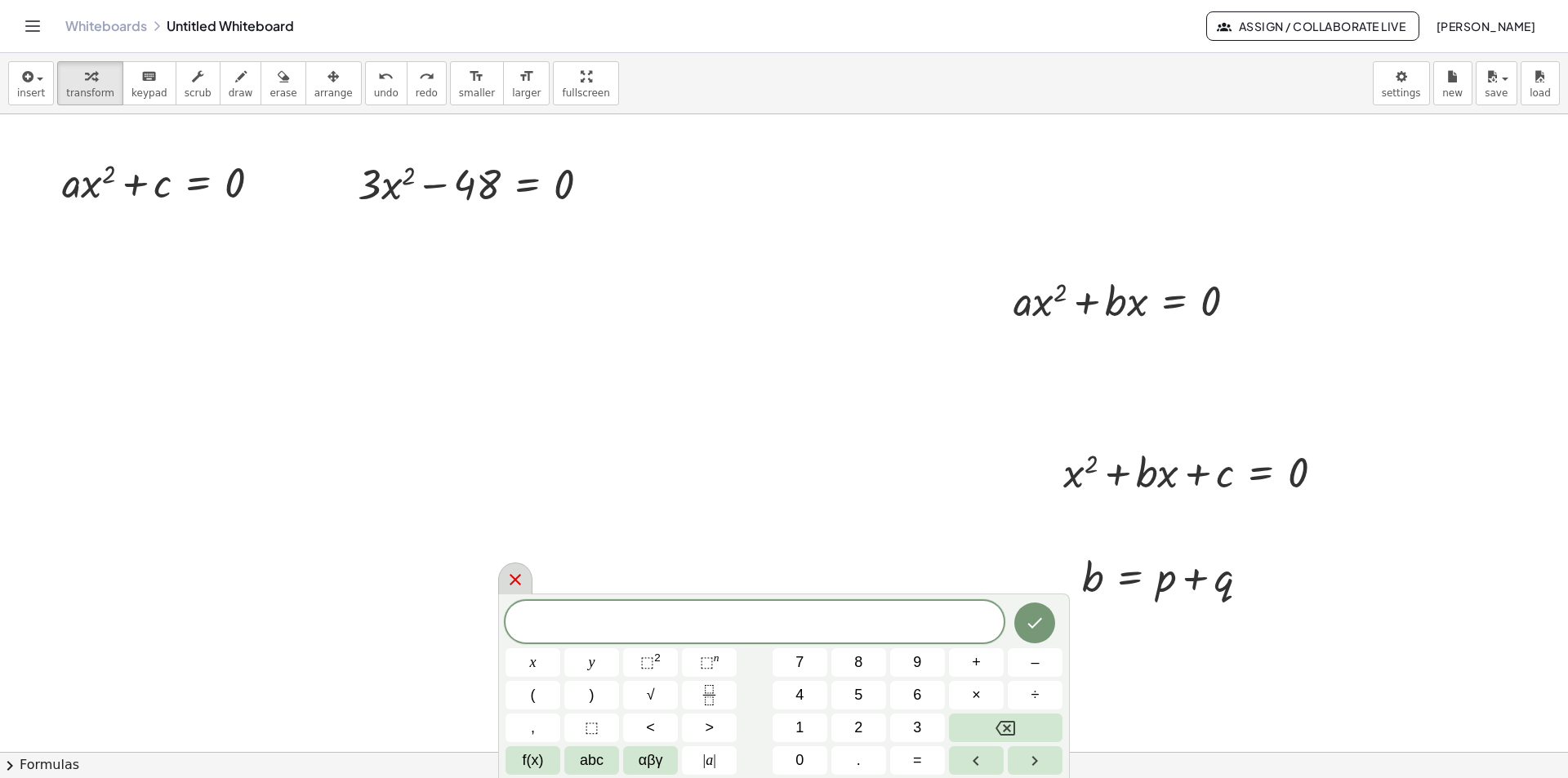
click at [511, 586] on icon at bounding box center [516, 580] width 12 height 12
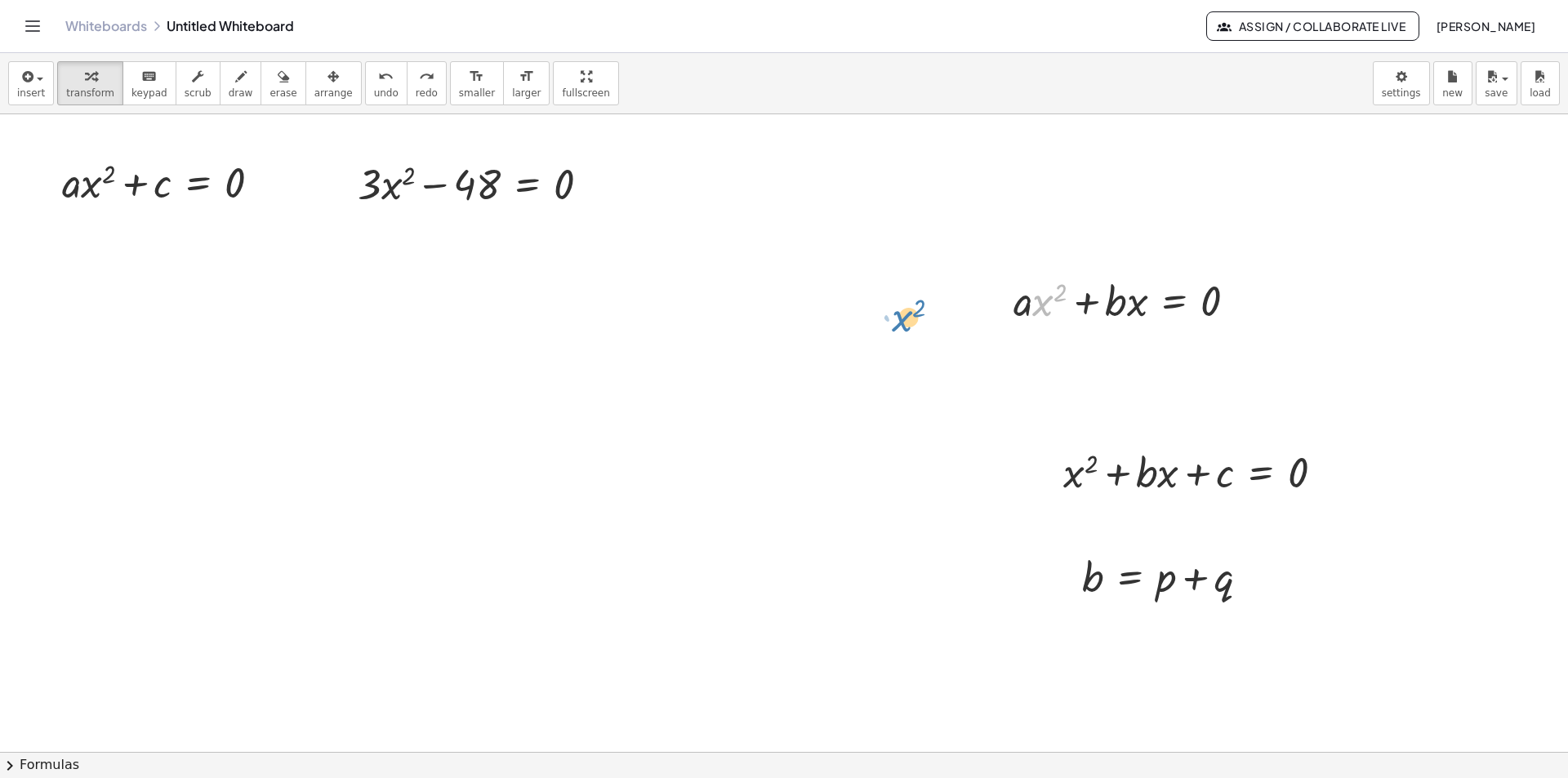
drag, startPoint x: 1043, startPoint y: 310, endPoint x: 901, endPoint y: 325, distance: 142.8
drag, startPoint x: 1132, startPoint y: 308, endPoint x: 976, endPoint y: 328, distance: 157.3
click at [374, 93] on span "undo" at bounding box center [386, 93] width 24 height 12
drag, startPoint x: 1144, startPoint y: 284, endPoint x: 1180, endPoint y: 267, distance: 39.8
click at [374, 94] on span "undo" at bounding box center [386, 93] width 24 height 12
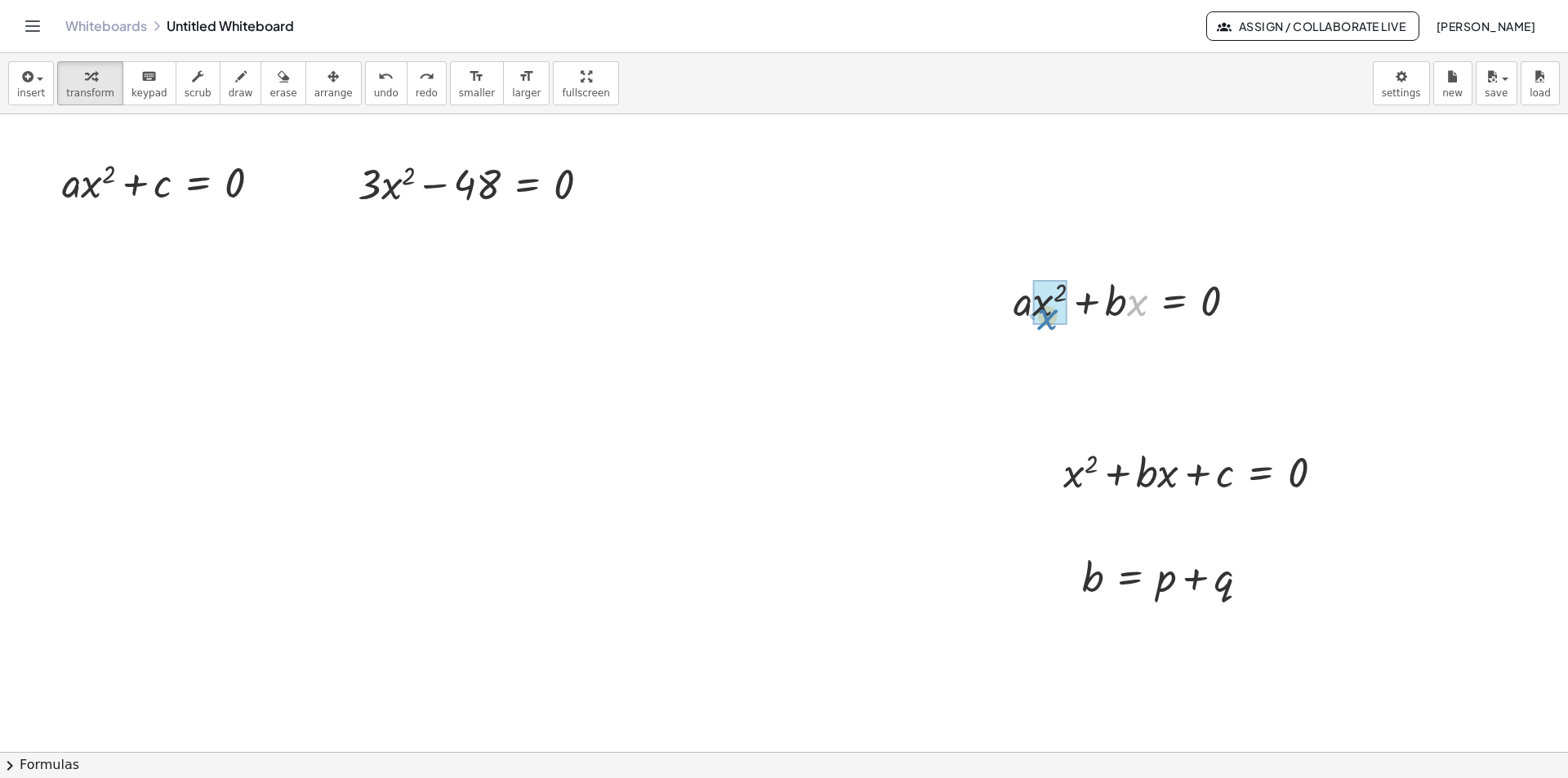
drag, startPoint x: 1138, startPoint y: 303, endPoint x: 1049, endPoint y: 316, distance: 89.9
click at [1004, 359] on div at bounding box center [1113, 355] width 289 height 63
click at [367, 83] on button "undo undo" at bounding box center [386, 84] width 42 height 44
drag, startPoint x: 989, startPoint y: 360, endPoint x: 997, endPoint y: 359, distance: 8.1
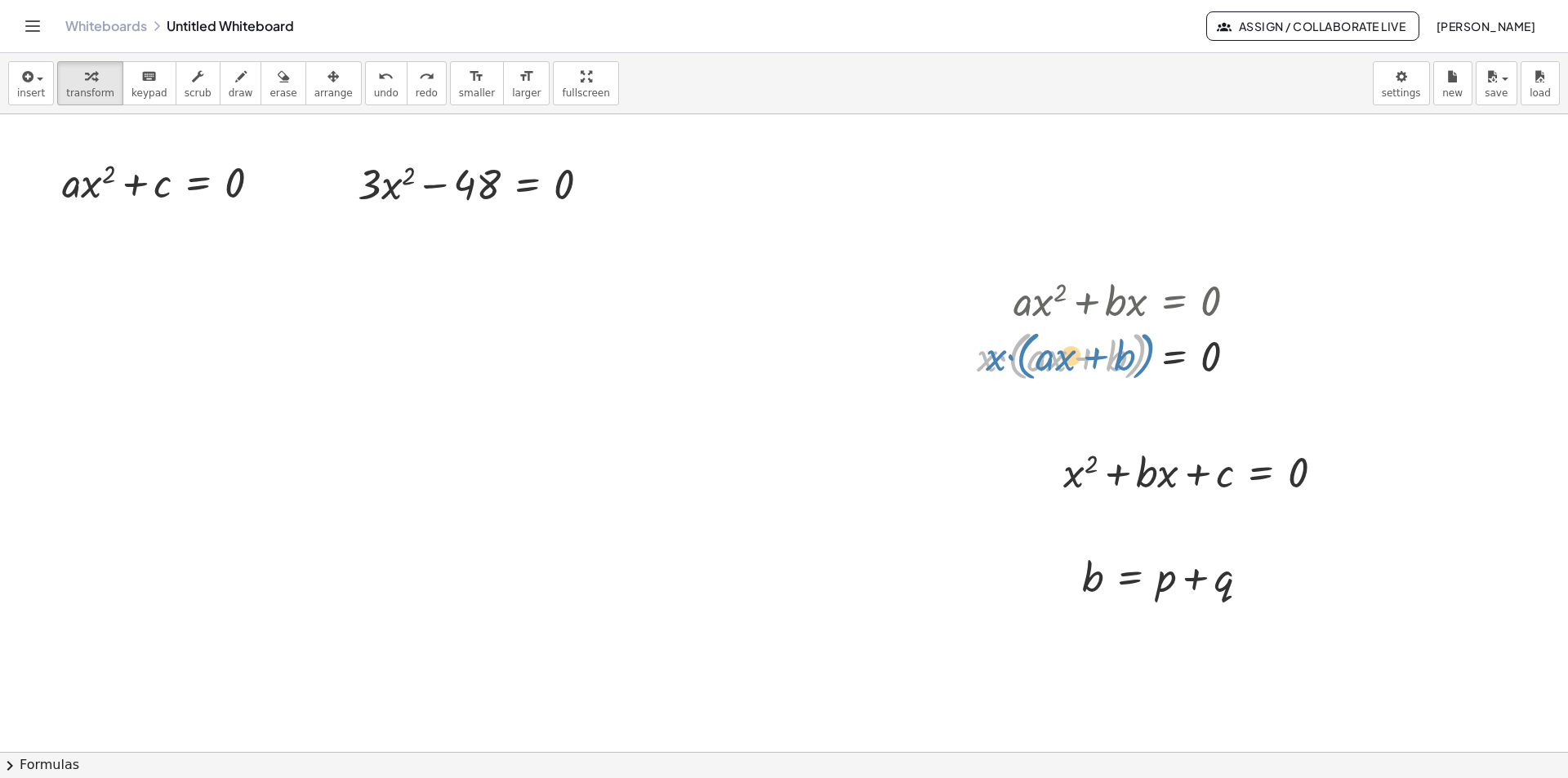
click at [997, 359] on div at bounding box center [1113, 355] width 289 height 63
click at [1181, 357] on div at bounding box center [1113, 355] width 289 height 63
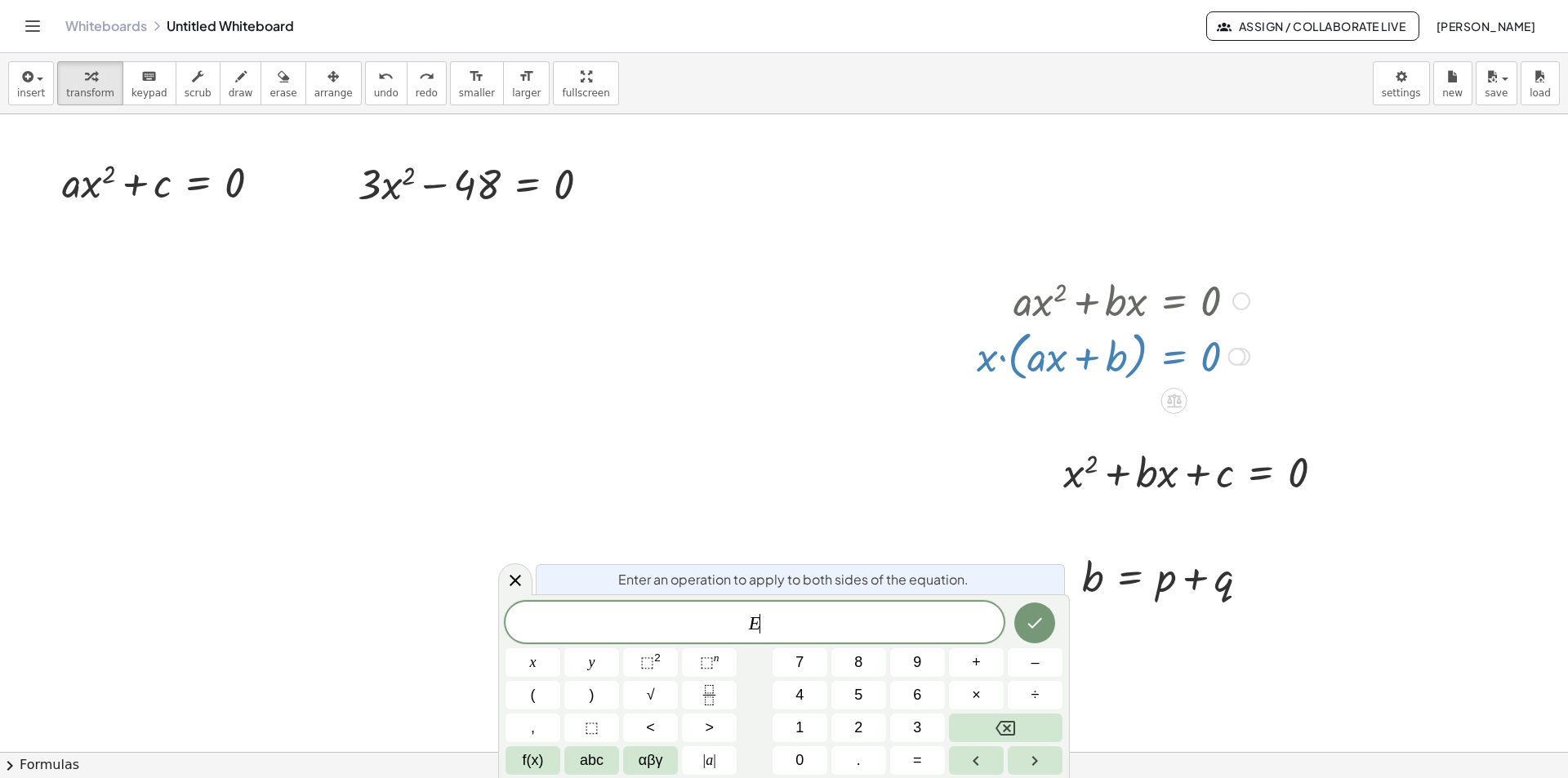
click at [1181, 357] on div at bounding box center [1113, 355] width 289 height 63
click at [518, 579] on icon at bounding box center [515, 580] width 19 height 19
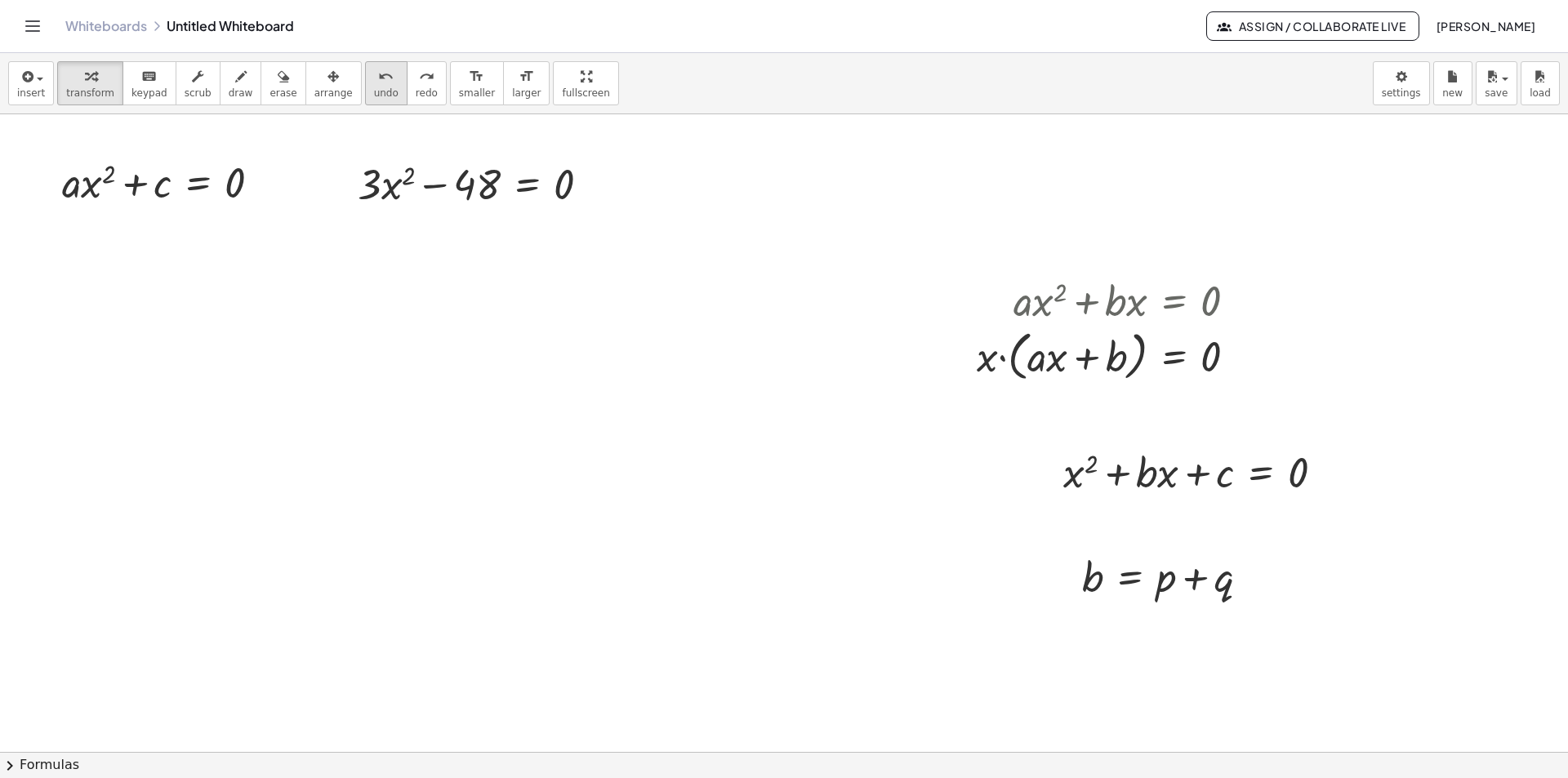
click at [378, 77] on icon "undo" at bounding box center [386, 77] width 15 height 19
click at [315, 88] on span "arrange" at bounding box center [334, 93] width 38 height 12
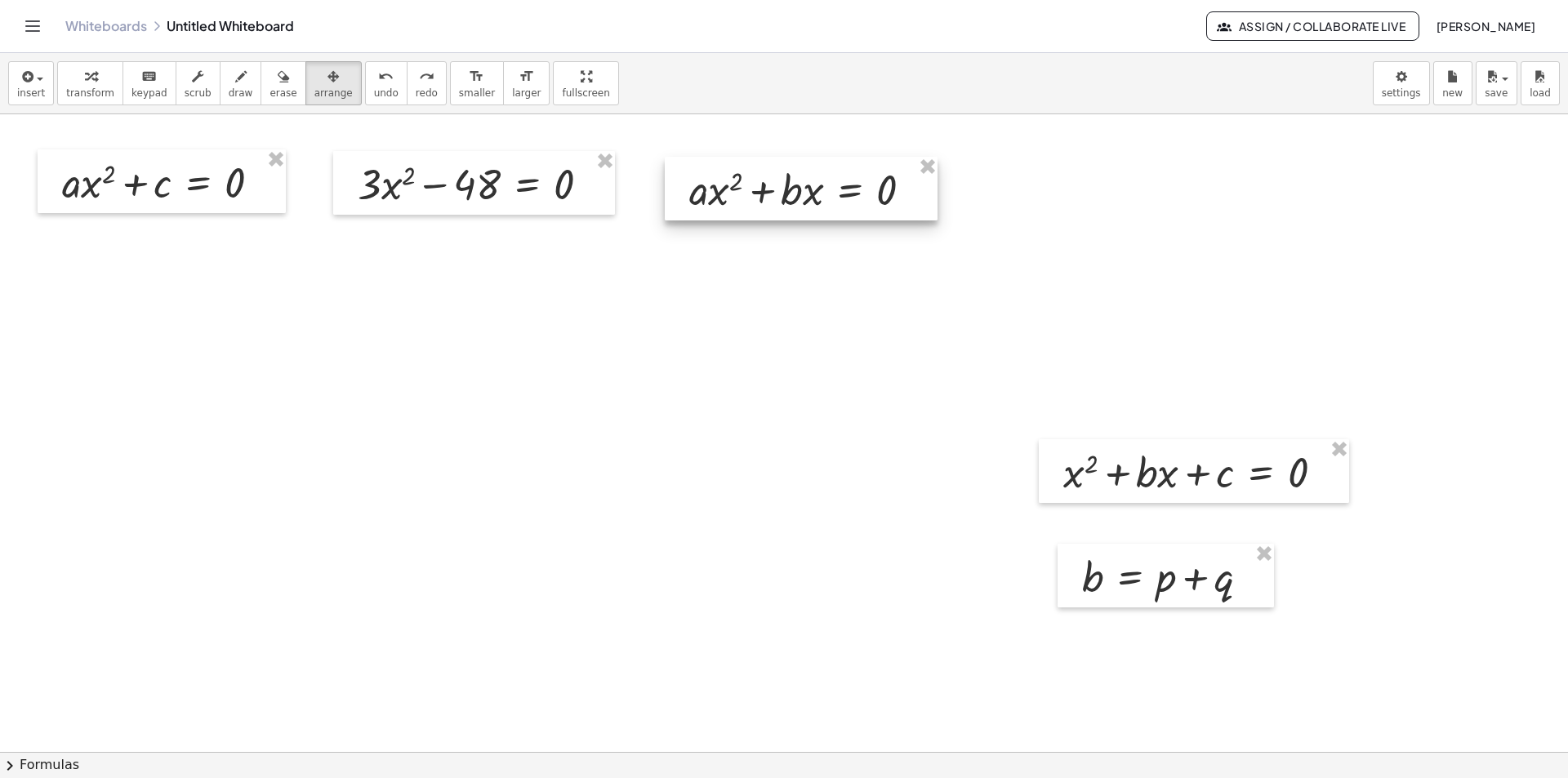
drag, startPoint x: 1056, startPoint y: 286, endPoint x: 735, endPoint y: 173, distance: 340.3
click at [735, 173] on div at bounding box center [800, 188] width 272 height 63
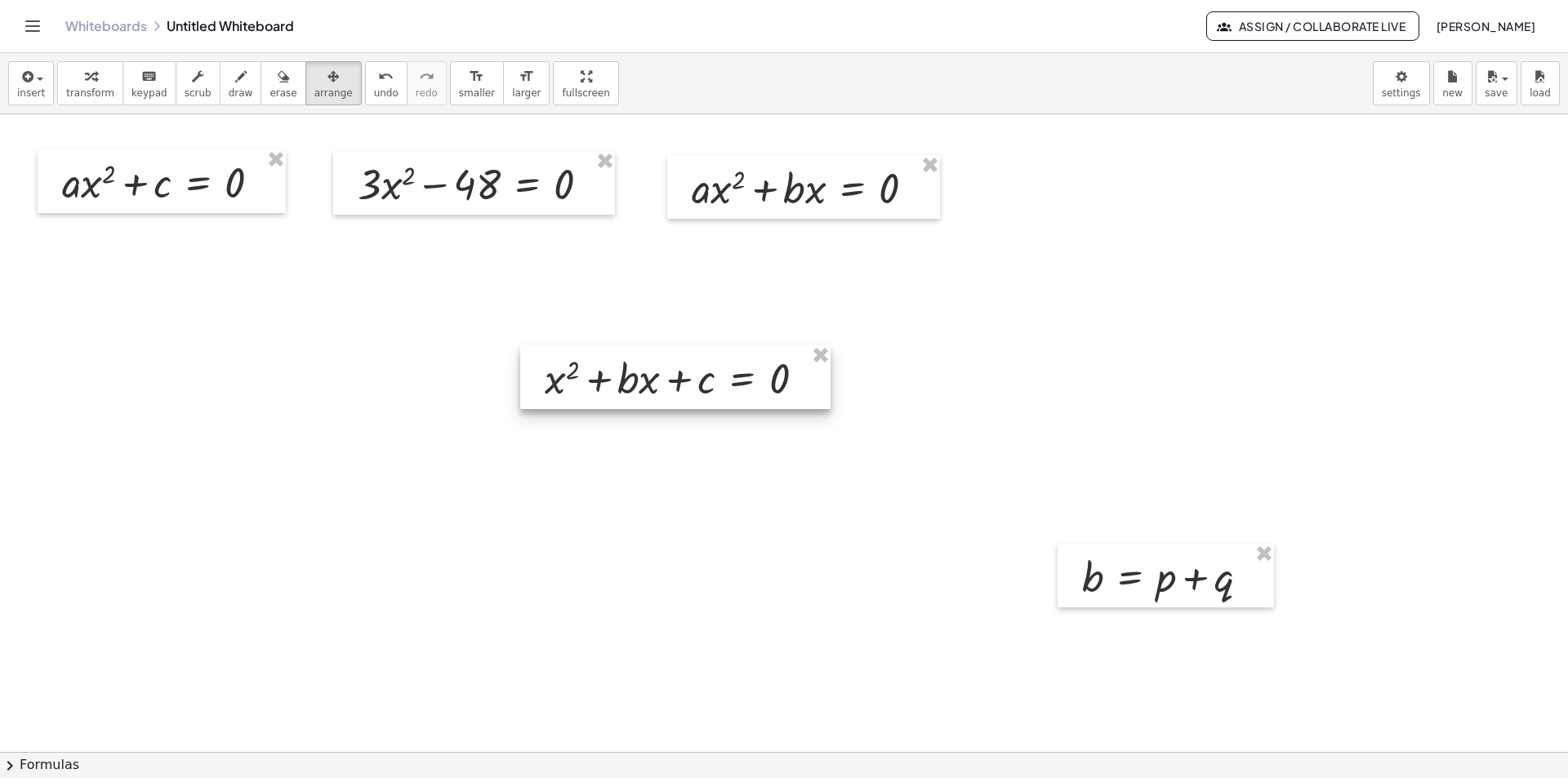
drag, startPoint x: 1163, startPoint y: 472, endPoint x: 645, endPoint y: 378, distance: 526.5
click at [645, 378] on div at bounding box center [675, 377] width 311 height 63
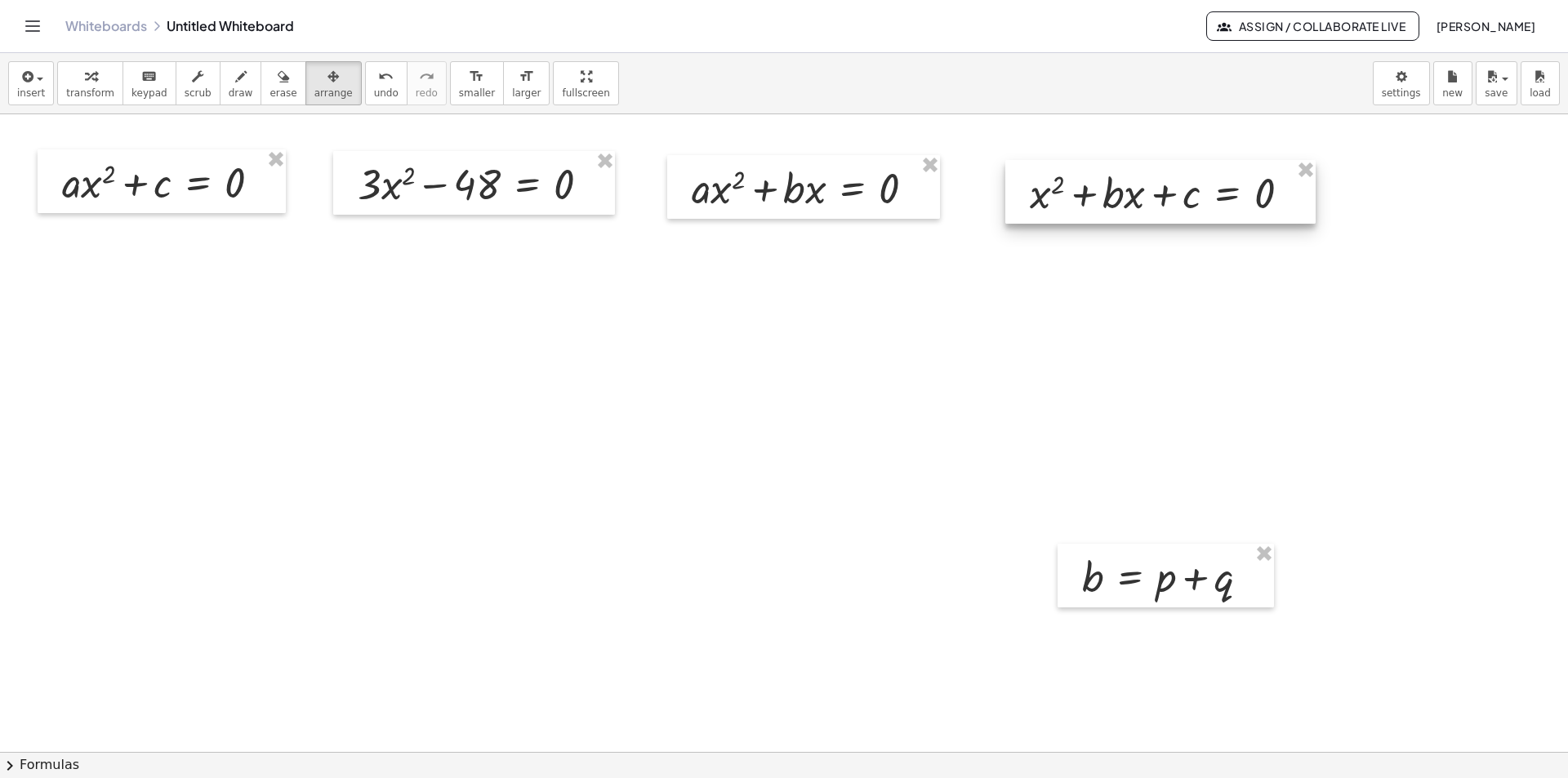
drag, startPoint x: 712, startPoint y: 381, endPoint x: 1197, endPoint y: 195, distance: 519.4
click at [1197, 195] on div at bounding box center [1160, 191] width 311 height 63
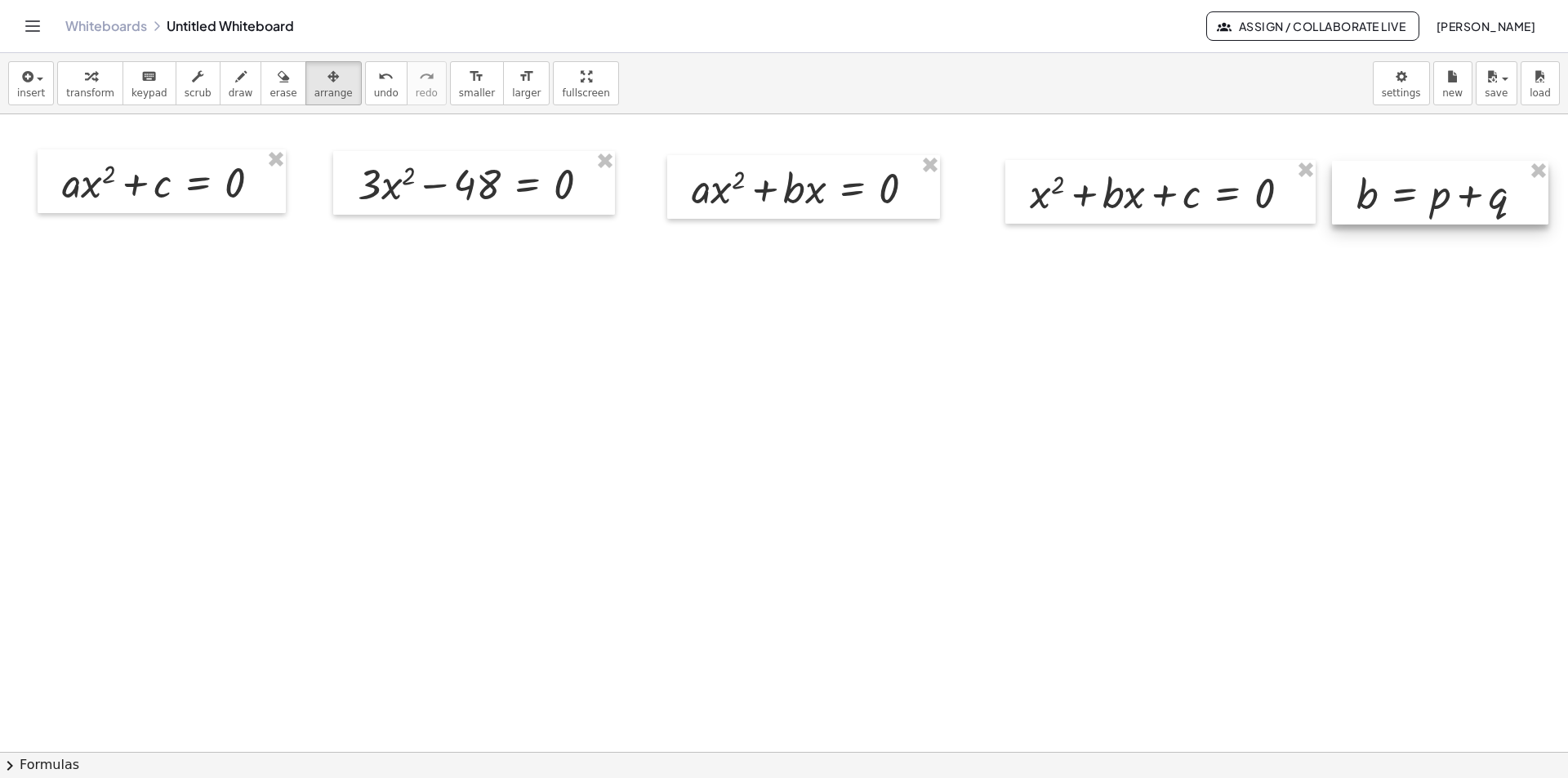
drag, startPoint x: 1242, startPoint y: 478, endPoint x: 1460, endPoint y: 203, distance: 350.9
click at [1460, 203] on div at bounding box center [1439, 192] width 216 height 63
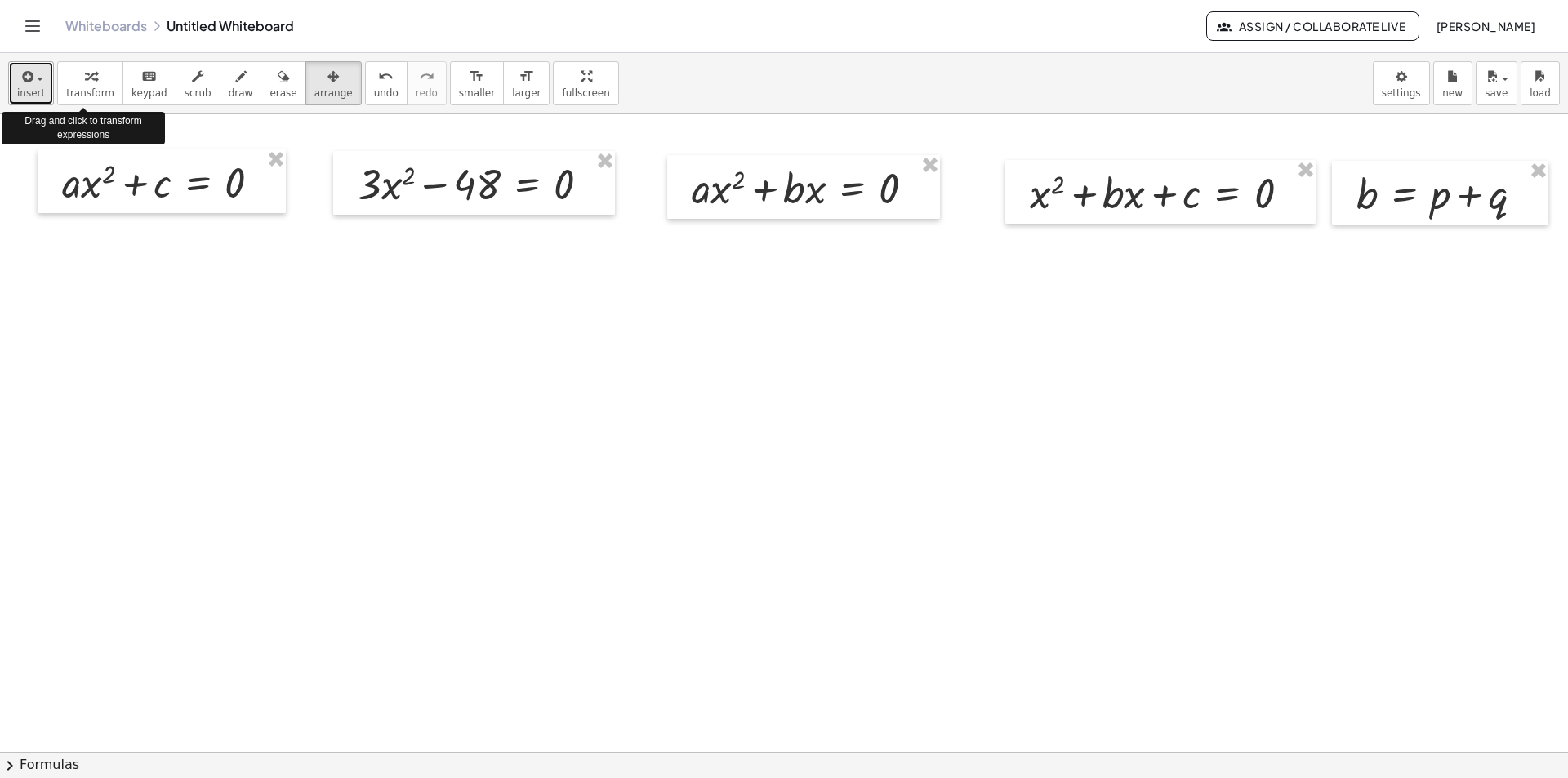
click at [41, 88] on button "insert" at bounding box center [31, 84] width 46 height 44
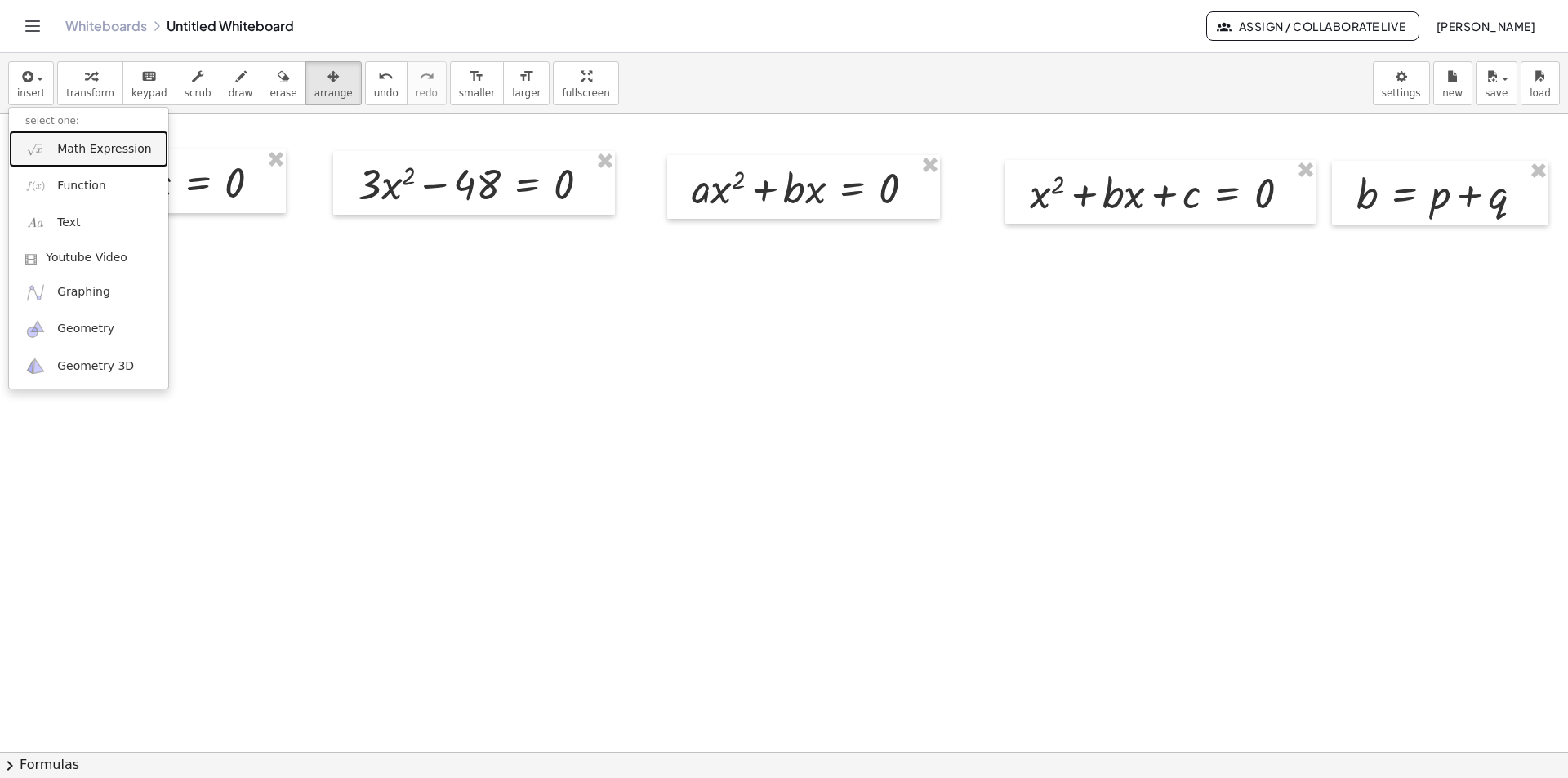
click at [71, 151] on span "Math Expression" at bounding box center [104, 149] width 94 height 16
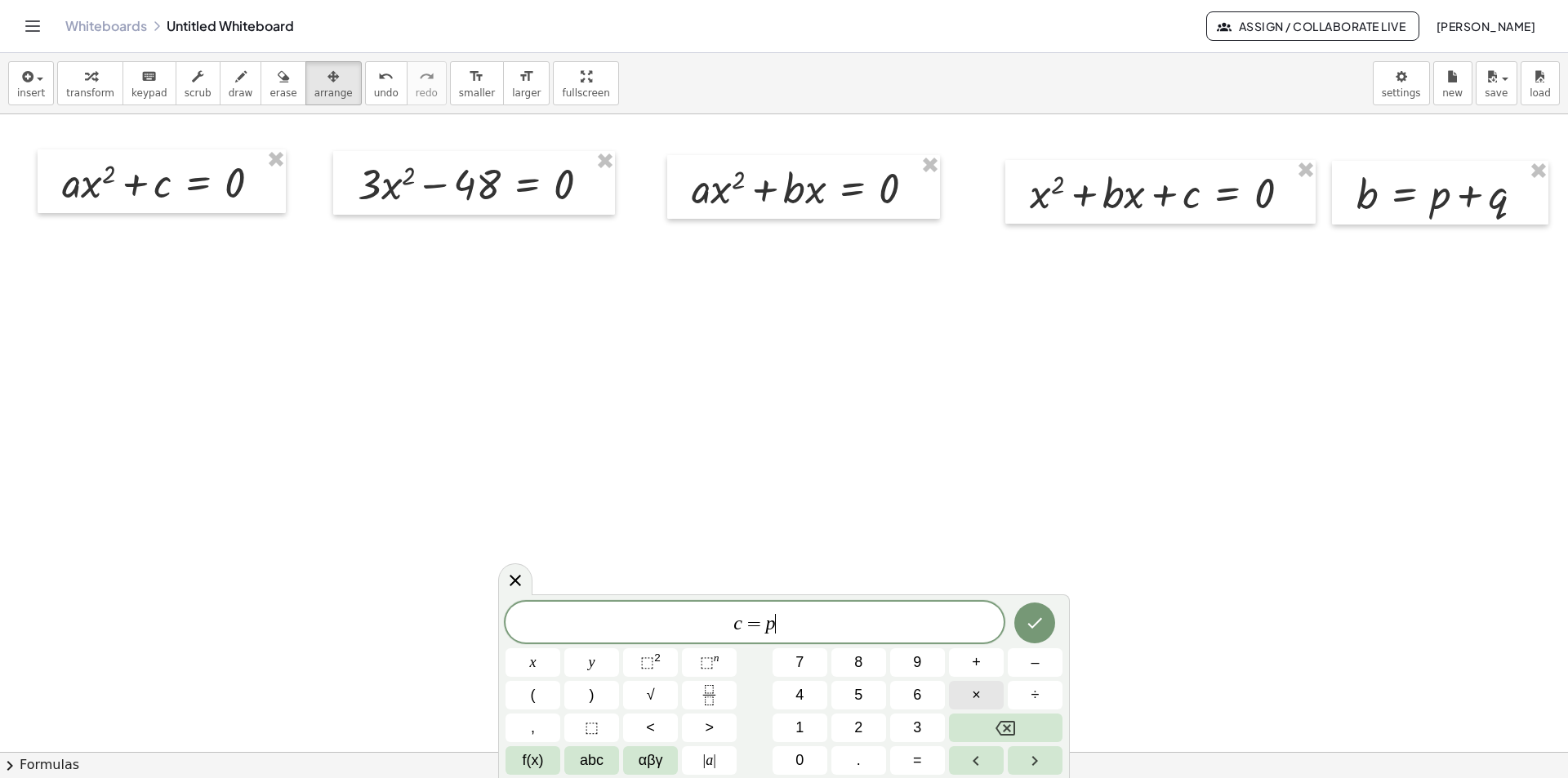
click at [974, 689] on span "×" at bounding box center [975, 694] width 9 height 22
click at [1032, 617] on icon "Done" at bounding box center [1034, 622] width 19 height 19
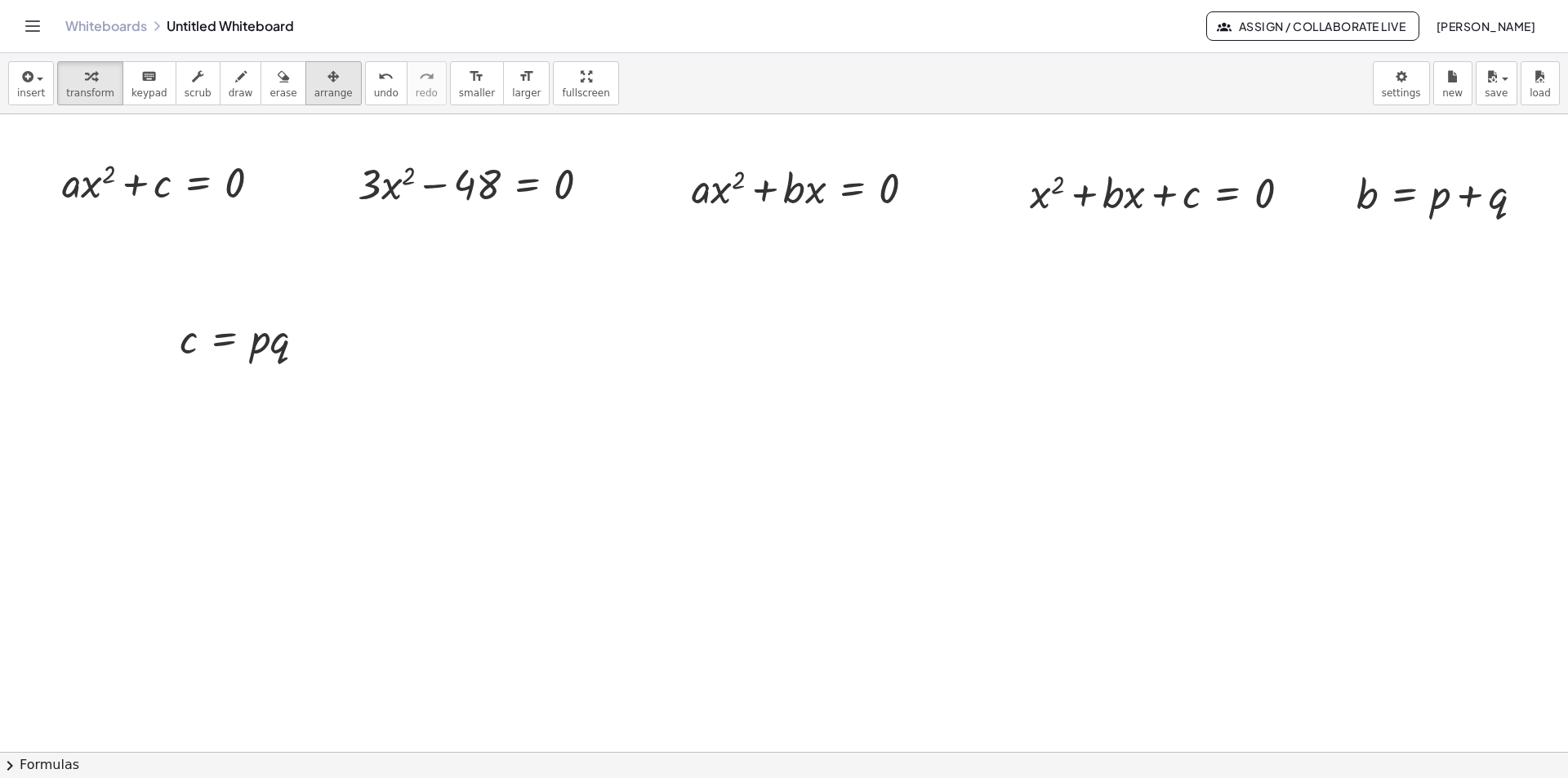
drag, startPoint x: 316, startPoint y: 89, endPoint x: 316, endPoint y: 97, distance: 8.0
click at [316, 88] on span "arrange" at bounding box center [334, 93] width 38 height 12
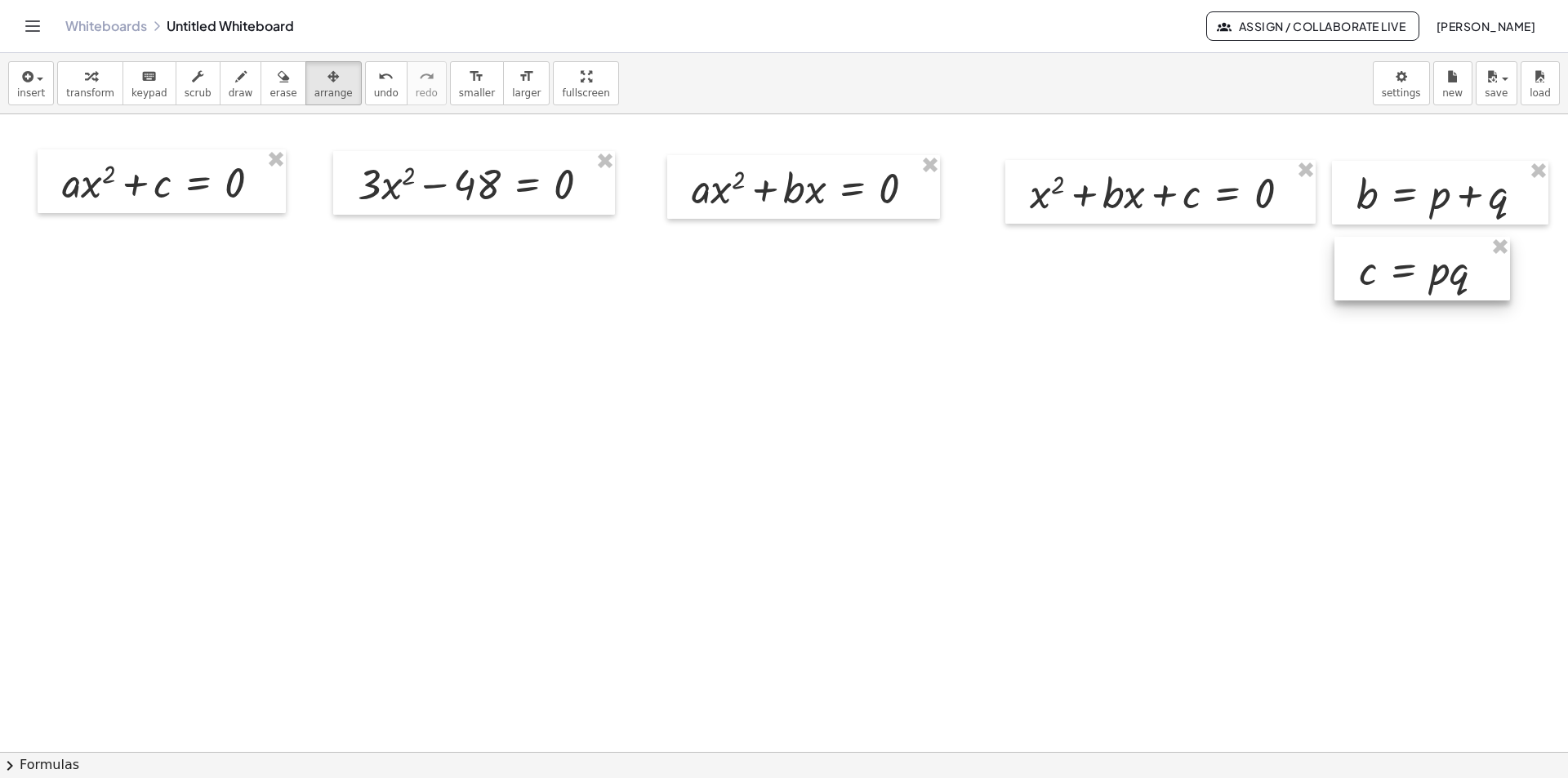
drag, startPoint x: 264, startPoint y: 342, endPoint x: 1442, endPoint y: 274, distance: 1180.0
click at [1442, 274] on div at bounding box center [1422, 268] width 175 height 63
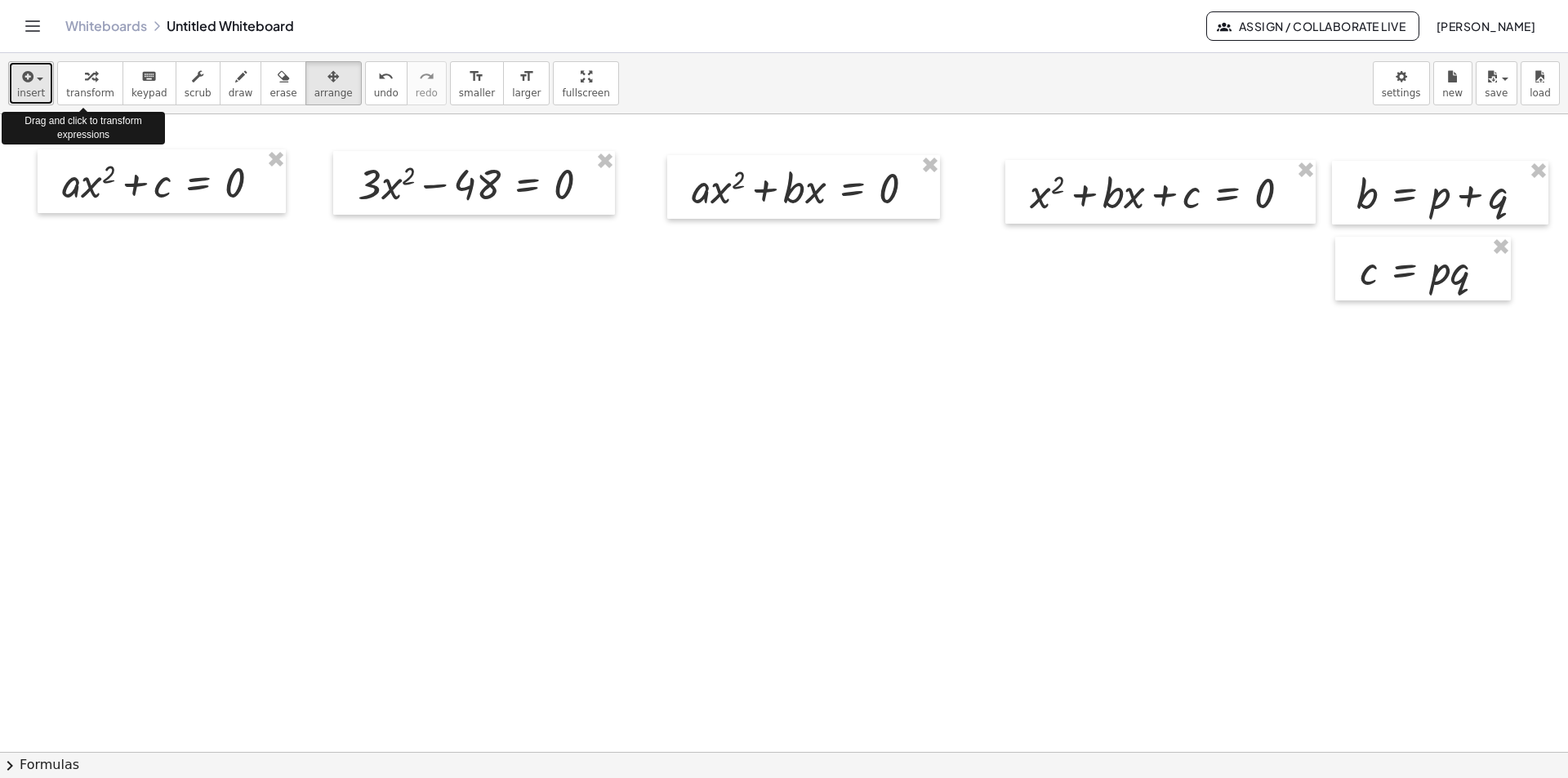
click at [36, 83] on div "button" at bounding box center [31, 76] width 28 height 19
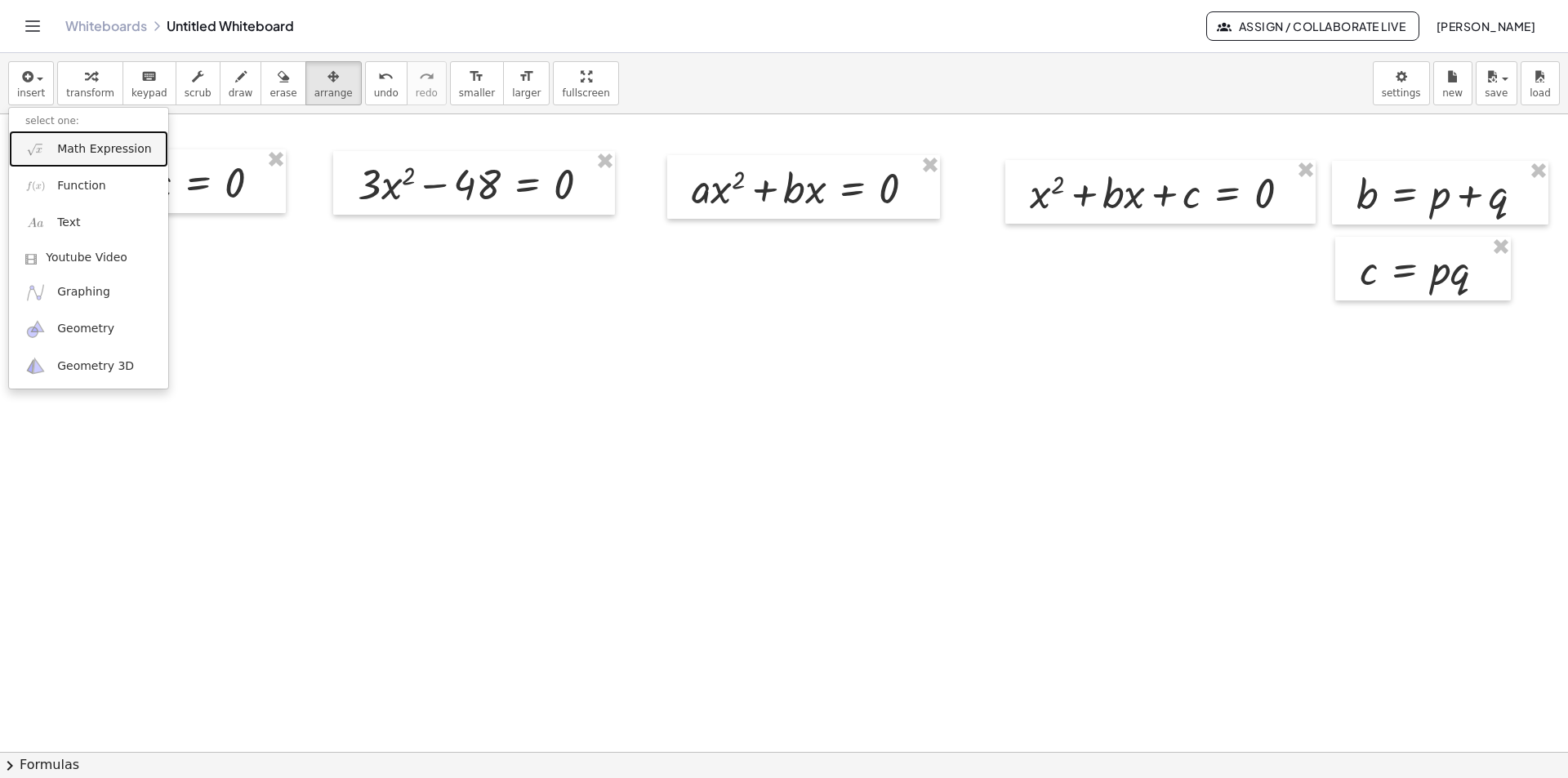
click at [79, 155] on span "Math Expression" at bounding box center [104, 149] width 94 height 16
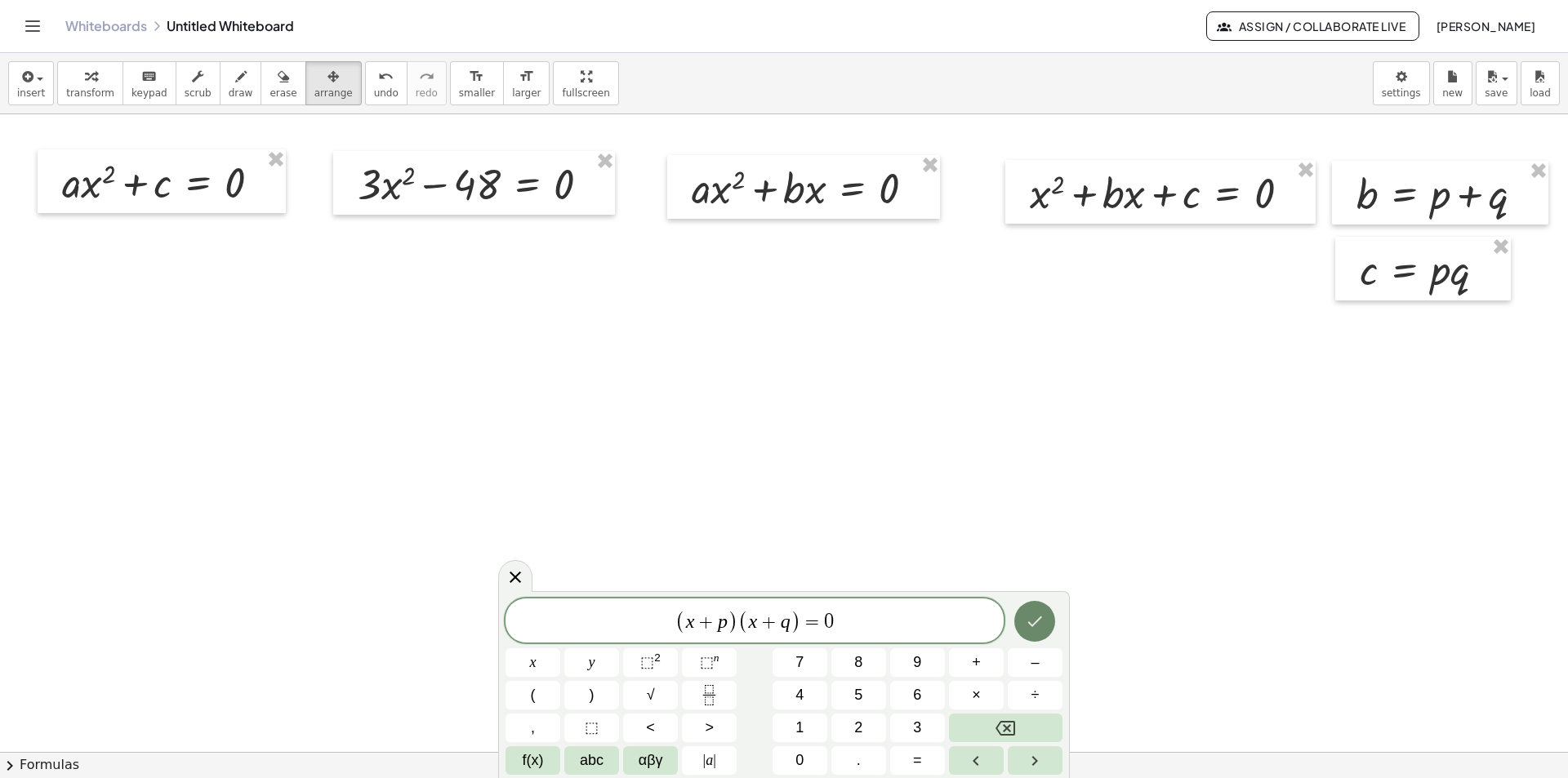
click at [1018, 615] on button "Done" at bounding box center [1034, 621] width 40 height 40
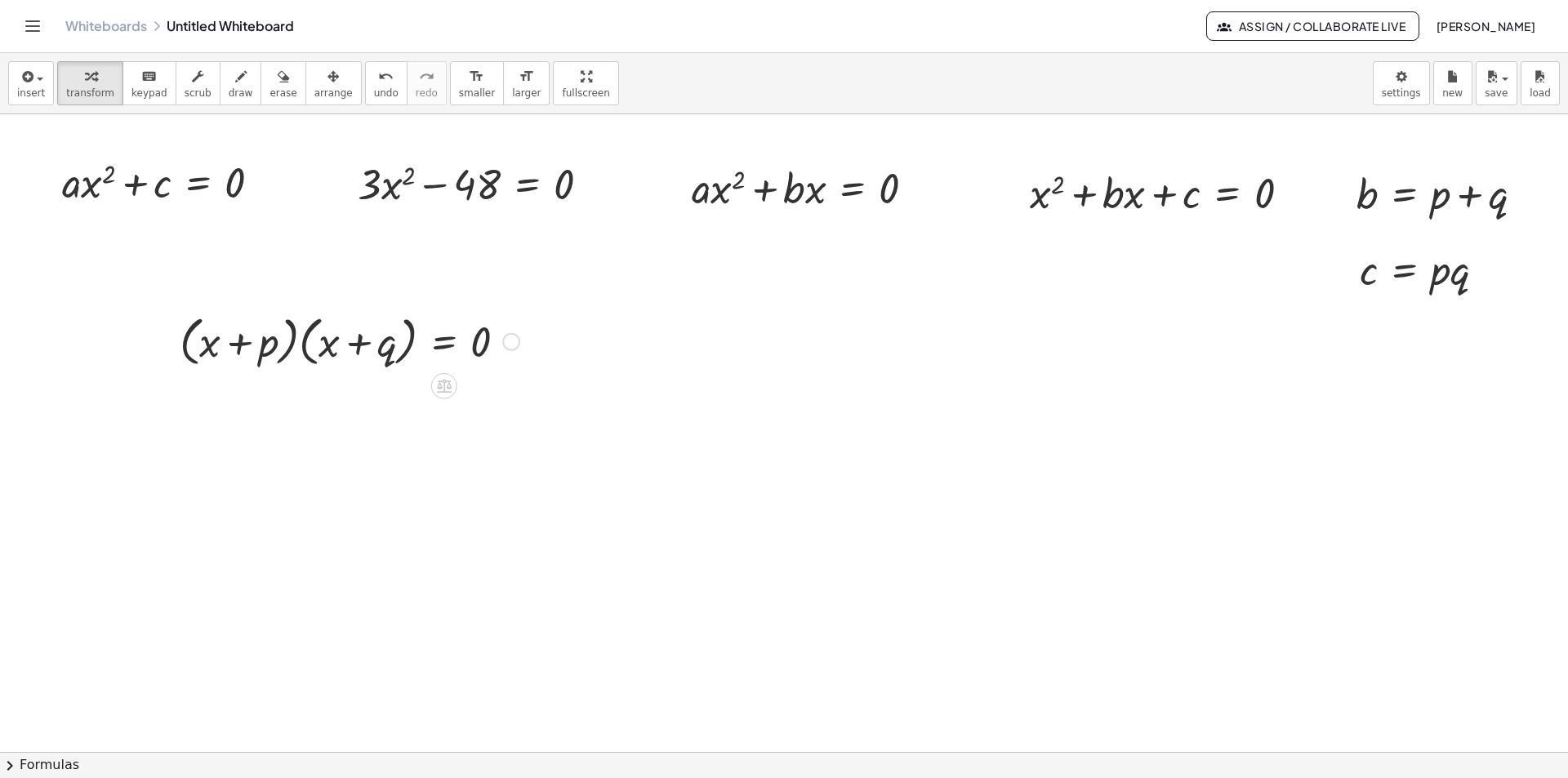
click at [304, 343] on div at bounding box center [349, 340] width 356 height 63
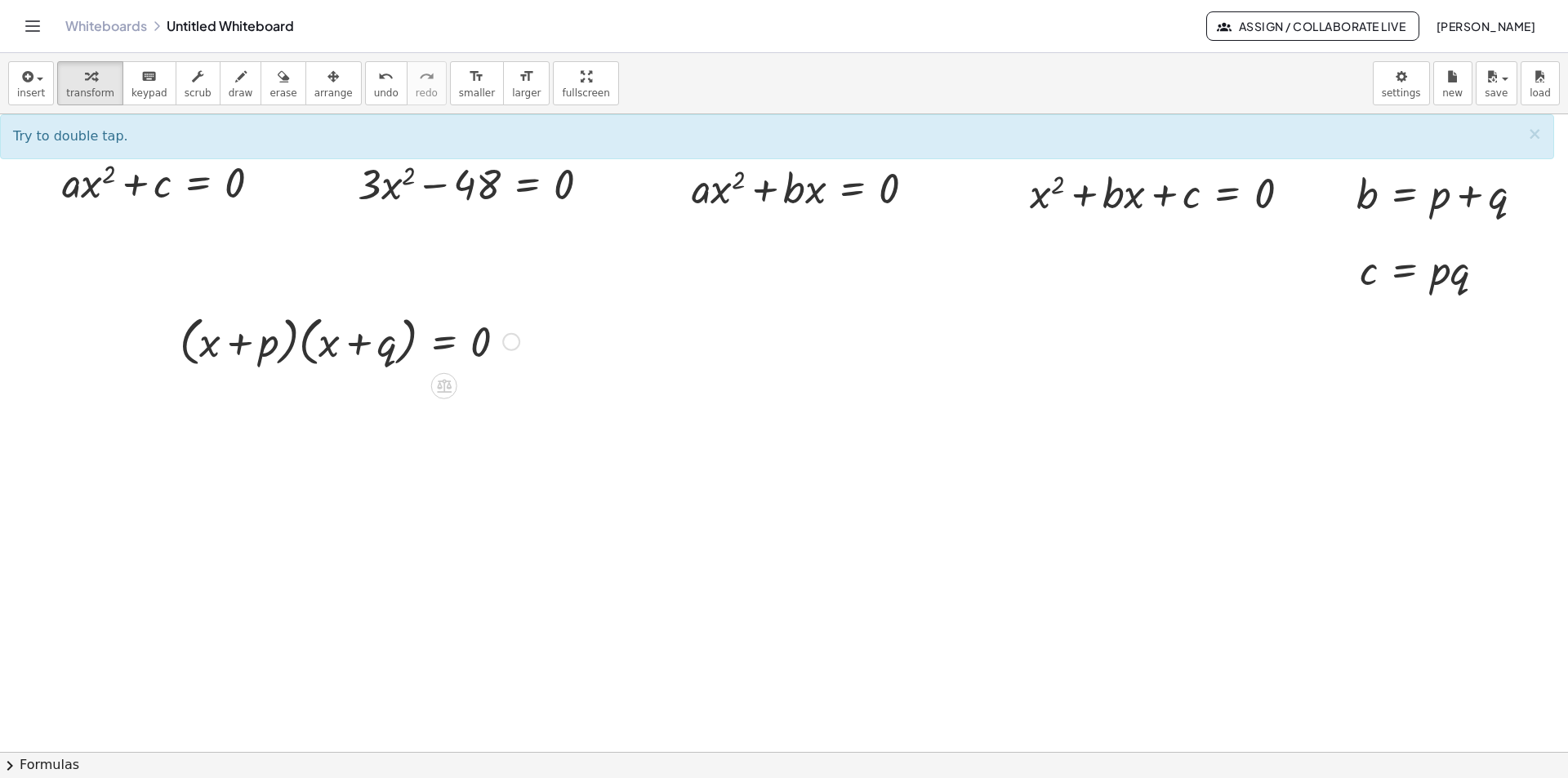
click at [297, 346] on div at bounding box center [349, 340] width 356 height 63
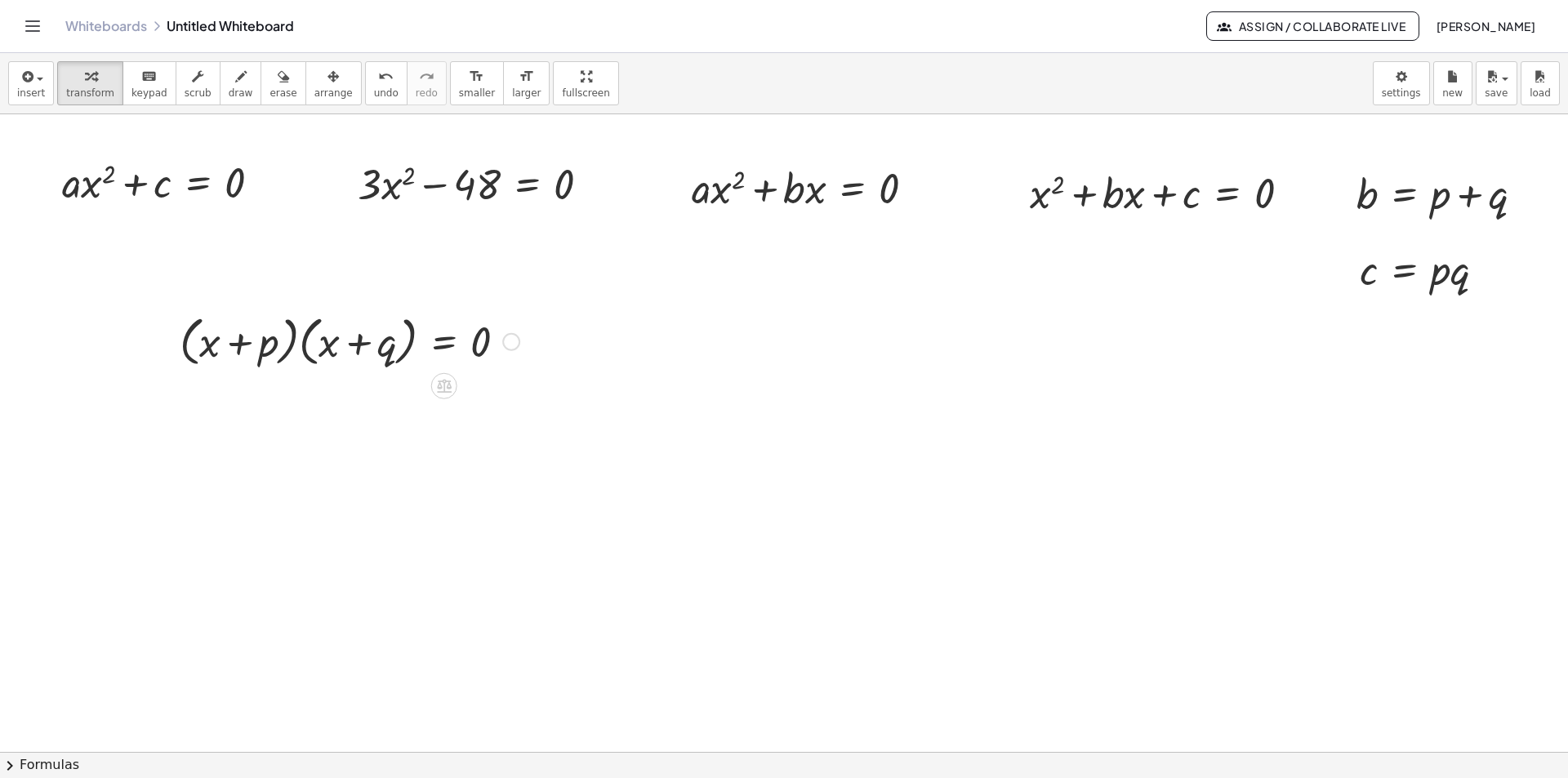
click at [297, 346] on div at bounding box center [349, 340] width 356 height 63
click at [294, 342] on div at bounding box center [349, 340] width 356 height 63
click at [302, 342] on div at bounding box center [349, 340] width 356 height 63
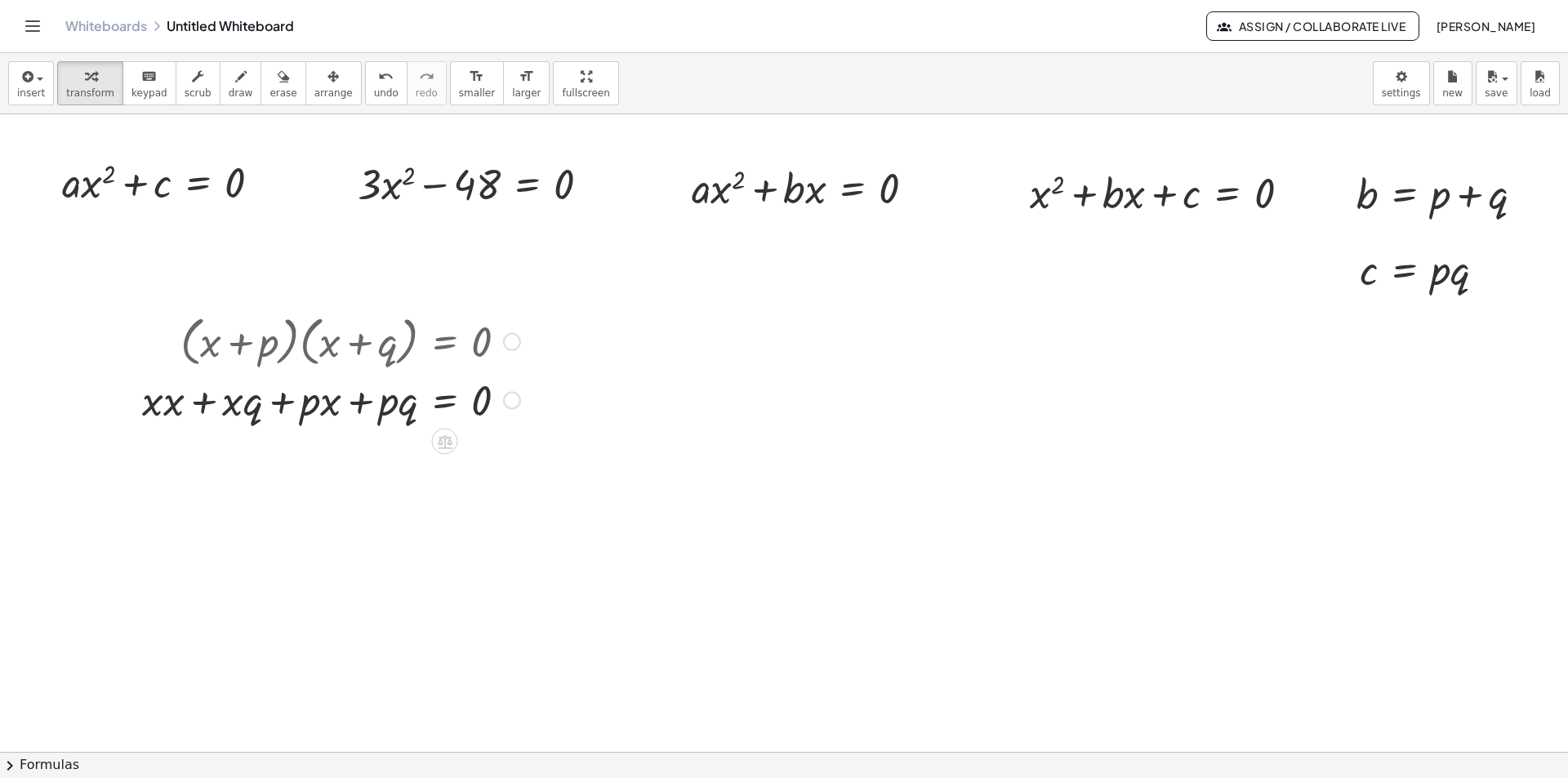
click at [164, 405] on div at bounding box center [331, 399] width 394 height 56
click at [164, 405] on div at bounding box center [335, 399] width 387 height 56
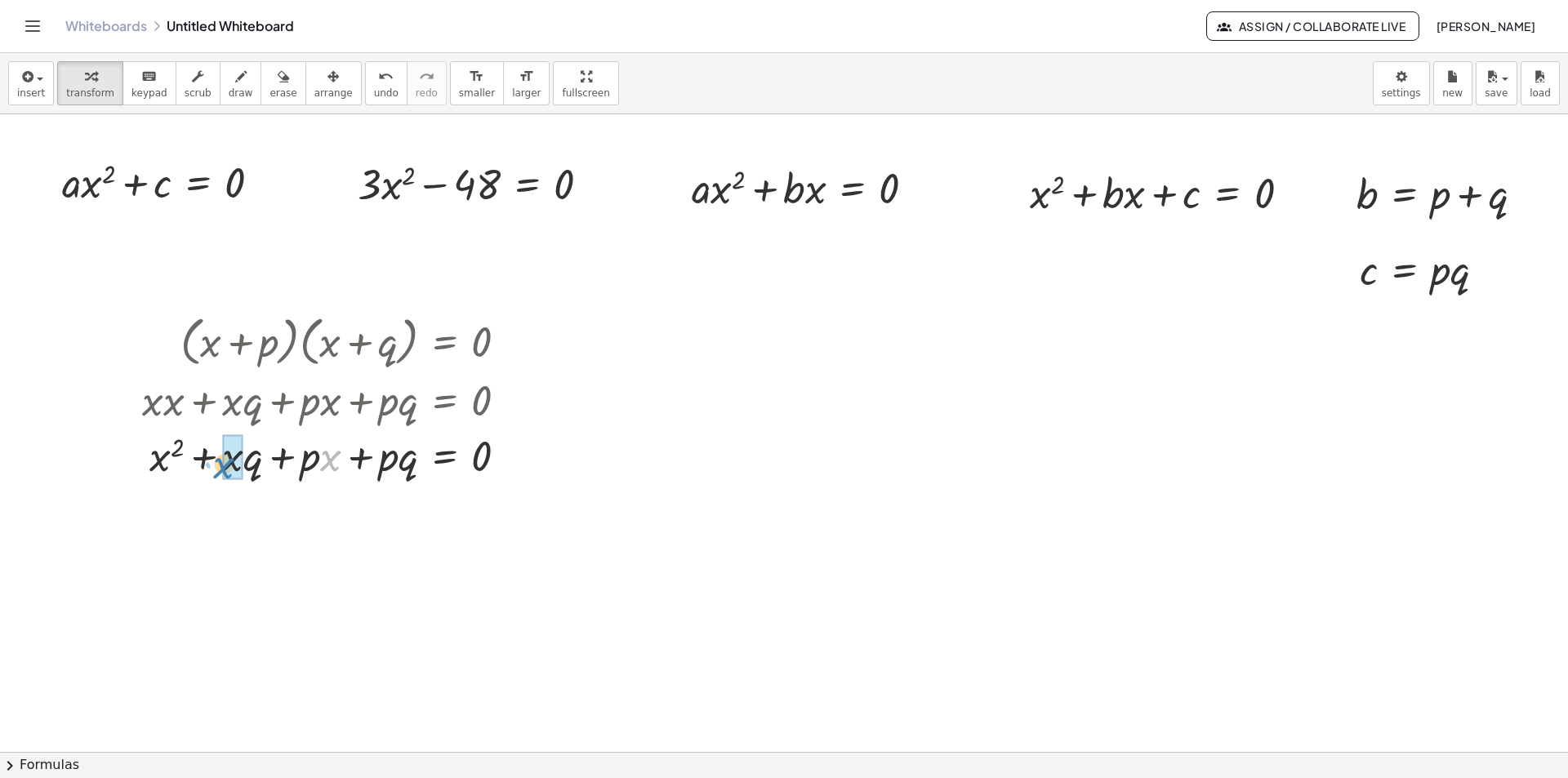
drag, startPoint x: 329, startPoint y: 461, endPoint x: 229, endPoint y: 466, distance: 100.1
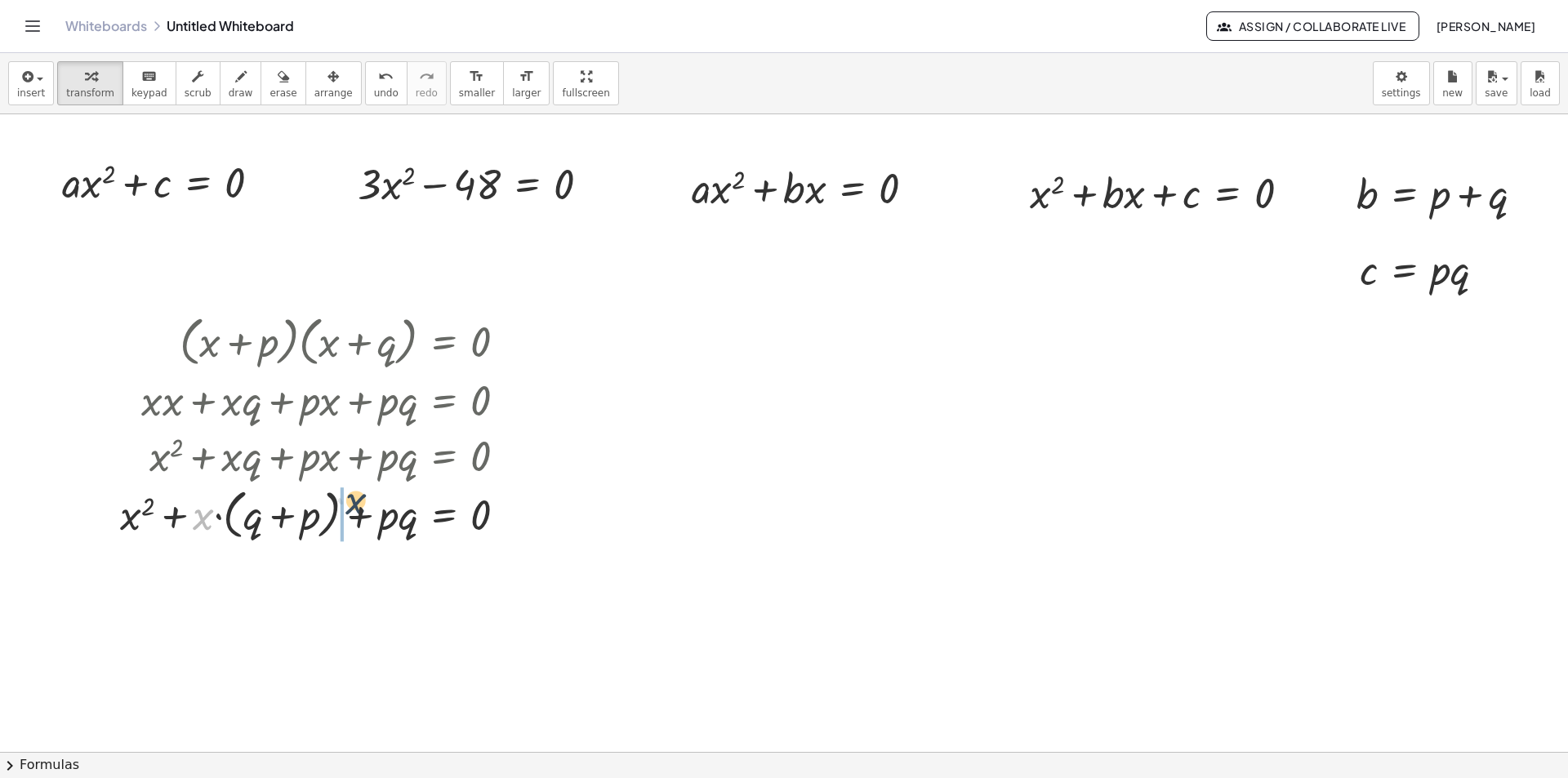
drag, startPoint x: 204, startPoint y: 517, endPoint x: 360, endPoint y: 510, distance: 156.2
click at [360, 510] on div at bounding box center [319, 514] width 416 height 63
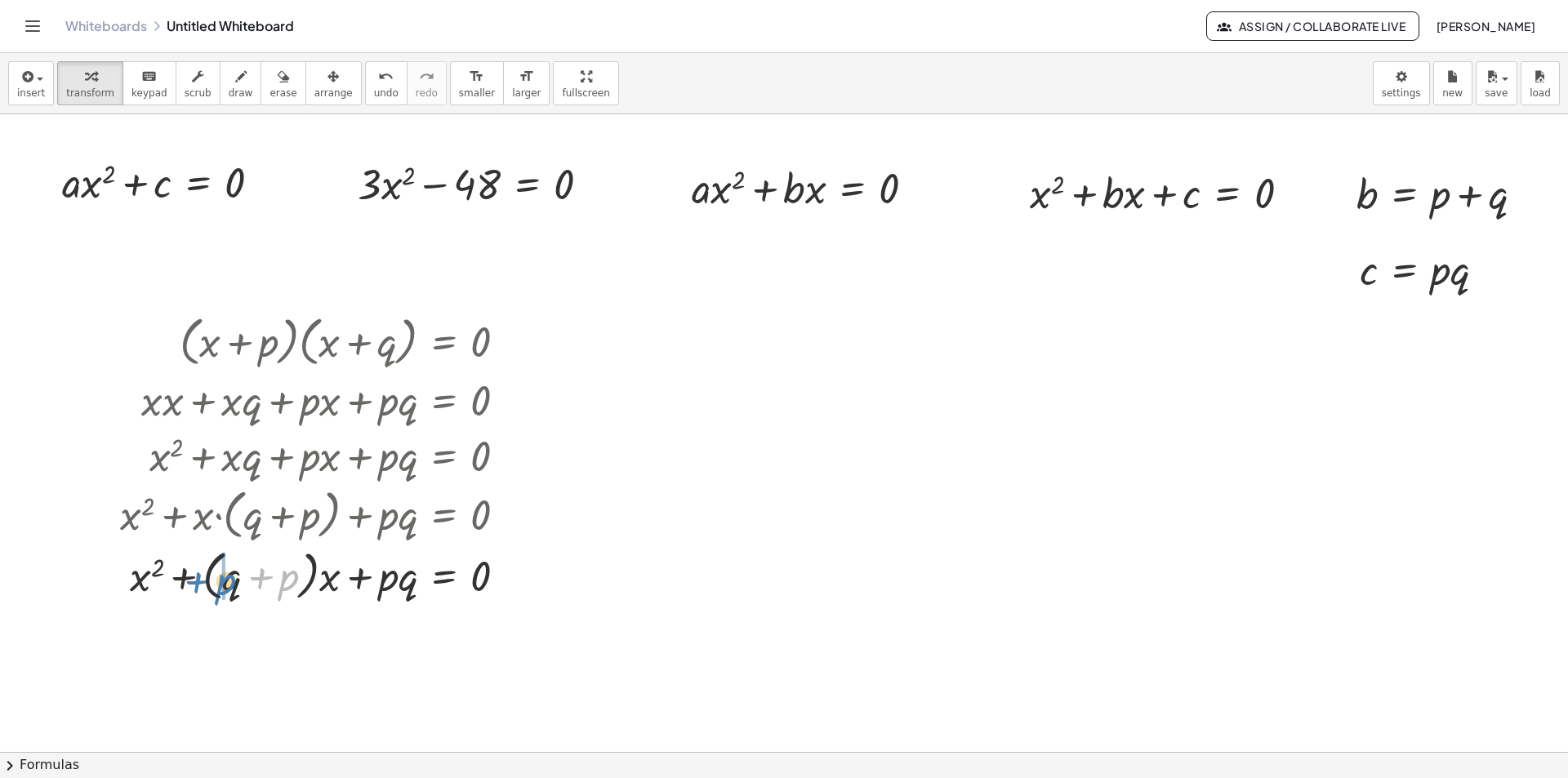
drag, startPoint x: 291, startPoint y: 569, endPoint x: 229, endPoint y: 574, distance: 62.2
click at [229, 574] on div at bounding box center [319, 574] width 416 height 63
click at [374, 98] on span "undo" at bounding box center [386, 93] width 24 height 12
click at [374, 97] on span "undo" at bounding box center [386, 93] width 24 height 12
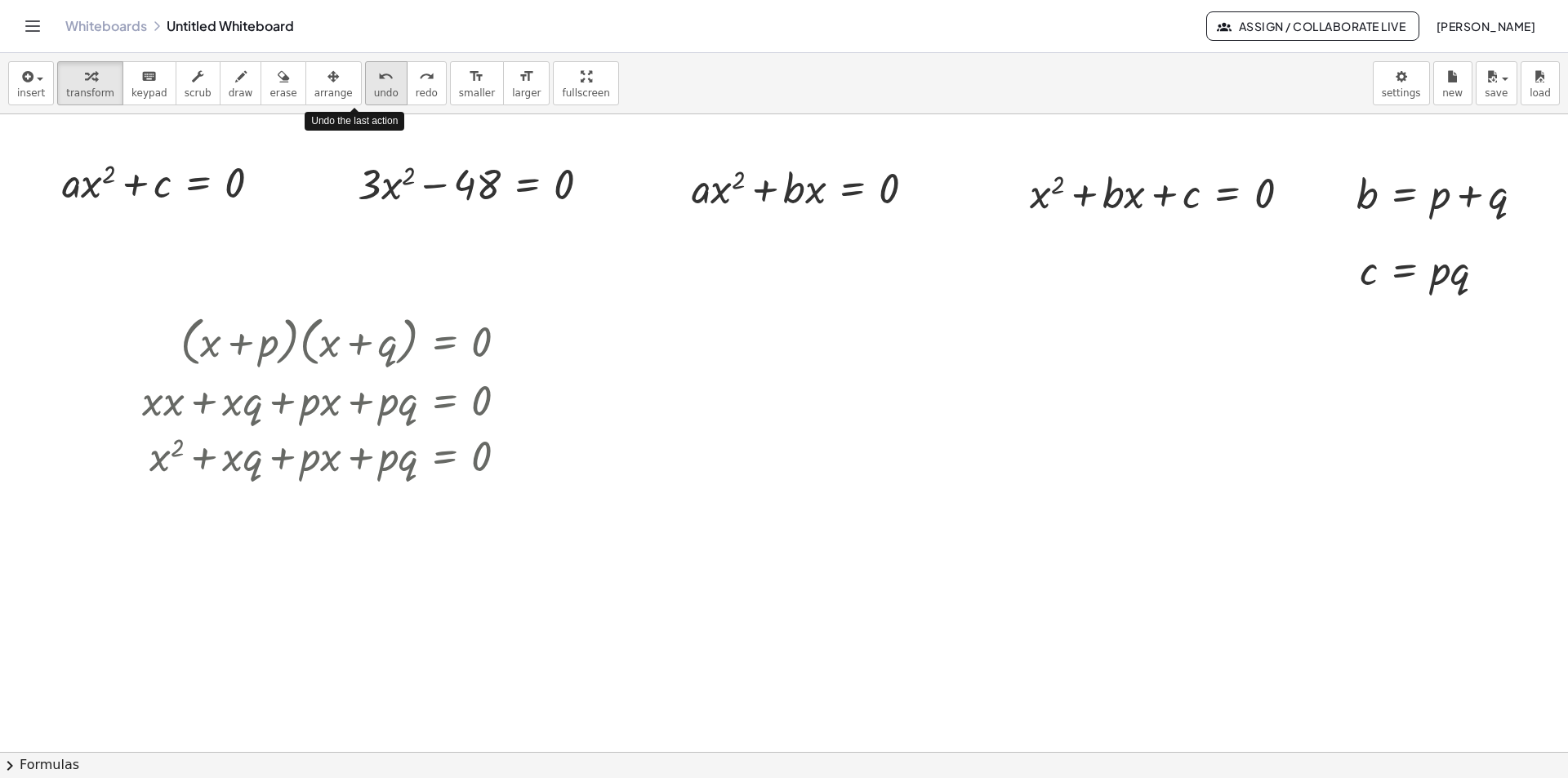
click at [374, 97] on span "undo" at bounding box center [386, 93] width 24 height 12
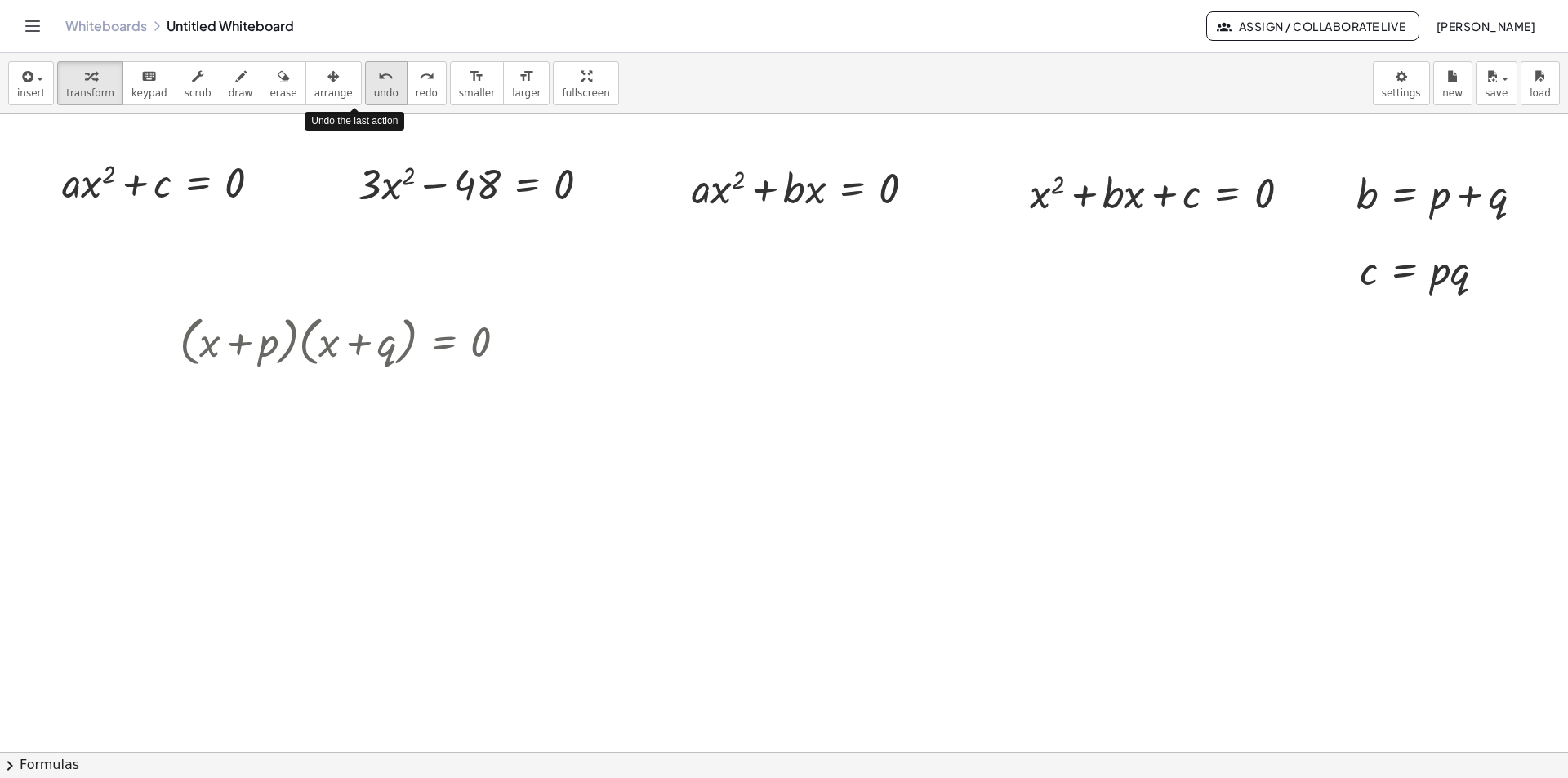
click at [374, 97] on span "undo" at bounding box center [386, 93] width 24 height 12
click at [375, 89] on button "undo undo" at bounding box center [386, 84] width 42 height 44
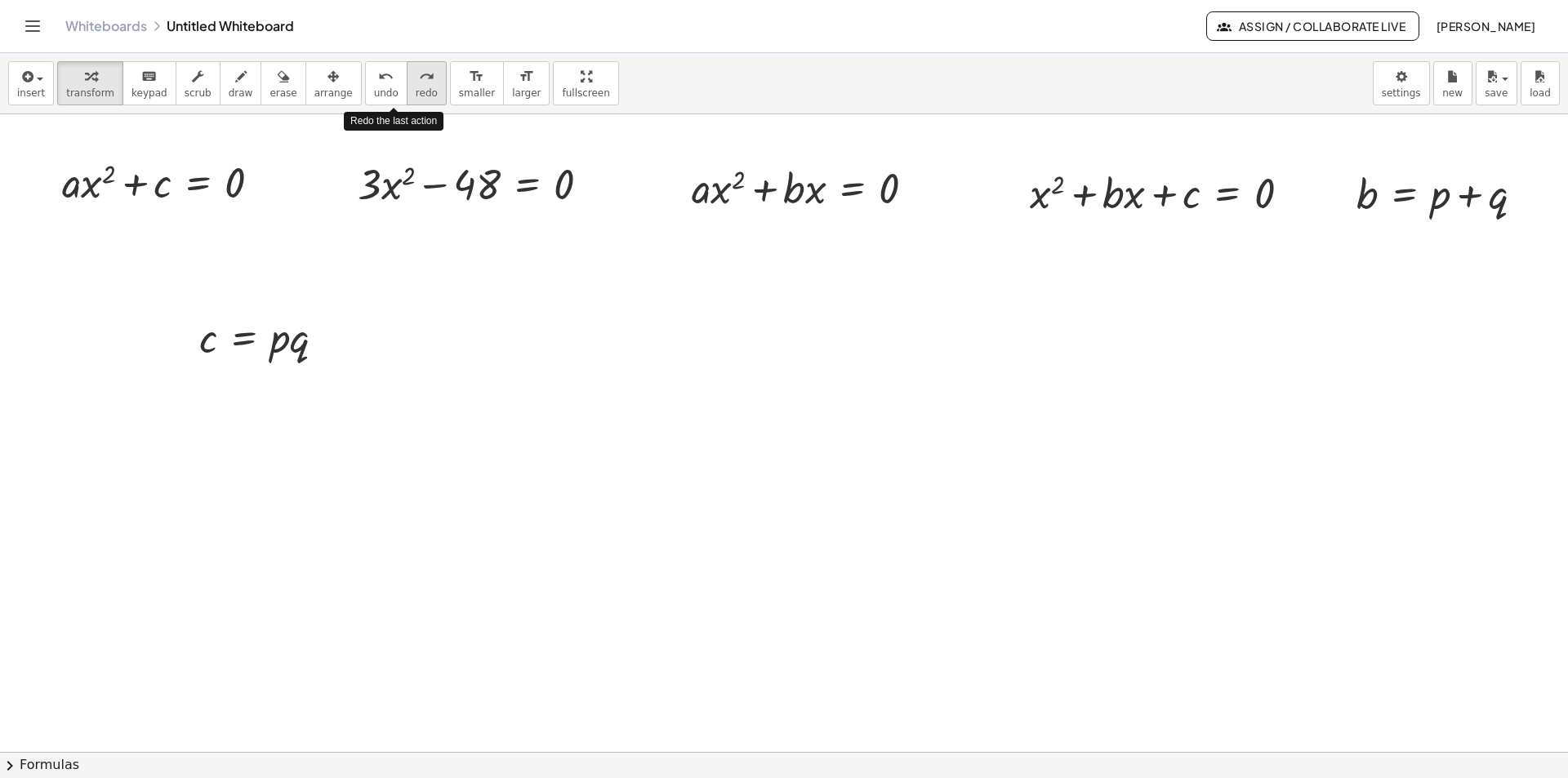
click at [407, 89] on button "redo redo" at bounding box center [427, 84] width 40 height 44
click at [416, 89] on span "redo" at bounding box center [426, 93] width 22 height 12
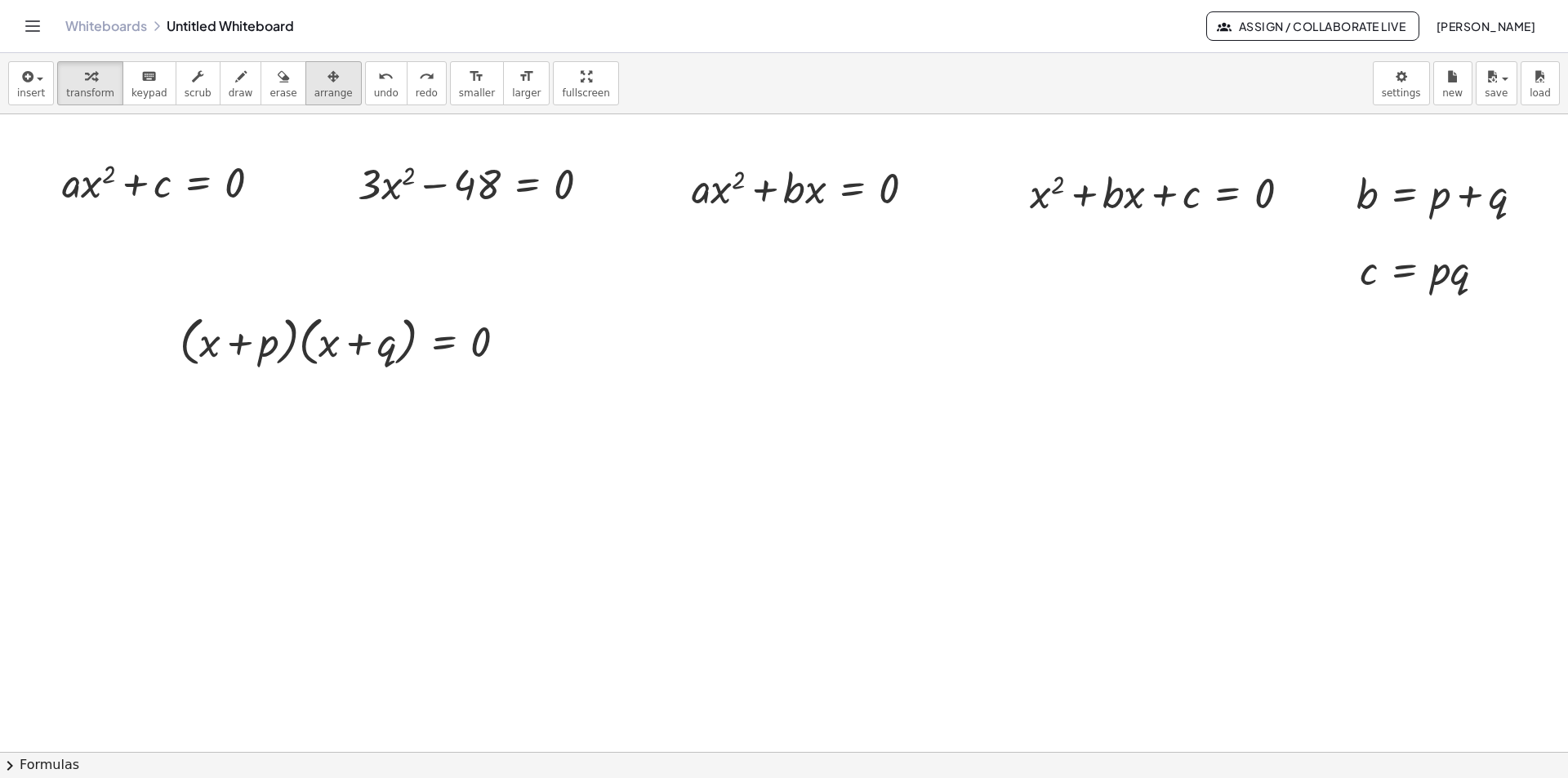
click at [327, 82] on icon "button" at bounding box center [333, 77] width 12 height 19
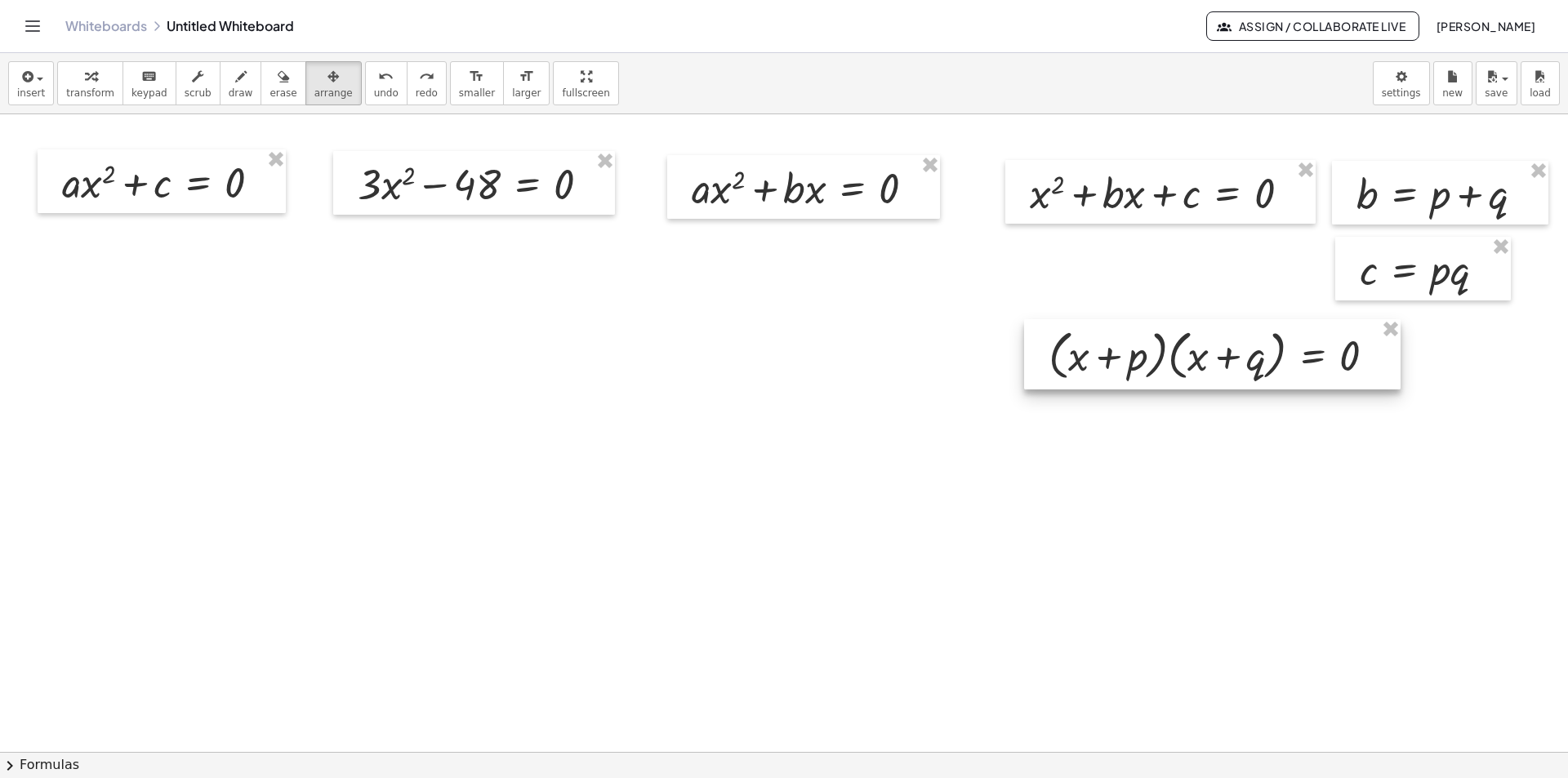
drag, startPoint x: 321, startPoint y: 341, endPoint x: 1184, endPoint y: 355, distance: 863.1
click at [1184, 355] on div at bounding box center [1211, 354] width 376 height 70
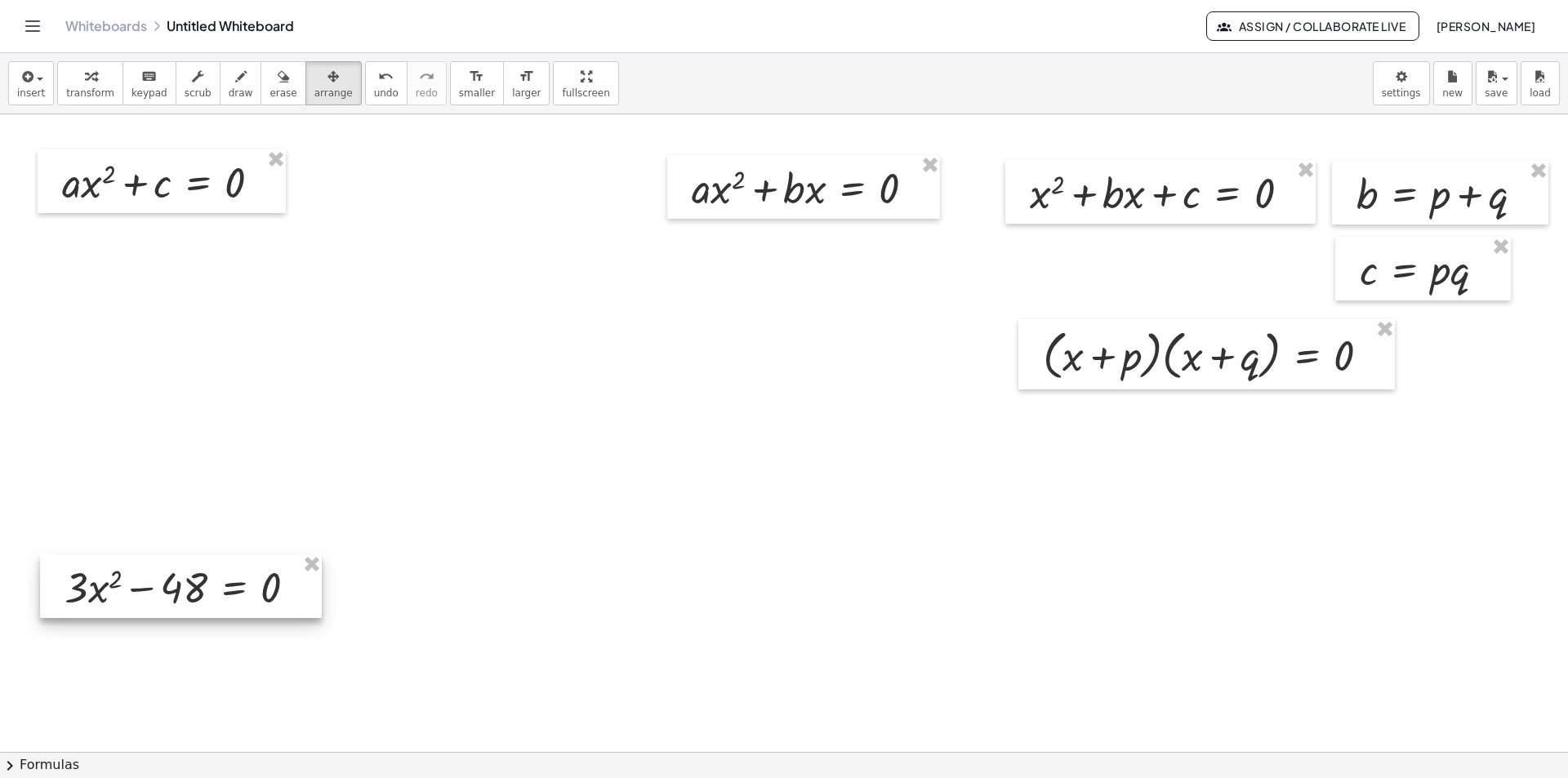
drag, startPoint x: 550, startPoint y: 179, endPoint x: 285, endPoint y: 502, distance: 417.8
click at [256, 582] on div at bounding box center [181, 586] width 282 height 63
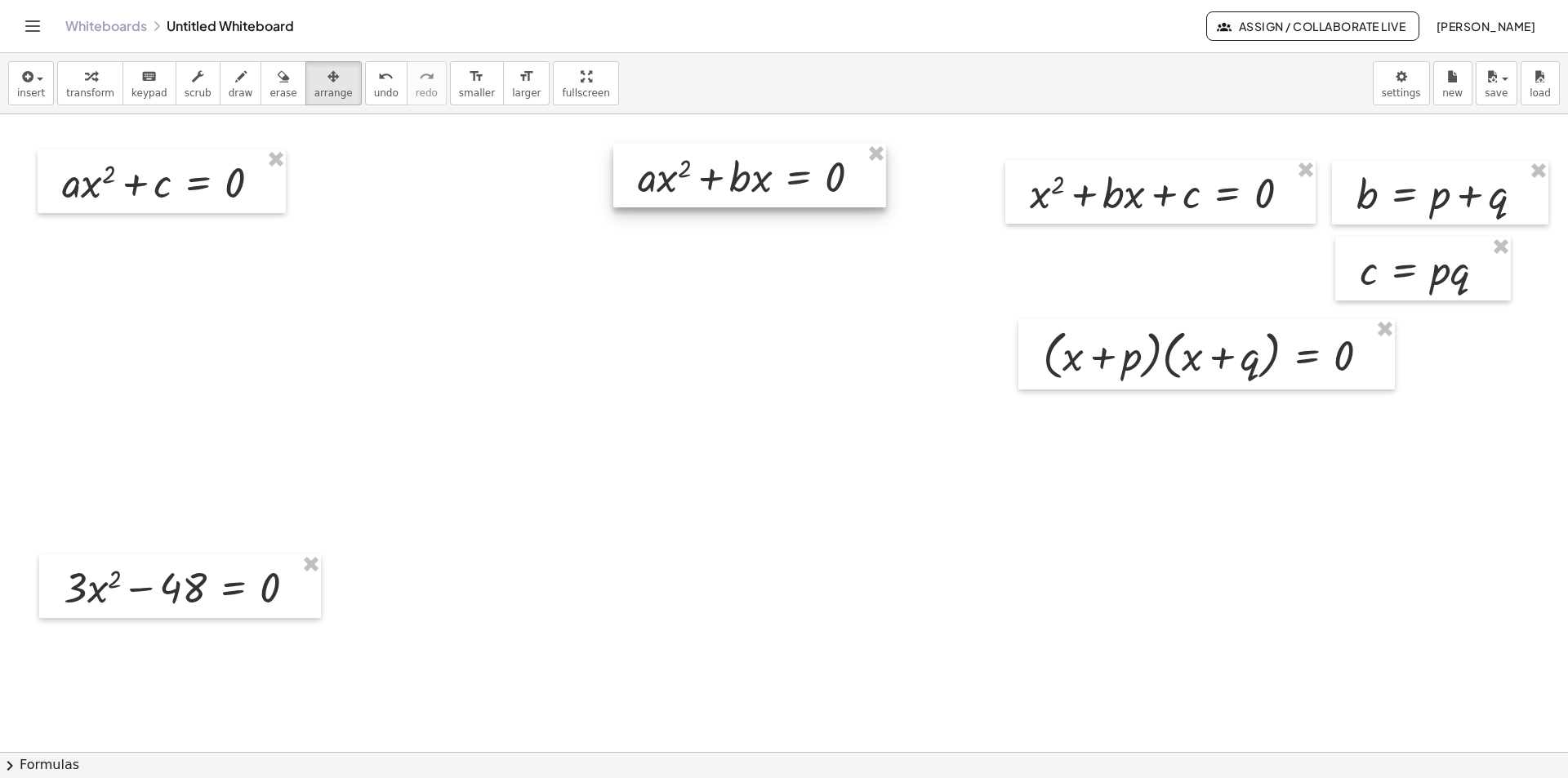
drag, startPoint x: 801, startPoint y: 177, endPoint x: 738, endPoint y: 164, distance: 64.3
click at [738, 164] on div at bounding box center [748, 175] width 272 height 63
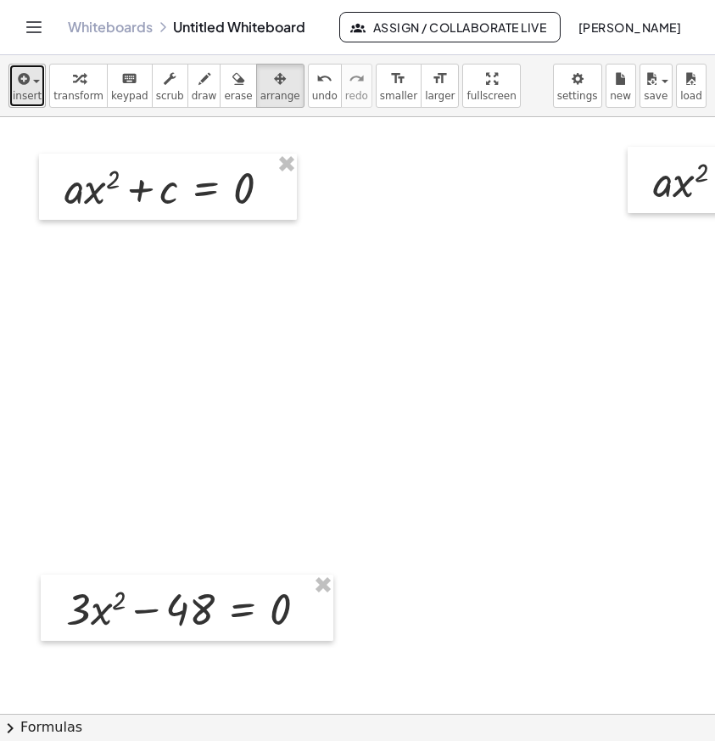
click at [30, 79] on span "button" at bounding box center [31, 81] width 3 height 12
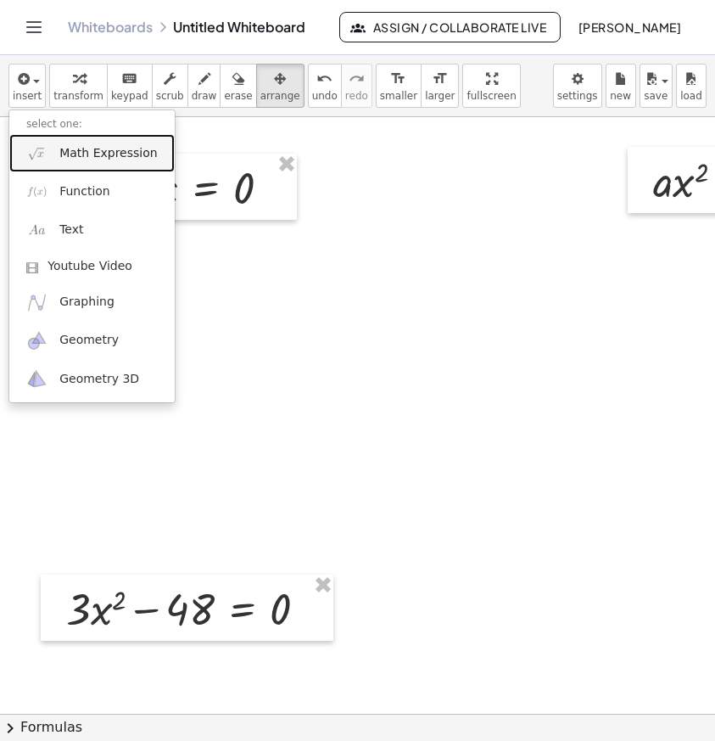
click at [79, 143] on link "Math Expression" at bounding box center [92, 153] width 166 height 38
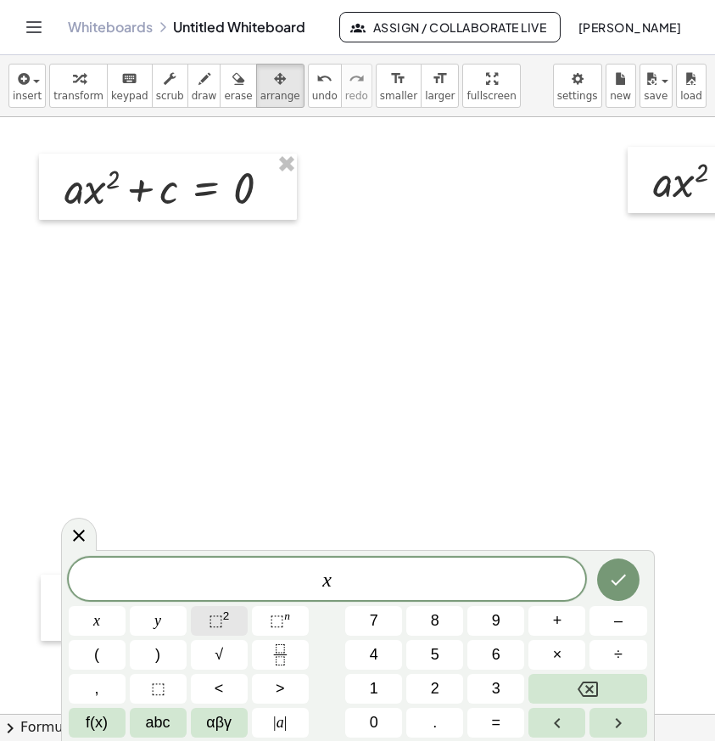
click at [227, 634] on button "⬚ 2" at bounding box center [219, 621] width 57 height 30
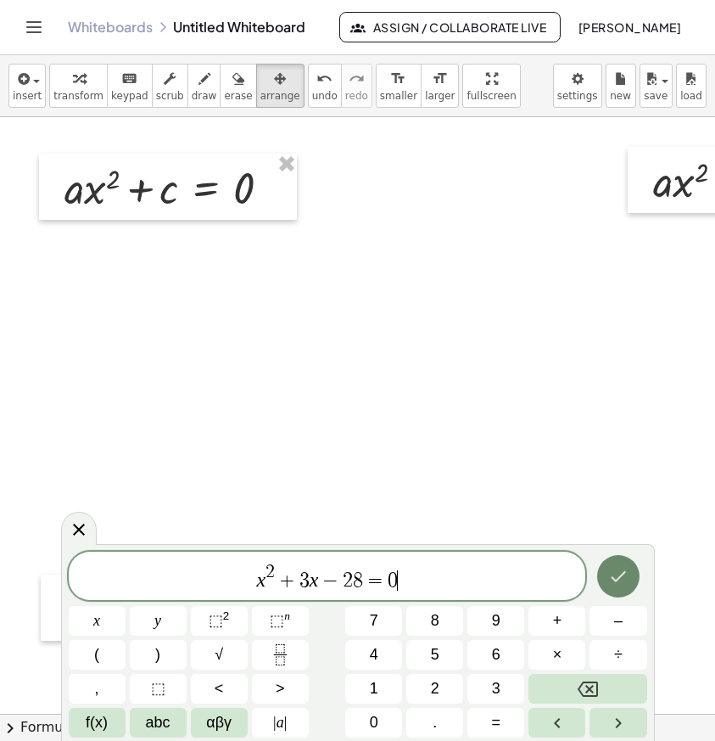
click at [628, 569] on icon "Done" at bounding box center [619, 576] width 20 height 20
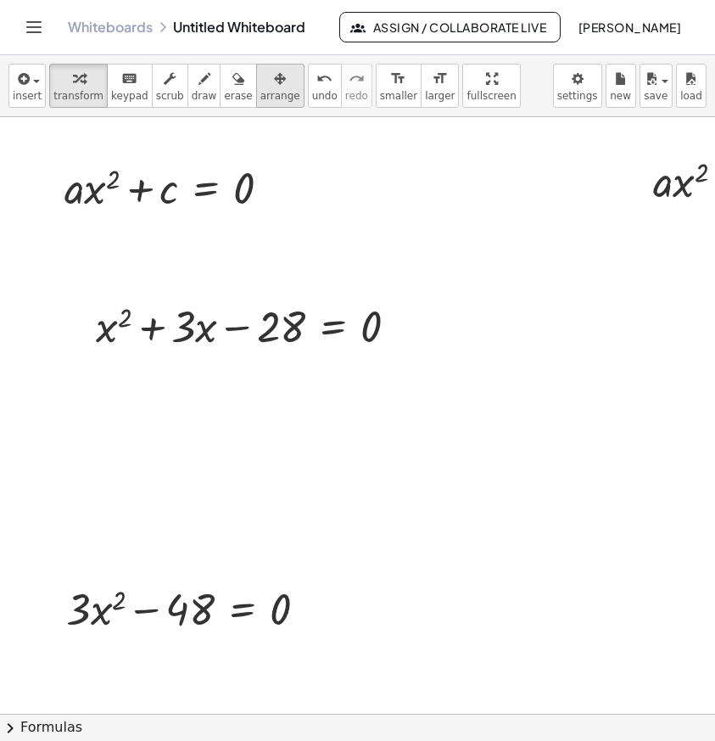
click at [261, 102] on span "arrange" at bounding box center [281, 96] width 40 height 12
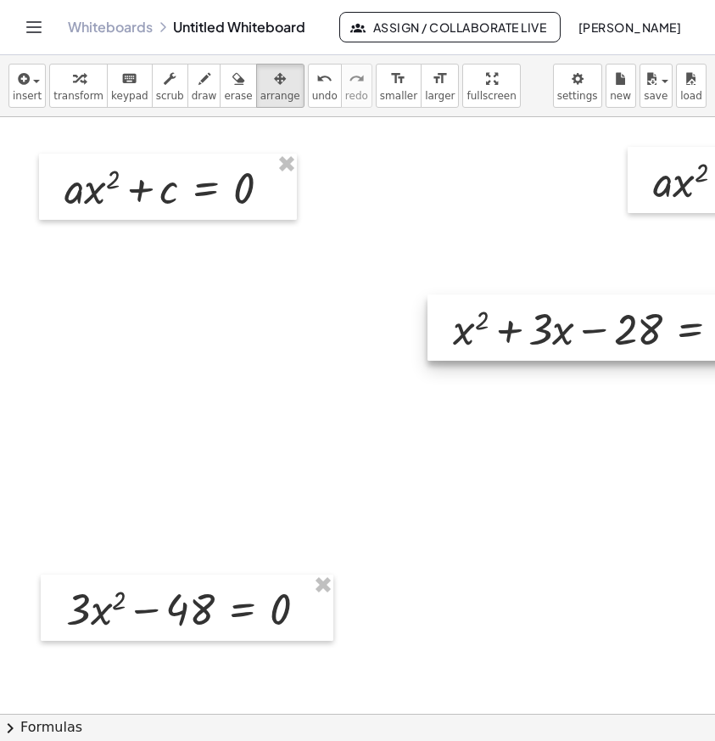
drag, startPoint x: 300, startPoint y: 339, endPoint x: 648, endPoint y: 340, distance: 348.0
click at [648, 340] on div at bounding box center [605, 328] width 354 height 66
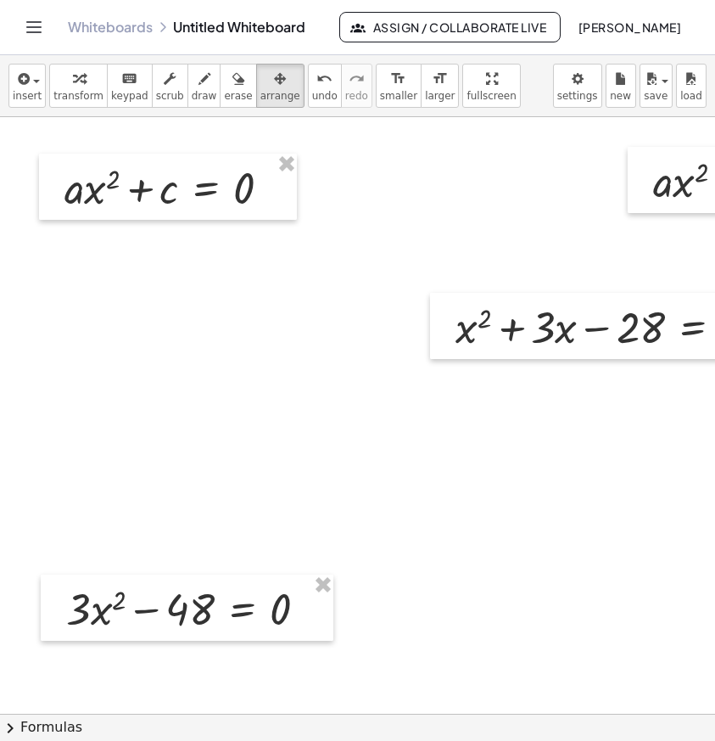
drag, startPoint x: 604, startPoint y: 484, endPoint x: 379, endPoint y: 485, distance: 225.8
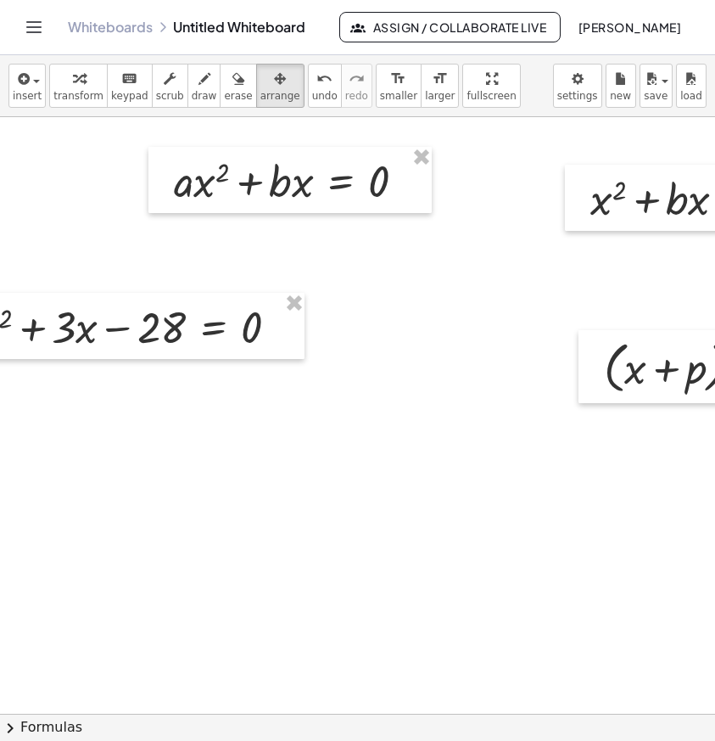
scroll to position [0, 474]
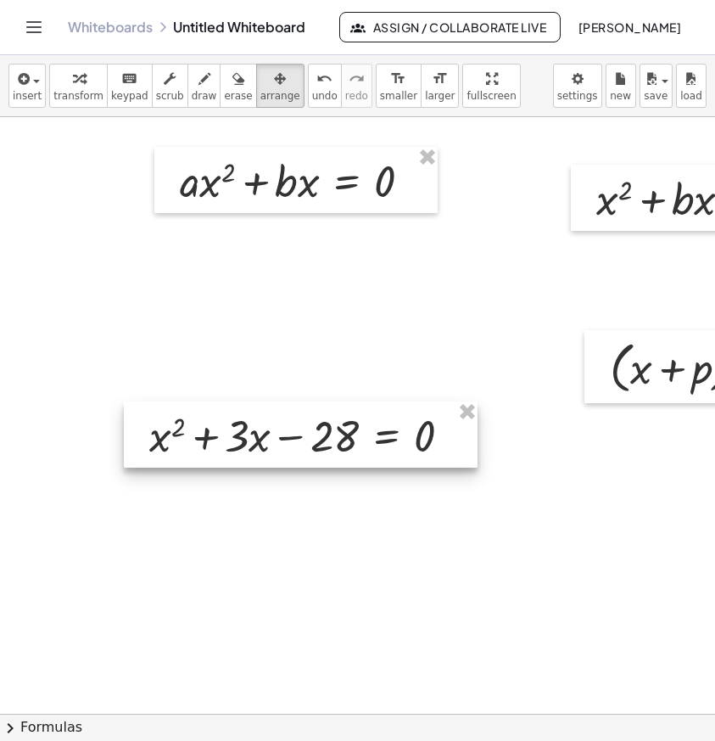
drag, startPoint x: 149, startPoint y: 334, endPoint x: 316, endPoint y: 442, distance: 199.4
click at [316, 442] on div at bounding box center [301, 434] width 354 height 66
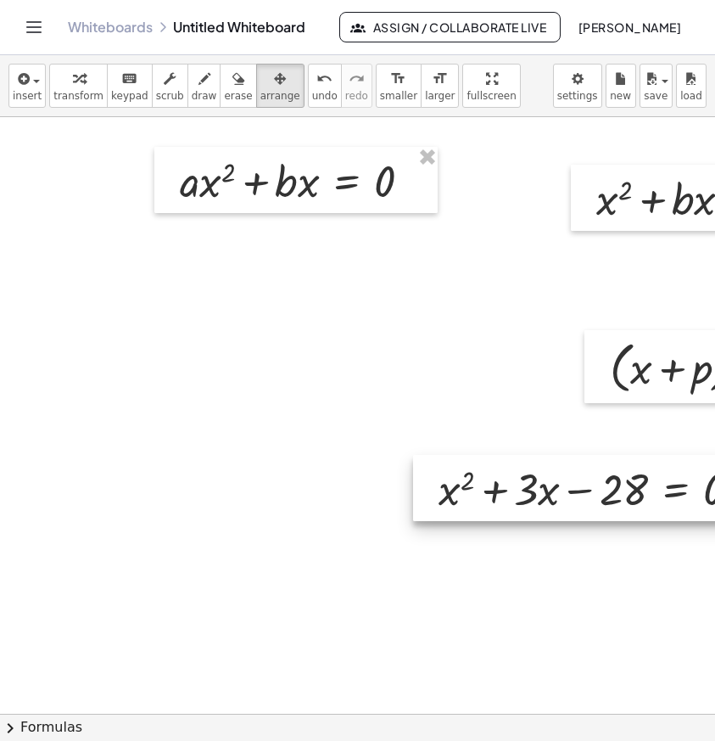
drag, startPoint x: 303, startPoint y: 432, endPoint x: 592, endPoint y: 485, distance: 294.3
click at [592, 485] on div at bounding box center [590, 488] width 354 height 66
drag, startPoint x: 261, startPoint y: 259, endPoint x: 233, endPoint y: 257, distance: 27.2
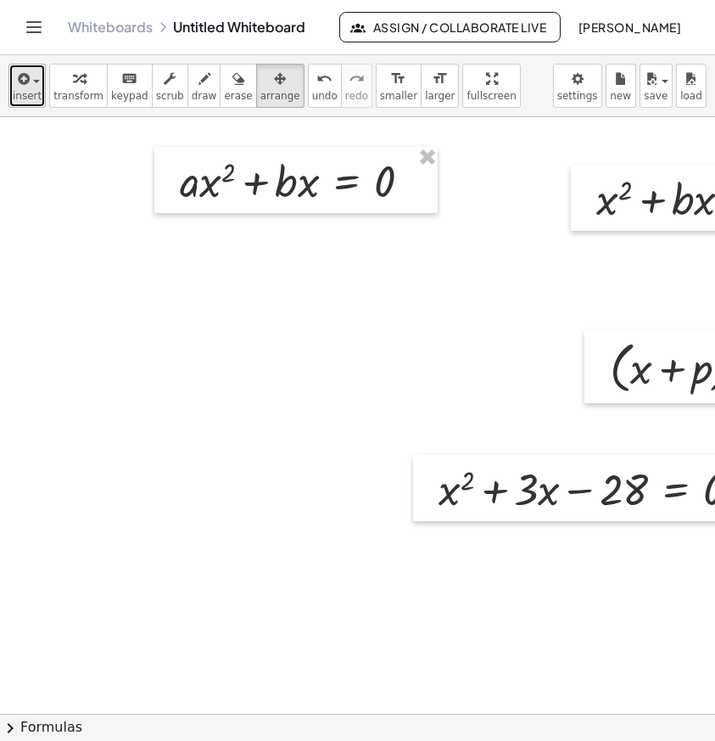
click at [11, 89] on button "insert" at bounding box center [26, 86] width 37 height 44
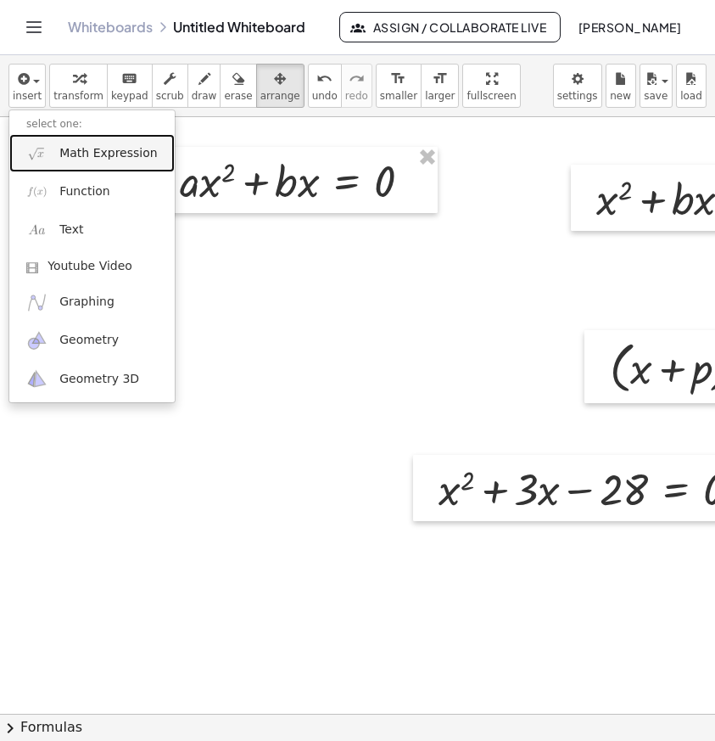
click at [75, 154] on span "Math Expression" at bounding box center [108, 153] width 98 height 17
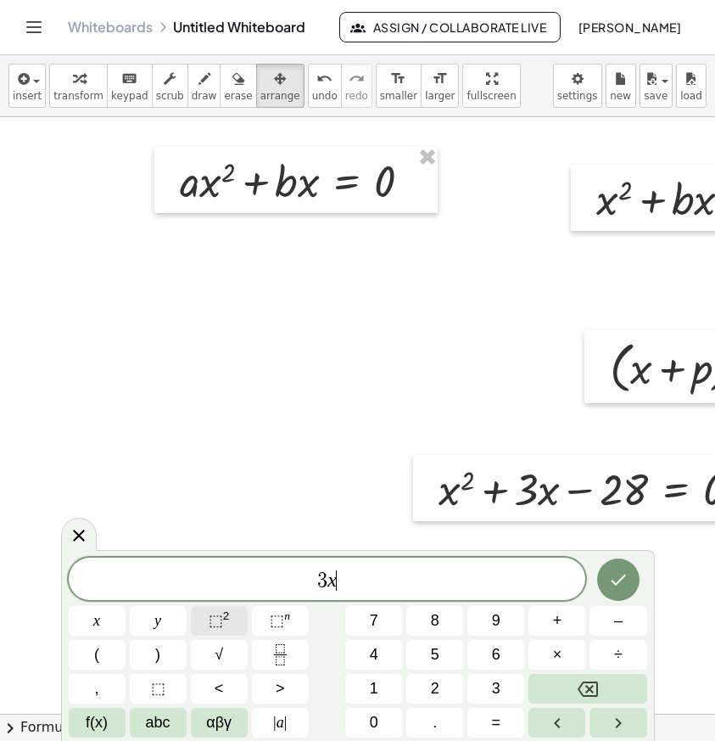
click at [222, 609] on button "⬚ 2" at bounding box center [219, 621] width 57 height 30
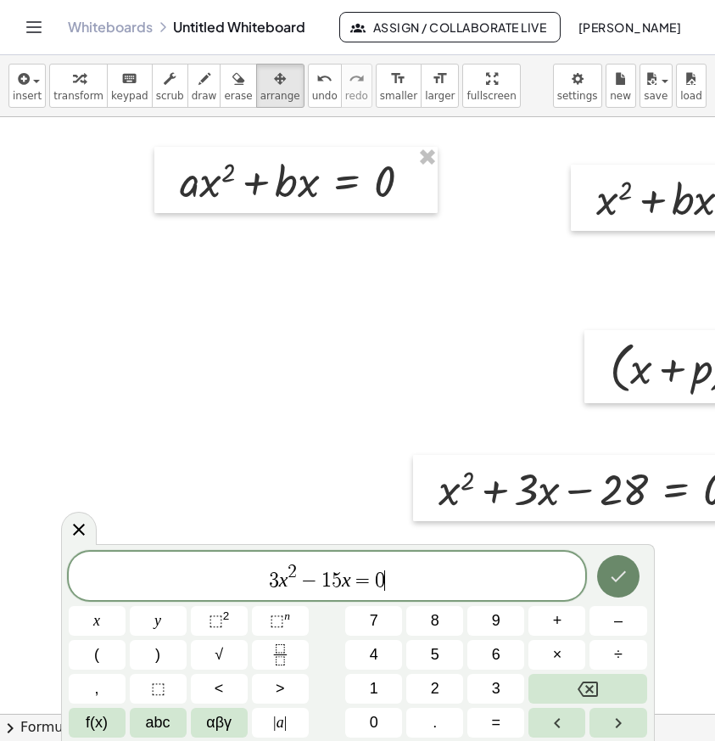
click at [624, 584] on icon "Done" at bounding box center [619, 576] width 20 height 20
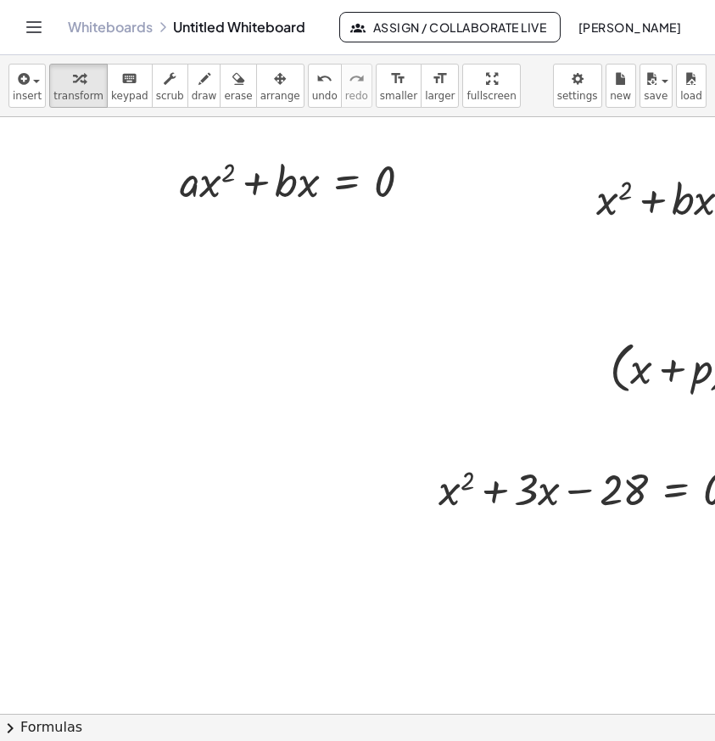
scroll to position [0, 0]
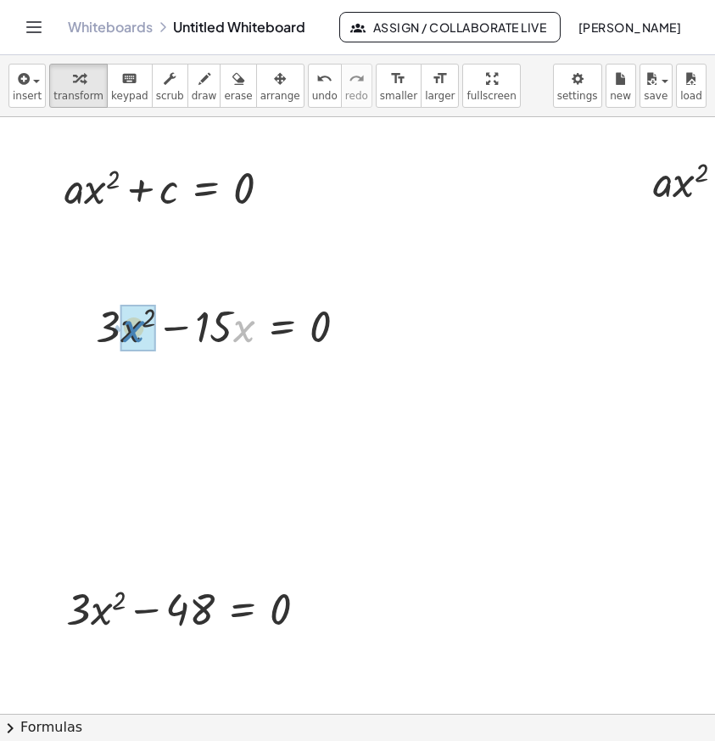
drag, startPoint x: 241, startPoint y: 336, endPoint x: 133, endPoint y: 336, distance: 107.8
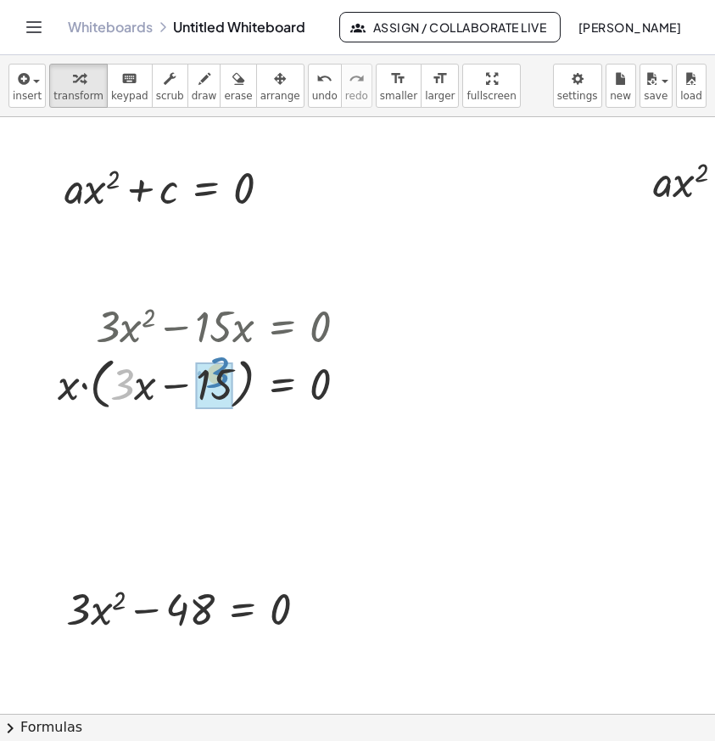
drag, startPoint x: 119, startPoint y: 393, endPoint x: 214, endPoint y: 381, distance: 95.8
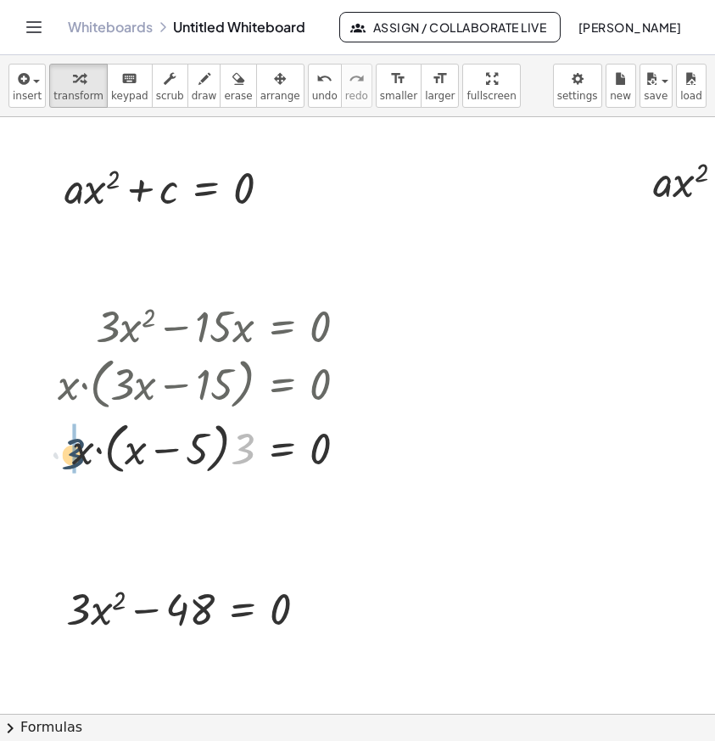
drag, startPoint x: 236, startPoint y: 435, endPoint x: 52, endPoint y: 437, distance: 184.2
click at [48, 438] on div "+ · 3 · x 2 − · 15 · x = 0 + · 3 · x · x − · 15 · x = 0 · x · ( + · 3 · x − 15 …" at bounding box center [202, 387] width 341 height 191
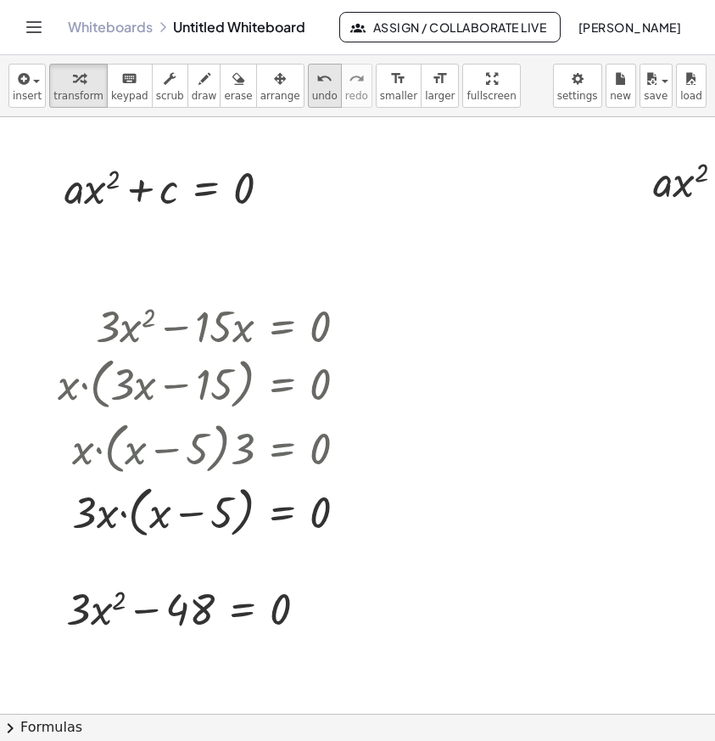
click at [317, 77] on icon "undo" at bounding box center [325, 79] width 16 height 20
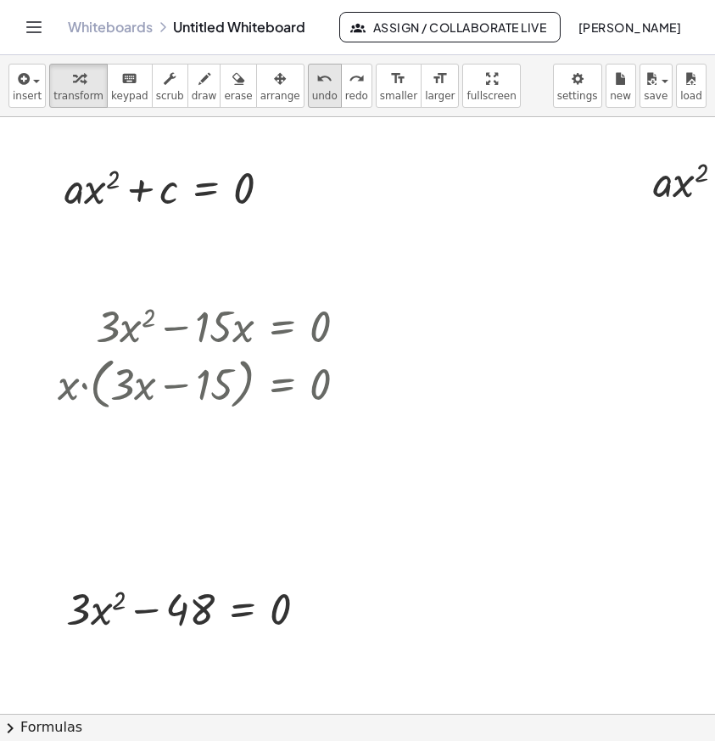
click at [317, 77] on icon "undo" at bounding box center [325, 79] width 16 height 20
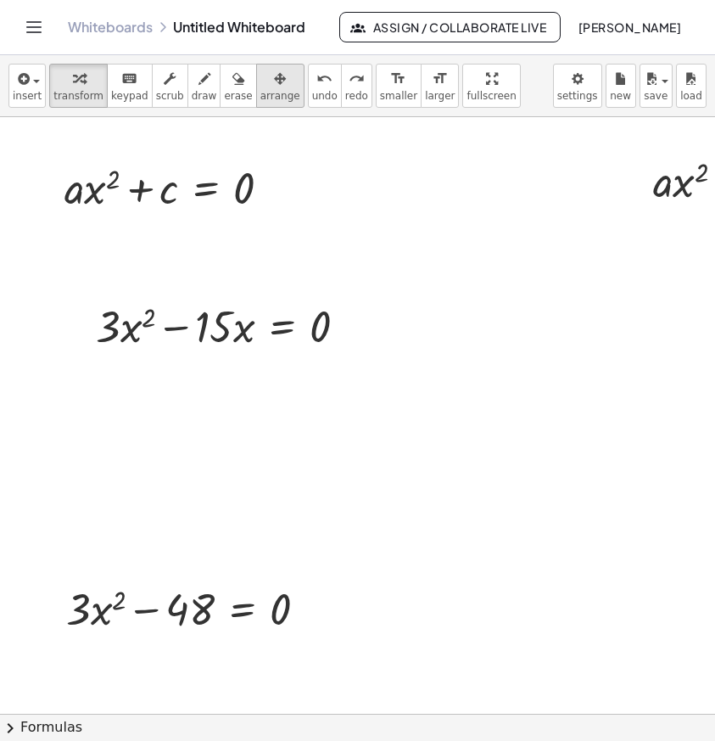
click at [274, 81] on icon "button" at bounding box center [280, 79] width 12 height 20
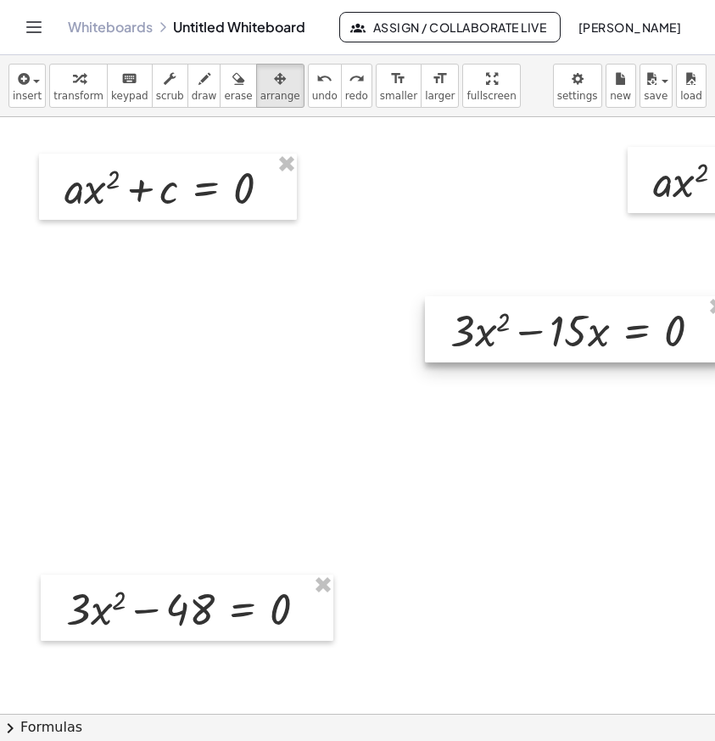
drag, startPoint x: 222, startPoint y: 318, endPoint x: 577, endPoint y: 323, distance: 355.6
click at [577, 323] on div at bounding box center [576, 329] width 303 height 66
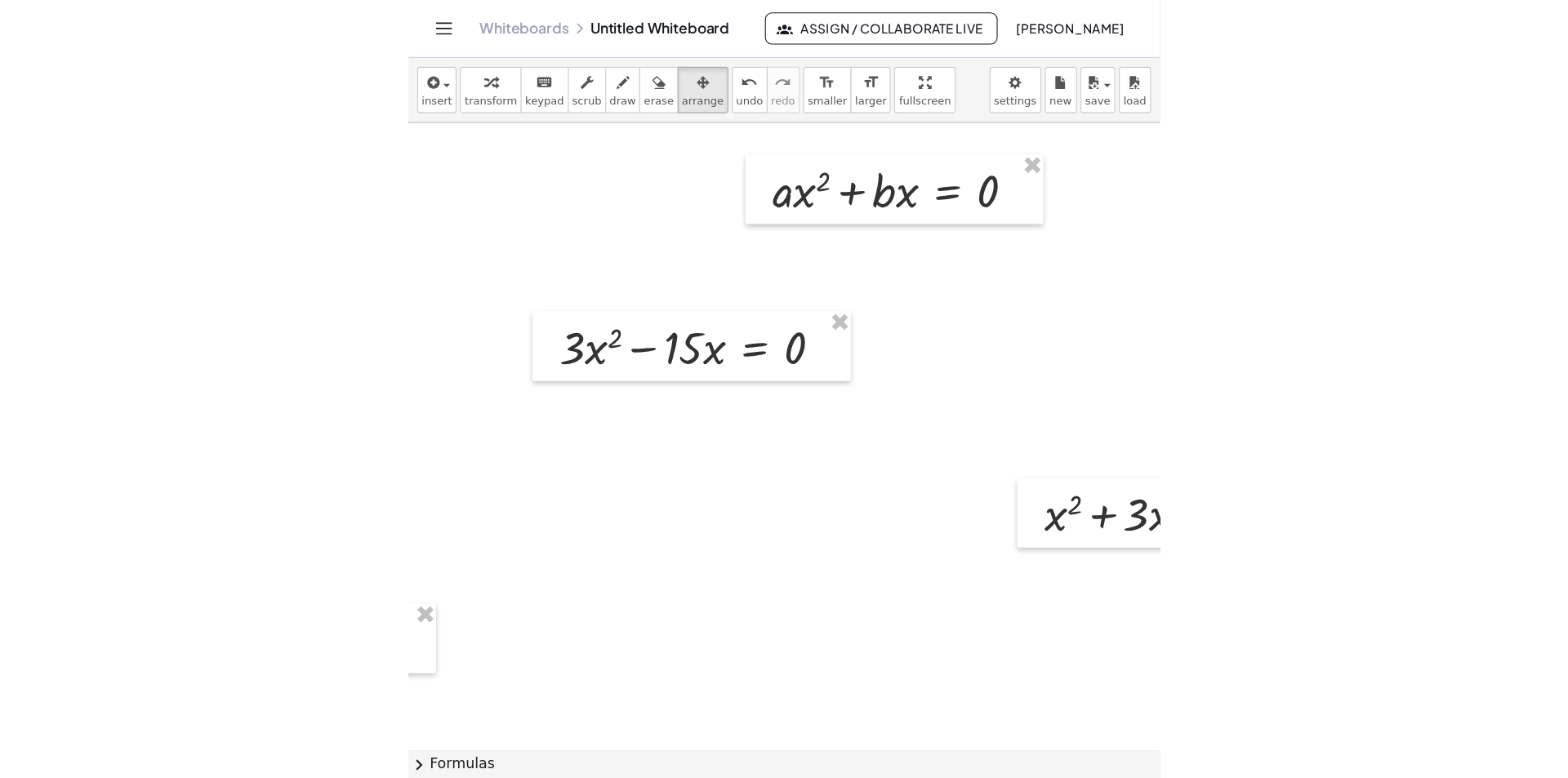
scroll to position [0, 396]
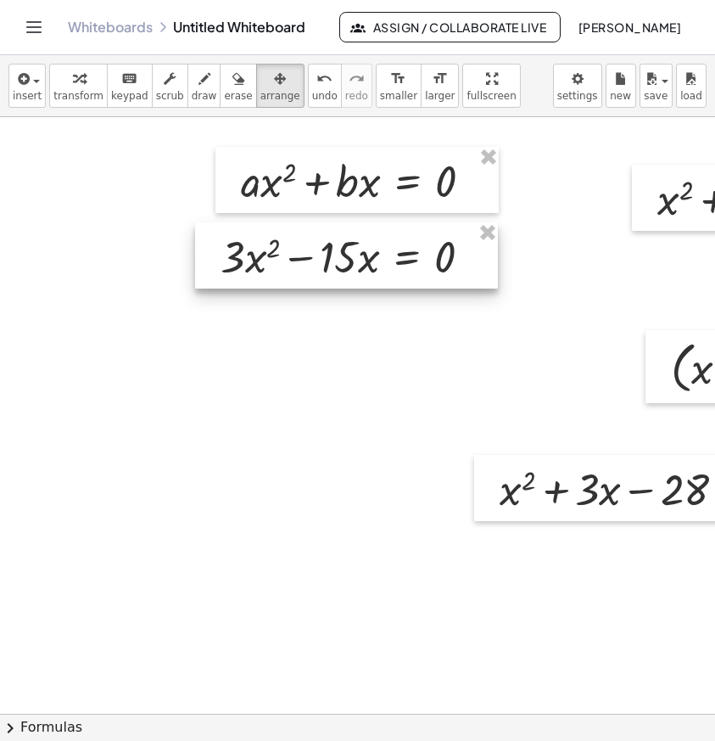
drag, startPoint x: 260, startPoint y: 331, endPoint x: 379, endPoint y: 269, distance: 134.8
click at [379, 269] on div at bounding box center [346, 255] width 303 height 66
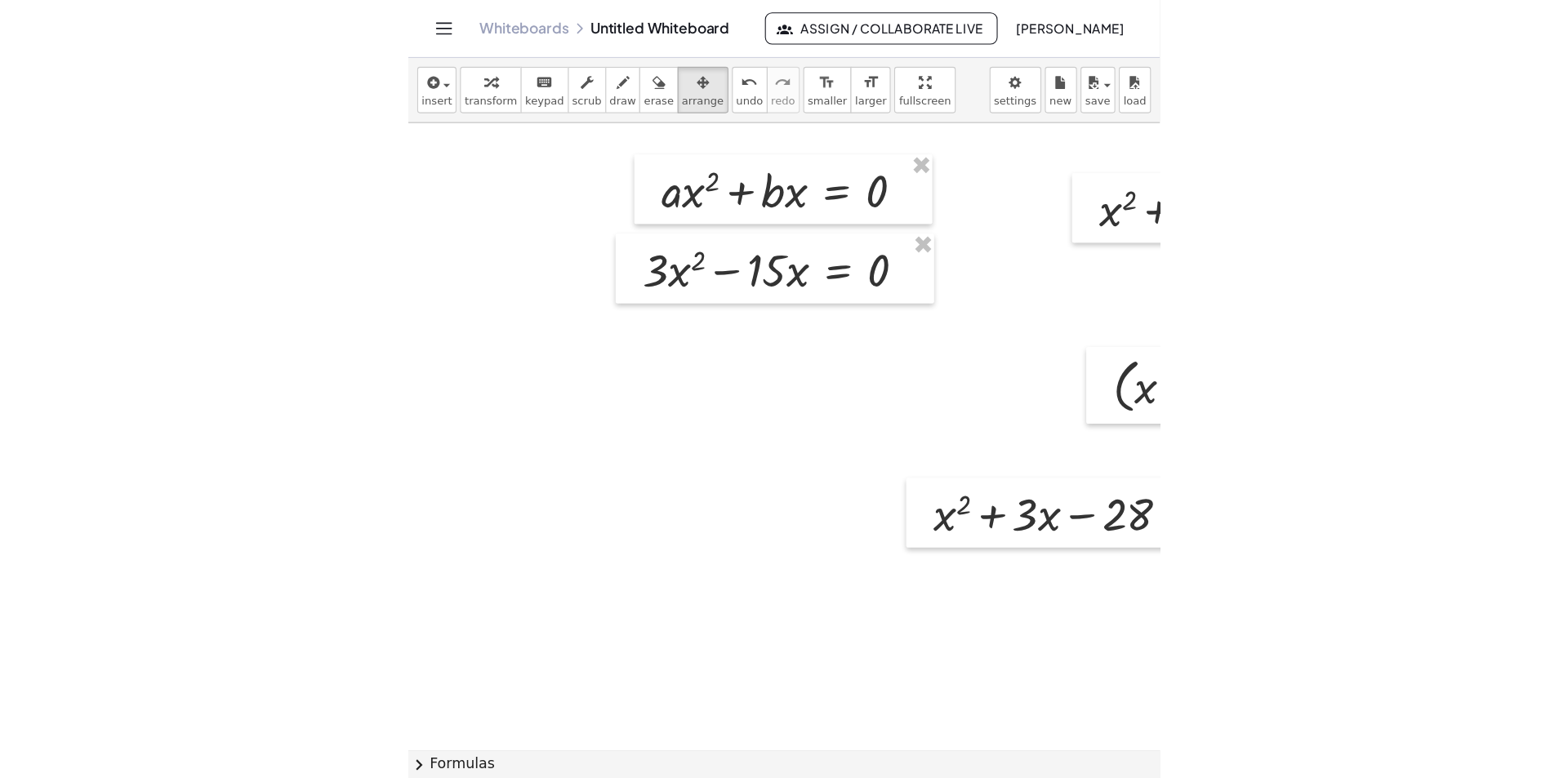
scroll to position [0, 0]
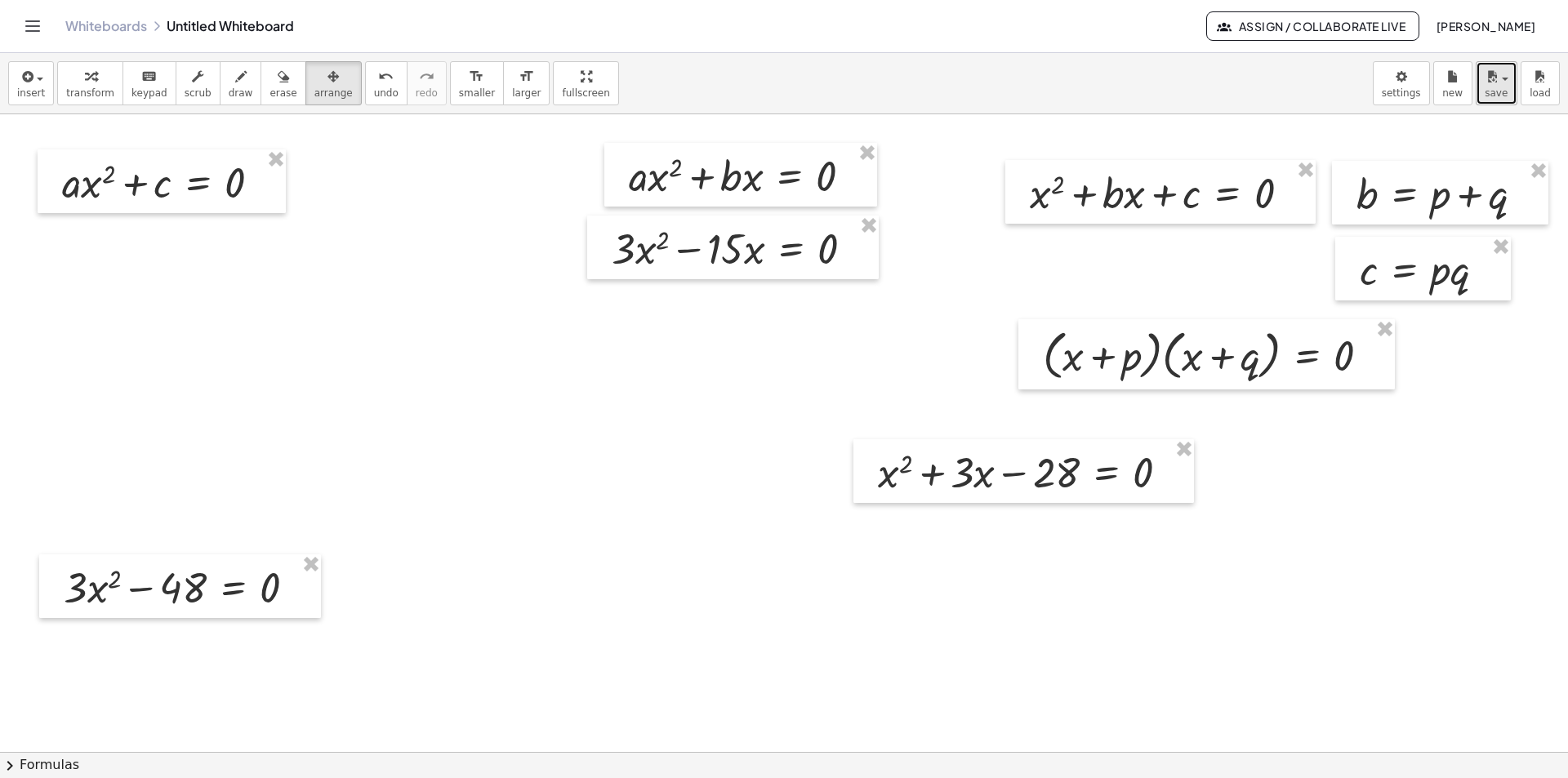
click at [1501, 76] on span "button" at bounding box center [1499, 79] width 3 height 12
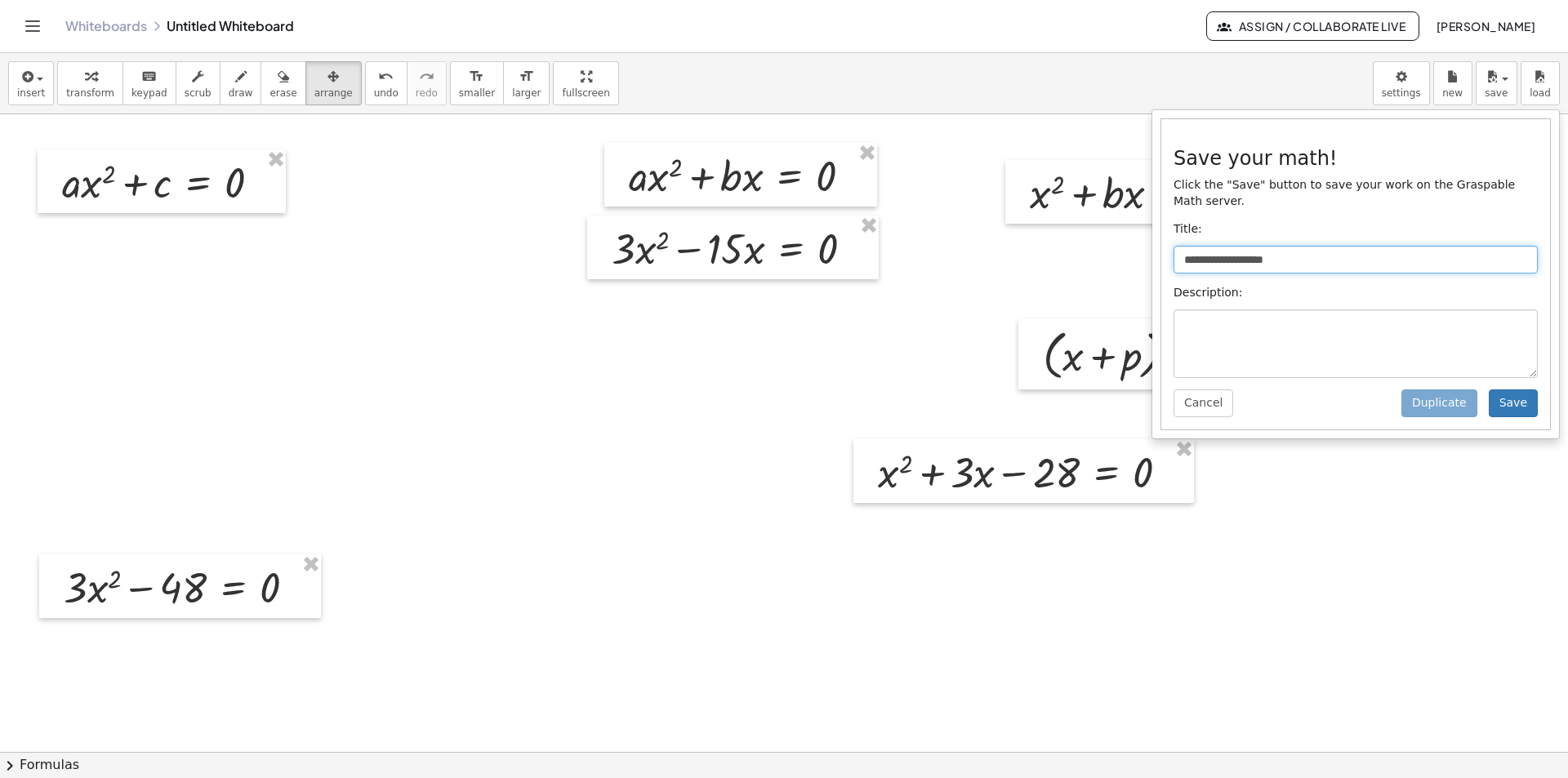
click at [1336, 245] on input "**********" at bounding box center [1355, 259] width 365 height 28
type input "*"
type input "**********"
click at [1526, 398] on button "Save" at bounding box center [1512, 403] width 49 height 28
